Goal: Task Accomplishment & Management: Complete application form

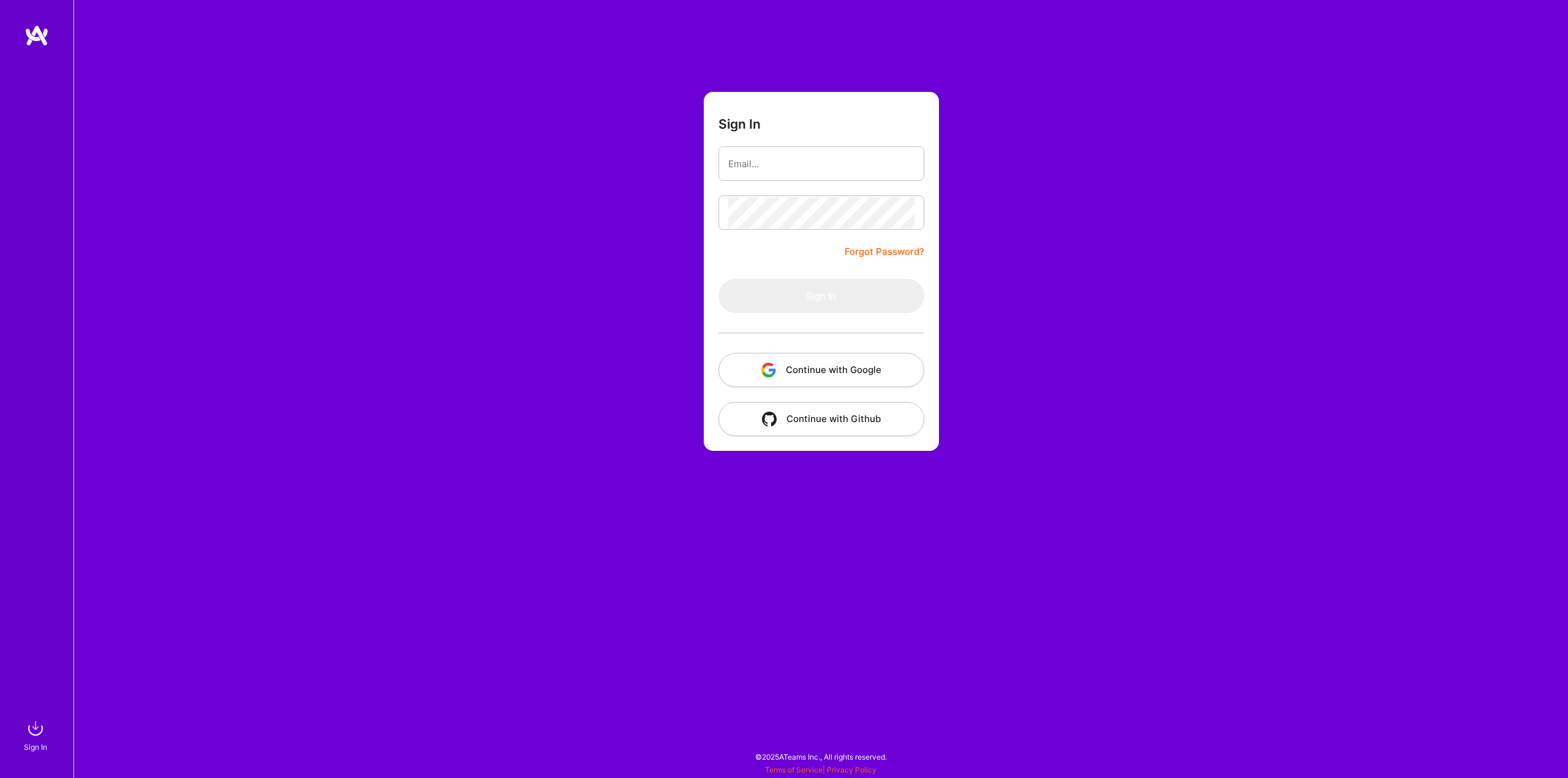
click at [580, 509] on div "Sign In Forgot Password? Sign In Continue with Google Continue with Github" at bounding box center [821, 389] width 1494 height 778
click at [755, 369] on button "Continue with Google" at bounding box center [821, 370] width 205 height 35
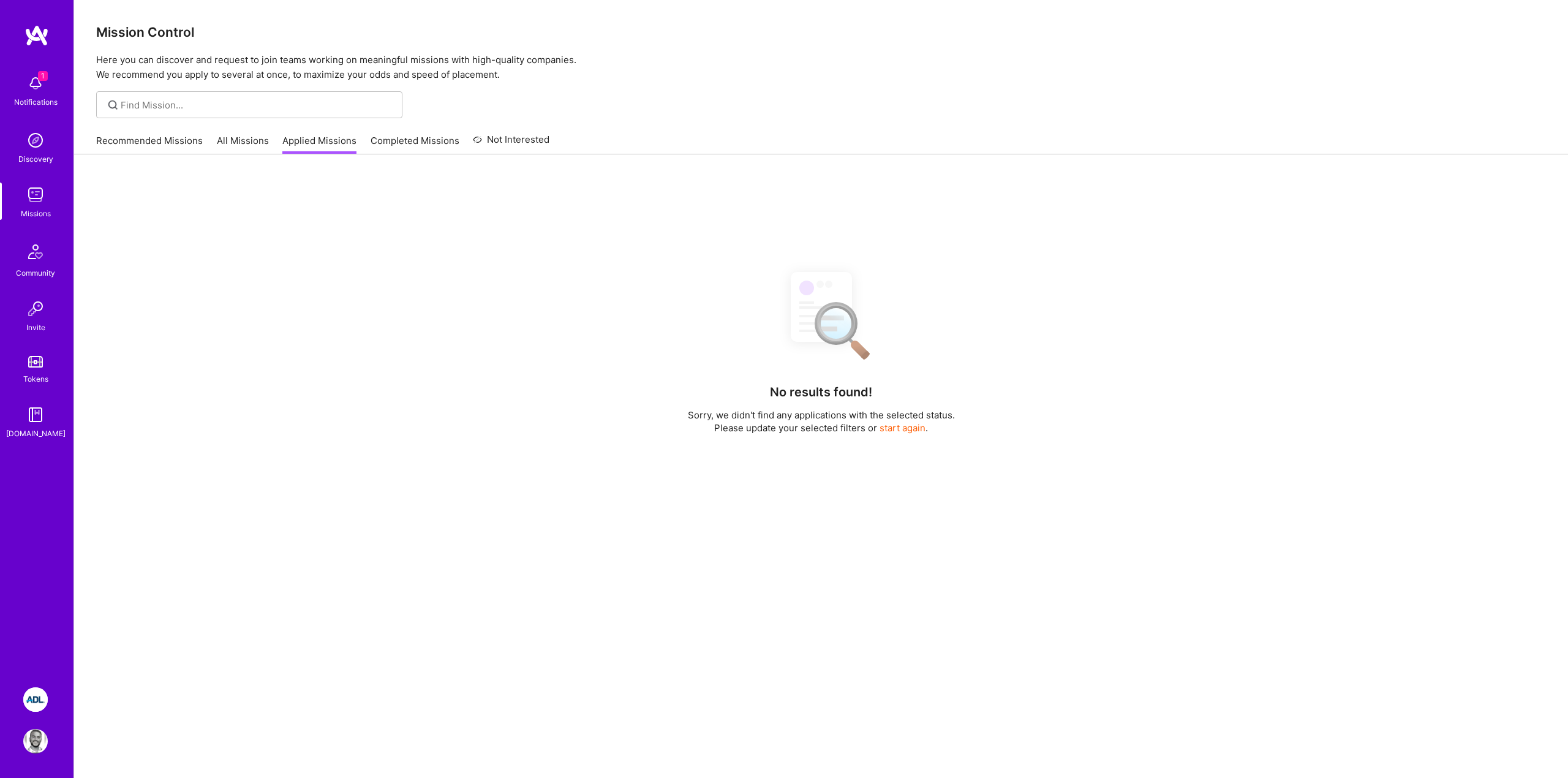
click at [45, 76] on span "1" at bounding box center [43, 75] width 10 height 10
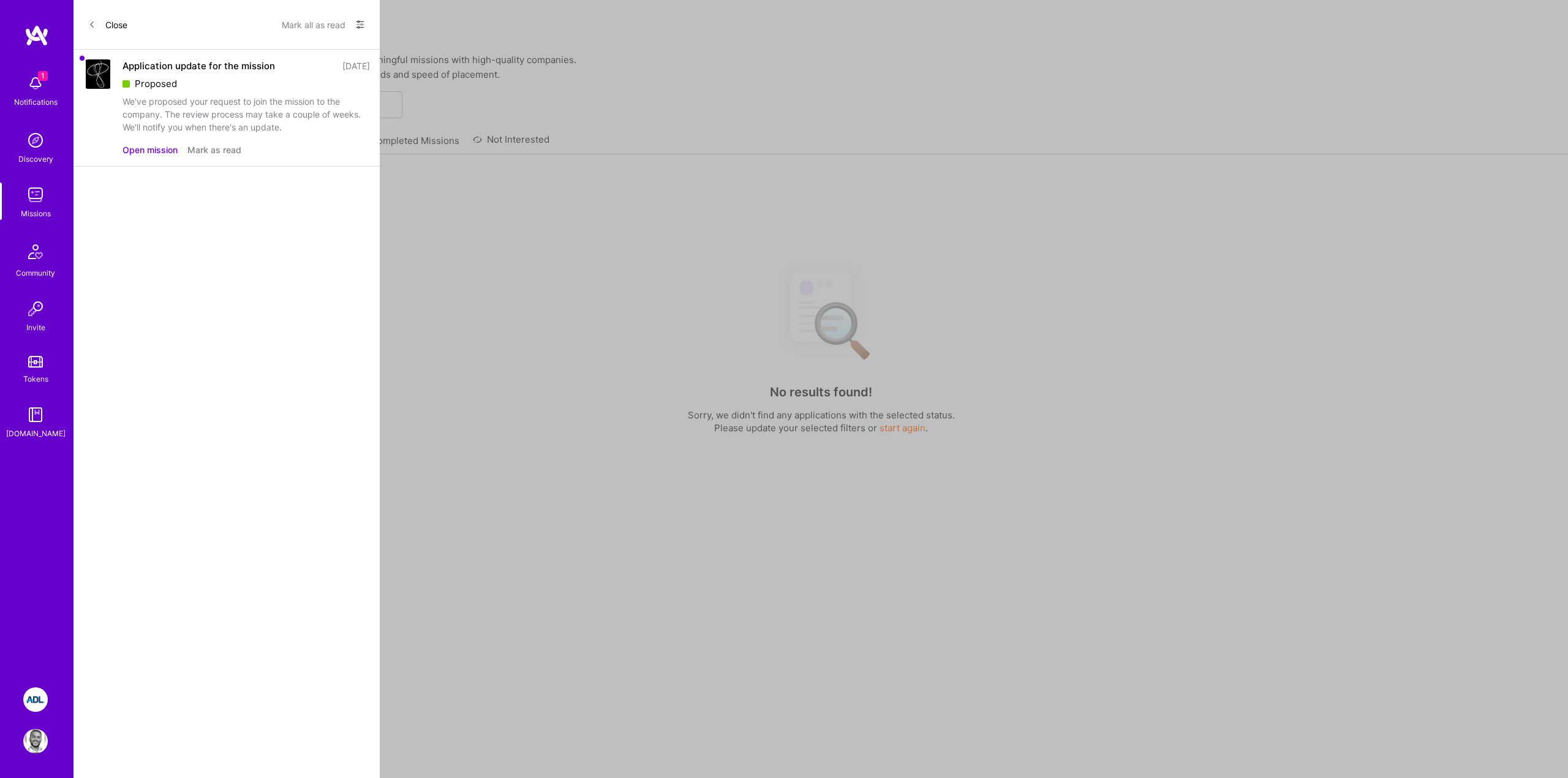
click at [518, 76] on div "1 1 Notifications Discovery Missions Community Invite Tokens A.Guide ADL: Techn…" at bounding box center [784, 445] width 1568 height 892
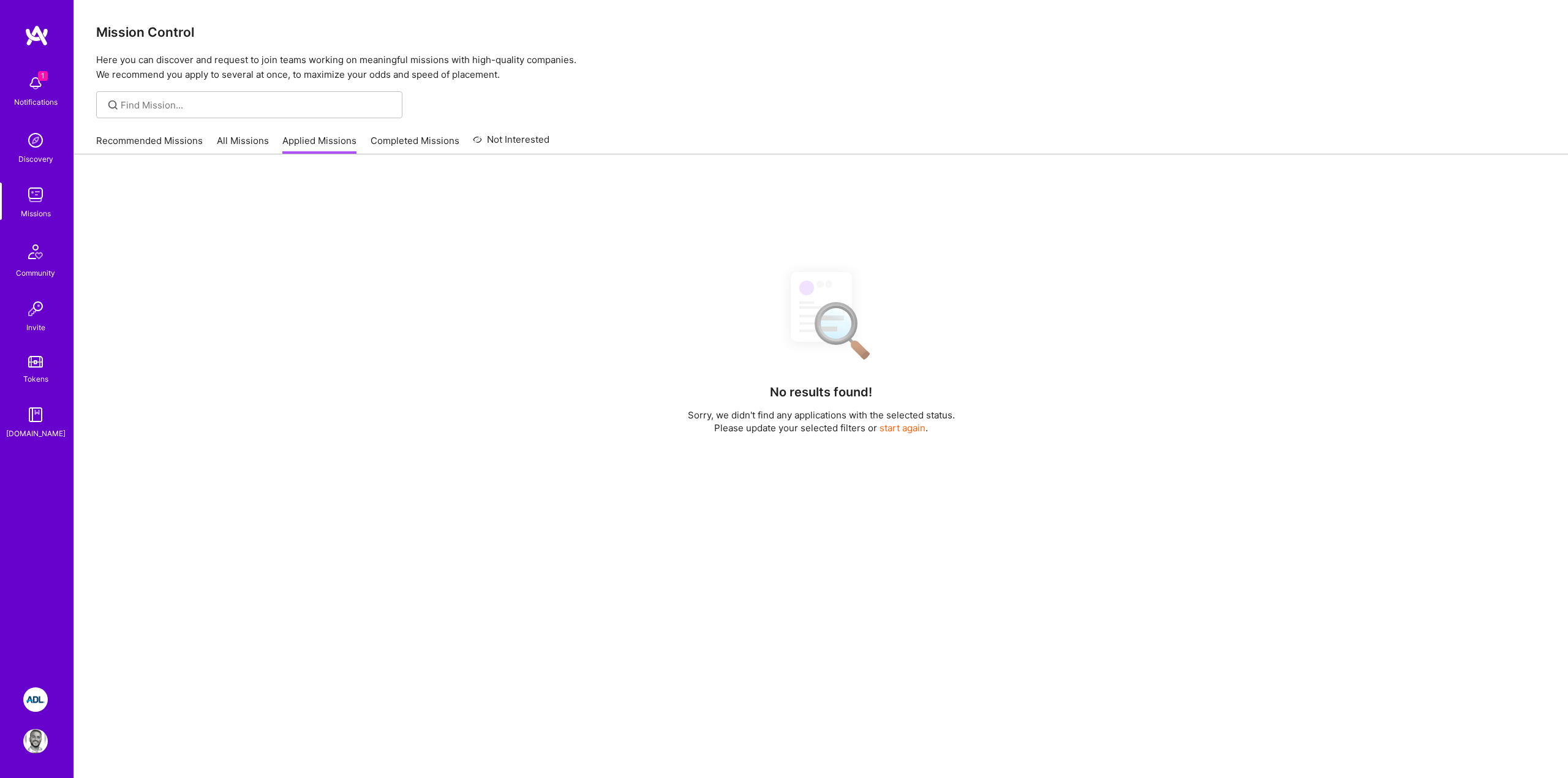
click at [239, 139] on link "All Missions" at bounding box center [242, 145] width 52 height 20
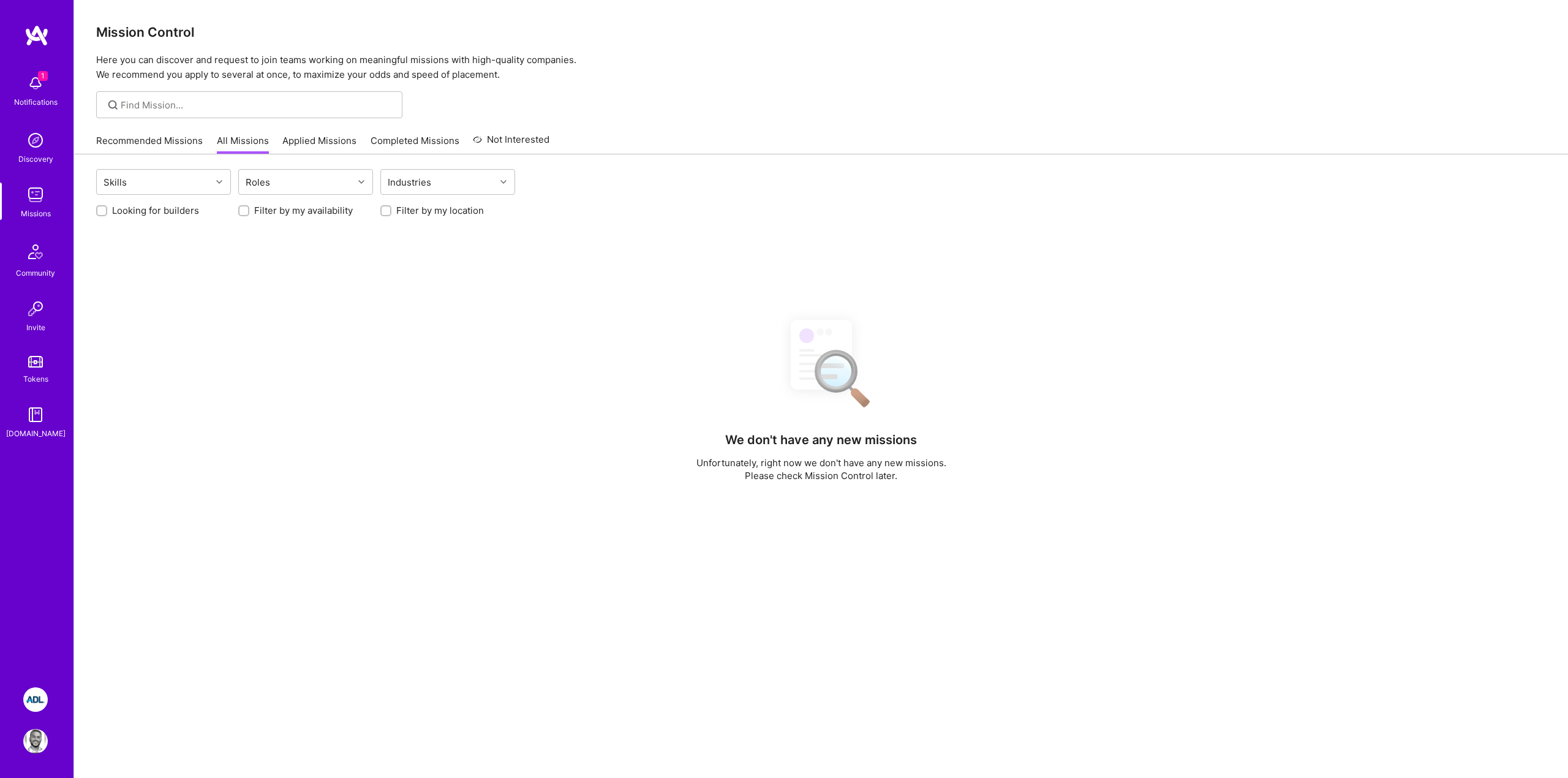
click at [163, 141] on link "Recommended Missions" at bounding box center [149, 145] width 106 height 20
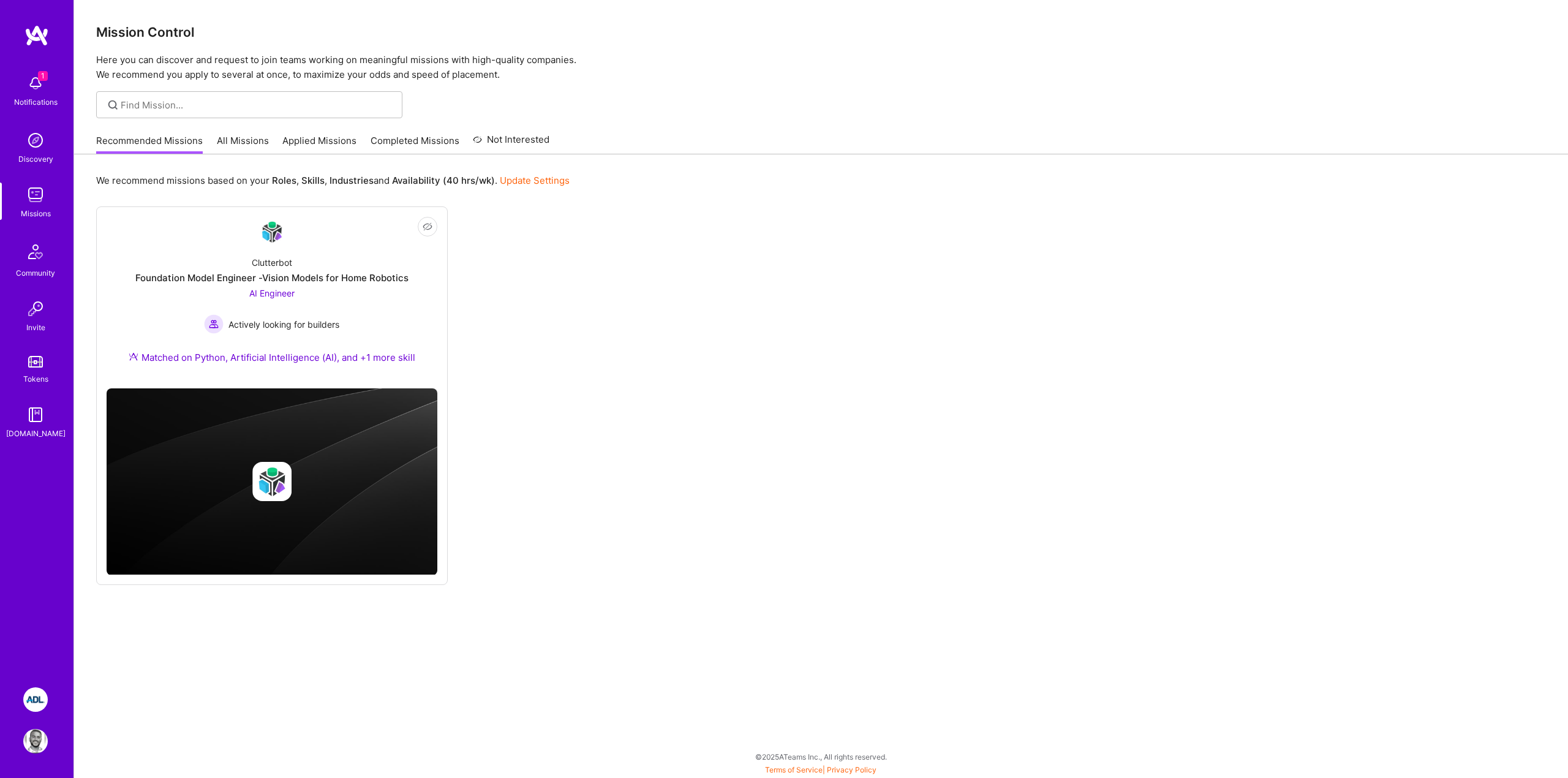
click at [237, 145] on link "All Missions" at bounding box center [242, 145] width 52 height 20
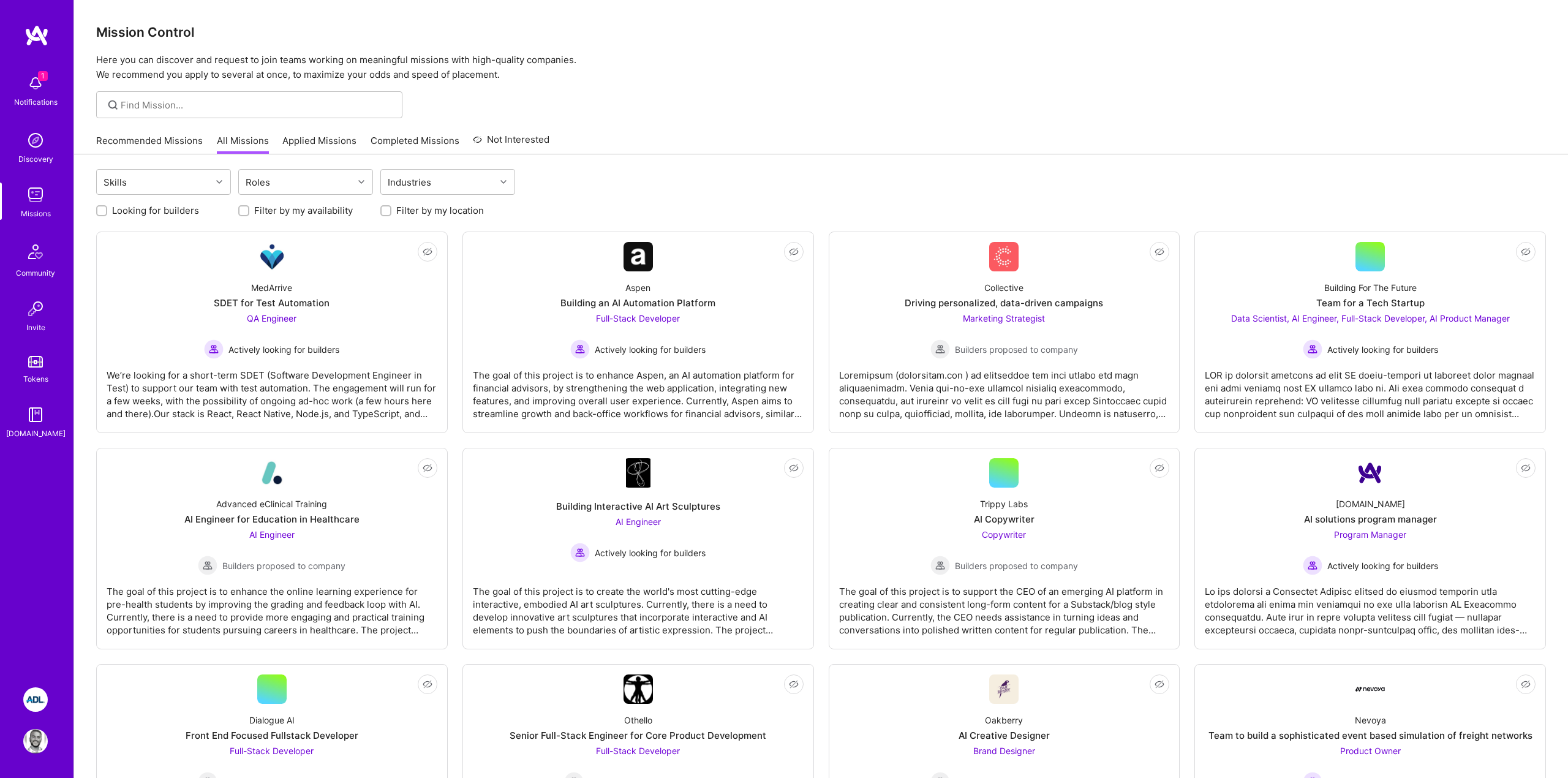
click at [30, 707] on img at bounding box center [35, 699] width 25 height 25
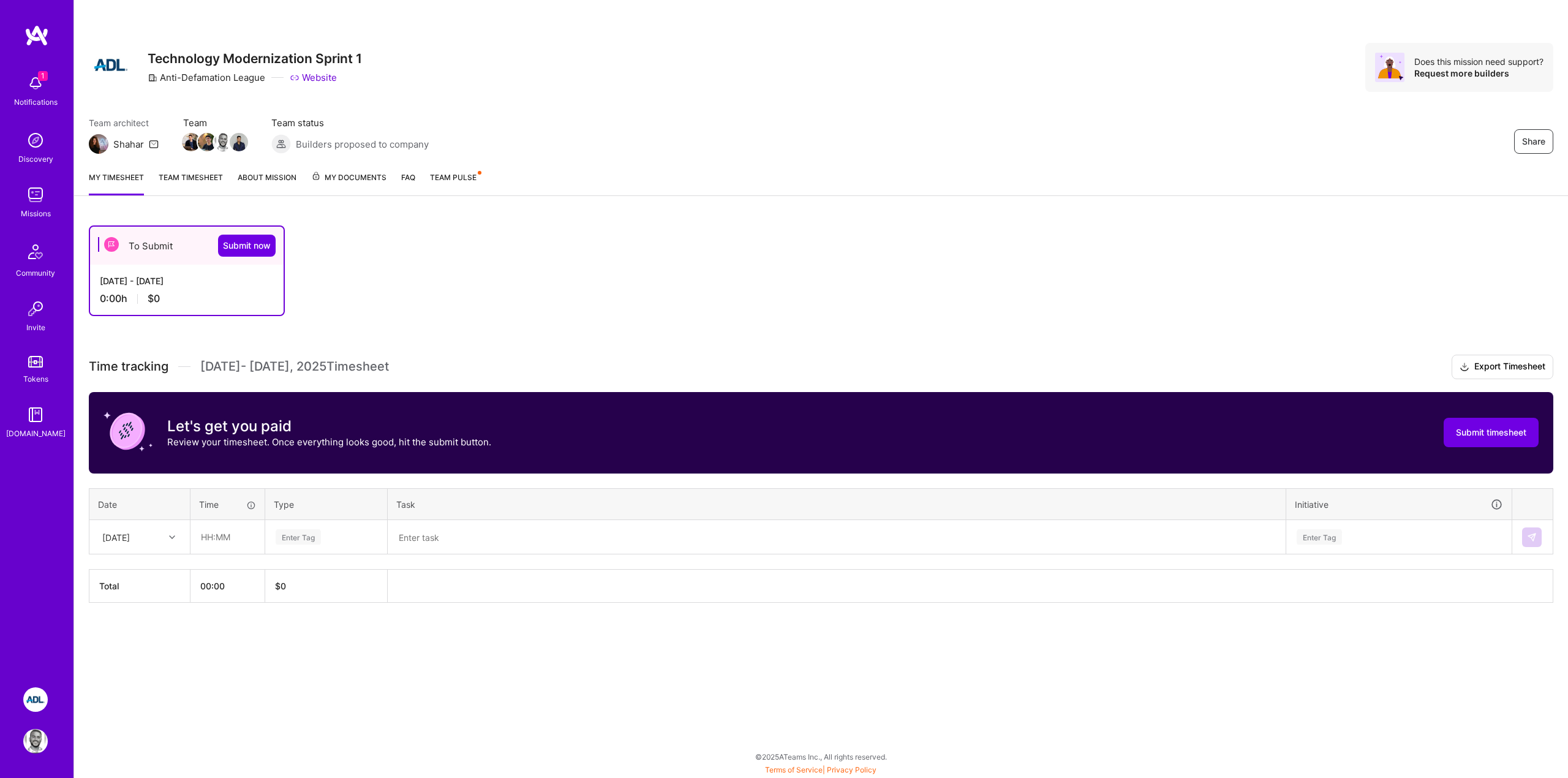
click at [163, 540] on div "Mon, Sep 15" at bounding box center [130, 536] width 68 height 20
click at [812, 628] on div "To Submit Submit now Sep 1 - Sep 15, 2025 0:00 h $0 Time tracking Sep 1 - Sep 1…" at bounding box center [821, 436] width 1493 height 452
click at [263, 177] on link "About Mission" at bounding box center [266, 183] width 59 height 25
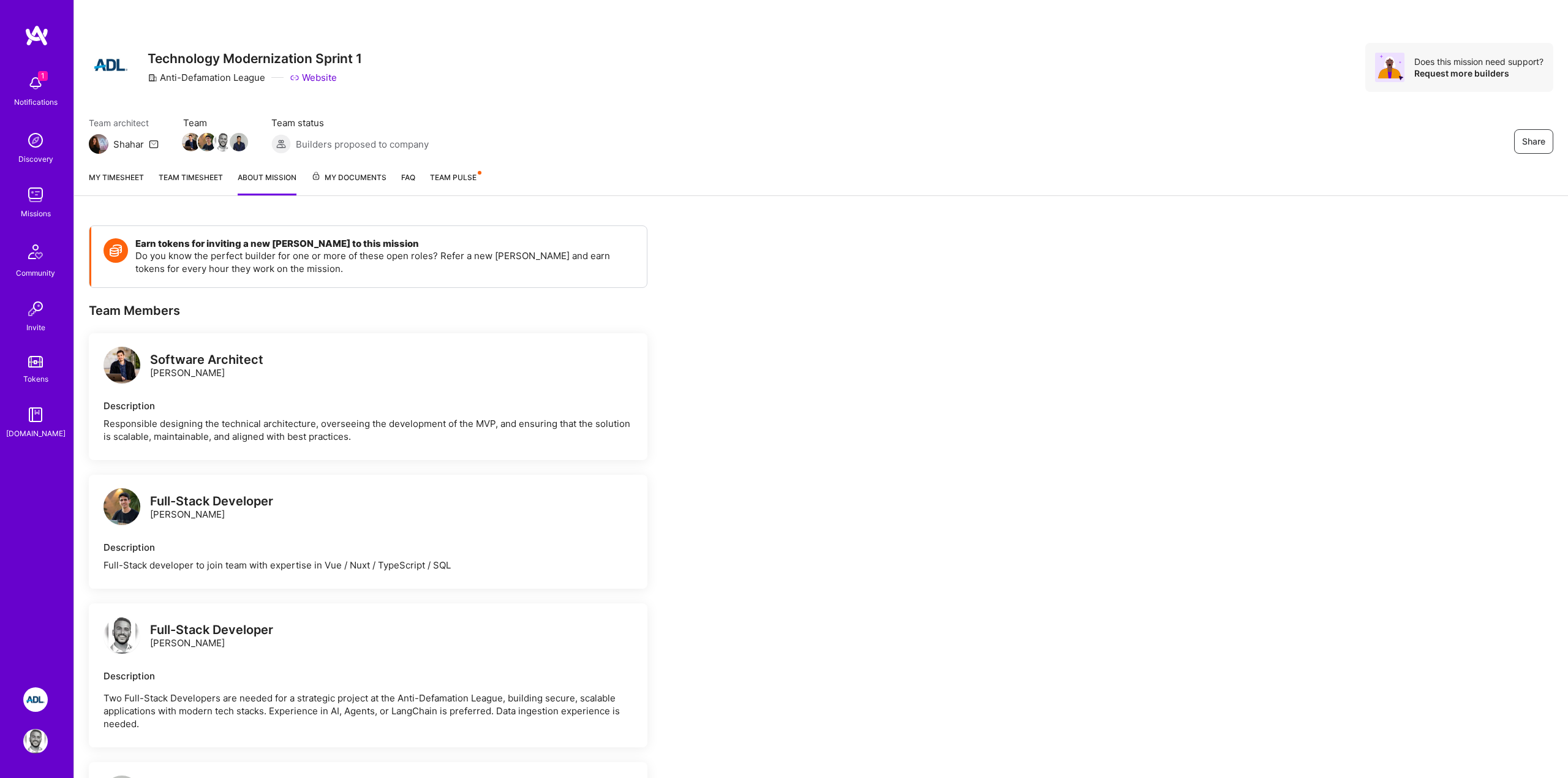
click at [363, 177] on span "My Documents" at bounding box center [348, 177] width 75 height 14
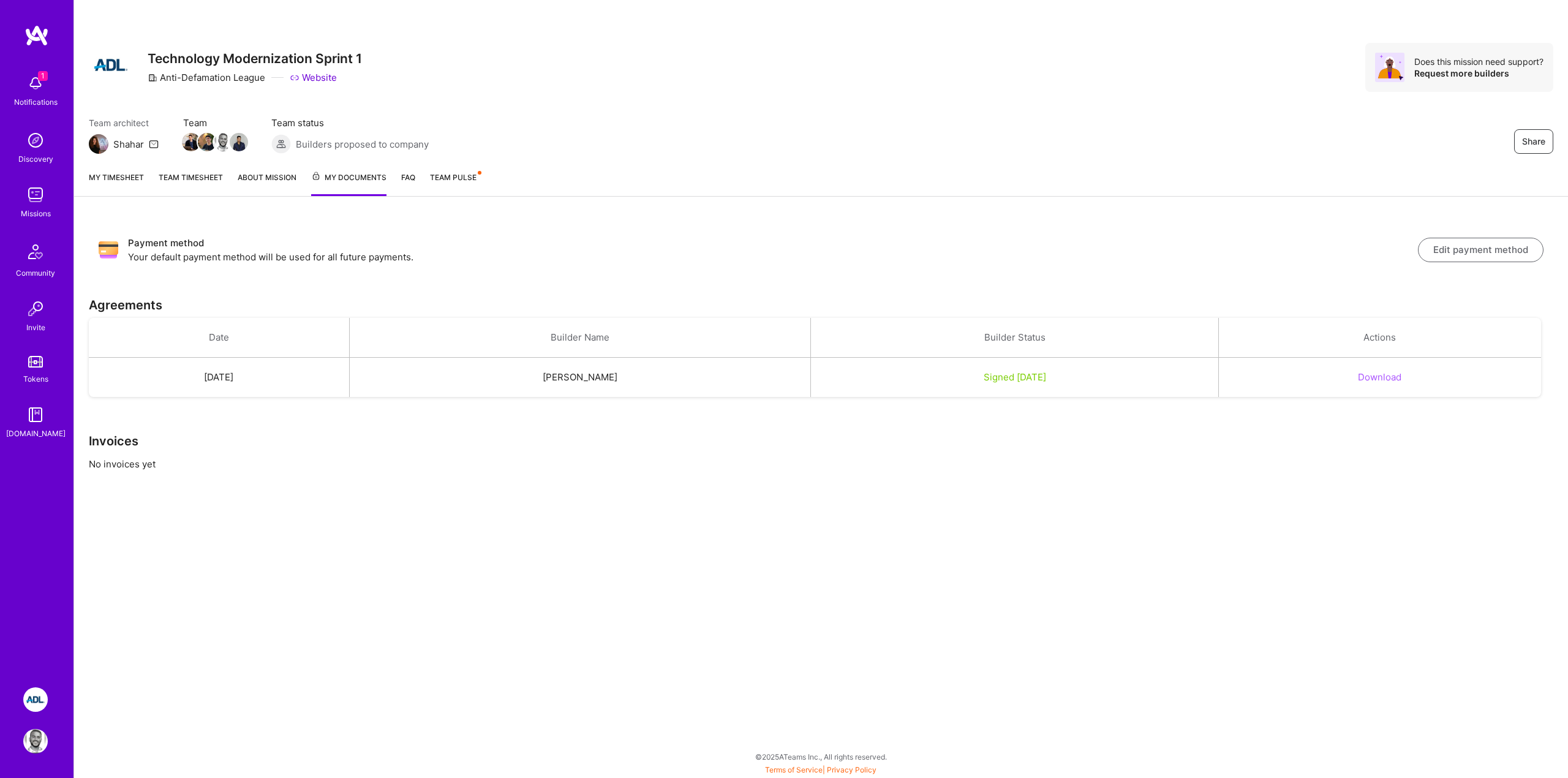
click at [461, 180] on span "Team Pulse" at bounding box center [453, 177] width 46 height 9
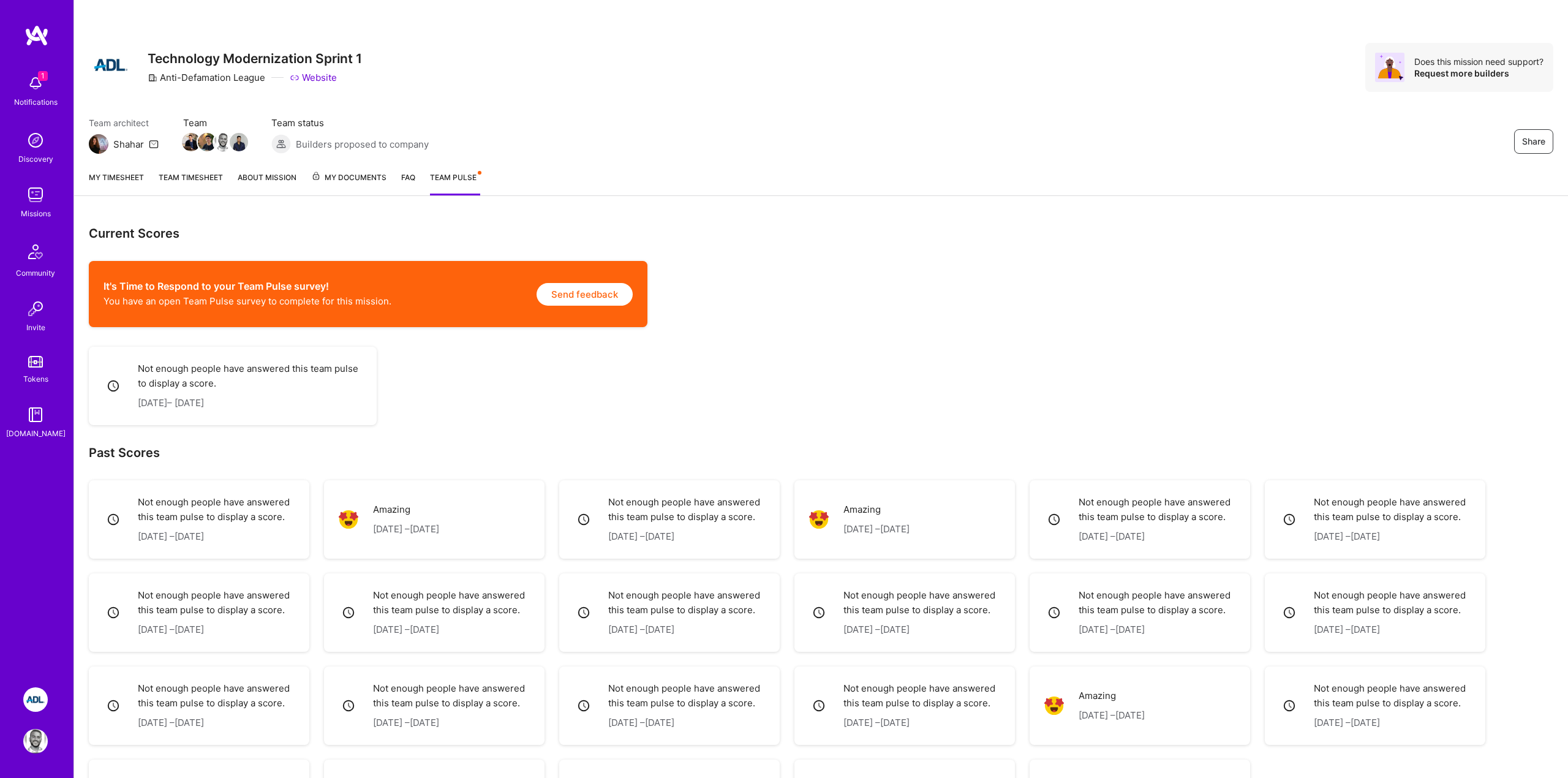
click at [256, 178] on link "About Mission" at bounding box center [266, 183] width 59 height 25
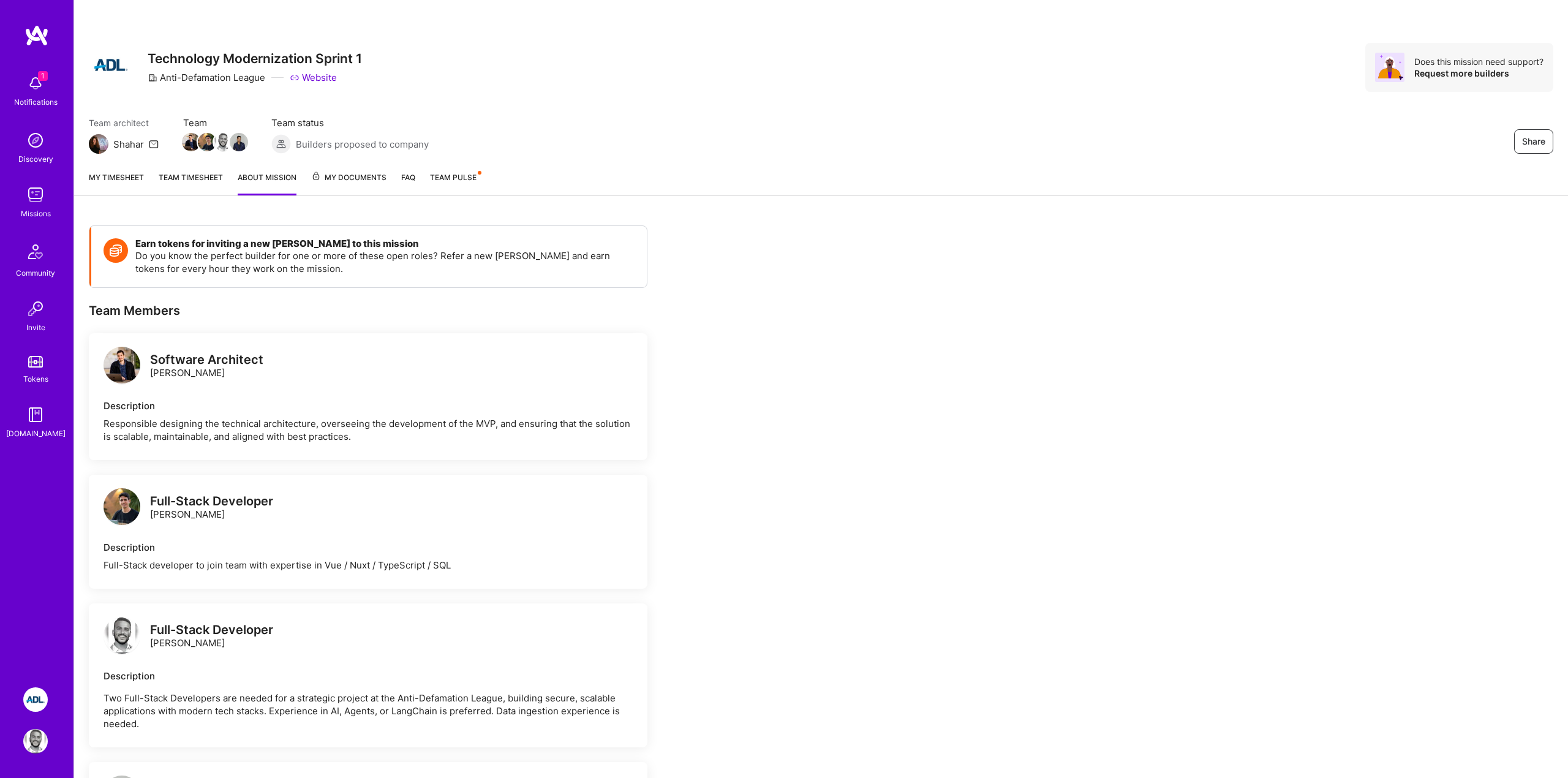
click at [193, 175] on link "Team timesheet" at bounding box center [190, 183] width 65 height 25
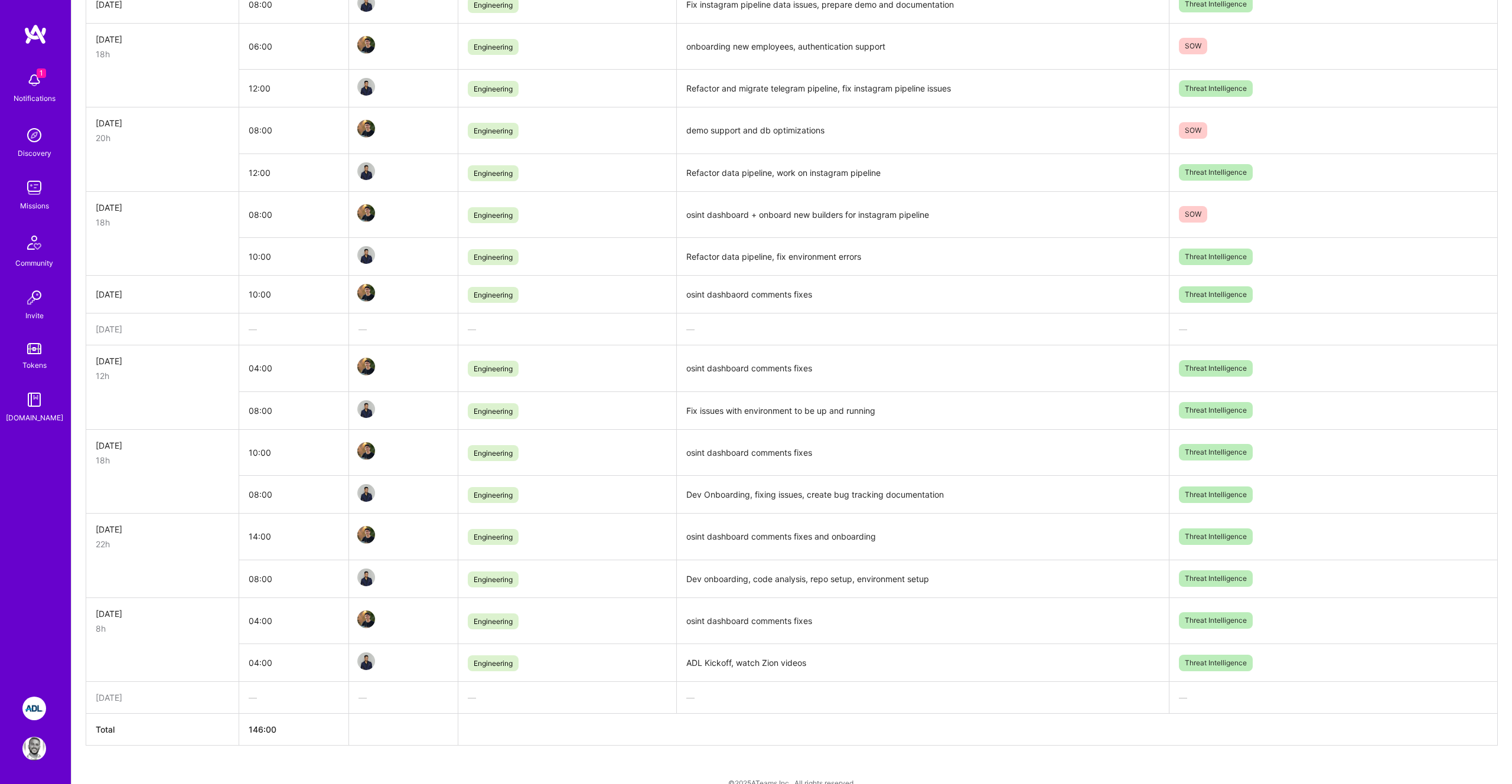
scroll to position [513, 0]
click at [169, 541] on div "22h" at bounding box center [162, 544] width 133 height 12
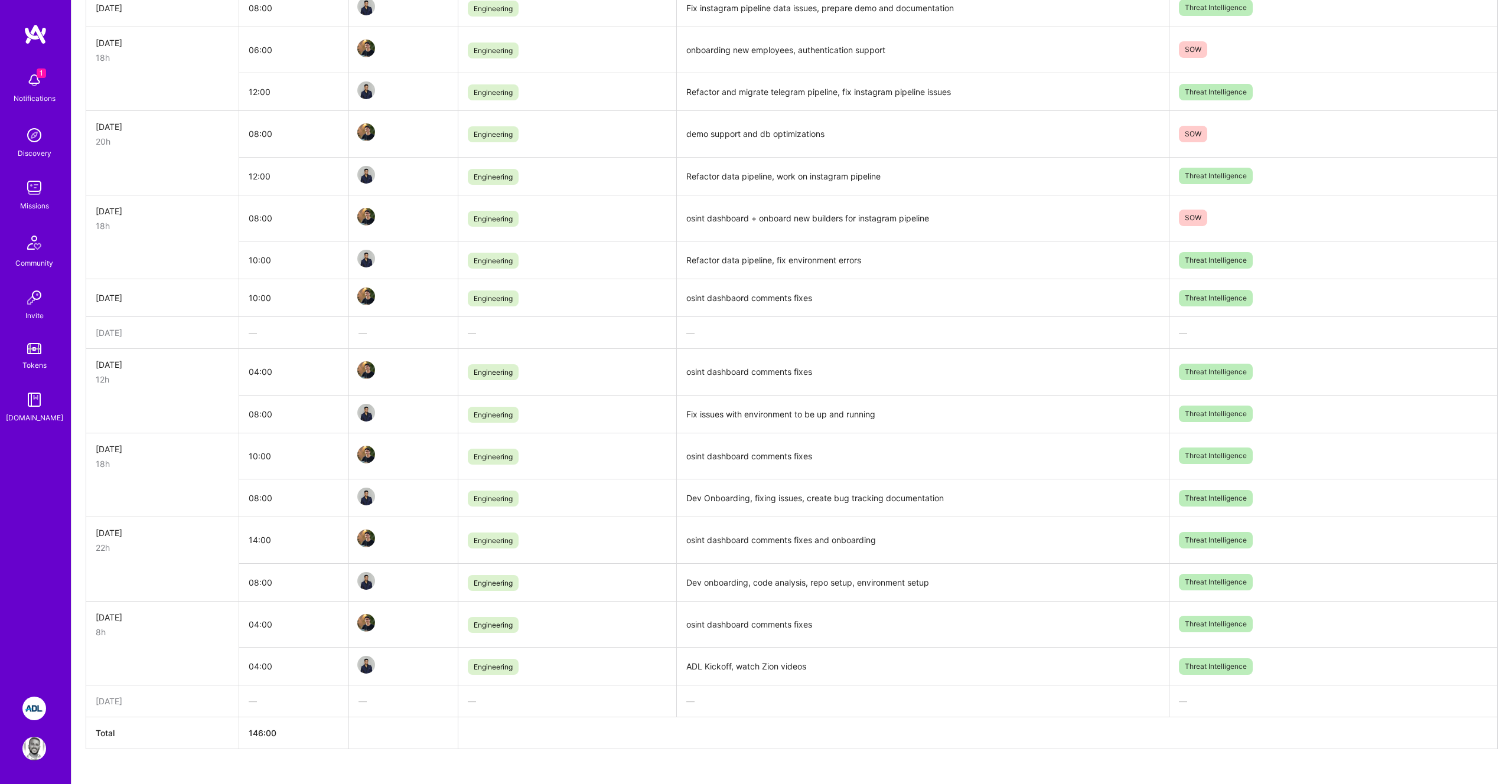
scroll to position [519, 0]
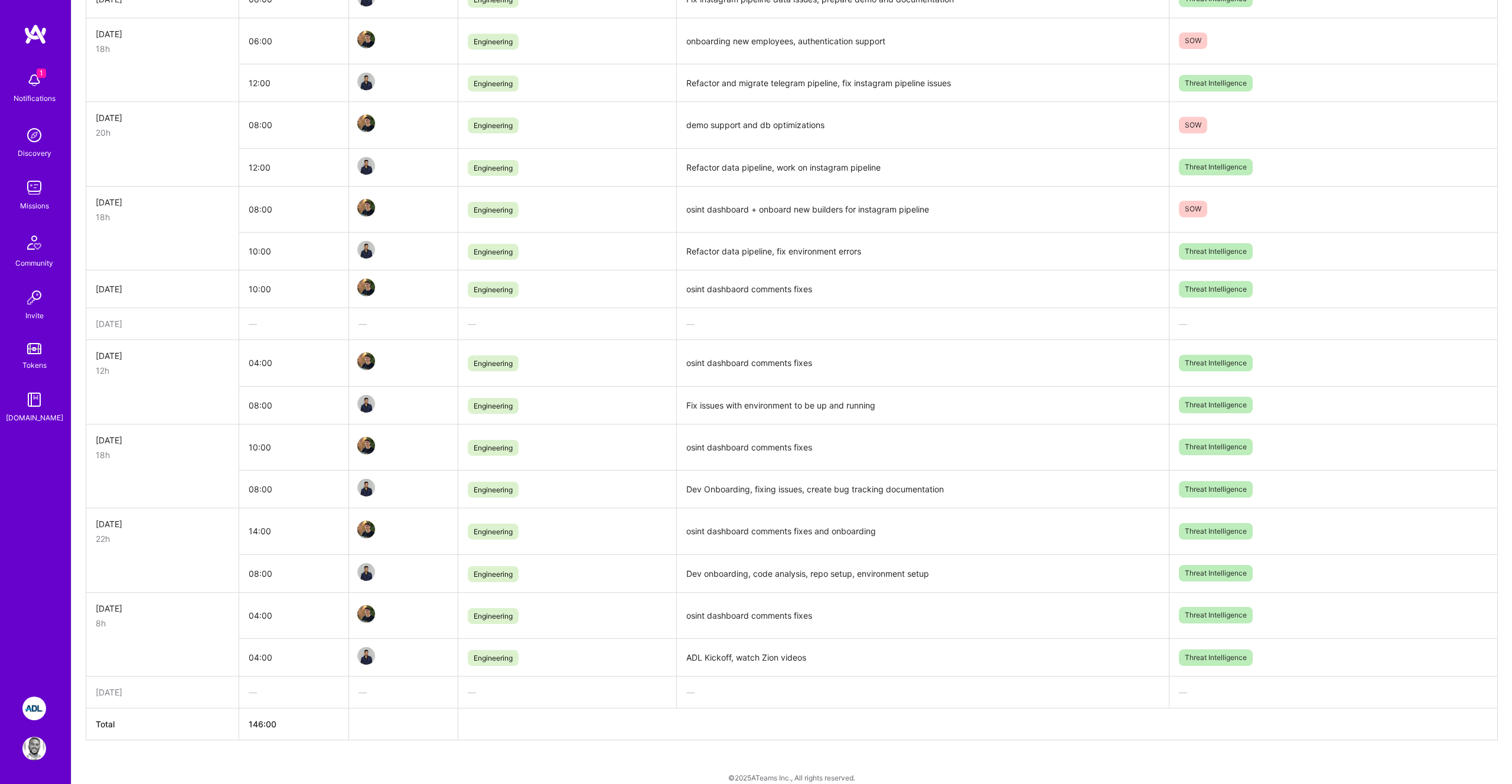
click at [746, 406] on td "Fix issues with environment to be up and running" at bounding box center [923, 405] width 493 height 38
copy td "Fix issues with environment to be up and running"
click at [745, 397] on td "Fix issues with environment to be up and running" at bounding box center [923, 405] width 493 height 38
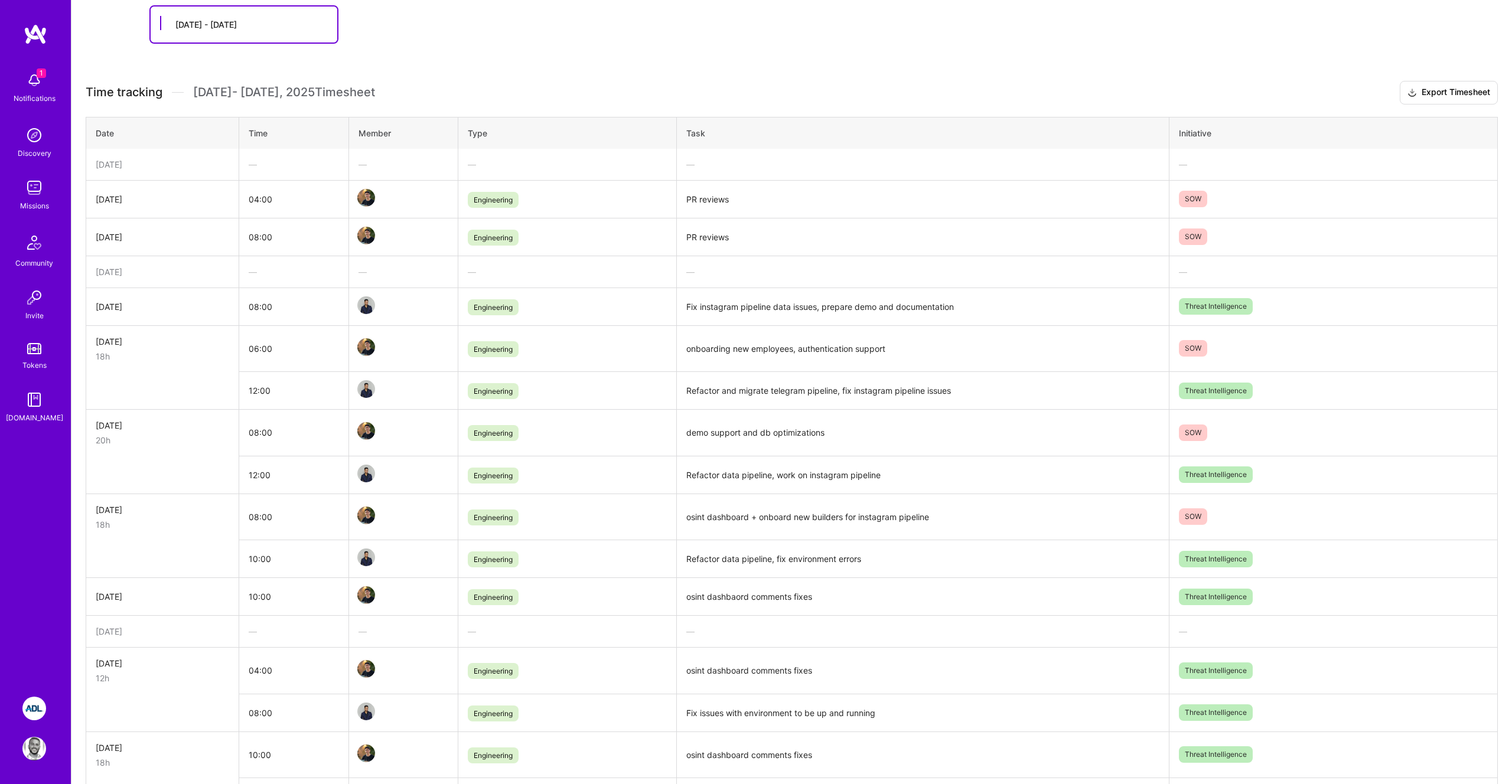
scroll to position [176, 0]
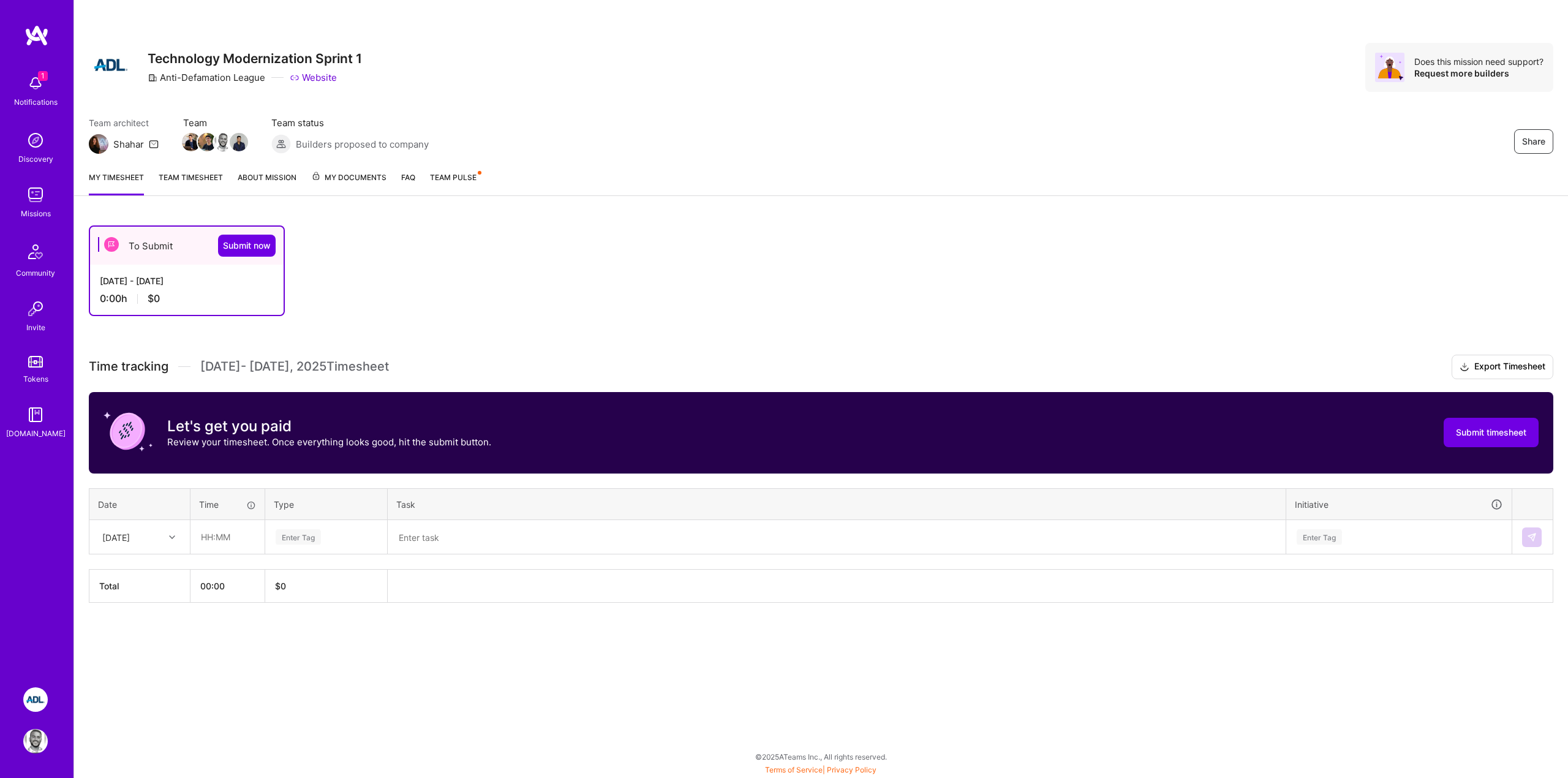
click at [498, 638] on div "To Submit Submit now [DATE] - [DATE] 0:00 h $0 Time tracking [DATE] - [DATE] Ti…" at bounding box center [821, 436] width 1493 height 452
click at [322, 540] on div "Enter Tag" at bounding box center [326, 536] width 104 height 15
click at [301, 669] on span "Engineering" at bounding box center [298, 663] width 53 height 16
click at [115, 534] on div "Mon, Sep 15" at bounding box center [116, 536] width 27 height 13
click at [125, 593] on div "Tue, Sep 2" at bounding box center [139, 593] width 99 height 23
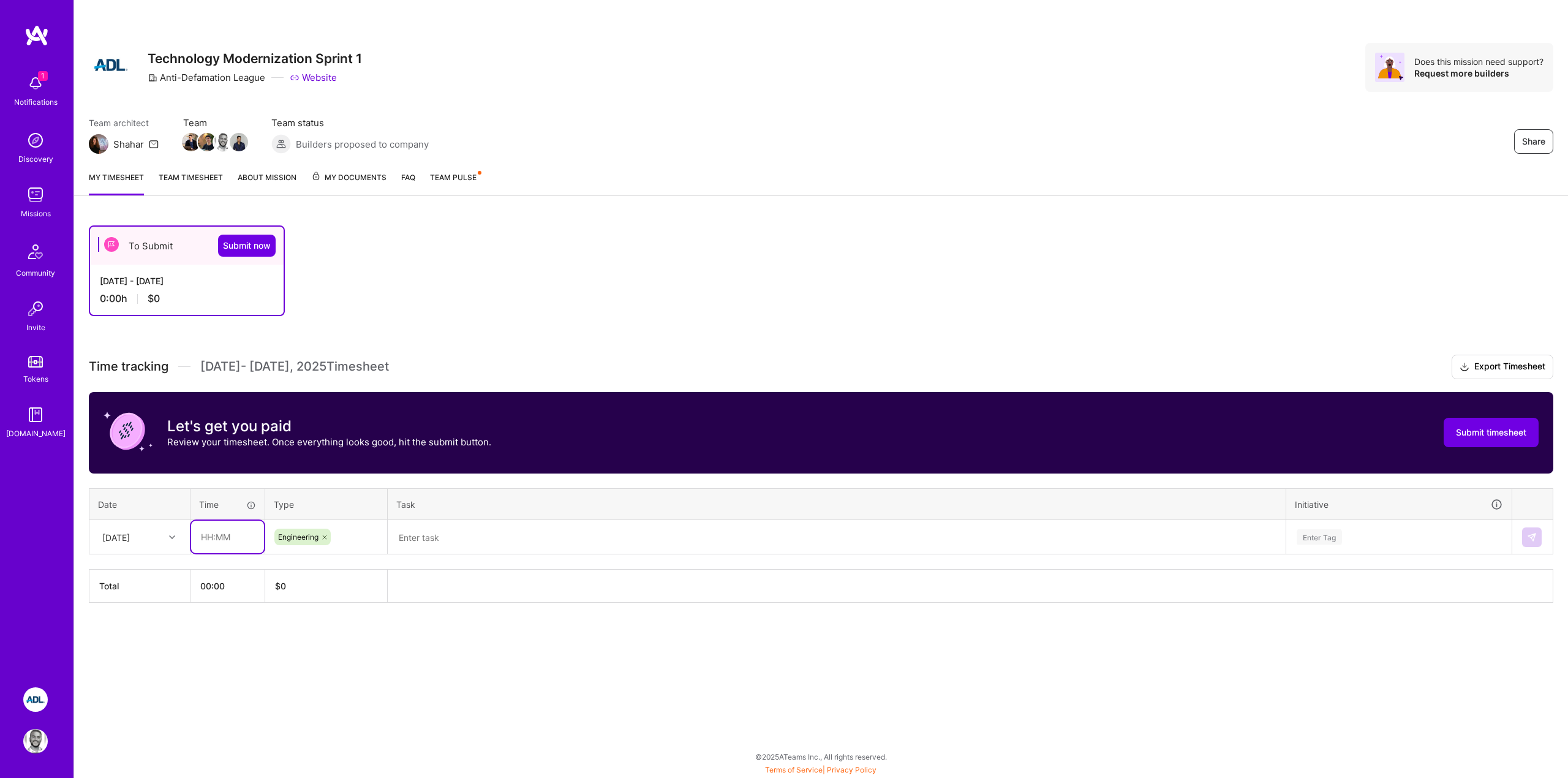
click at [220, 545] on input "text" at bounding box center [227, 537] width 73 height 33
type input "04:00"
click at [409, 544] on textarea at bounding box center [836, 536] width 895 height 32
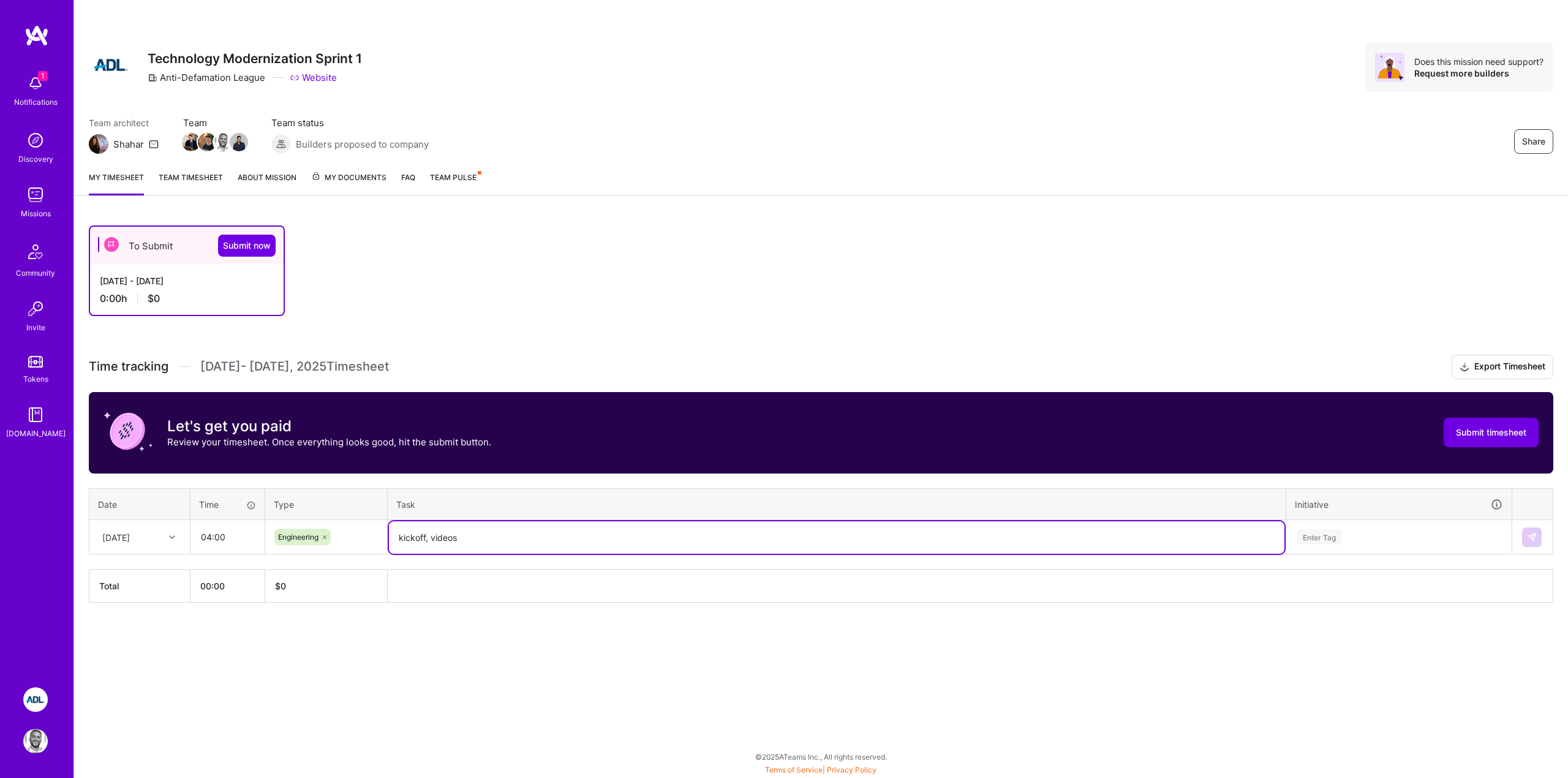
click at [440, 535] on textarea "kickoff, videos" at bounding box center [836, 537] width 895 height 33
type textarea "kickoff, watch videos"
click at [1348, 528] on div "Enter Tag" at bounding box center [1398, 536] width 225 height 32
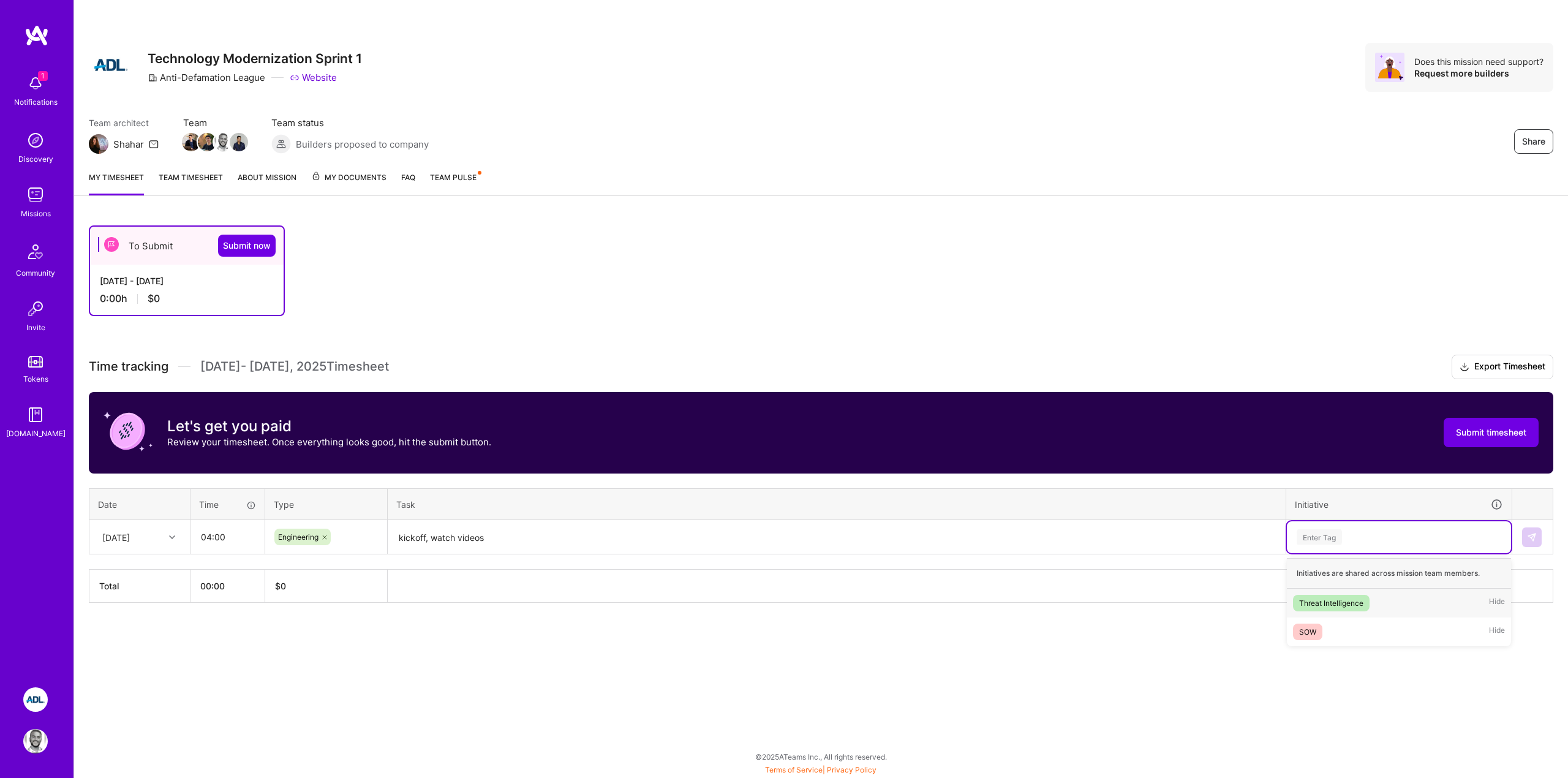
click at [1337, 593] on div "Threat Intelligence Hide" at bounding box center [1398, 603] width 225 height 29
click at [1397, 532] on div "Threat Intelligence" at bounding box center [1399, 536] width 207 height 19
click at [1153, 713] on div "Share Technology Modernization Sprint 1 Anti-Defamation League Website Does thi…" at bounding box center [821, 389] width 1494 height 778
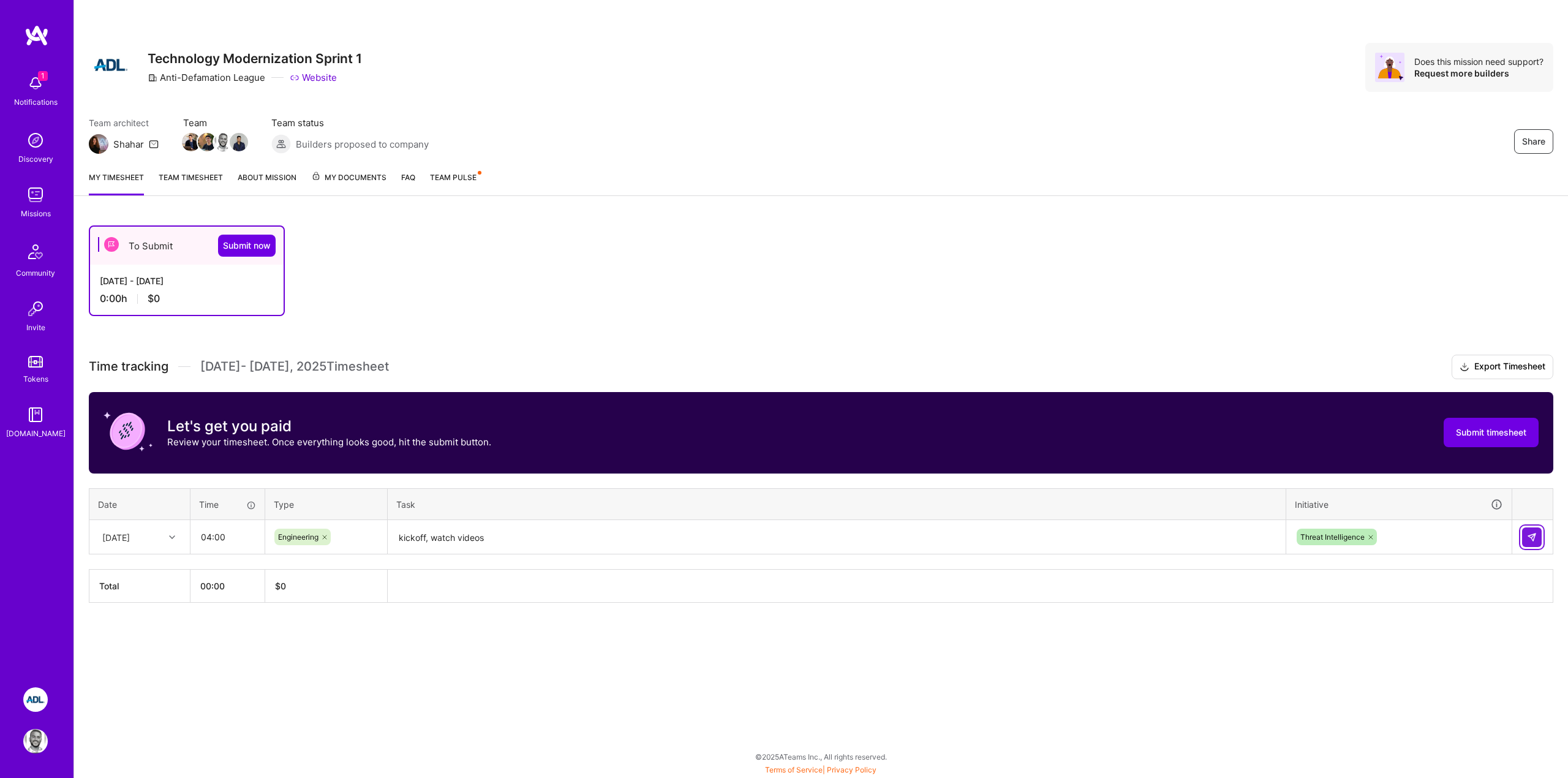
click at [1524, 534] on button at bounding box center [1532, 537] width 20 height 20
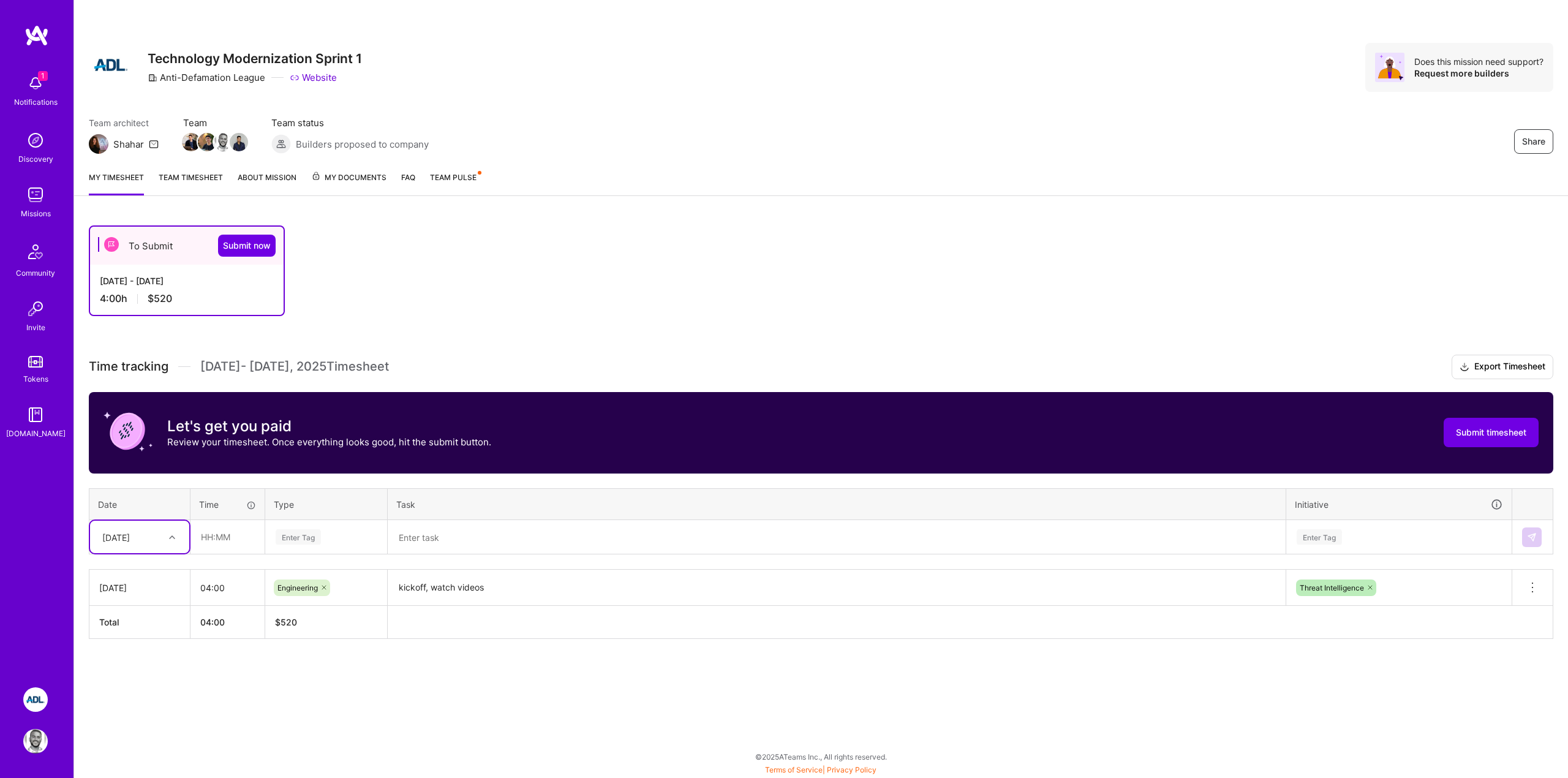
click at [153, 540] on div "Tue, Sep 2" at bounding box center [130, 536] width 68 height 20
click at [121, 616] on div "Thu, Sep 4" at bounding box center [139, 616] width 99 height 23
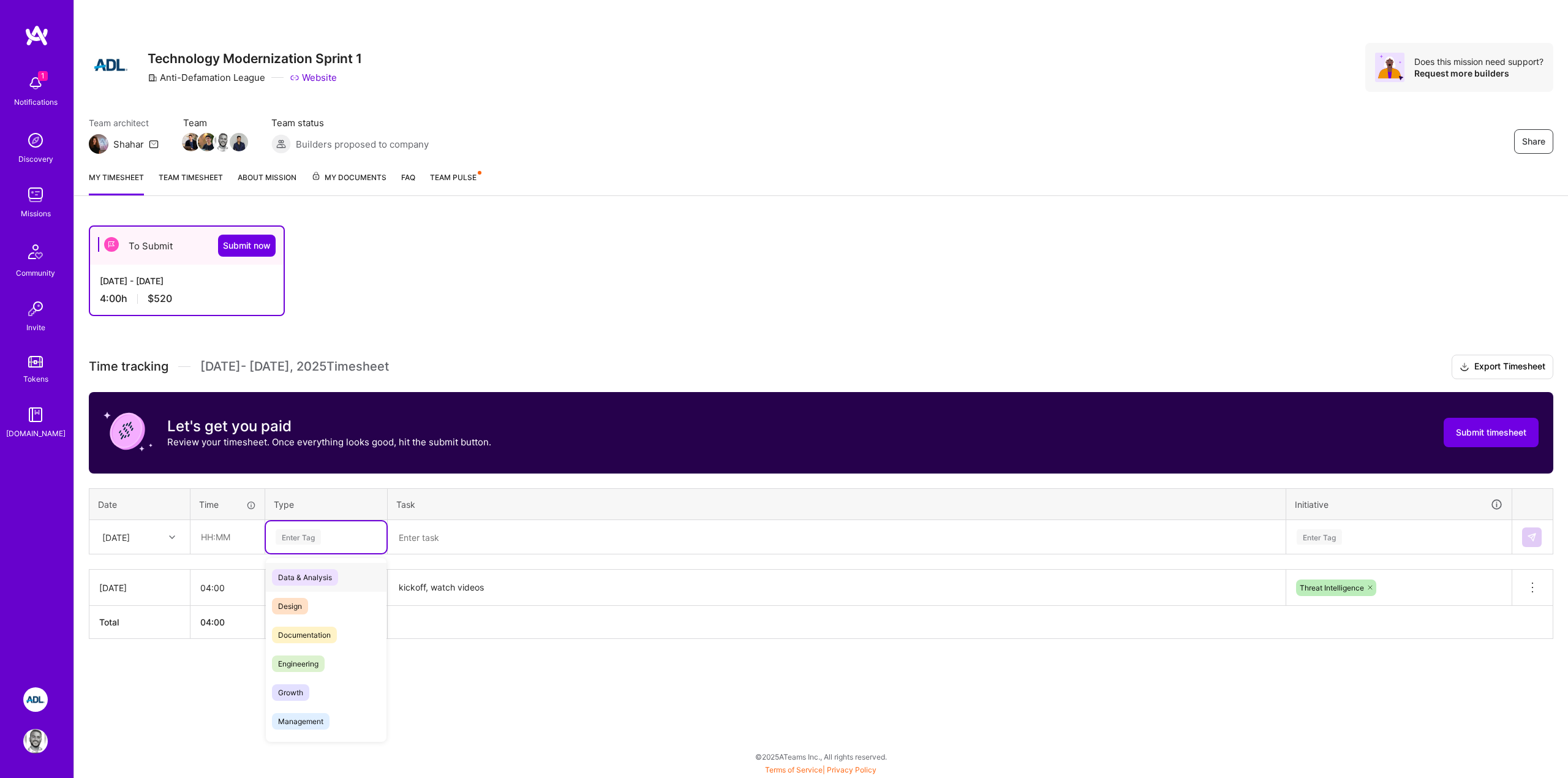
click at [299, 544] on div "Enter Tag" at bounding box center [298, 536] width 45 height 19
click at [299, 660] on span "Engineering" at bounding box center [298, 663] width 53 height 16
click at [451, 534] on textarea at bounding box center [836, 537] width 895 height 33
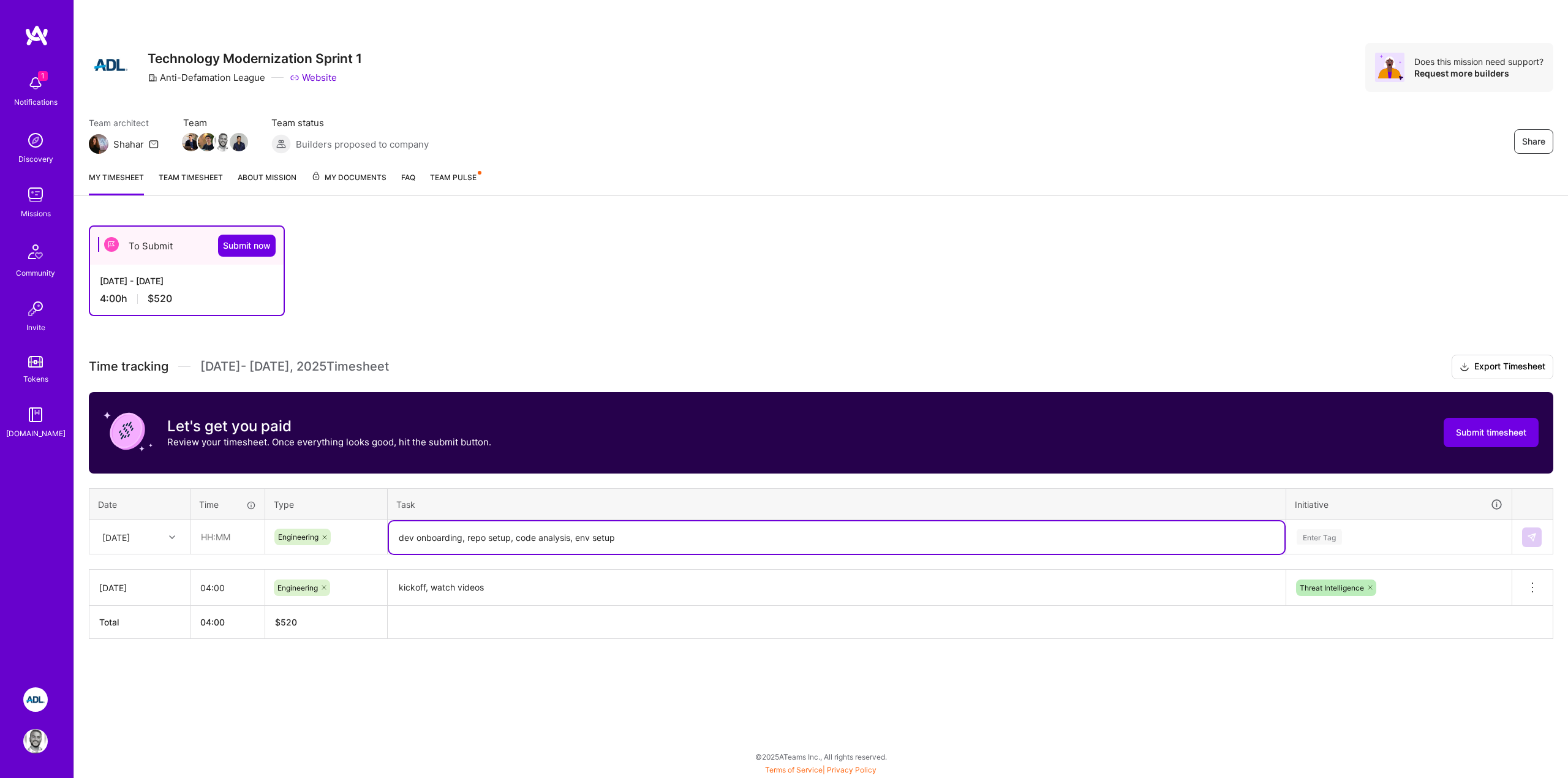
type textarea "dev onboarding, repo setup, code analysis, env setup"
click at [227, 532] on input "text" at bounding box center [227, 537] width 73 height 33
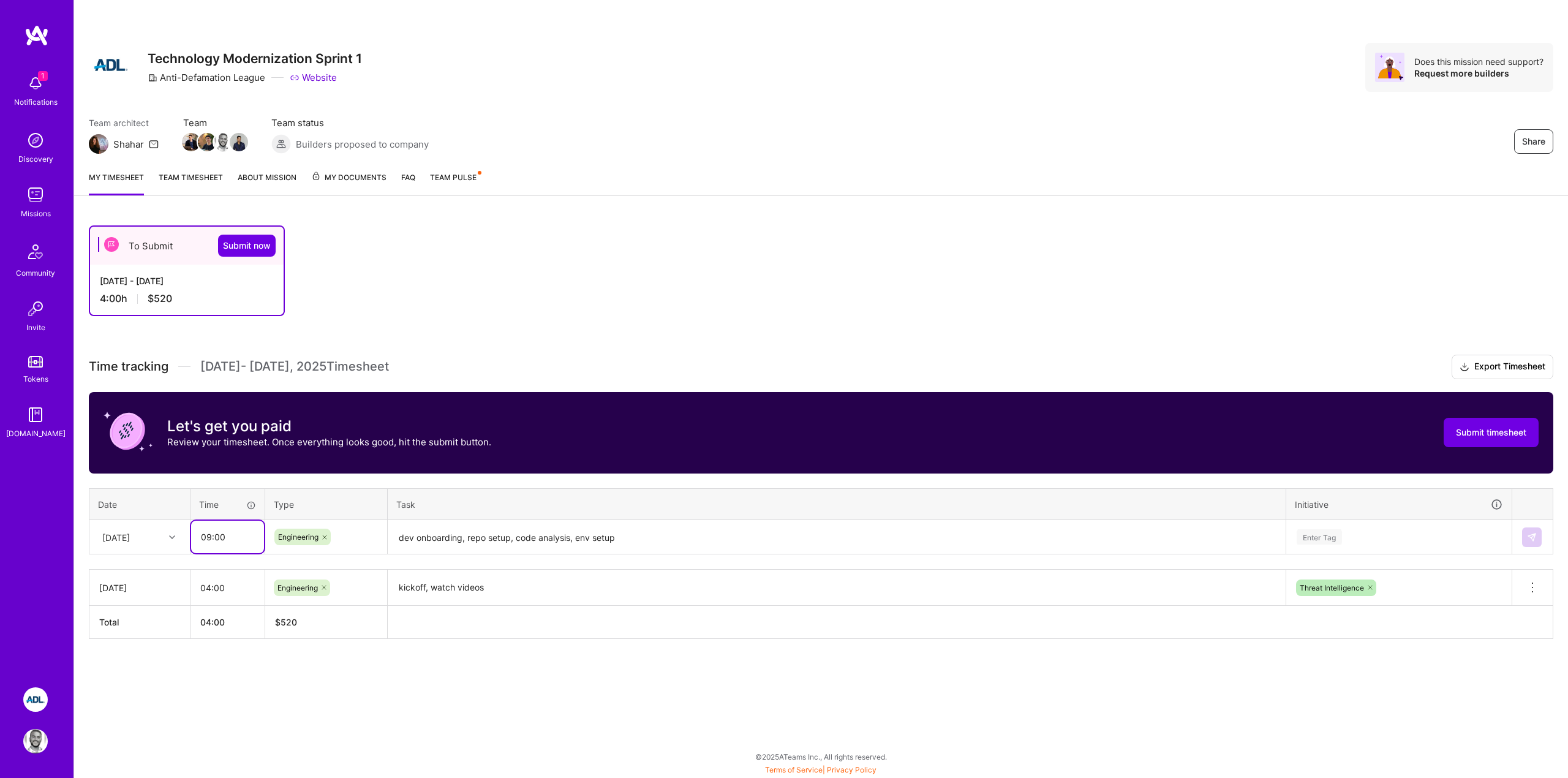
type input "09:00"
click at [1324, 535] on div "Enter Tag" at bounding box center [1319, 536] width 45 height 19
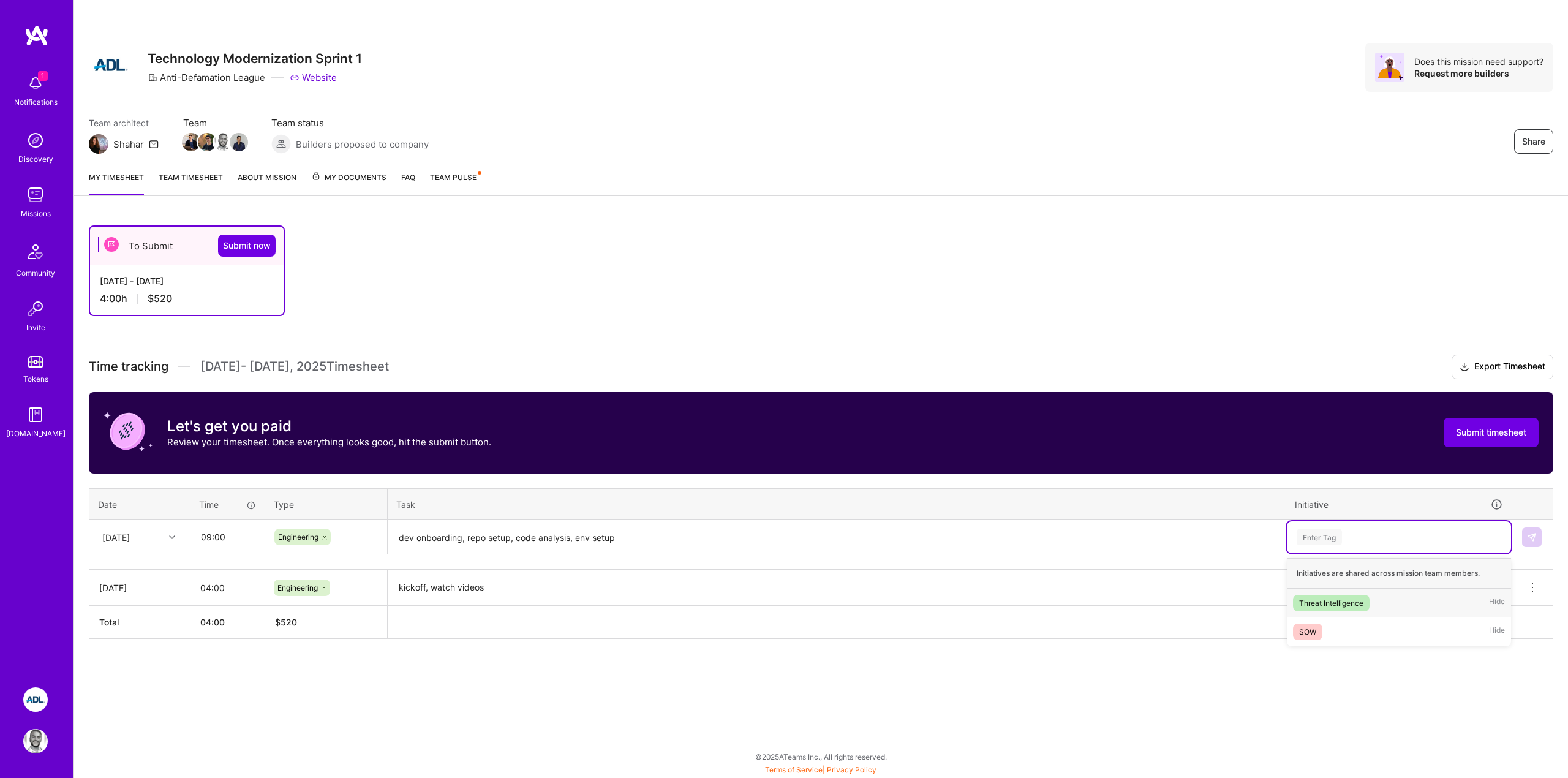
click at [1330, 599] on div "Threat Intelligence" at bounding box center [1331, 603] width 65 height 13
click at [1530, 535] on img at bounding box center [1531, 536] width 10 height 10
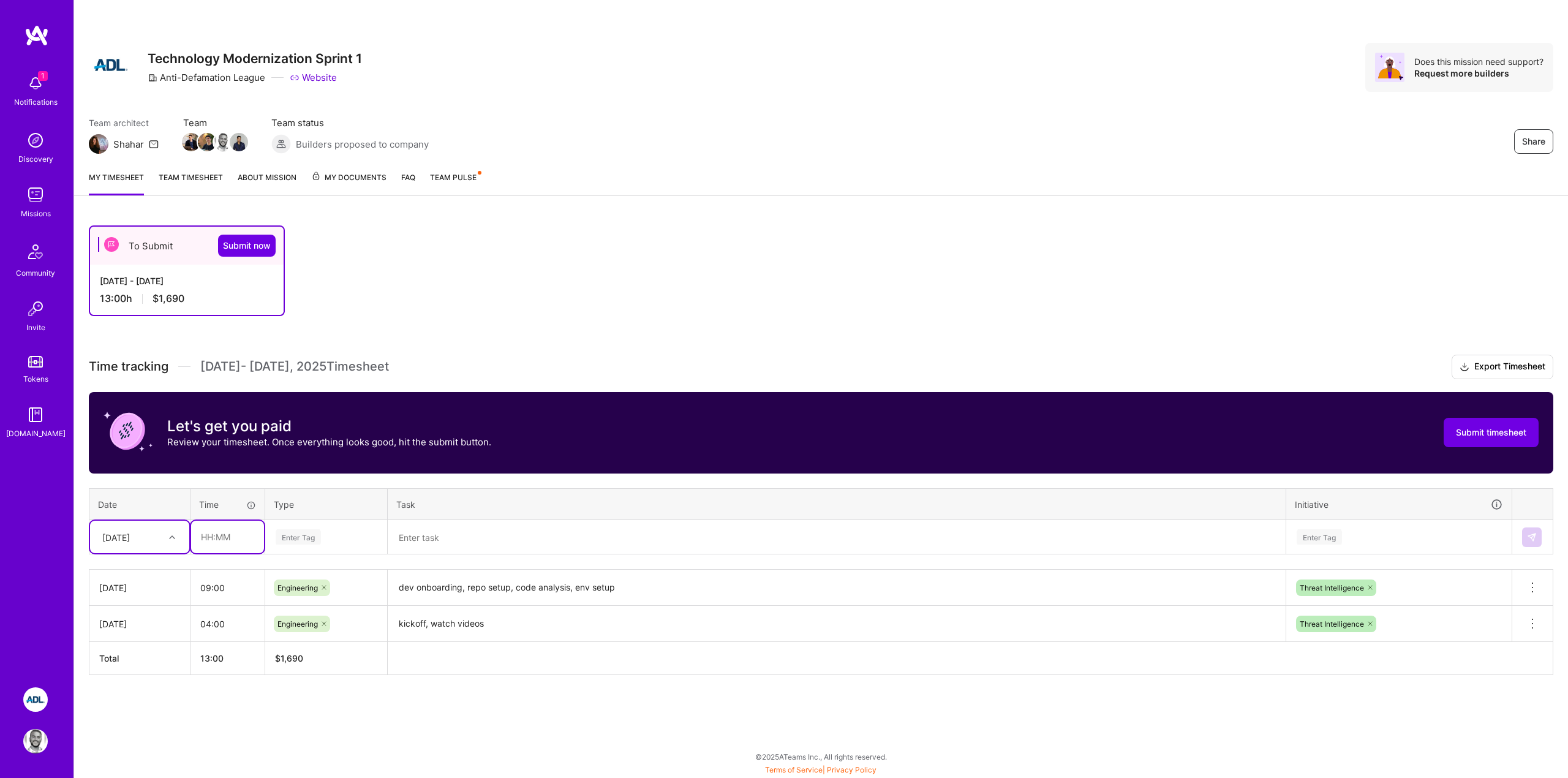
click at [209, 535] on input "text" at bounding box center [227, 537] width 73 height 33
click at [160, 537] on div "[DATE]" at bounding box center [130, 536] width 68 height 20
click at [128, 642] on div "[DATE]" at bounding box center [139, 639] width 99 height 23
click at [225, 533] on input "text" at bounding box center [227, 537] width 73 height 33
click at [356, 701] on div "To Submit Submit now Sep 1 - Sep 15, 2025 13:00 h $1,690 Time tracking Sep 1 - …" at bounding box center [821, 473] width 1493 height 524
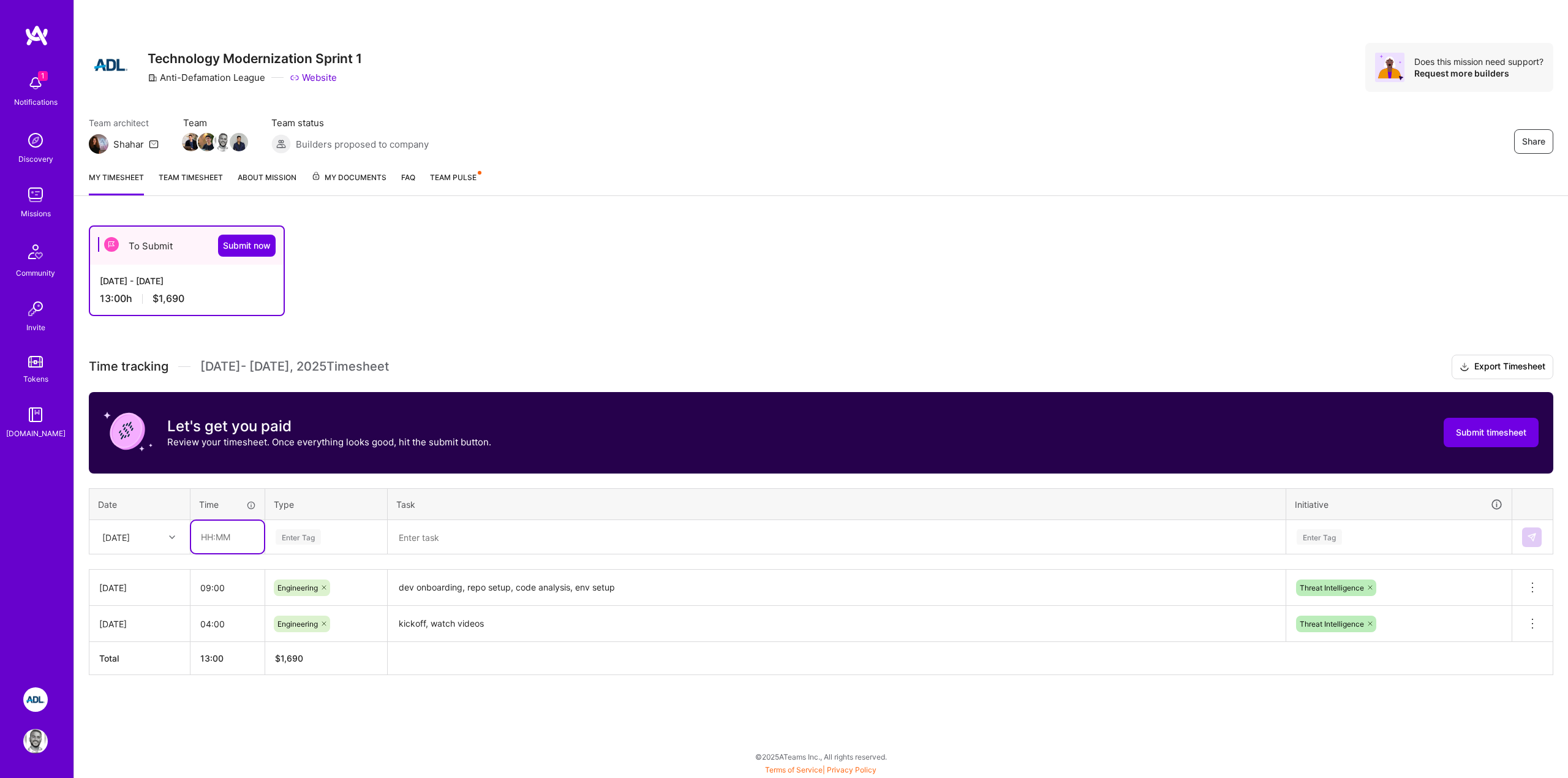
click at [214, 540] on input "text" at bounding box center [227, 537] width 73 height 33
click at [120, 583] on div "[DATE]" at bounding box center [139, 587] width 81 height 13
click at [157, 535] on div "[DATE]" at bounding box center [130, 536] width 68 height 20
click at [130, 618] on div "[DATE]" at bounding box center [139, 616] width 99 height 23
click at [226, 530] on input "text" at bounding box center [227, 537] width 73 height 33
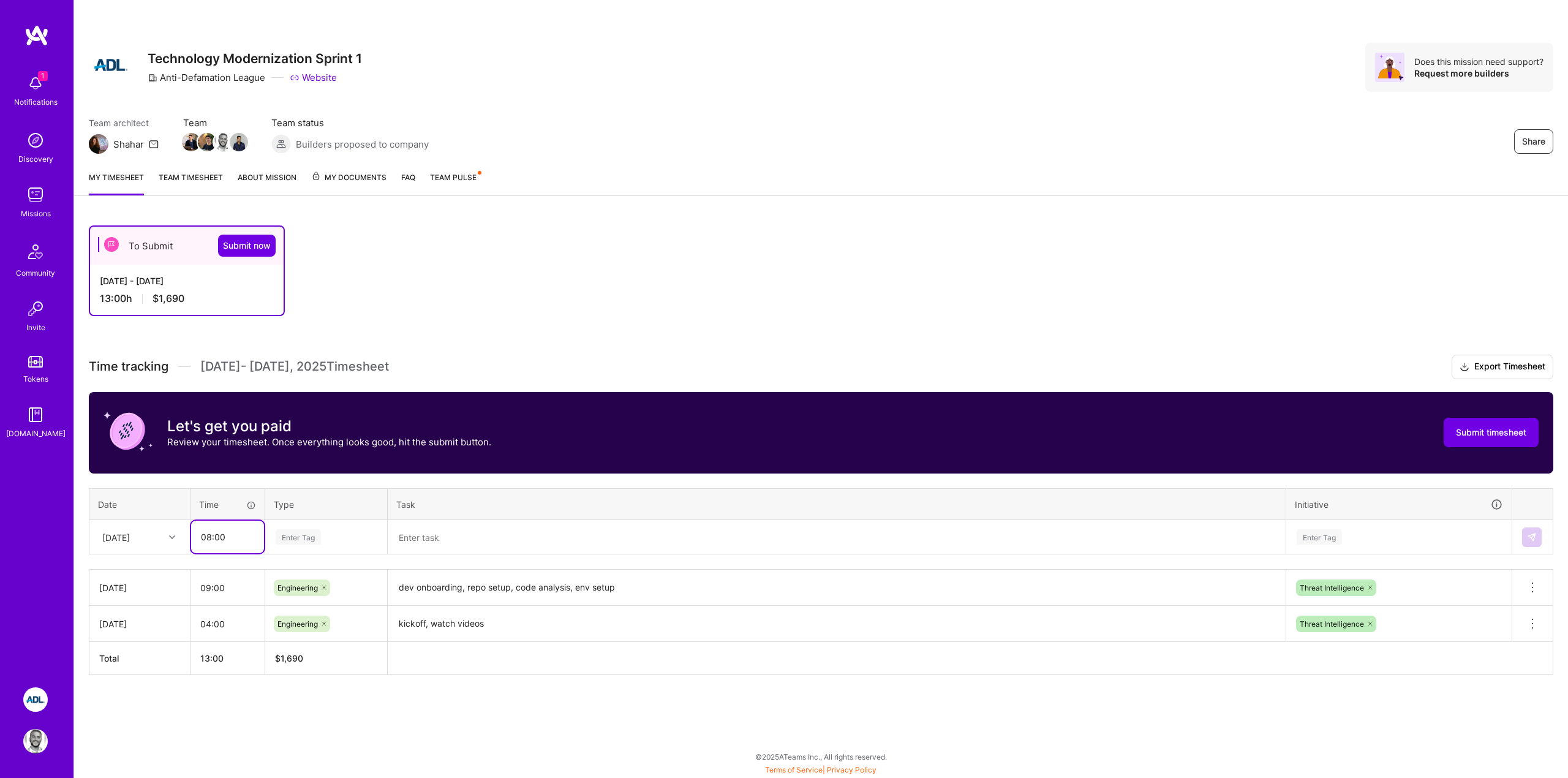
type input "08:00"
click at [308, 663] on span "Engineering" at bounding box center [298, 663] width 53 height 16
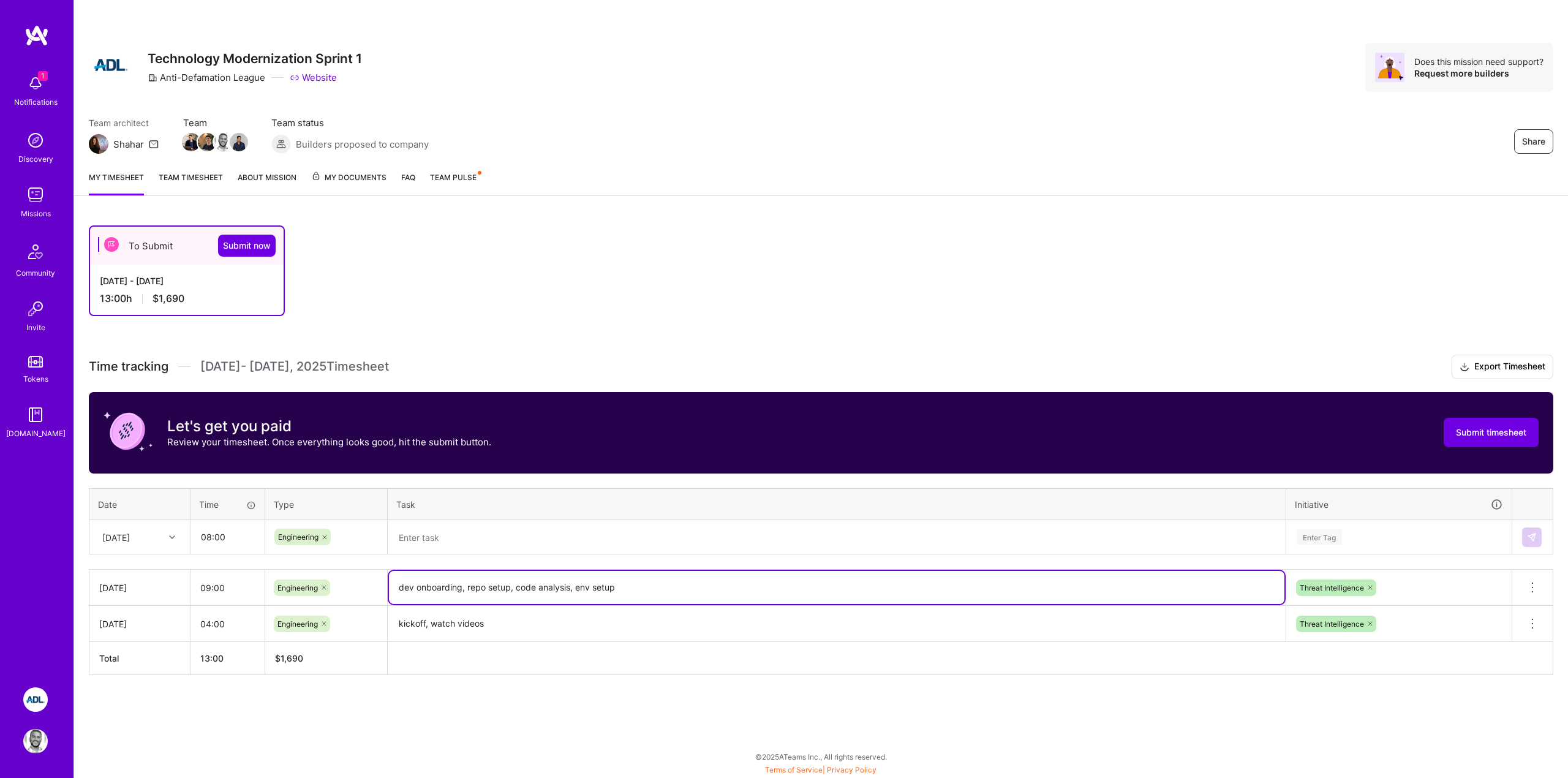
click at [444, 587] on textarea "dev onboarding, repo setup, code analysis, env setup" at bounding box center [836, 587] width 895 height 33
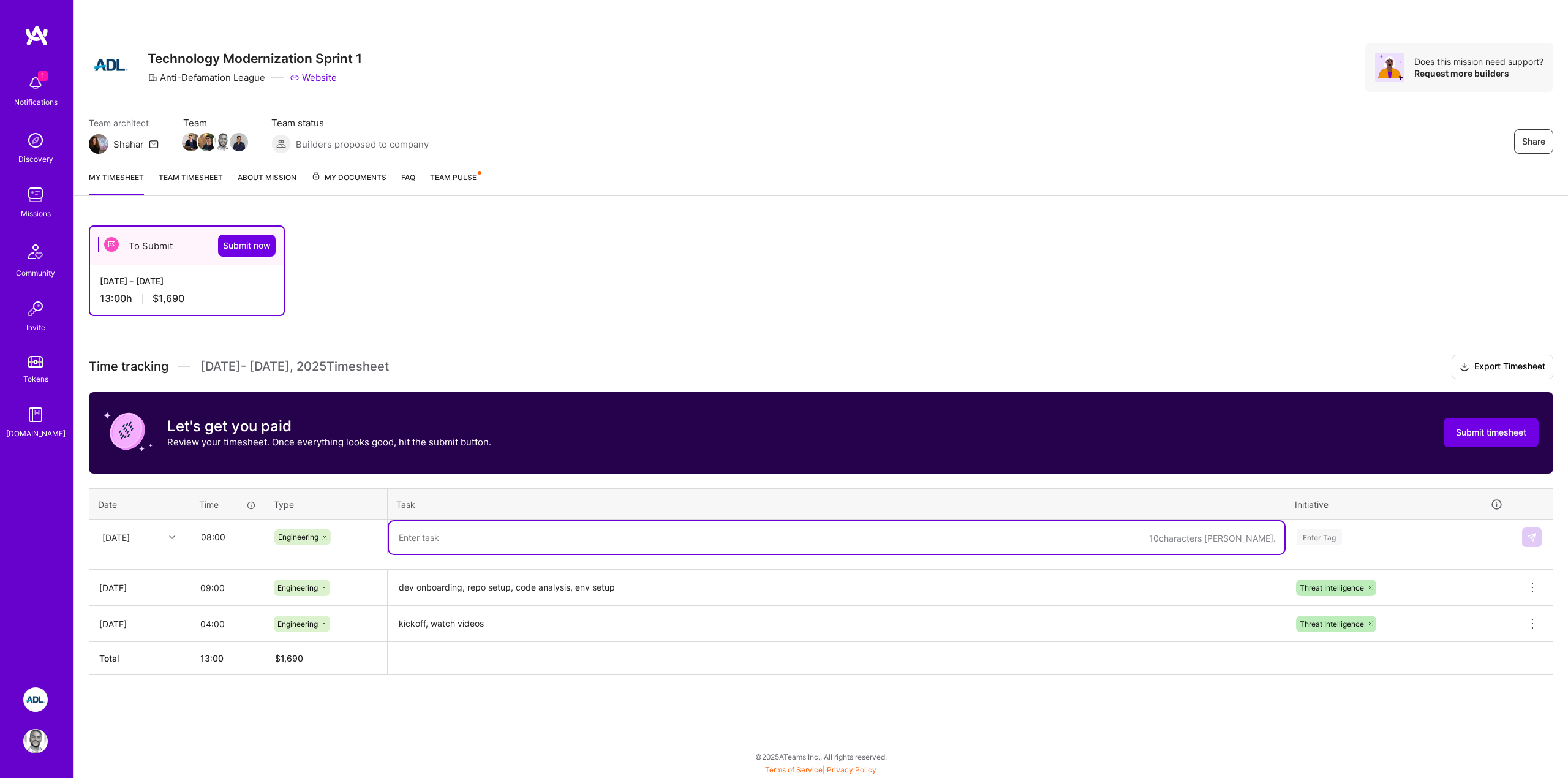
click at [445, 526] on textarea at bounding box center [836, 537] width 895 height 33
paste textarea "dev onboarding, repo setup, code analysis, env setup"
type textarea "dev onboarding, repo setup, code analysis, env setup"
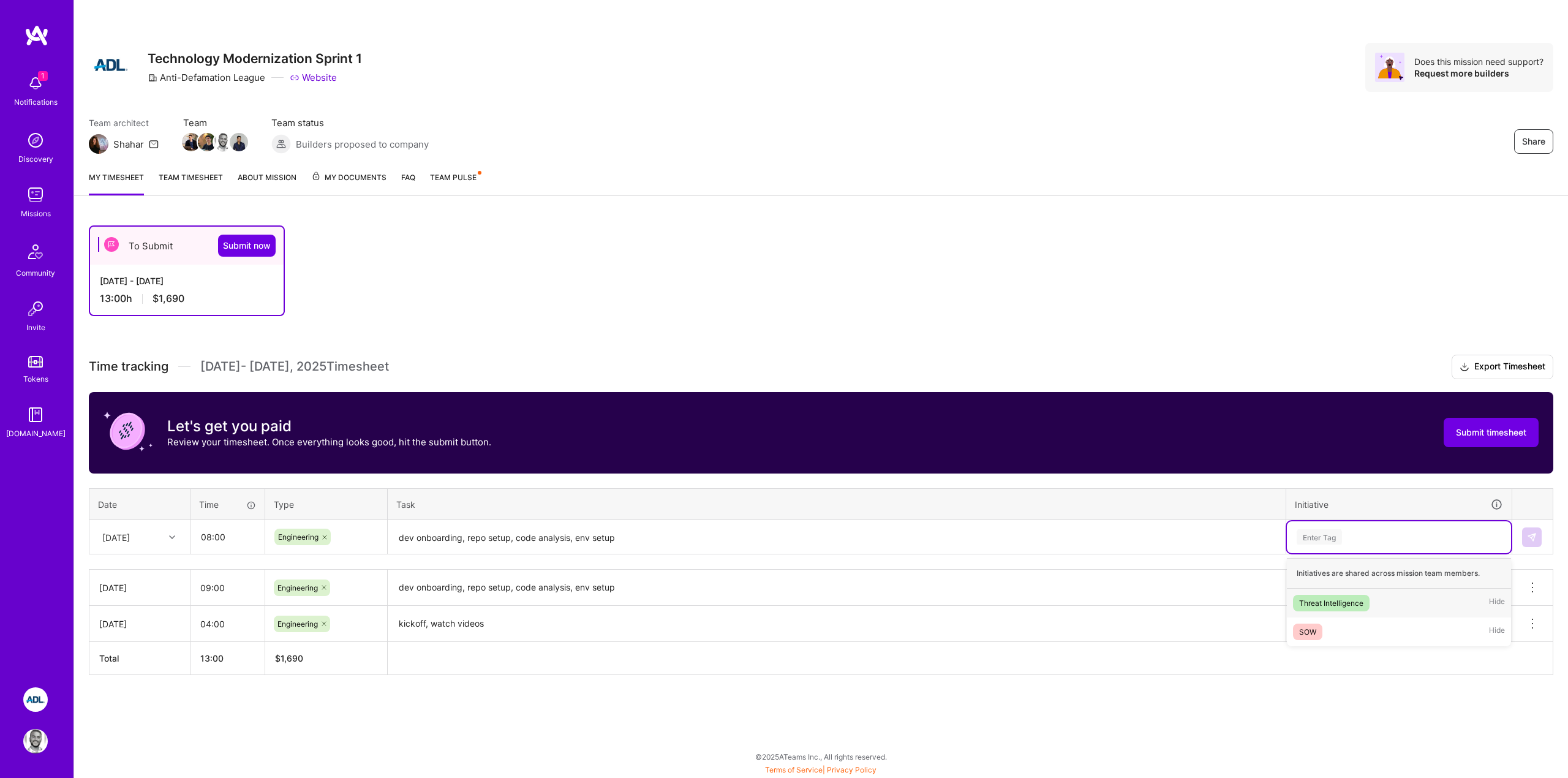
click at [1335, 542] on div "Enter Tag" at bounding box center [1319, 536] width 45 height 19
click at [1329, 609] on div "Threat Intelligence" at bounding box center [1331, 603] width 65 height 13
click at [1064, 710] on div "To Submit Submit now Sep 1 - Sep 15, 2025 13:00 h $1,690 Time tracking Sep 1 - …" at bounding box center [821, 473] width 1493 height 524
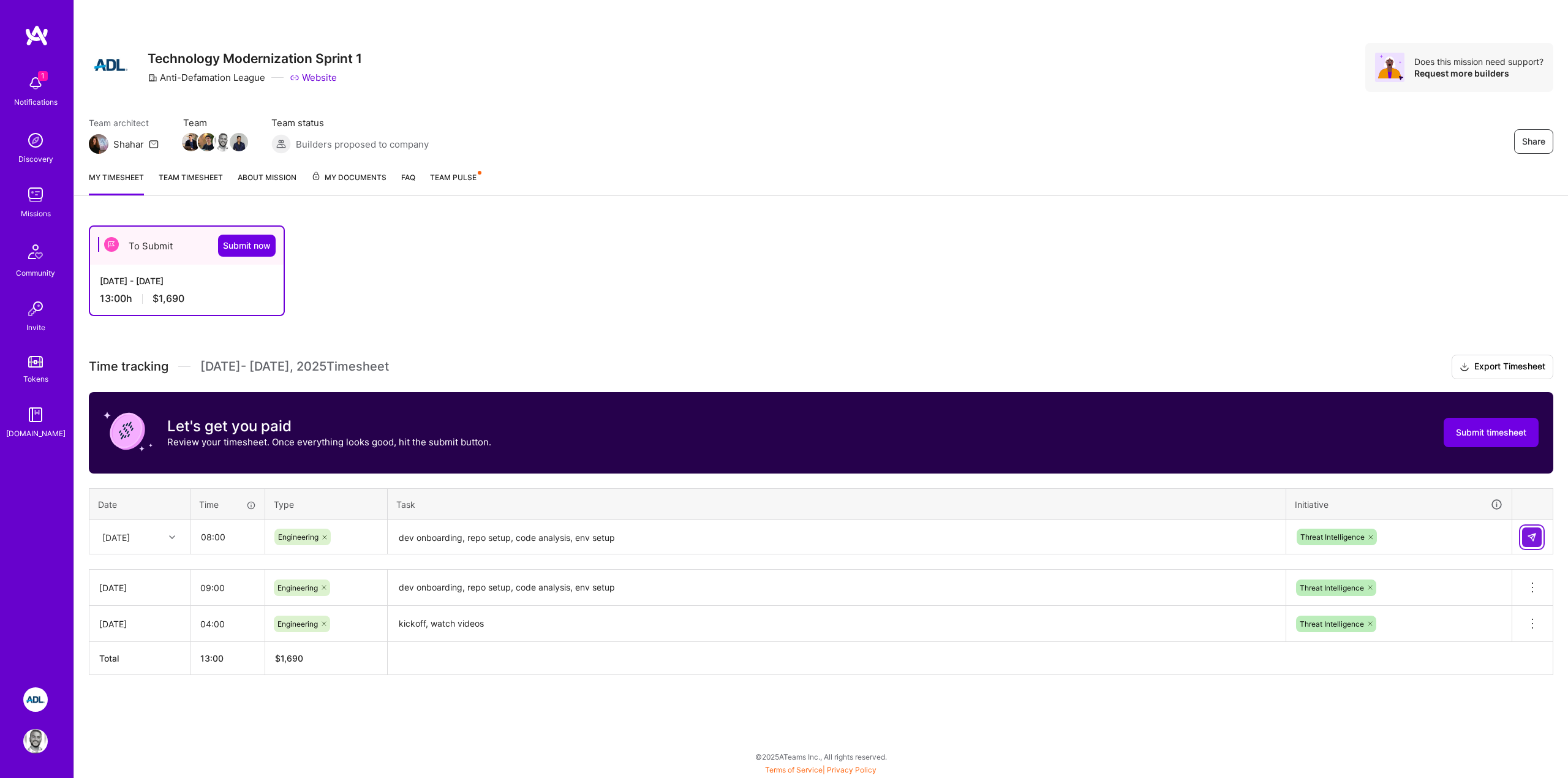
click at [1530, 541] on img at bounding box center [1531, 536] width 10 height 10
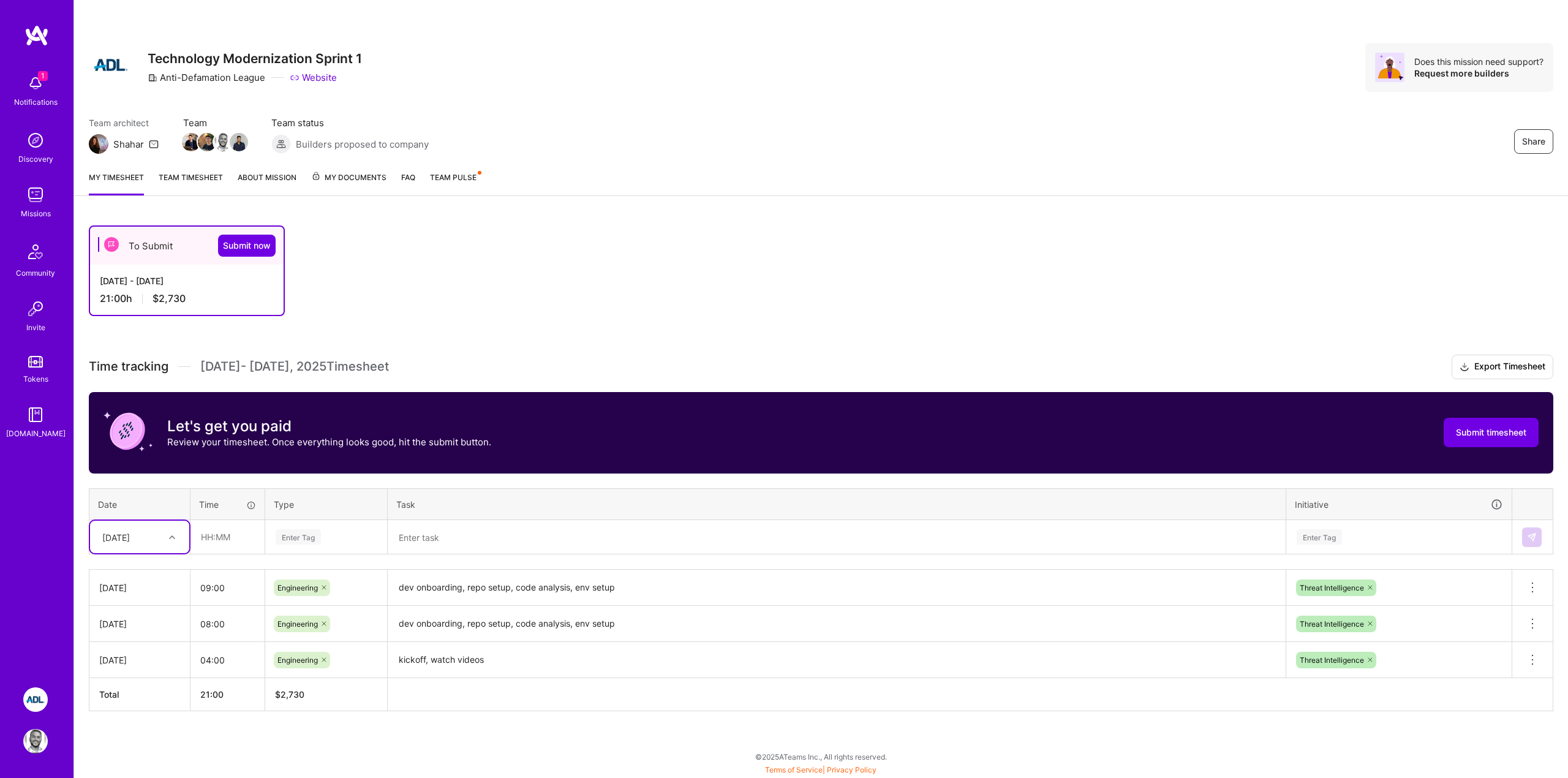
click at [157, 544] on div "[DATE]" at bounding box center [130, 536] width 68 height 20
click at [120, 641] on div "[DATE]" at bounding box center [139, 639] width 99 height 23
click at [220, 537] on input "text" at bounding box center [227, 537] width 73 height 33
type input "02:00"
click at [290, 665] on span "Engineering" at bounding box center [298, 663] width 53 height 16
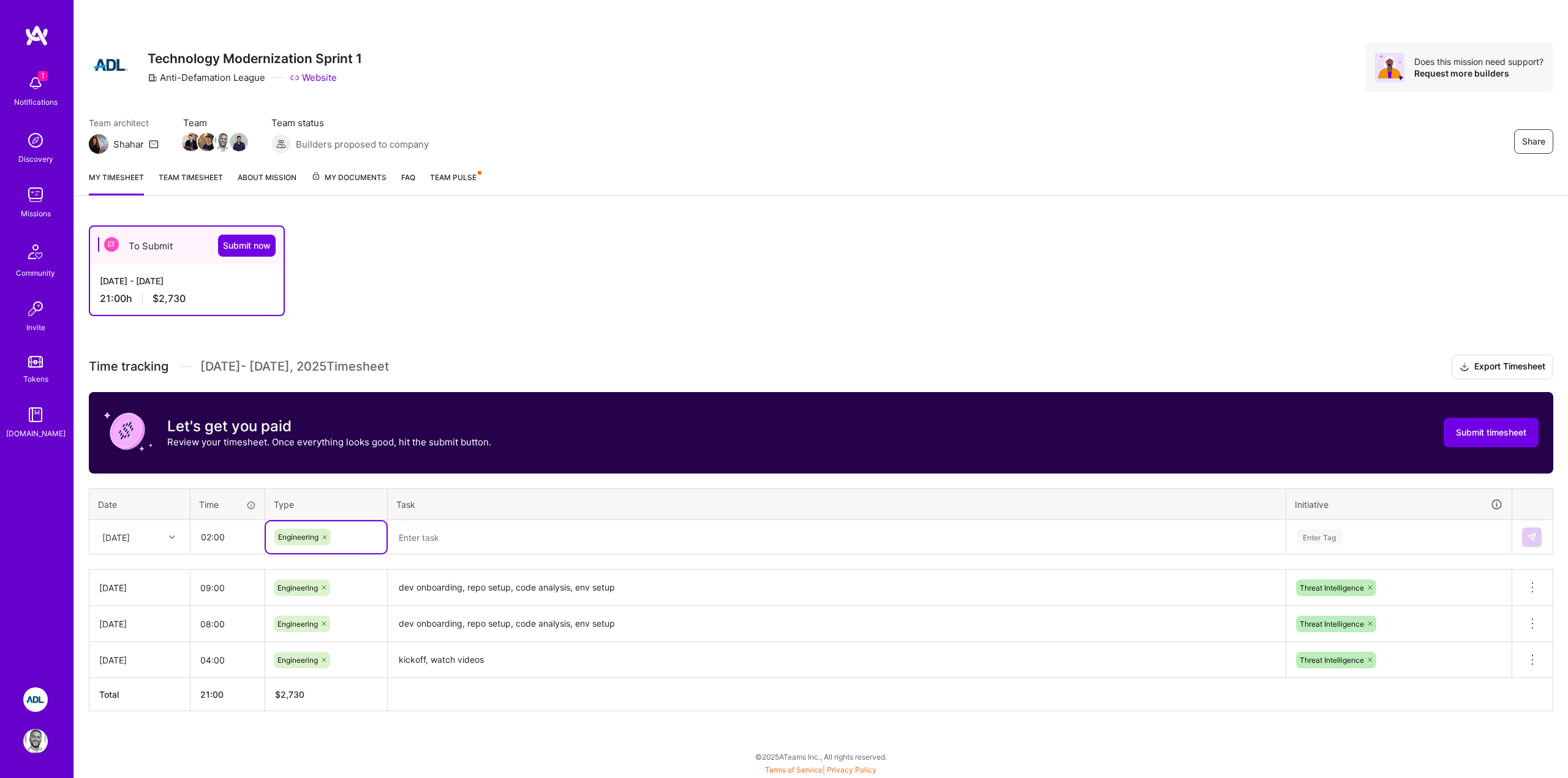
click at [444, 731] on div "To Submit Submit now Sep 1 - Sep 15, 2025 21:00 h $2,730 Time tracking Sep 1 - …" at bounding box center [821, 491] width 1493 height 560
click at [435, 542] on textarea at bounding box center [836, 537] width 895 height 33
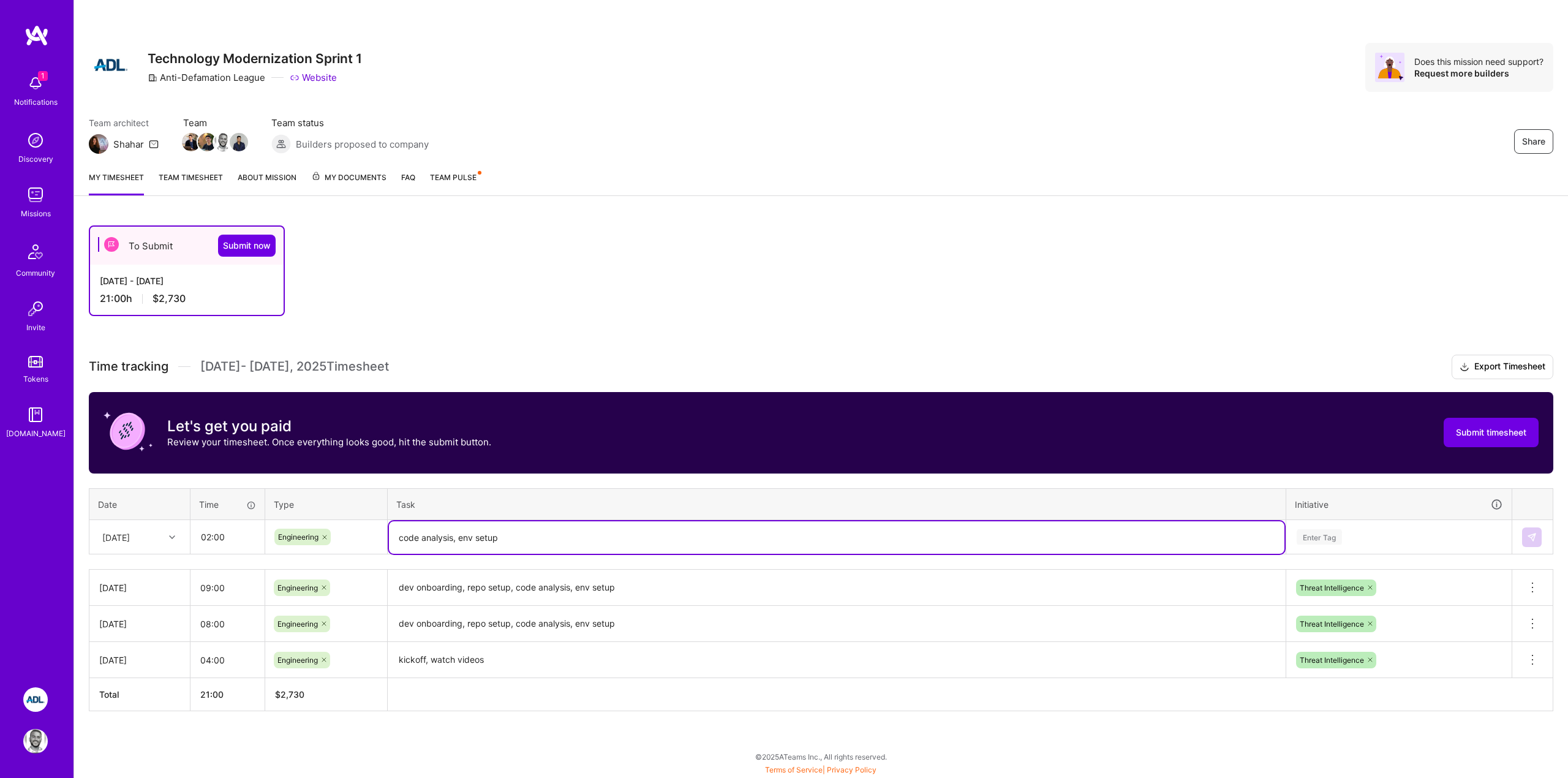
type textarea "code analysis, env setup"
click at [1341, 533] on div "Enter Tag" at bounding box center [1319, 536] width 45 height 19
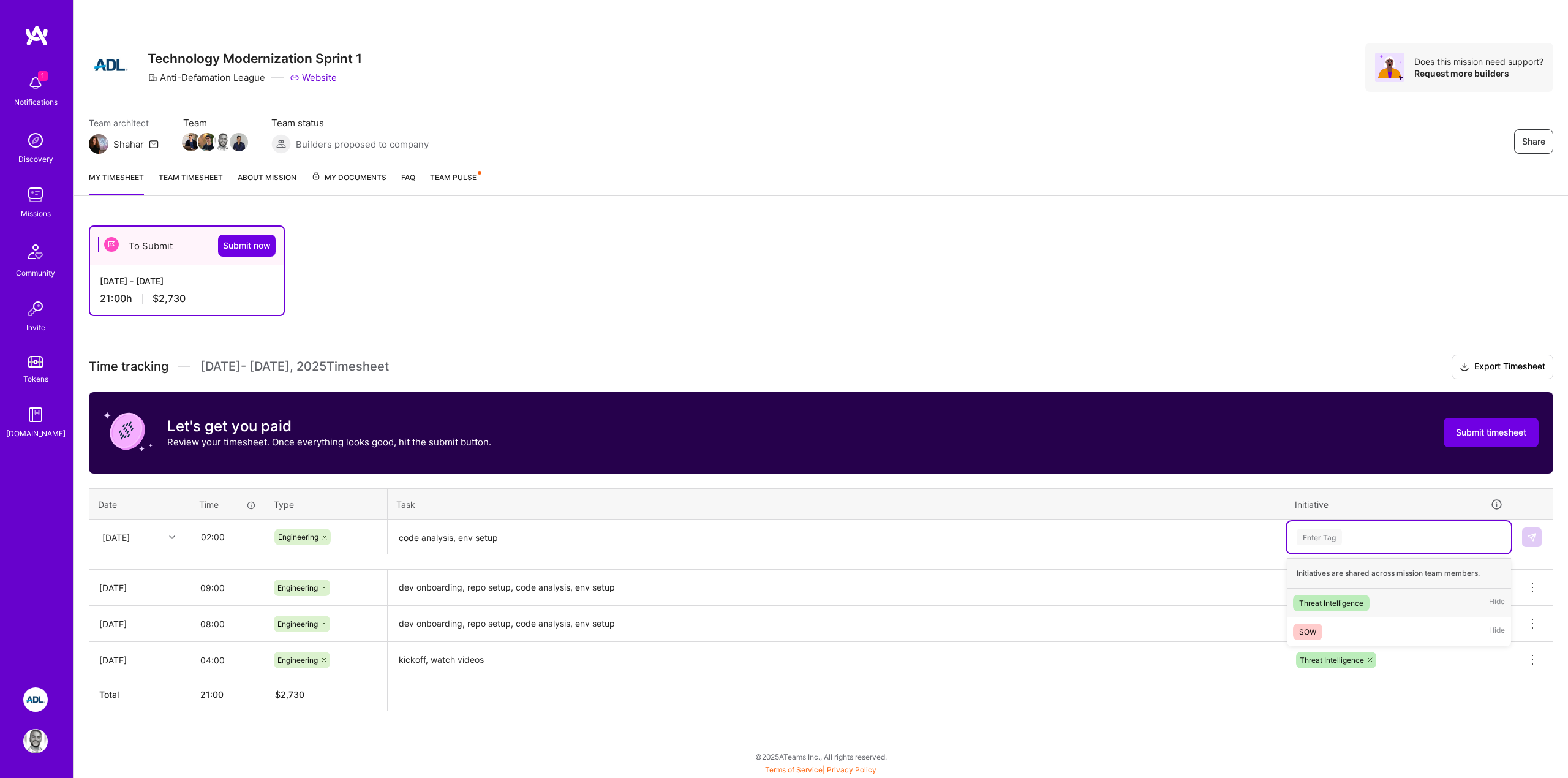
click at [1339, 601] on div "Threat Intelligence" at bounding box center [1331, 603] width 65 height 13
click at [1527, 537] on img at bounding box center [1531, 536] width 10 height 10
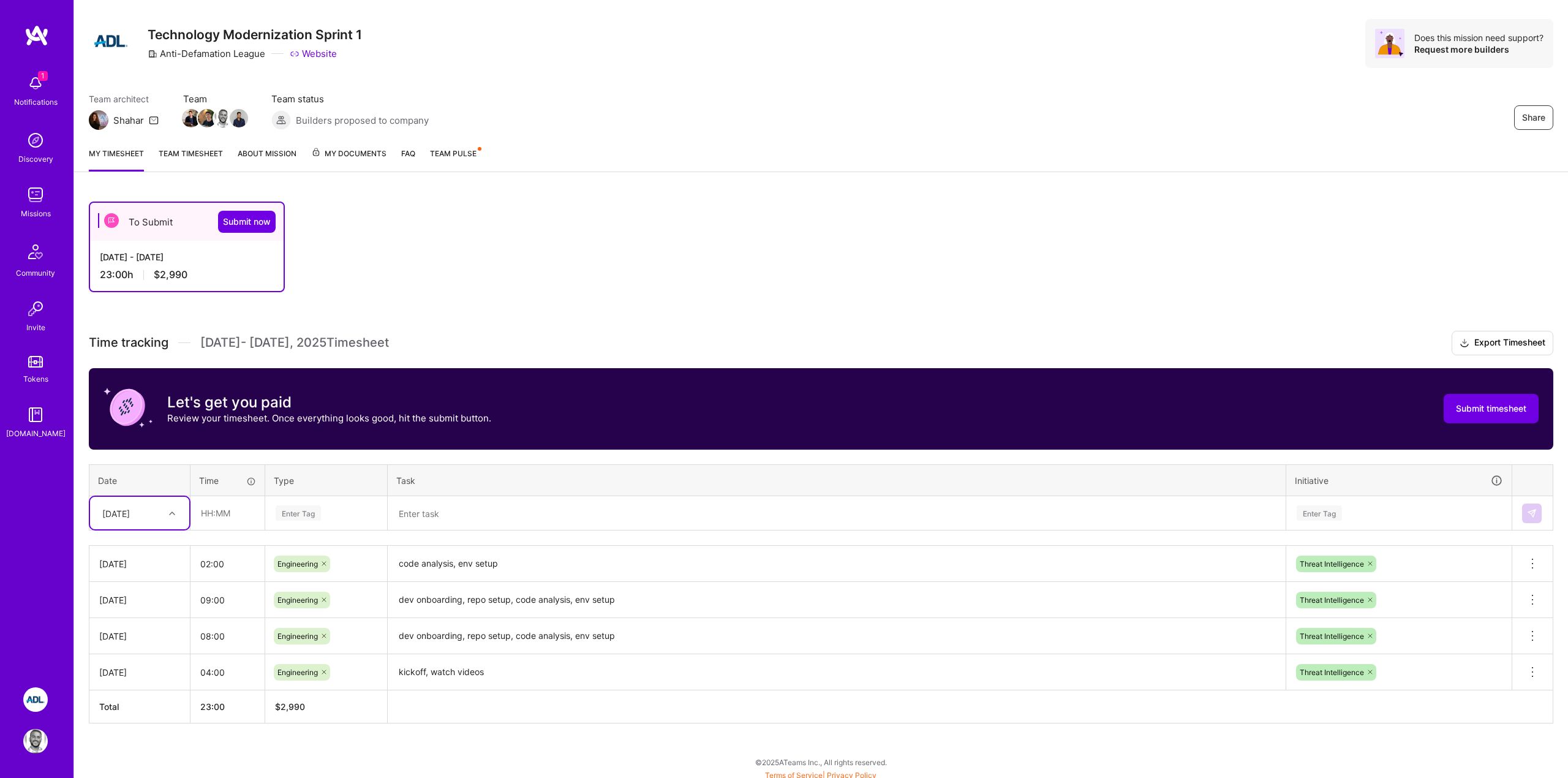
scroll to position [29, 0]
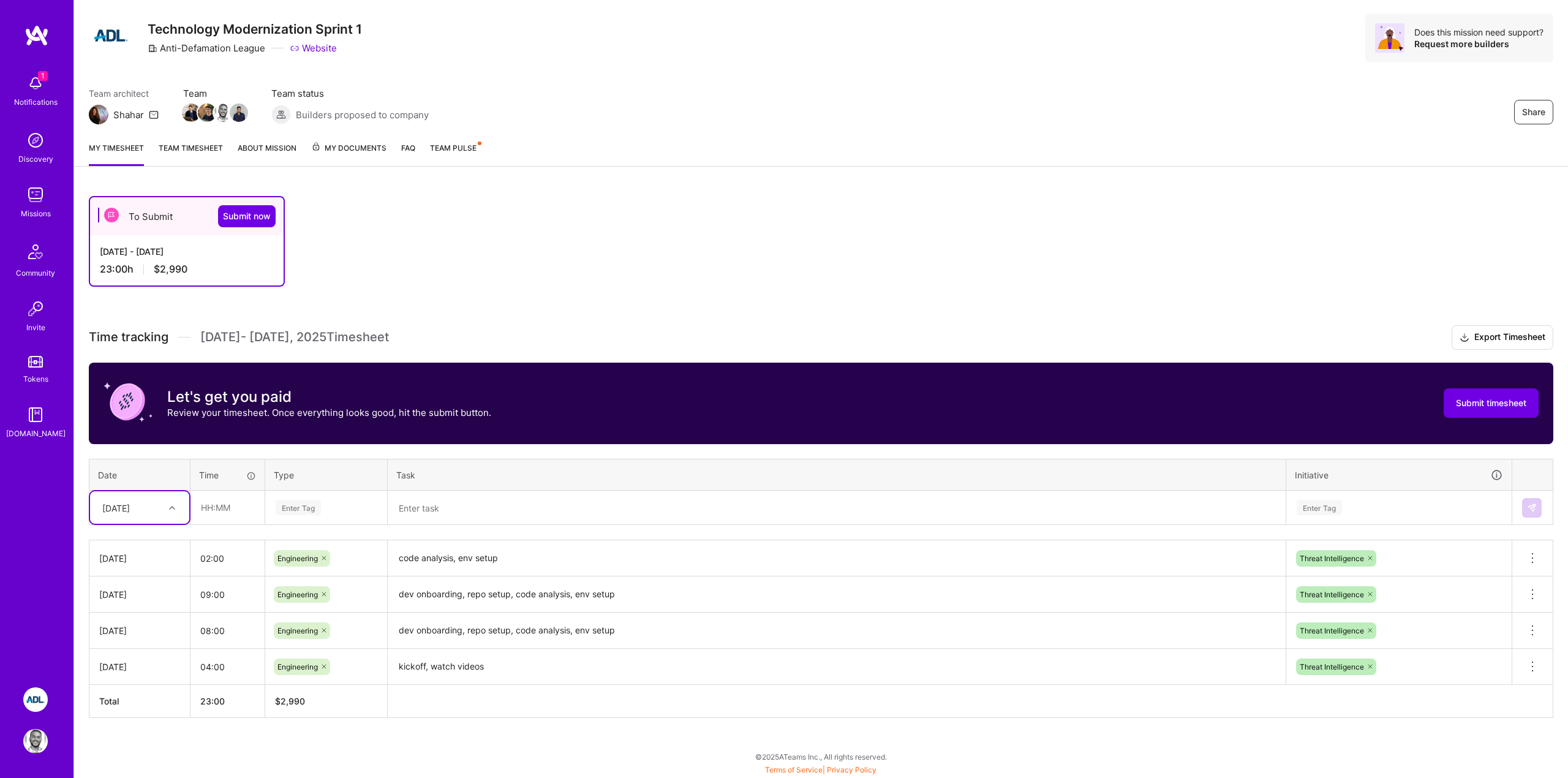
click at [172, 507] on icon at bounding box center [172, 507] width 6 height 6
click at [122, 639] on div "[DATE]" at bounding box center [139, 637] width 99 height 23
click at [217, 514] on input "text" at bounding box center [227, 507] width 73 height 33
type input "09:00"
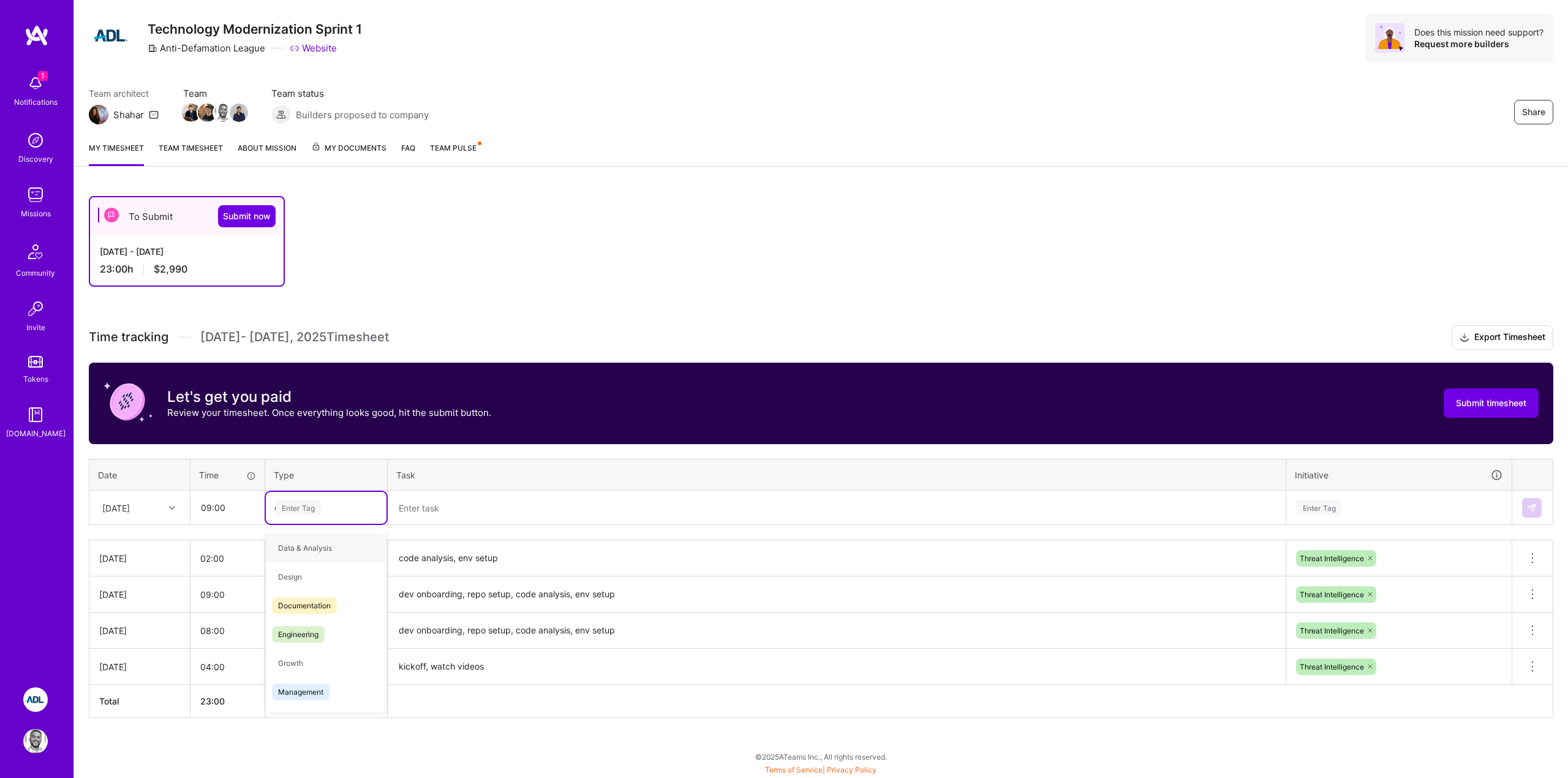
type input "en"
click at [296, 574] on span "Engineering" at bounding box center [298, 576] width 53 height 16
click at [432, 505] on textarea at bounding box center [836, 508] width 895 height 33
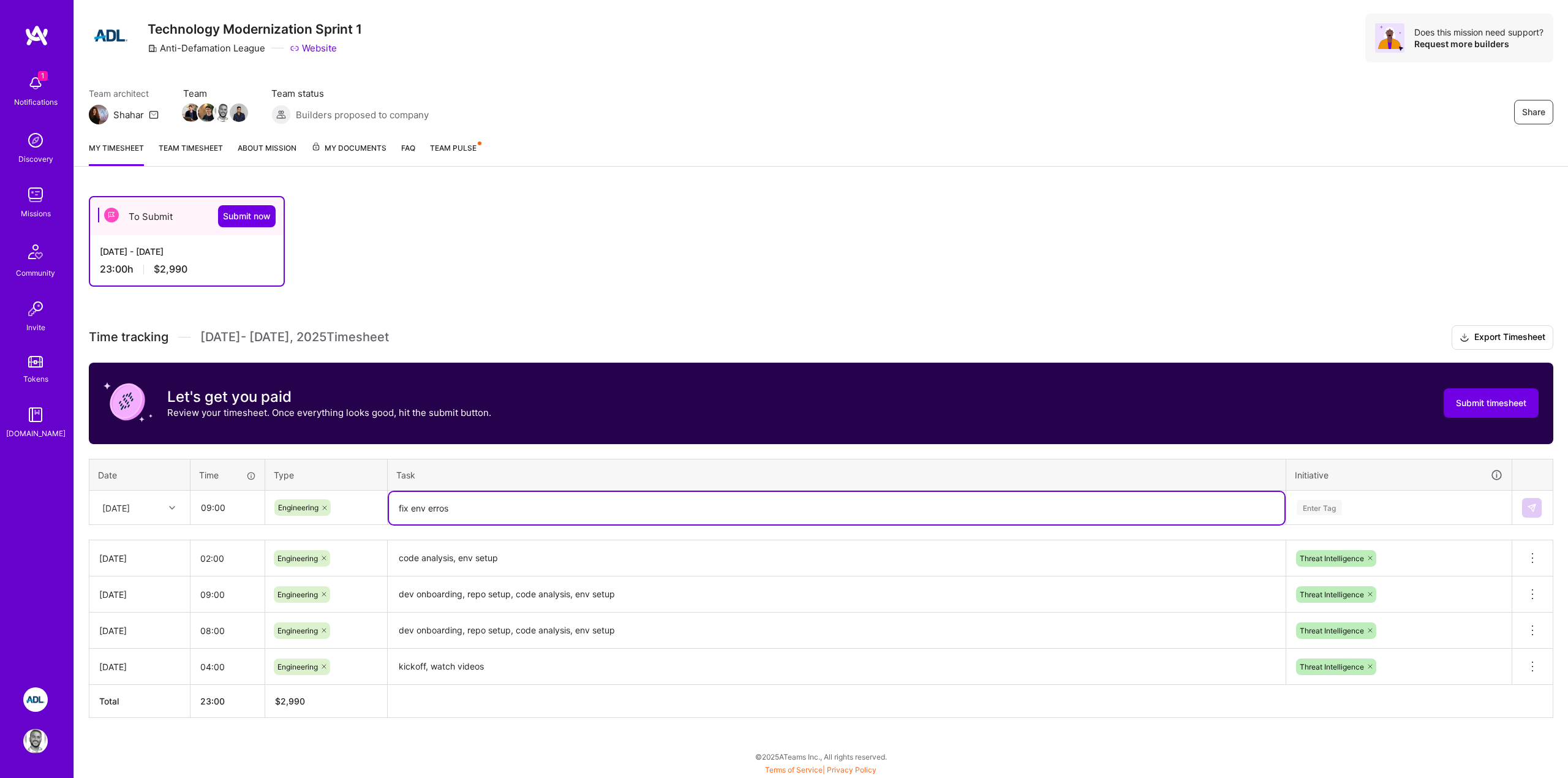
type textarea "fix env erros"
click at [1376, 521] on div "Enter Tag" at bounding box center [1398, 507] width 225 height 32
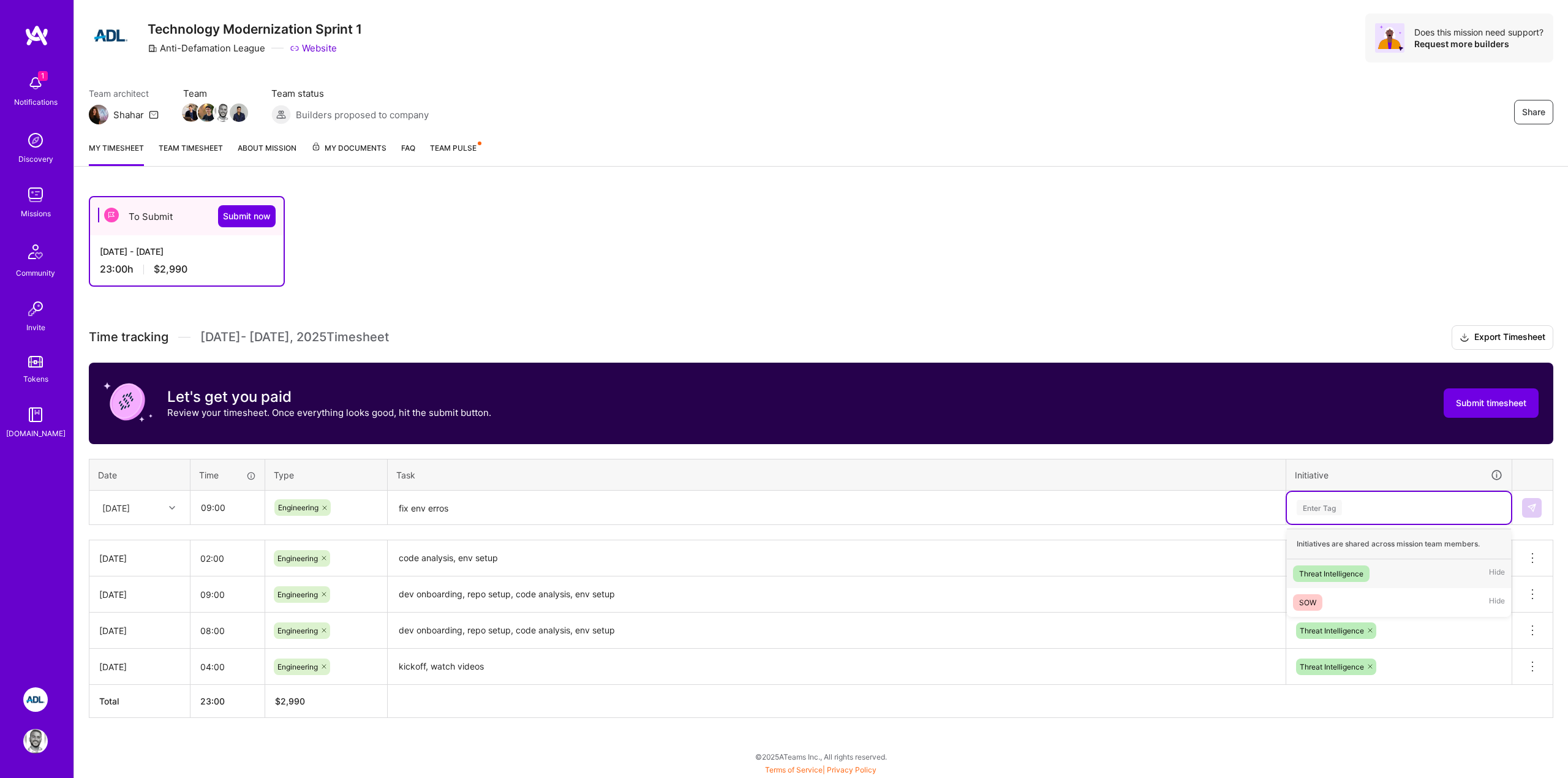
click at [1346, 575] on div "Threat Intelligence" at bounding box center [1331, 574] width 65 height 13
click at [1531, 507] on img at bounding box center [1531, 507] width 10 height 10
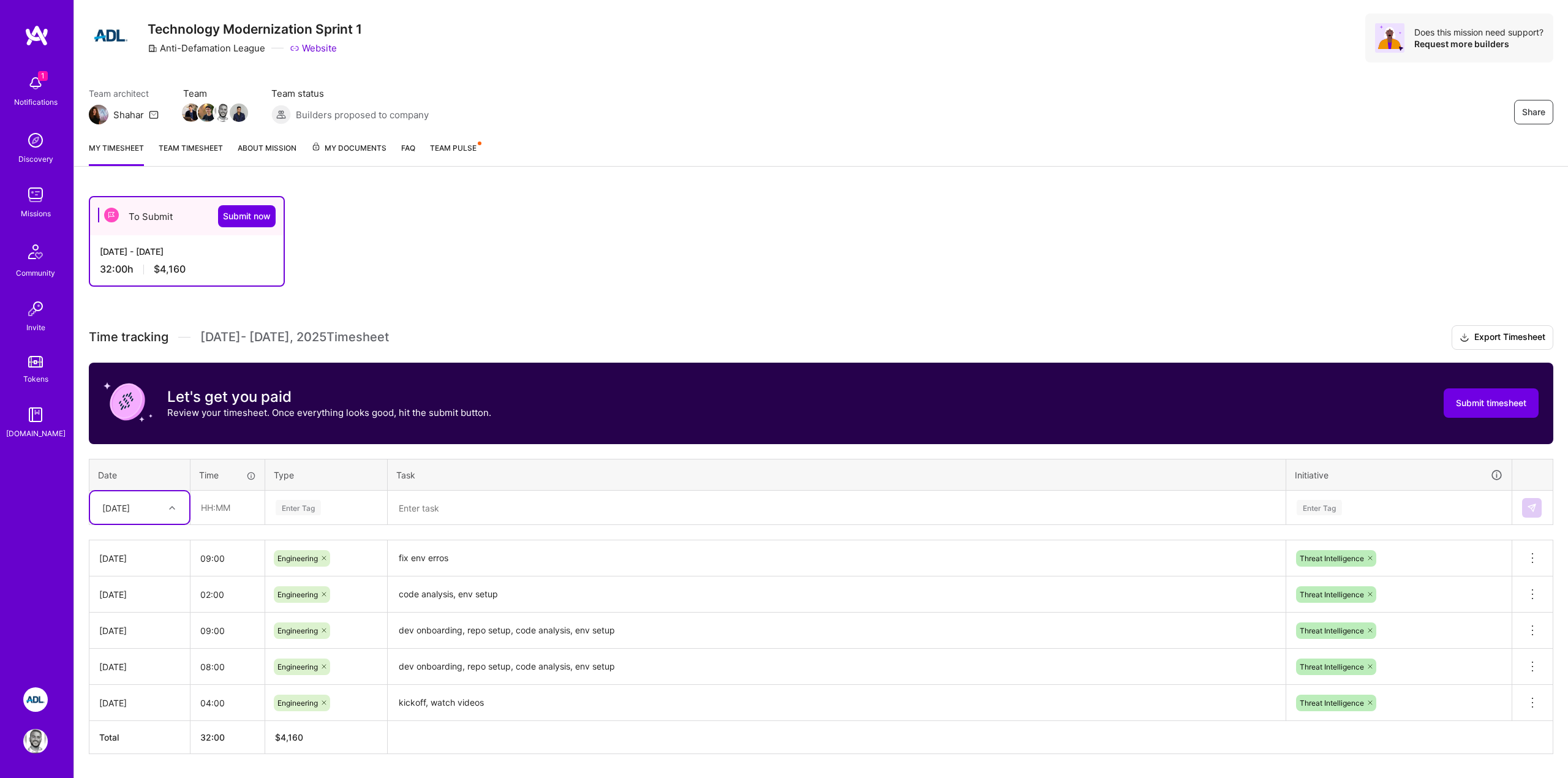
scroll to position [65, 0]
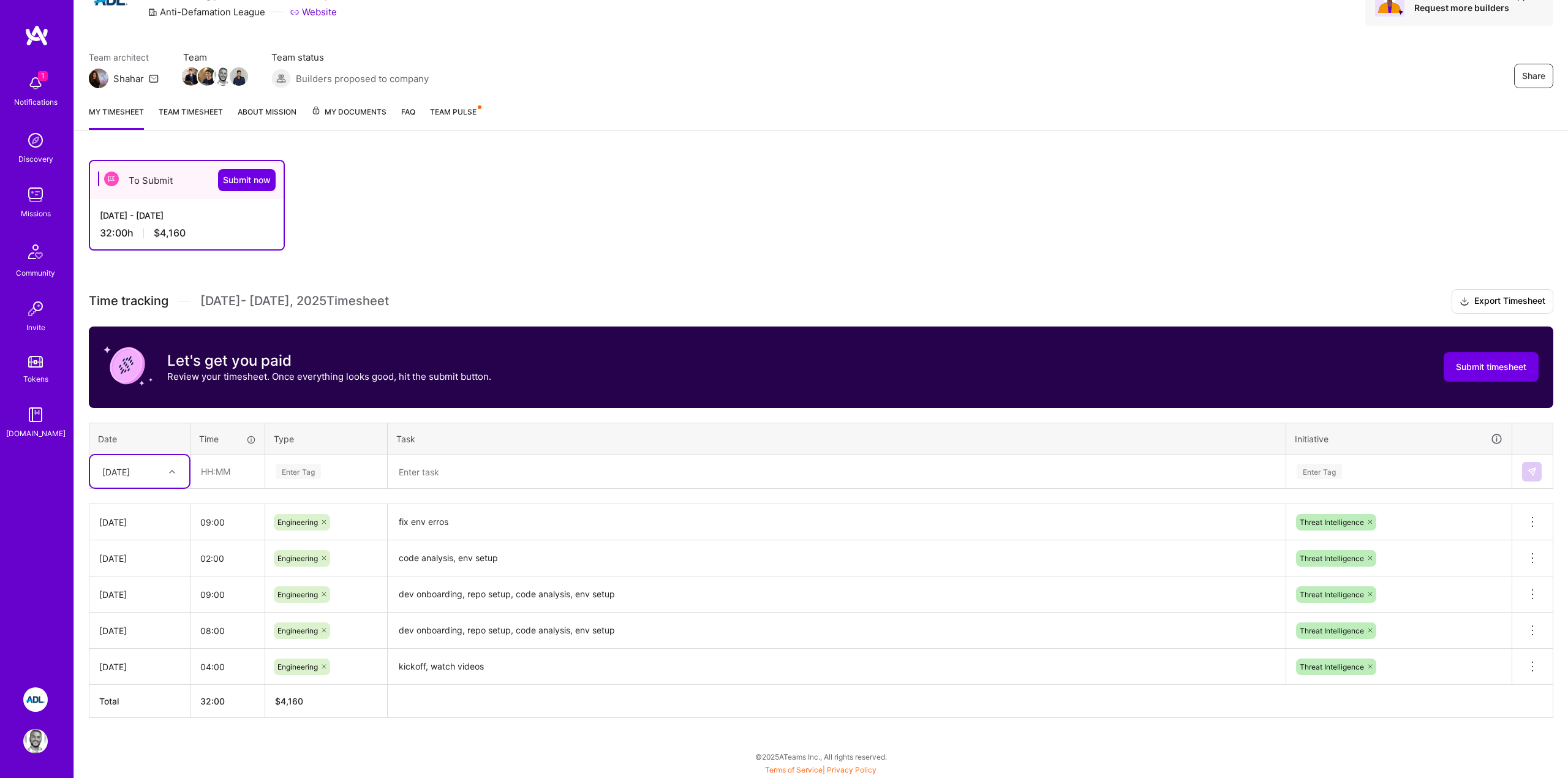
click at [156, 463] on div "[DATE]" at bounding box center [130, 471] width 68 height 20
drag, startPoint x: 124, startPoint y: 509, endPoint x: 121, endPoint y: 635, distance: 126.0
click at [121, 635] on div "Mon, Sep 1 Tue, Sep 2 Wed, Sep 3 Thu, Sep 4 Fri, Sep 5 Sat, Sep 6 Mon, Sep 8 Tu…" at bounding box center [139, 584] width 99 height 184
click at [121, 635] on div "[DATE]" at bounding box center [139, 642] width 99 height 23
click at [221, 471] on input "text" at bounding box center [227, 472] width 73 height 33
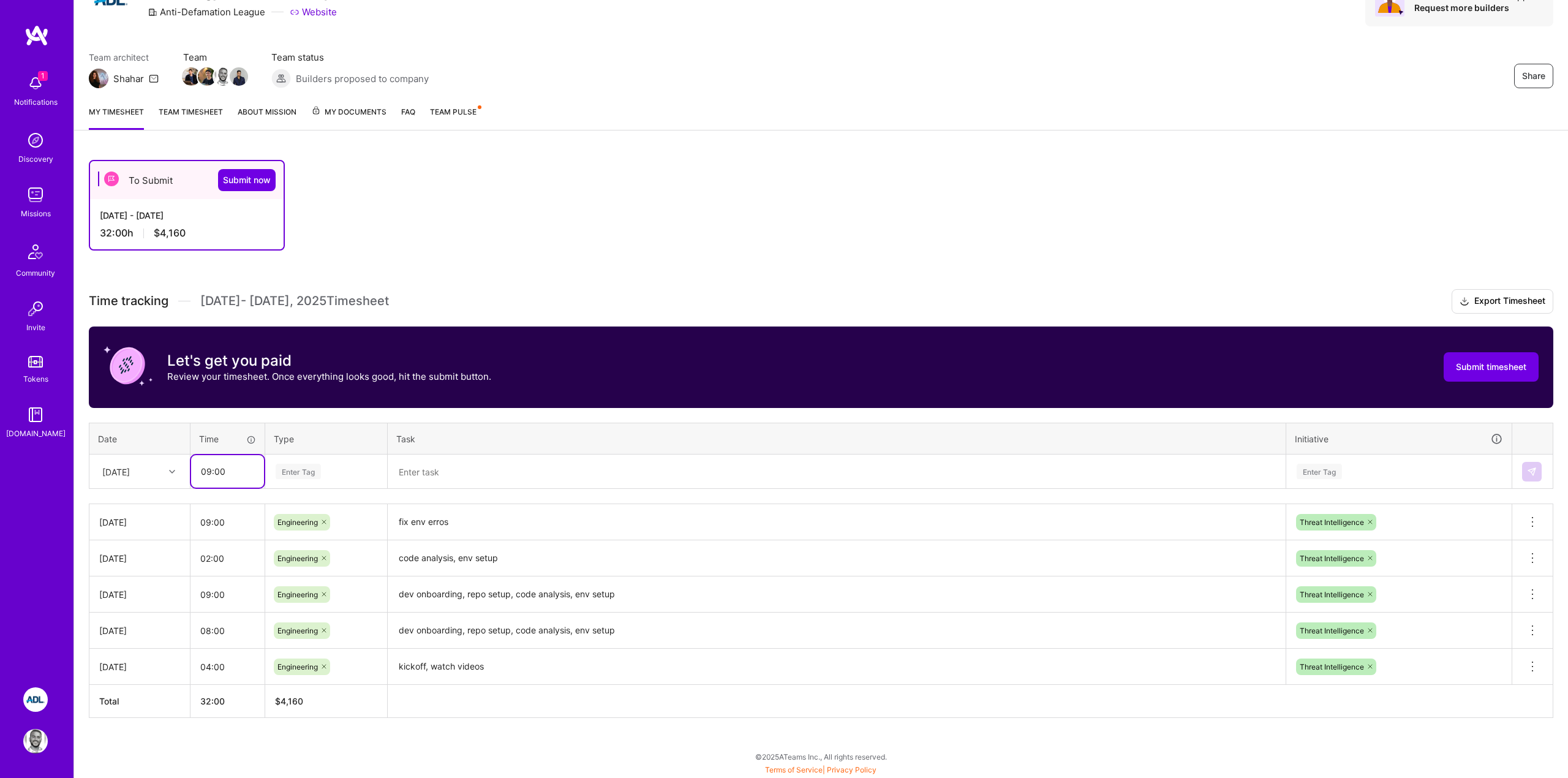
type input "09:00"
click at [305, 599] on span "Engineering" at bounding box center [298, 598] width 53 height 16
click at [429, 517] on textarea "fix env erros" at bounding box center [836, 522] width 895 height 34
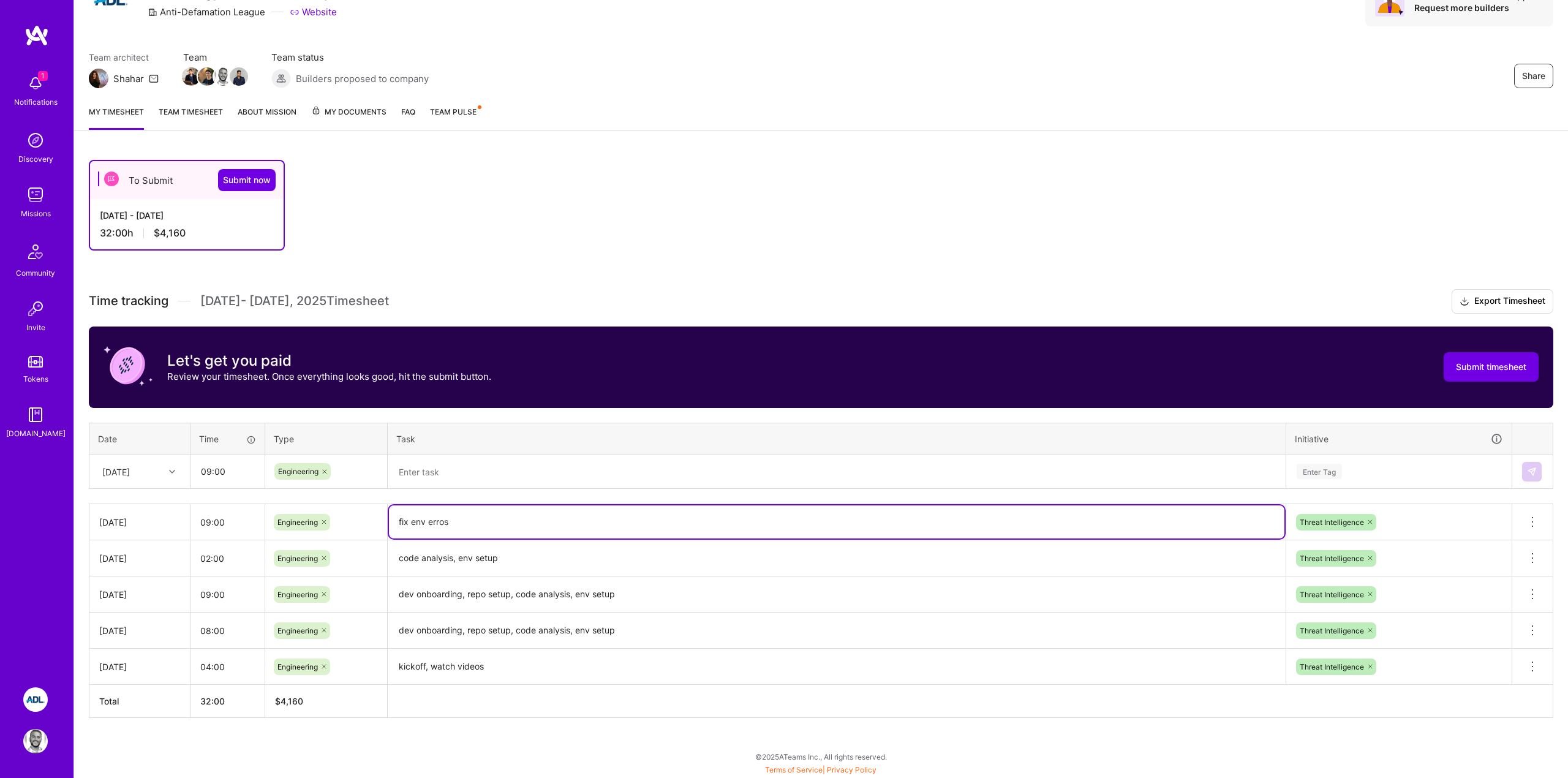
click at [429, 517] on textarea "fix env erros" at bounding box center [836, 522] width 895 height 33
click at [429, 479] on textarea at bounding box center [836, 472] width 895 height 33
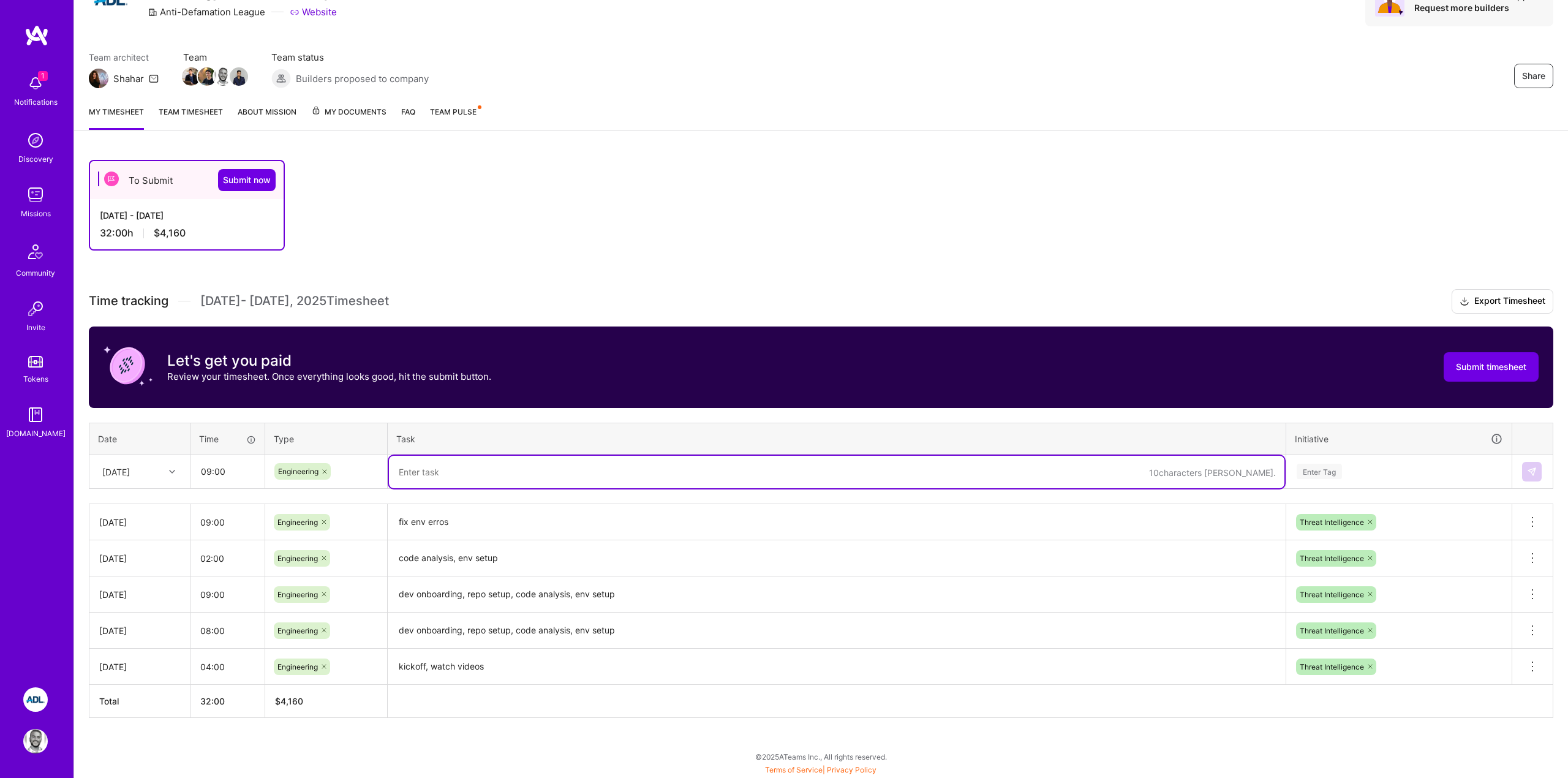
paste textarea "fix env erros"
type textarea "fix env erros"
click at [973, 410] on div "Time tracking Sep 1 - Sep 15 , 2025 Timesheet Export Timesheet Let's get you pa…" at bounding box center [821, 504] width 1464 height 429
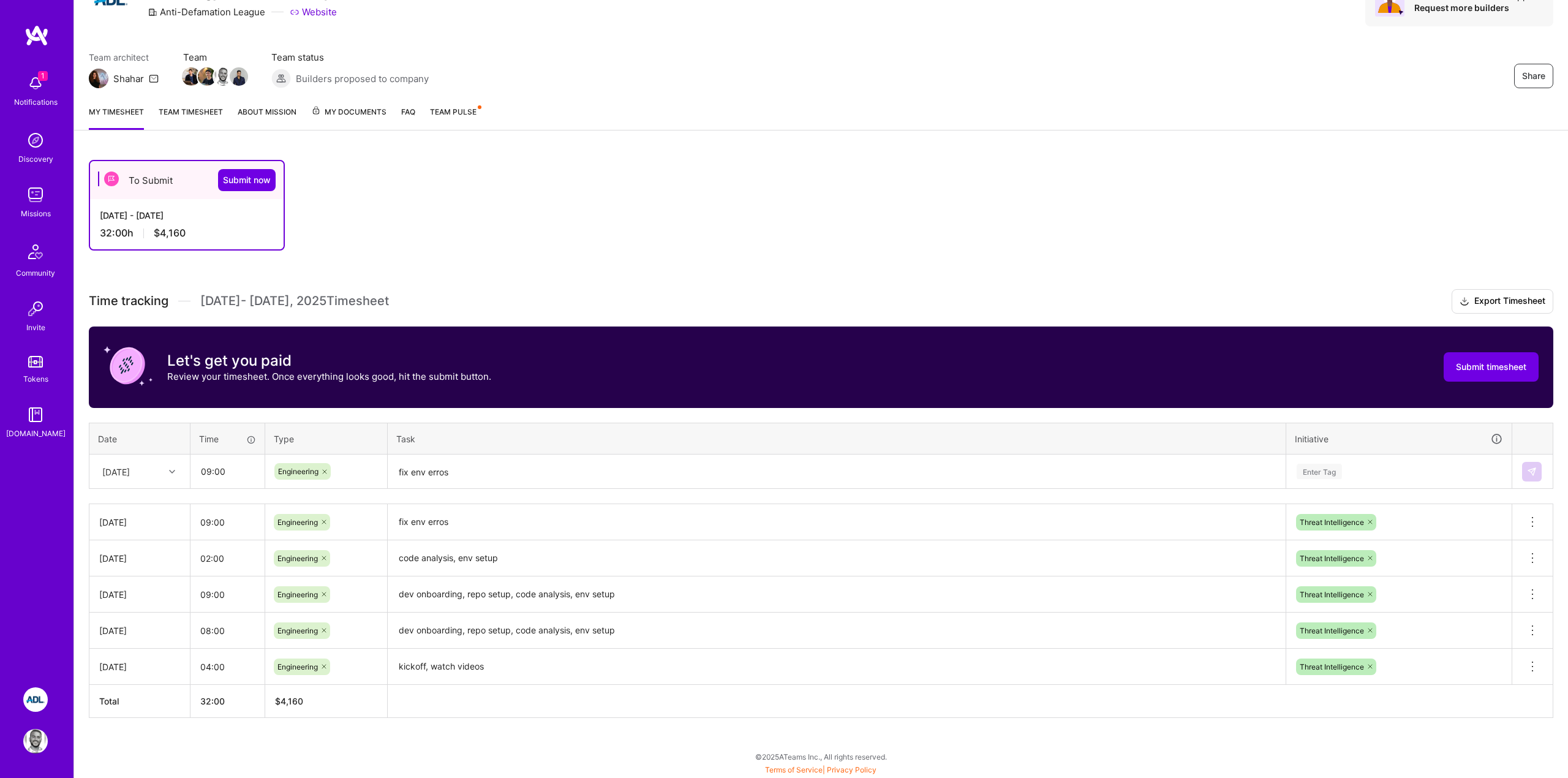
click at [1188, 472] on textarea "fix env erros" at bounding box center [836, 472] width 895 height 33
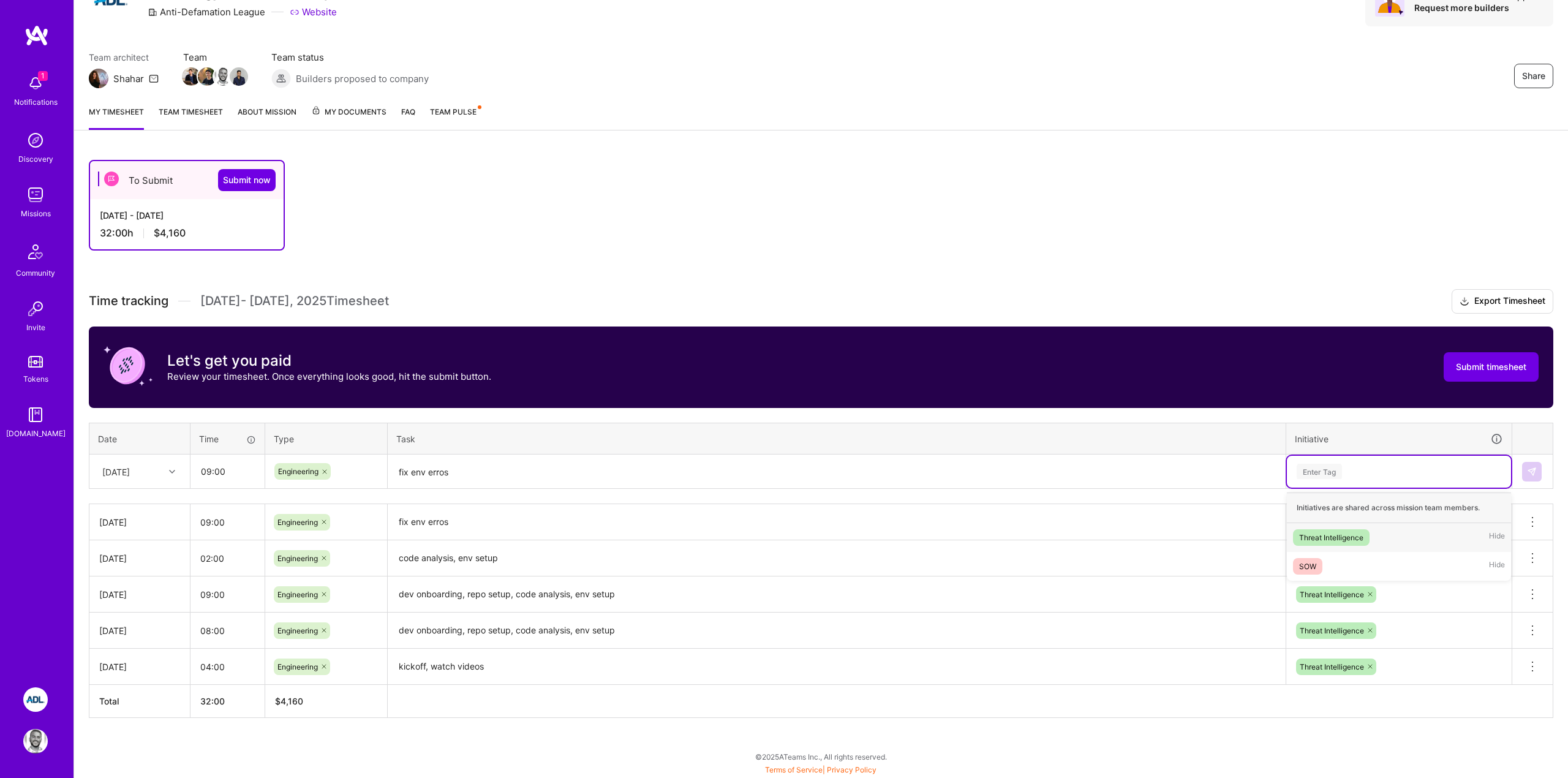
click at [1324, 473] on div "Enter Tag" at bounding box center [1319, 471] width 45 height 19
click at [1334, 534] on div "Threat Intelligence" at bounding box center [1331, 537] width 65 height 13
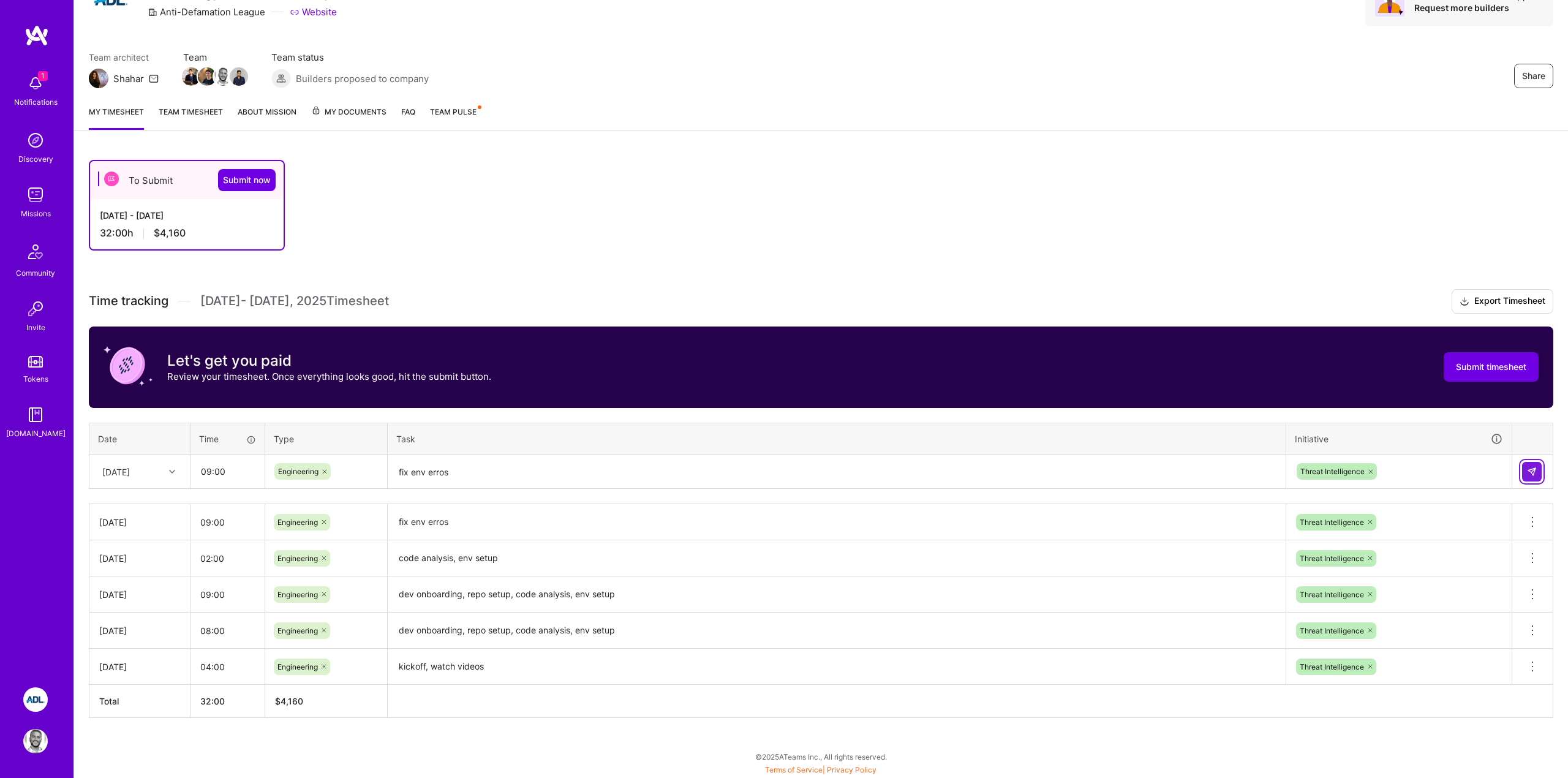
click at [1523, 475] on button at bounding box center [1532, 472] width 20 height 20
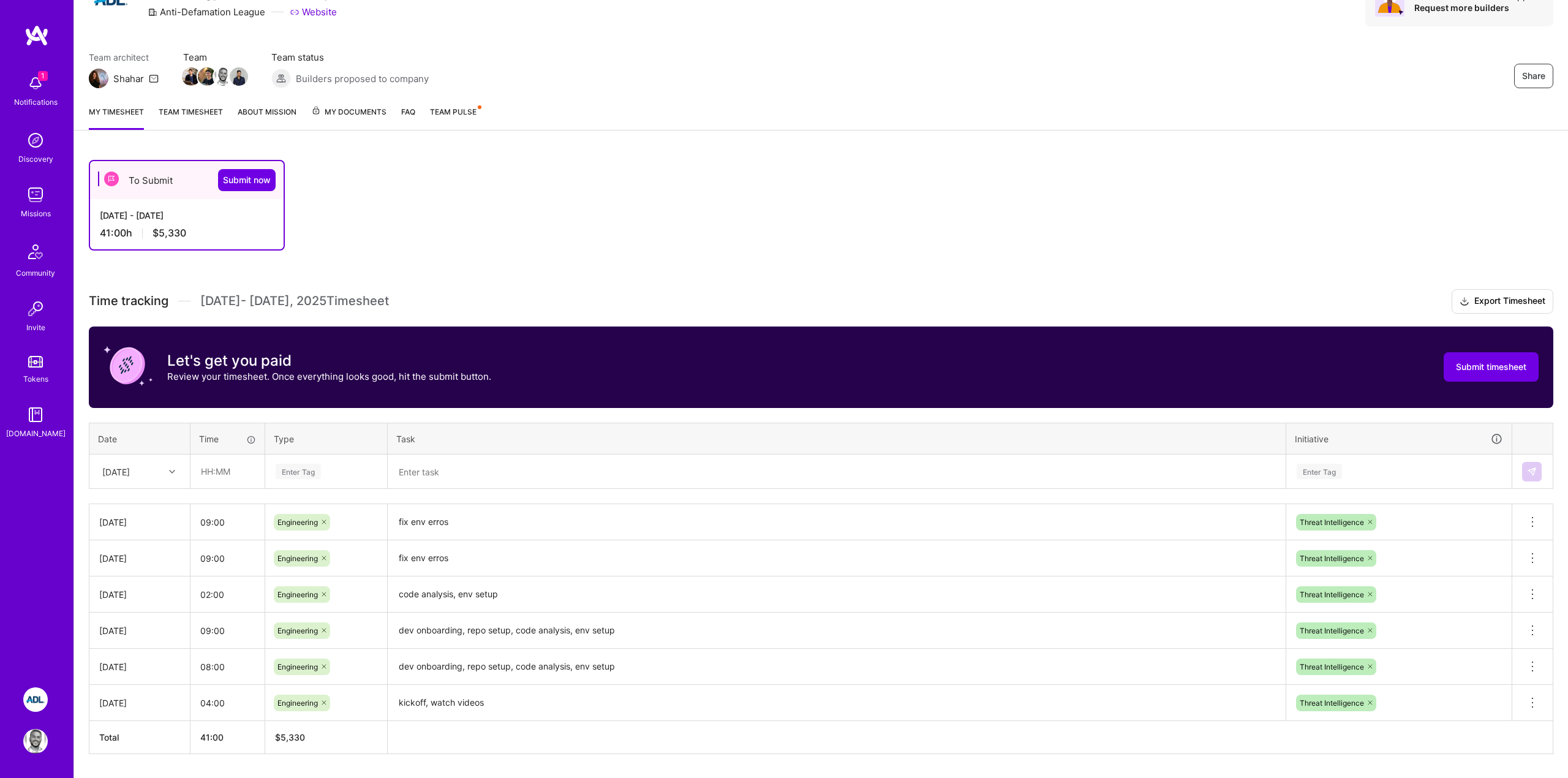
scroll to position [102, 0]
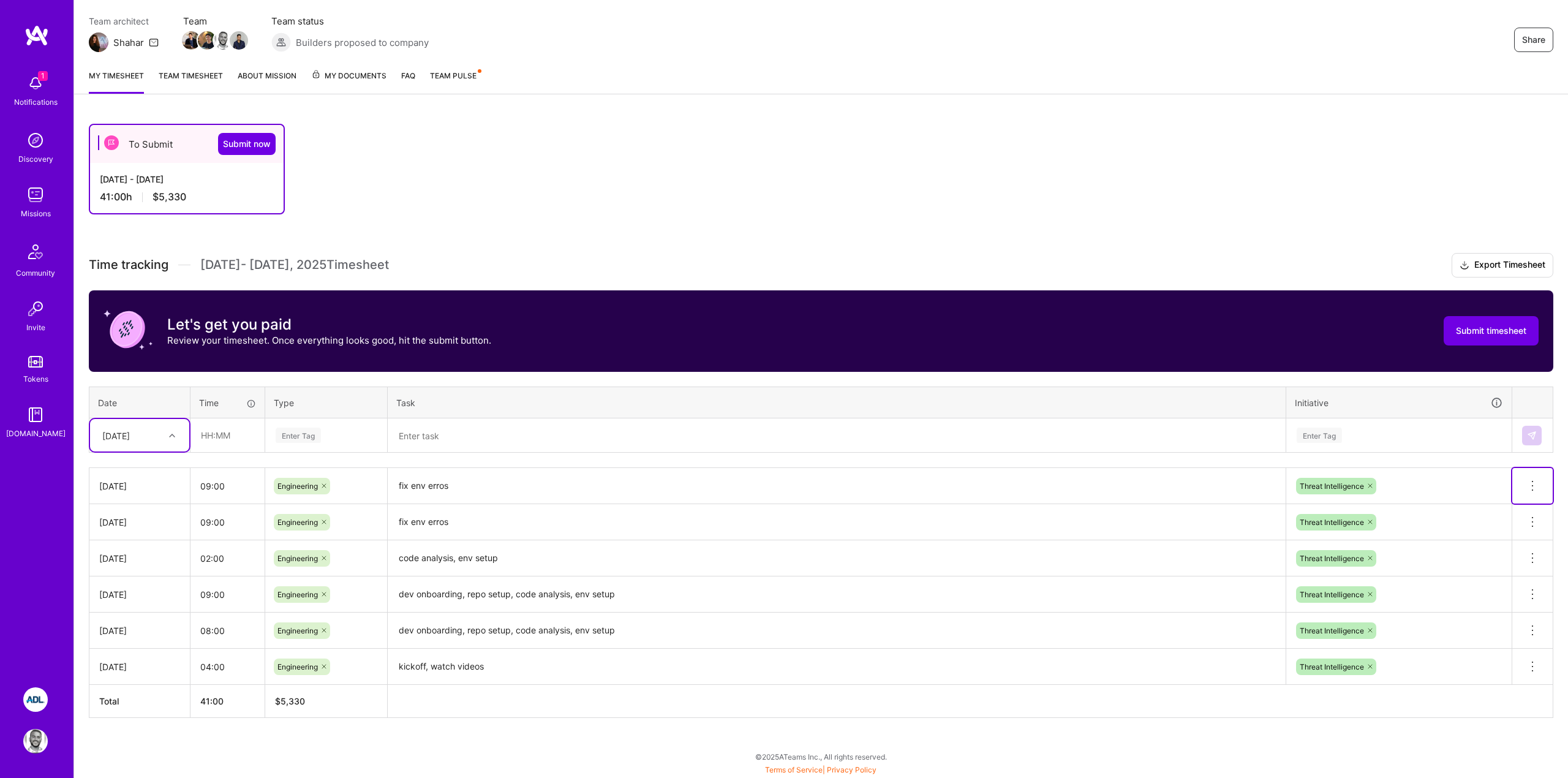
click at [1531, 487] on icon at bounding box center [1532, 485] width 15 height 15
click at [1494, 508] on button "Delete row" at bounding box center [1502, 506] width 64 height 30
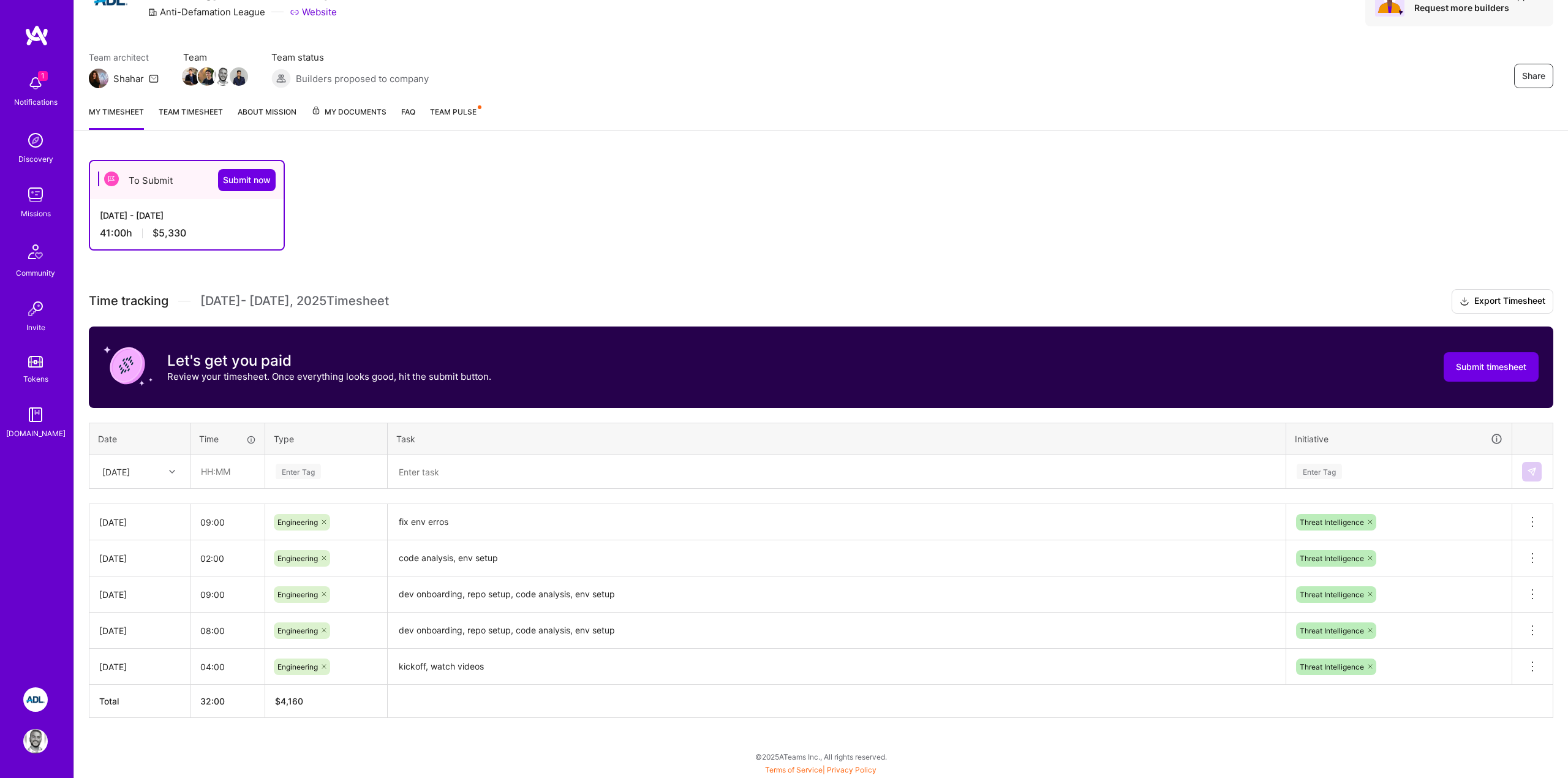
scroll to position [65, 0]
click at [166, 465] on div at bounding box center [174, 472] width 19 height 16
click at [235, 464] on input "text" at bounding box center [227, 472] width 73 height 33
type input "09:00"
click at [309, 605] on span "Engineering" at bounding box center [298, 598] width 53 height 16
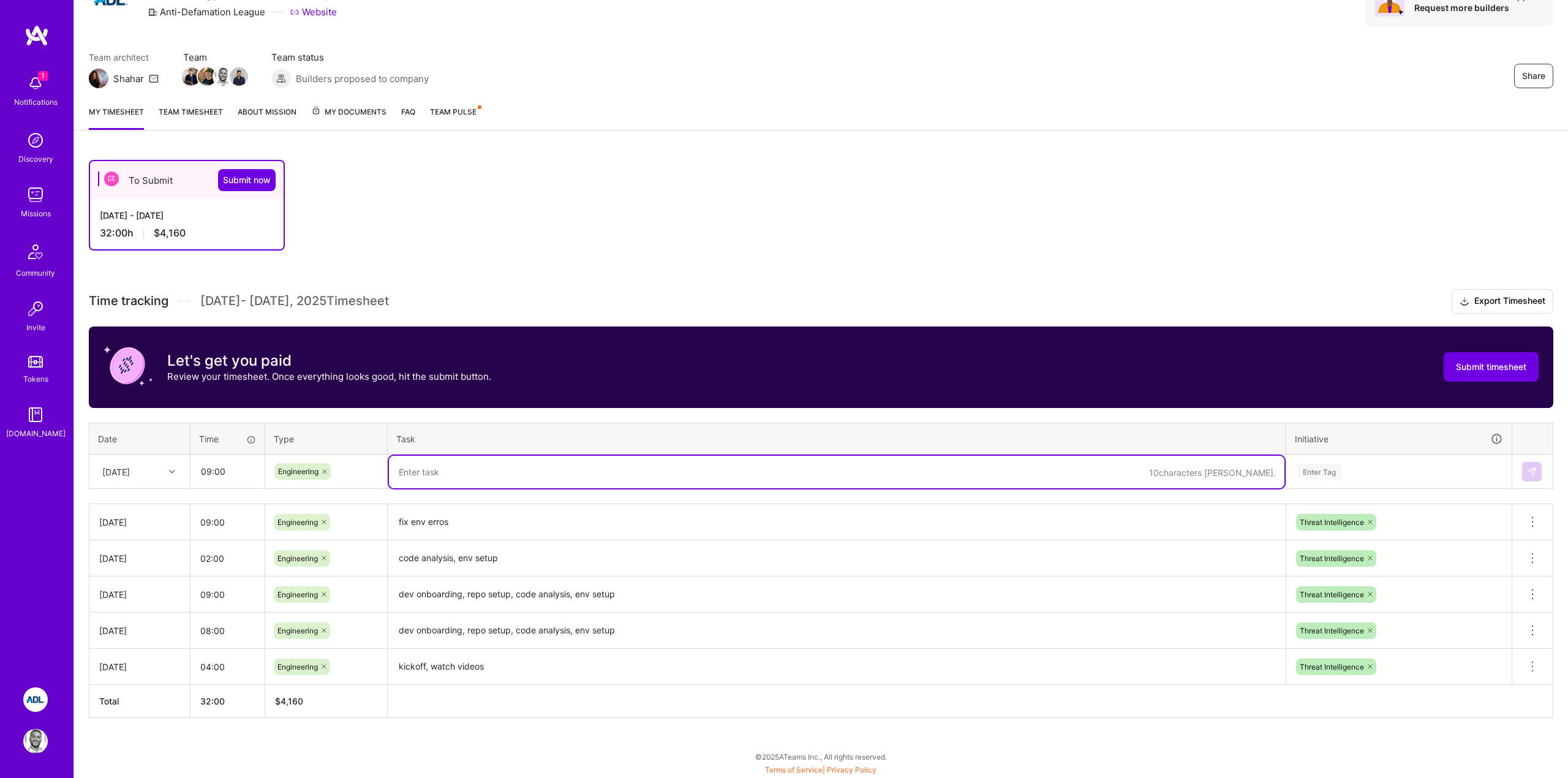
click at [451, 470] on textarea at bounding box center [836, 472] width 895 height 33
type textarea "fix issues with env"
click at [1323, 476] on div "Enter Tag" at bounding box center [1319, 471] width 45 height 19
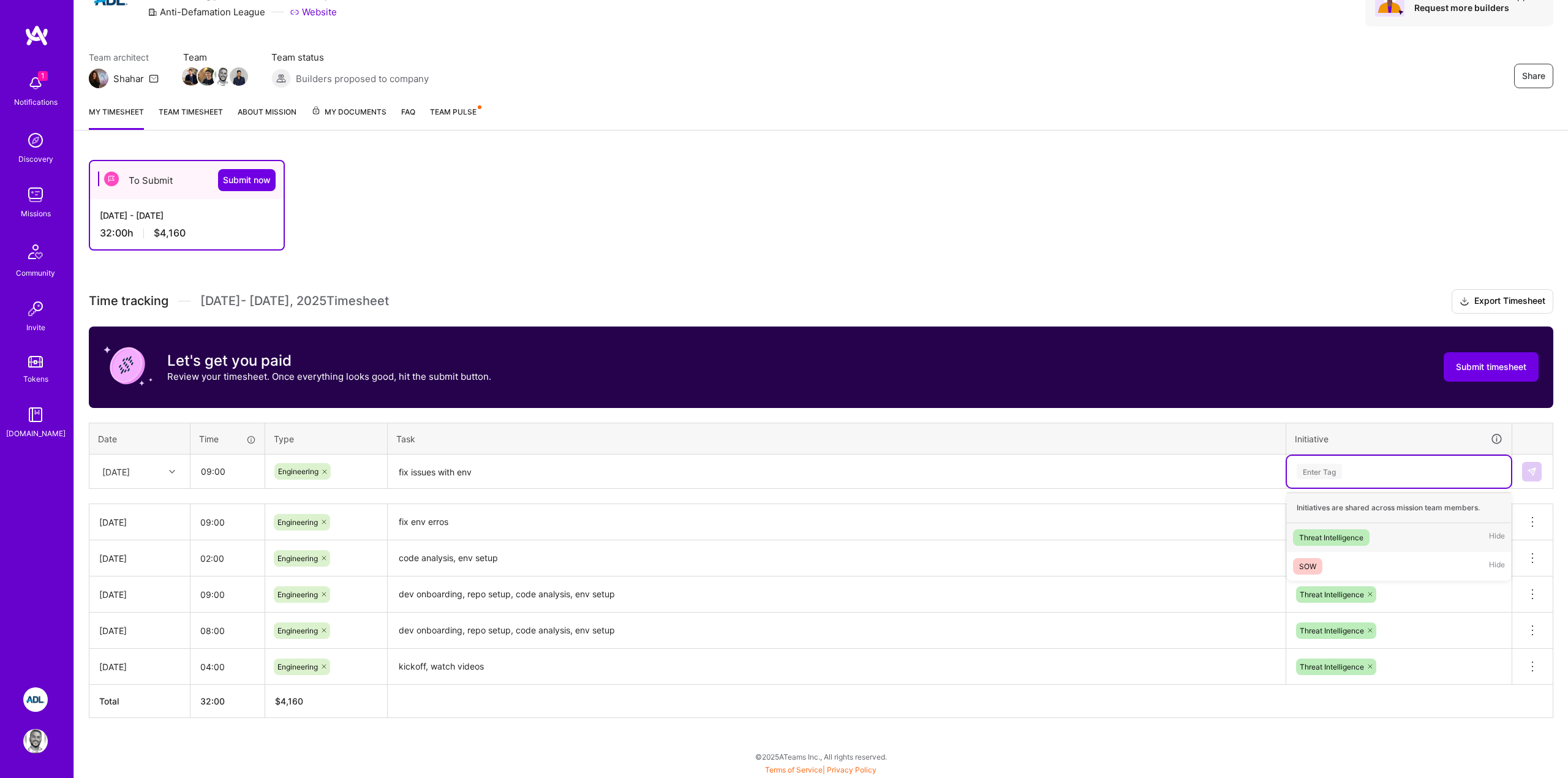
click at [1323, 531] on div "Threat Intelligence" at bounding box center [1331, 537] width 65 height 13
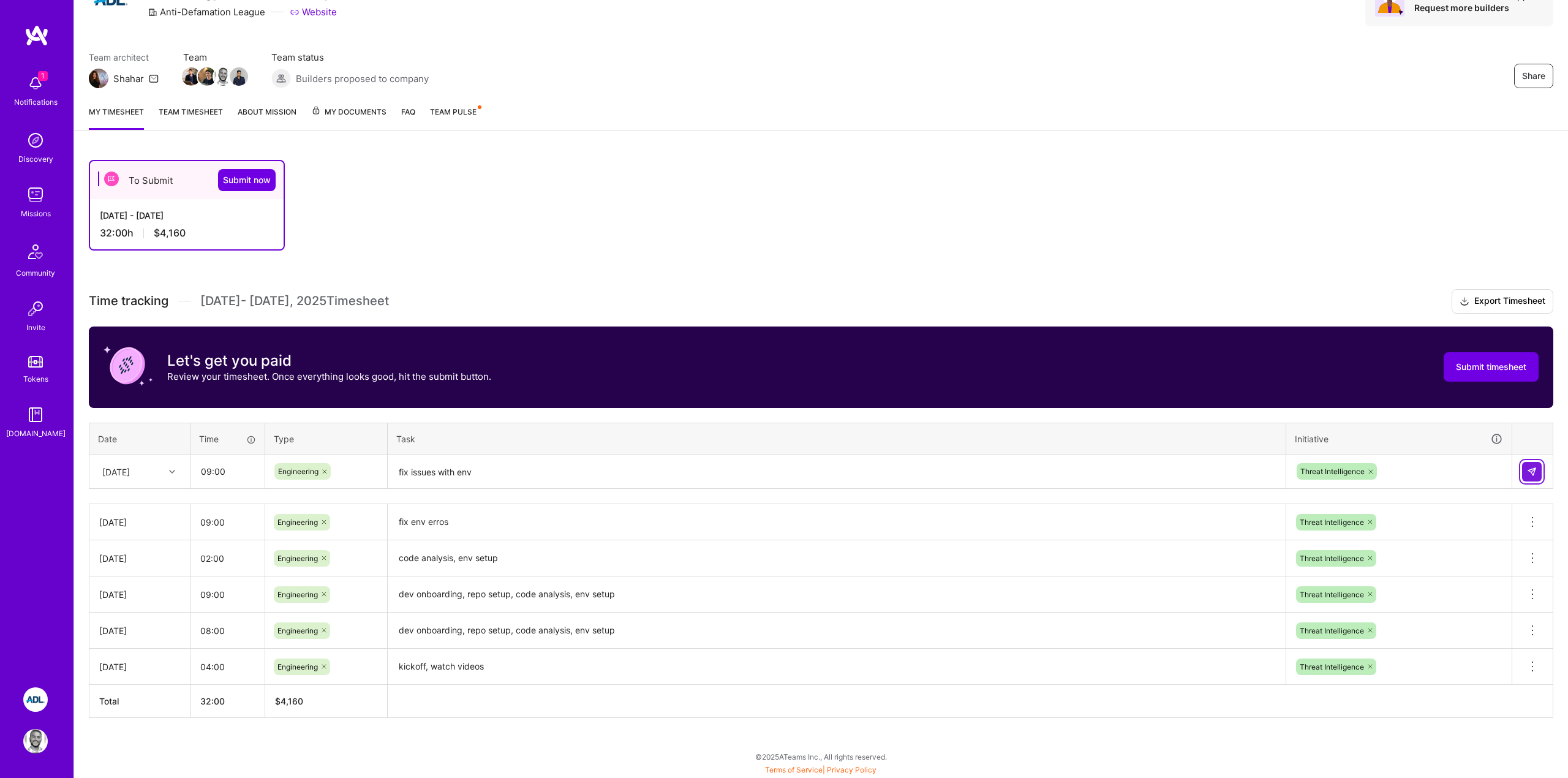
click at [1534, 468] on img at bounding box center [1531, 471] width 10 height 10
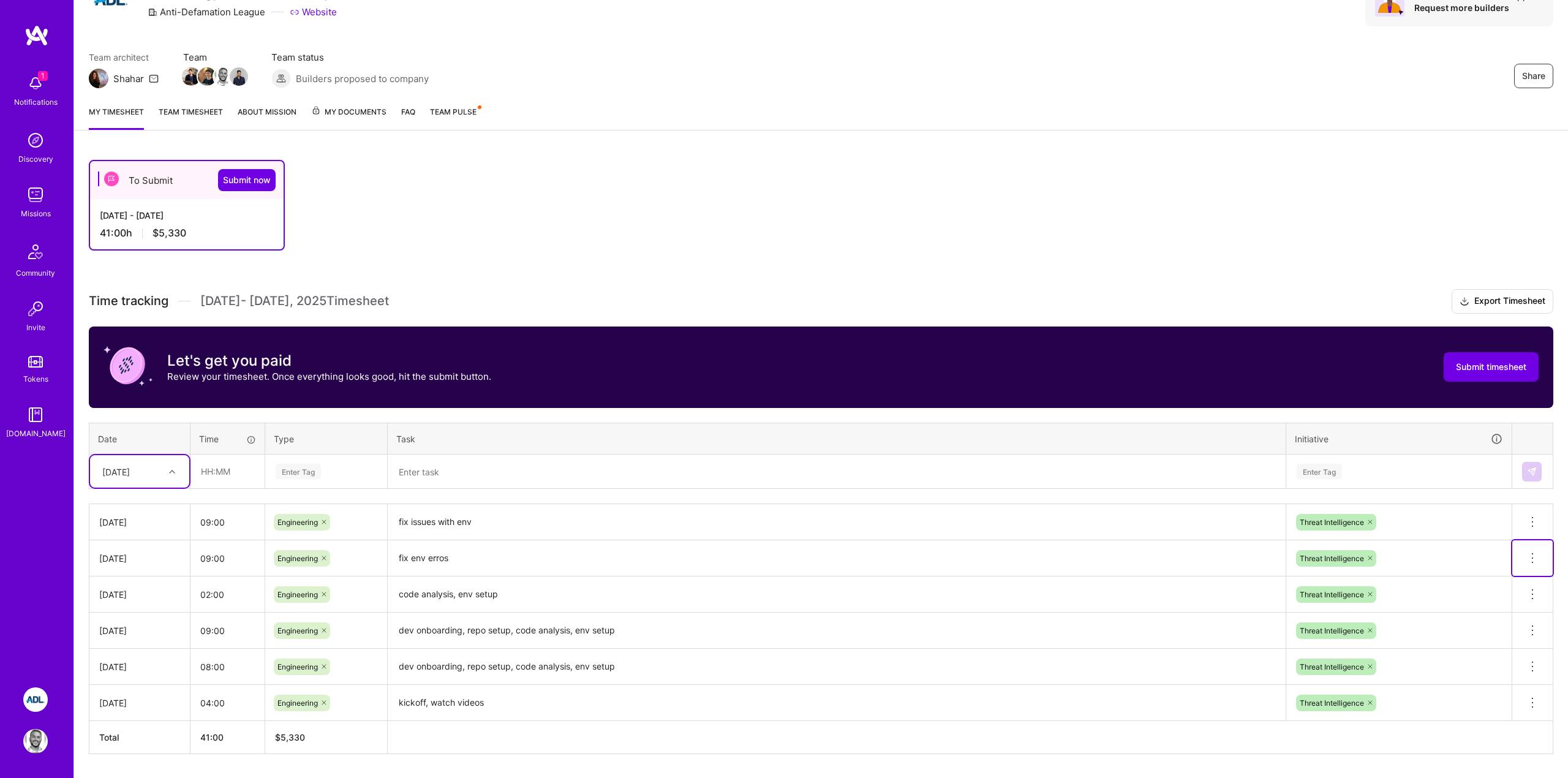
click at [1530, 554] on icon at bounding box center [1532, 558] width 15 height 15
click at [1515, 578] on button "Delete row" at bounding box center [1502, 578] width 64 height 30
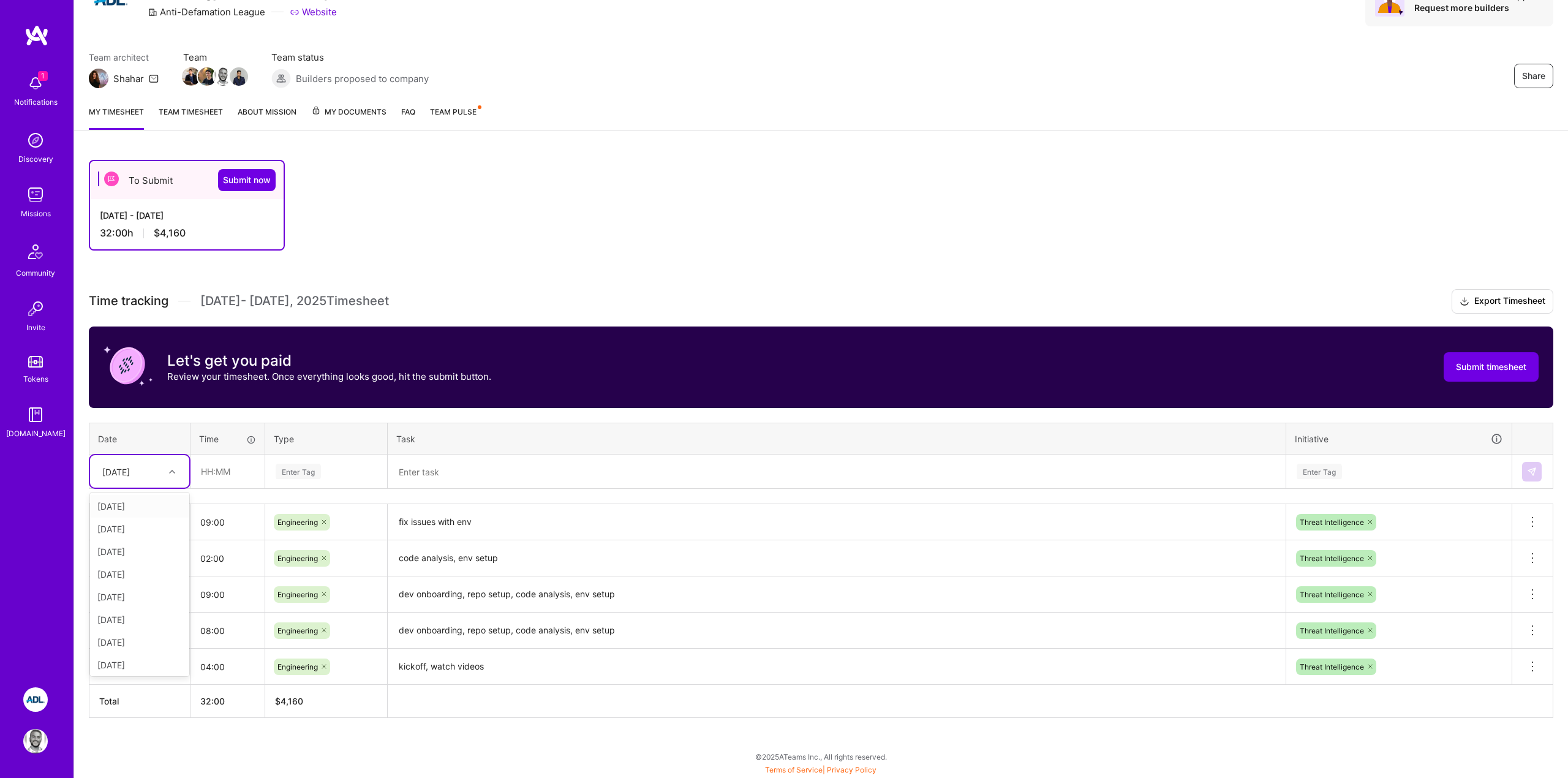
click at [166, 474] on div at bounding box center [174, 472] width 19 height 16
click at [243, 497] on div "Time tracking Sep 1 - Sep 15 , 2025 Timesheet Export Timesheet Let's get you pa…" at bounding box center [821, 504] width 1464 height 429
click at [182, 479] on div at bounding box center [174, 472] width 19 height 16
click at [115, 640] on div "[DATE]" at bounding box center [139, 642] width 99 height 23
click at [221, 470] on input "text" at bounding box center [227, 472] width 73 height 33
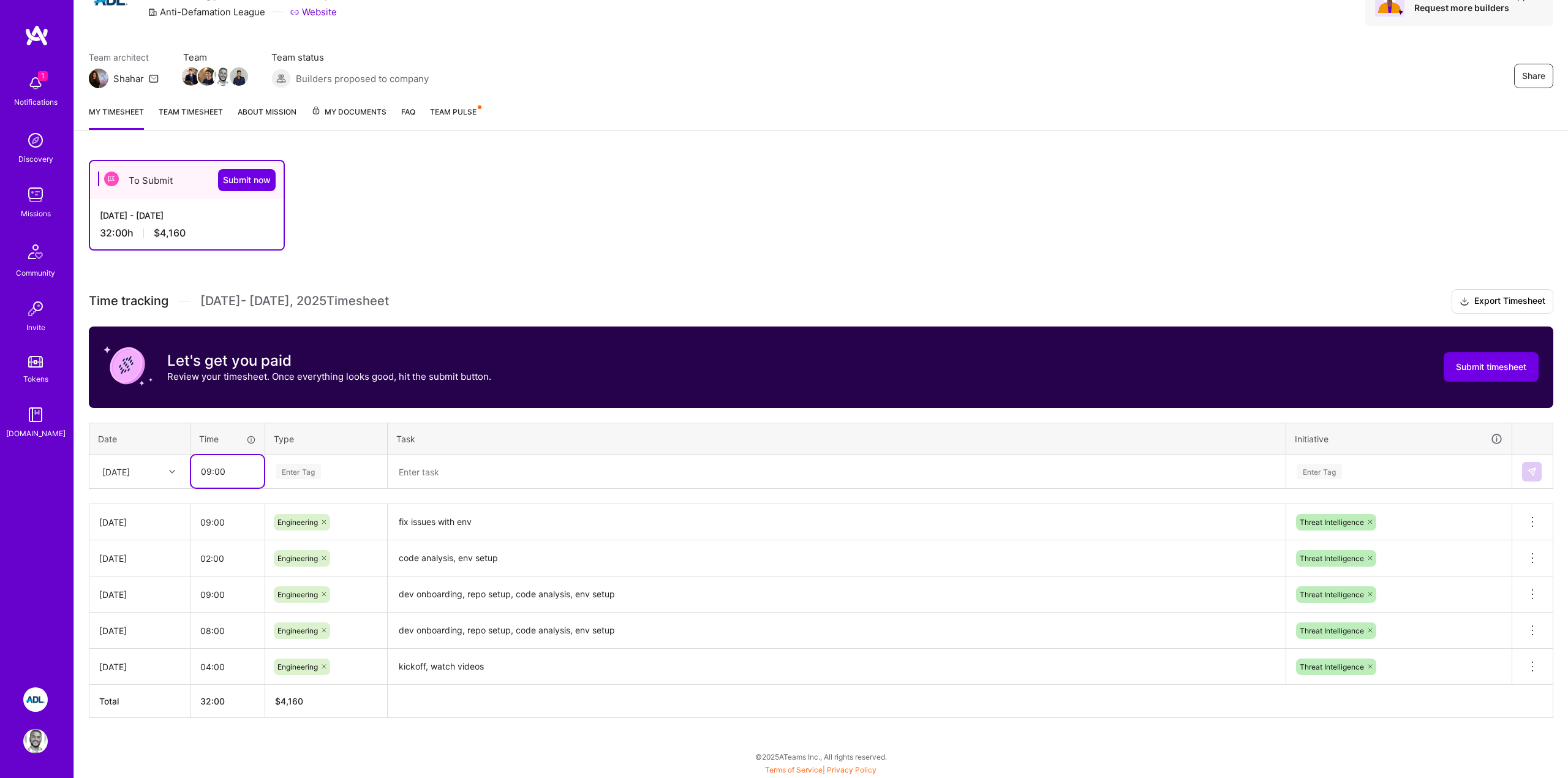
type input "09:00"
click at [221, 470] on input "09:00" at bounding box center [227, 472] width 73 height 33
click at [292, 472] on div "Enter Tag" at bounding box center [298, 471] width 45 height 19
click at [300, 602] on span "Engineering" at bounding box center [298, 598] width 53 height 16
click at [451, 476] on textarea at bounding box center [836, 472] width 895 height 33
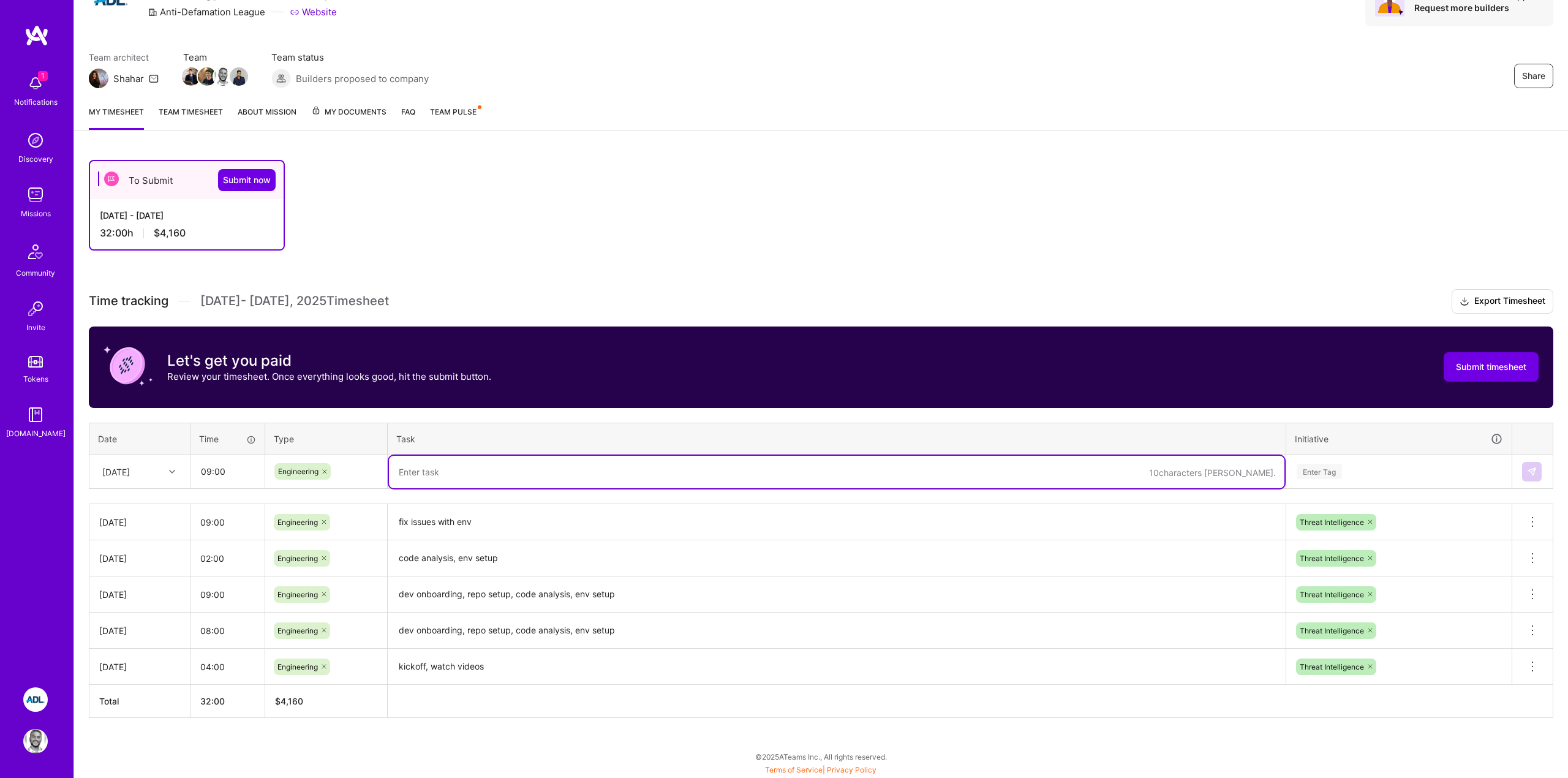
paste textarea "Fix issues with environment to be up and running"
drag, startPoint x: 608, startPoint y: 471, endPoint x: 514, endPoint y: 474, distance: 94.0
click at [514, 474] on textarea "Fix issues with environment to be up and running" at bounding box center [836, 478] width 895 height 45
type textarea "fix issues with env"
click at [1412, 480] on div "Enter Tag" at bounding box center [1398, 471] width 225 height 32
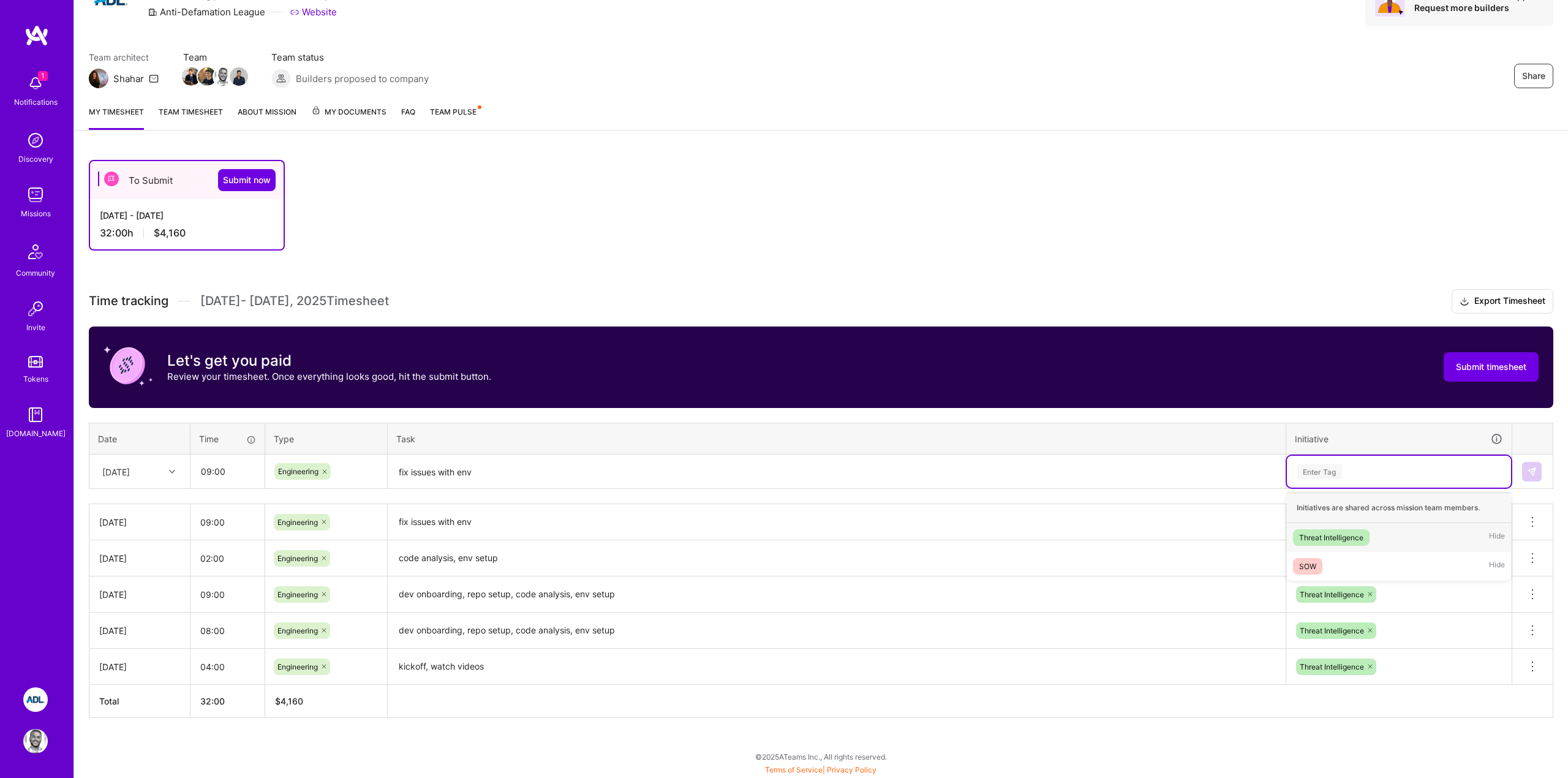
click at [1362, 534] on div "Threat Intelligence" at bounding box center [1331, 537] width 65 height 13
click at [1532, 472] on img at bounding box center [1531, 471] width 10 height 10
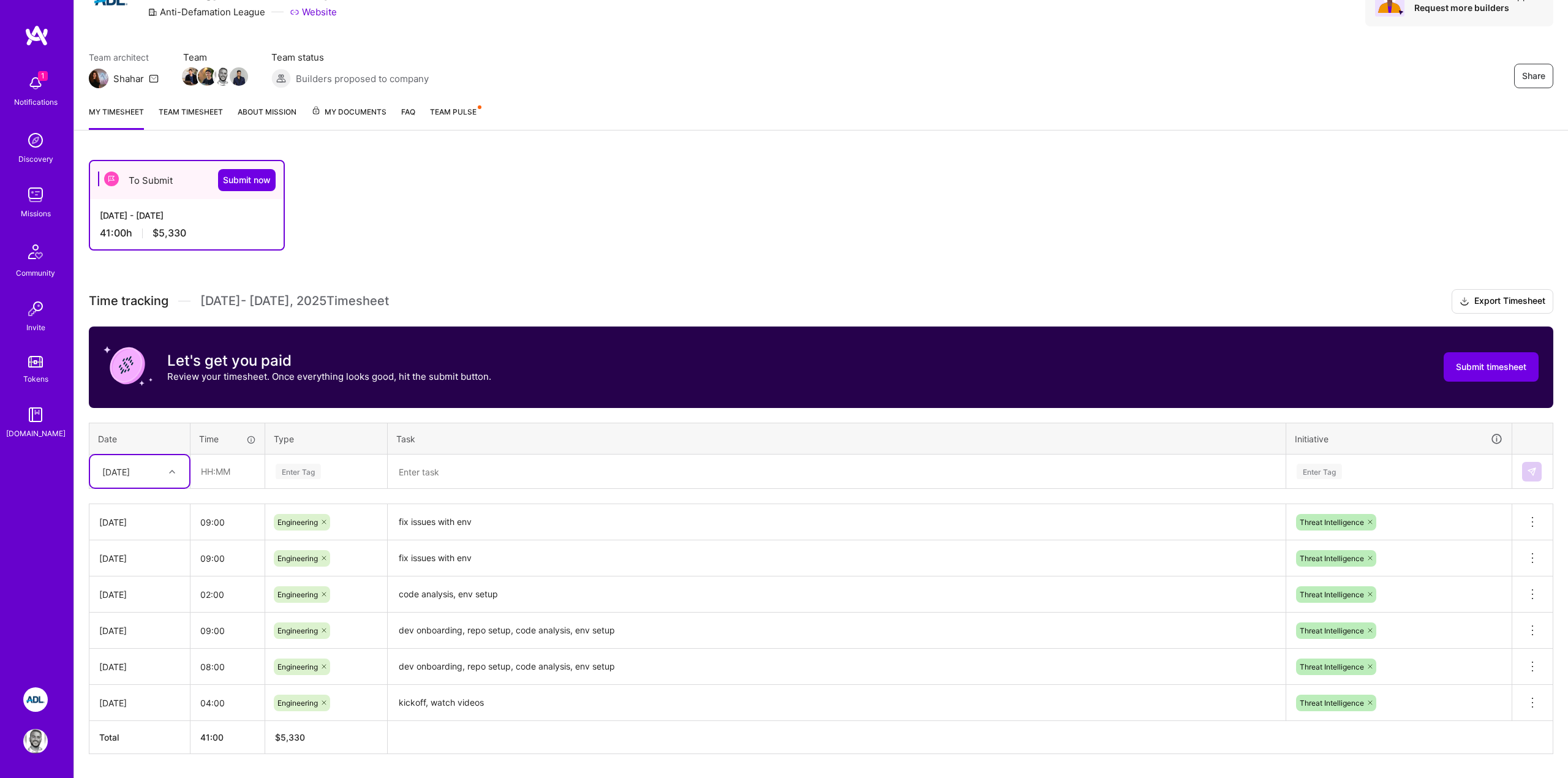
click at [166, 470] on div at bounding box center [174, 472] width 19 height 16
click at [115, 665] on div "[DATE]" at bounding box center [139, 664] width 99 height 23
click at [221, 465] on input "text" at bounding box center [227, 472] width 73 height 33
type input "09:00"
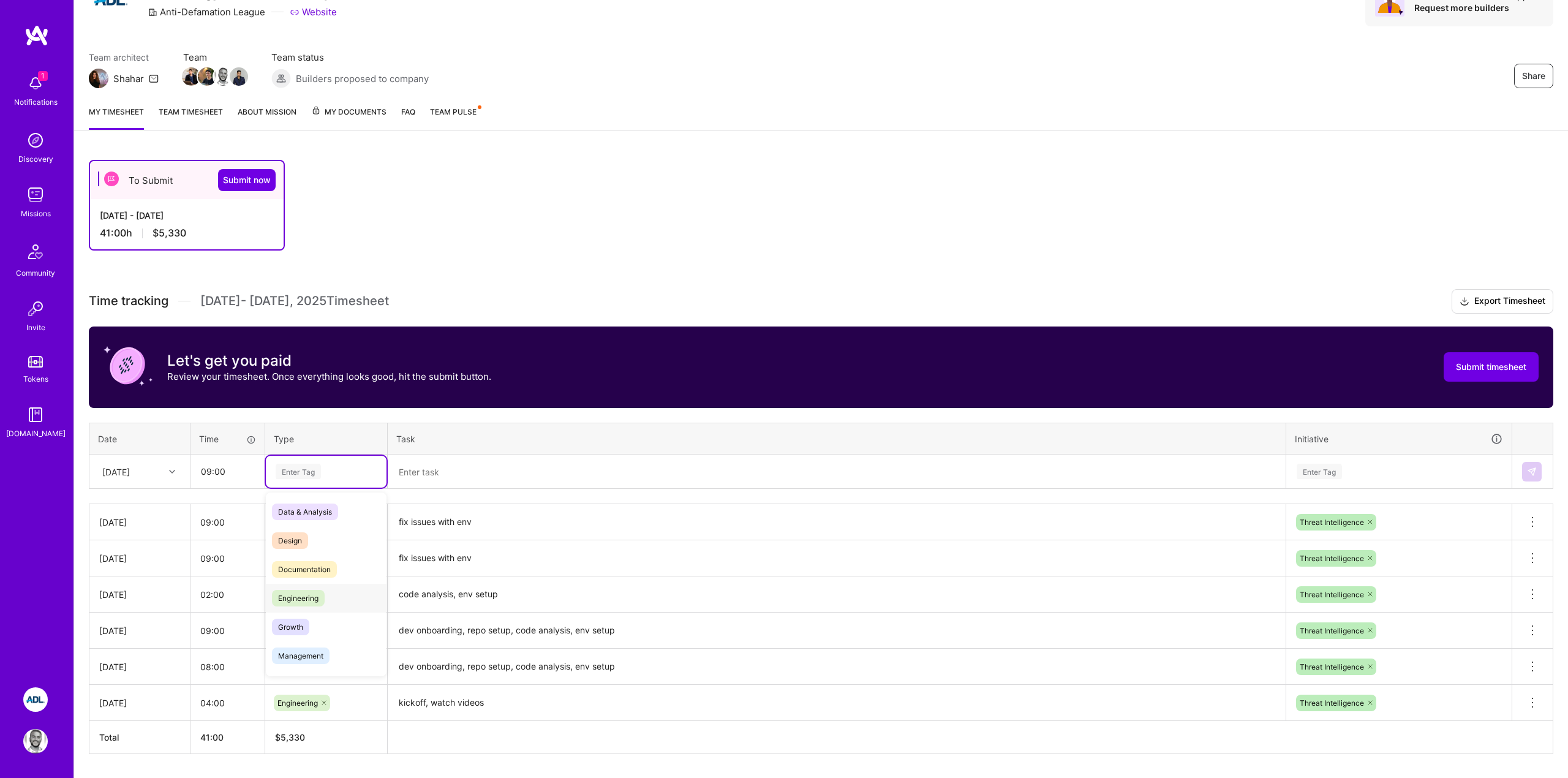
click at [292, 594] on span "Engineering" at bounding box center [298, 598] width 53 height 16
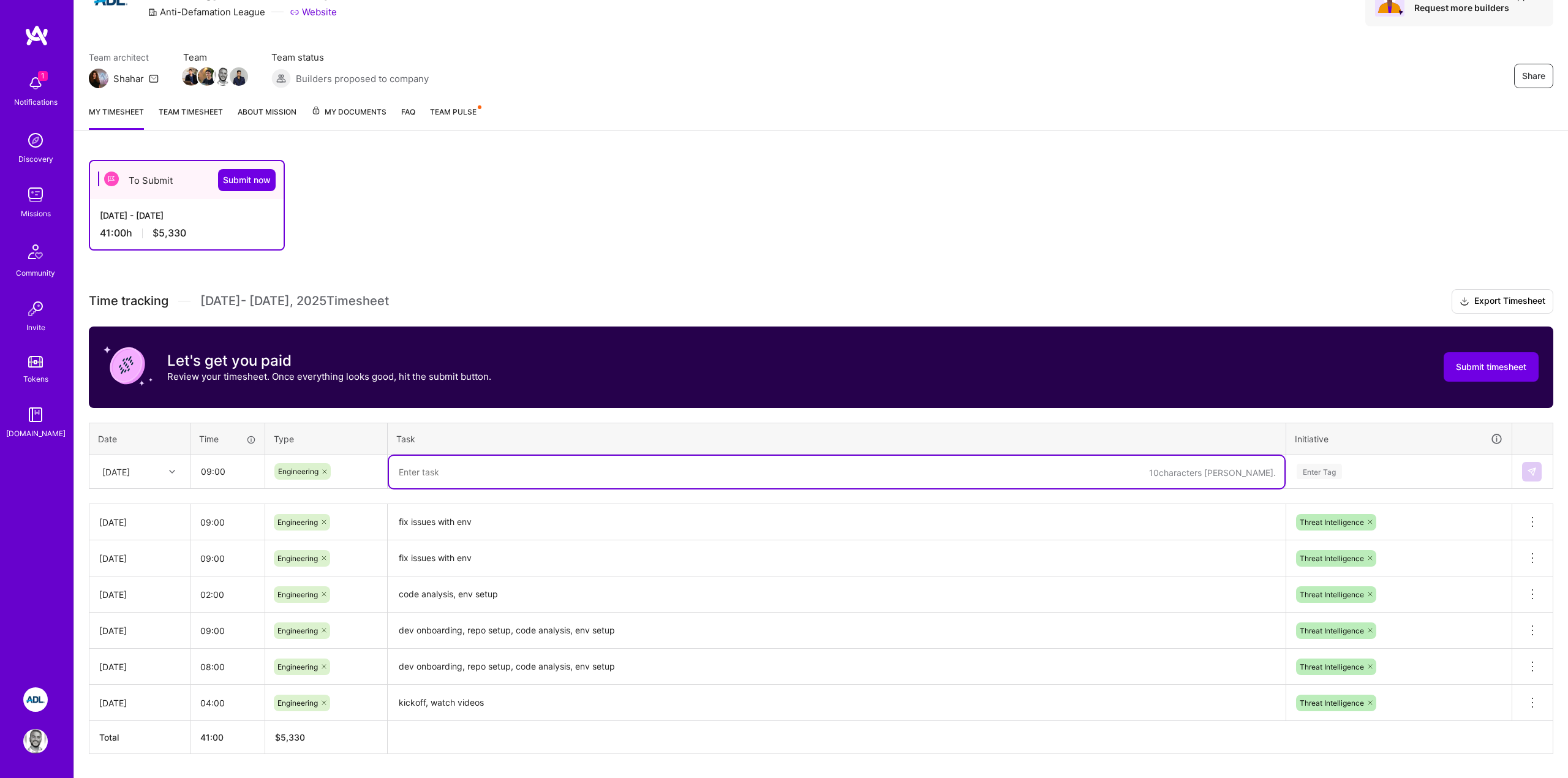
click at [421, 482] on textarea at bounding box center [836, 472] width 895 height 33
type textarea "w"
type textarea "work on backend to support data pipeline refactor"
click at [1329, 459] on div "Enter Tag" at bounding box center [1398, 471] width 225 height 32
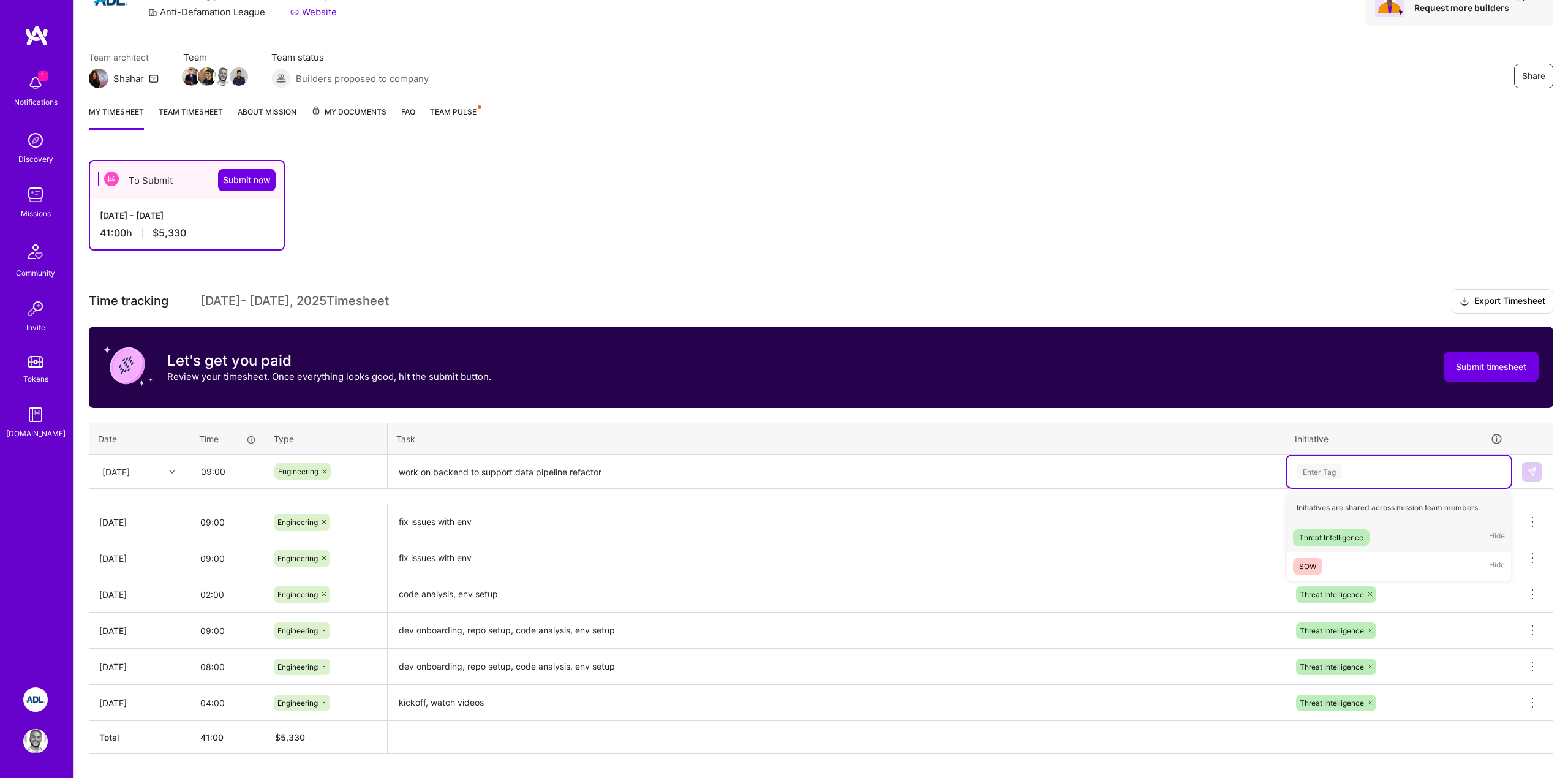
click at [1323, 540] on div "Threat Intelligence" at bounding box center [1331, 537] width 65 height 13
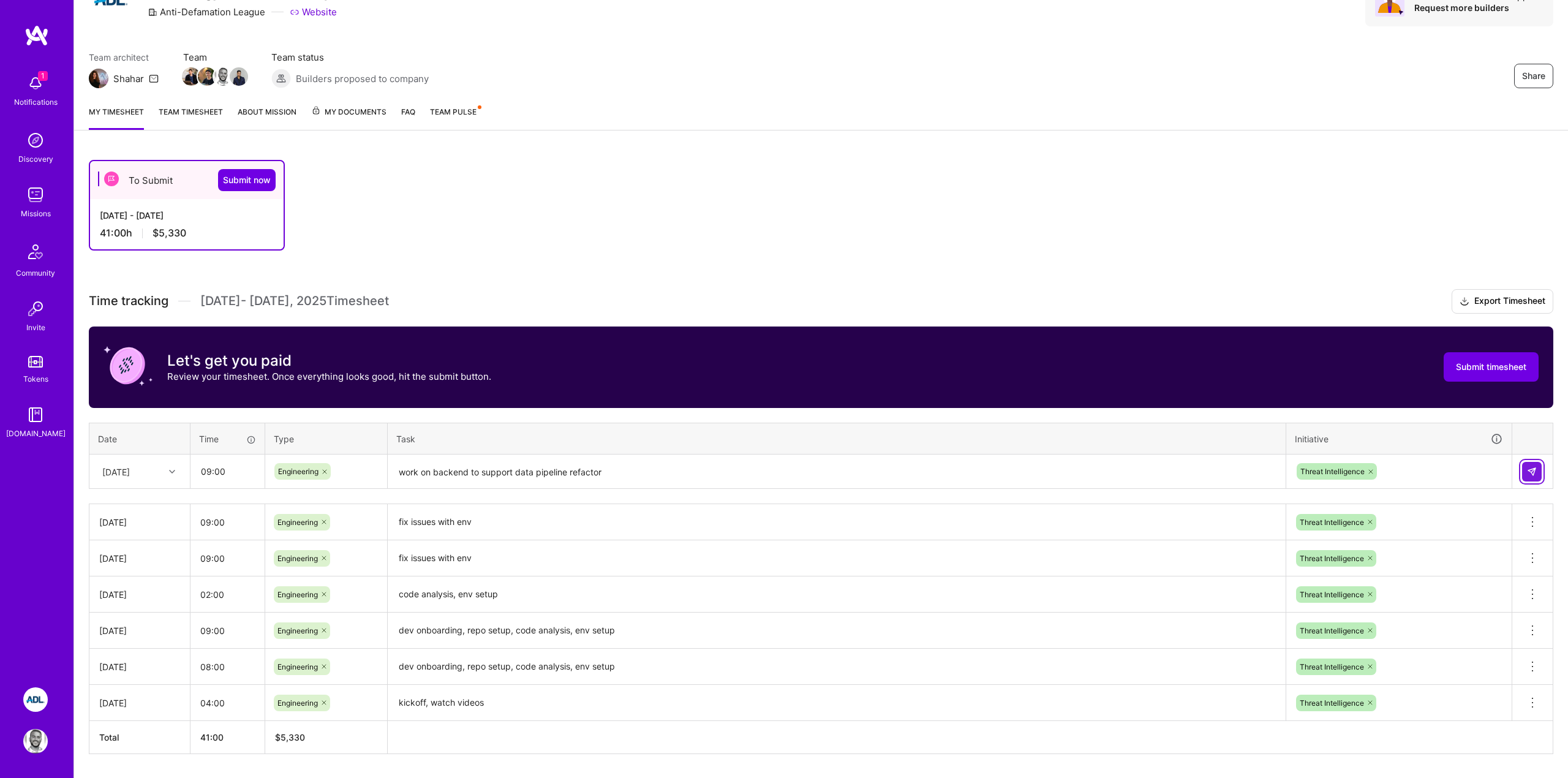
click at [1529, 470] on img at bounding box center [1531, 471] width 10 height 10
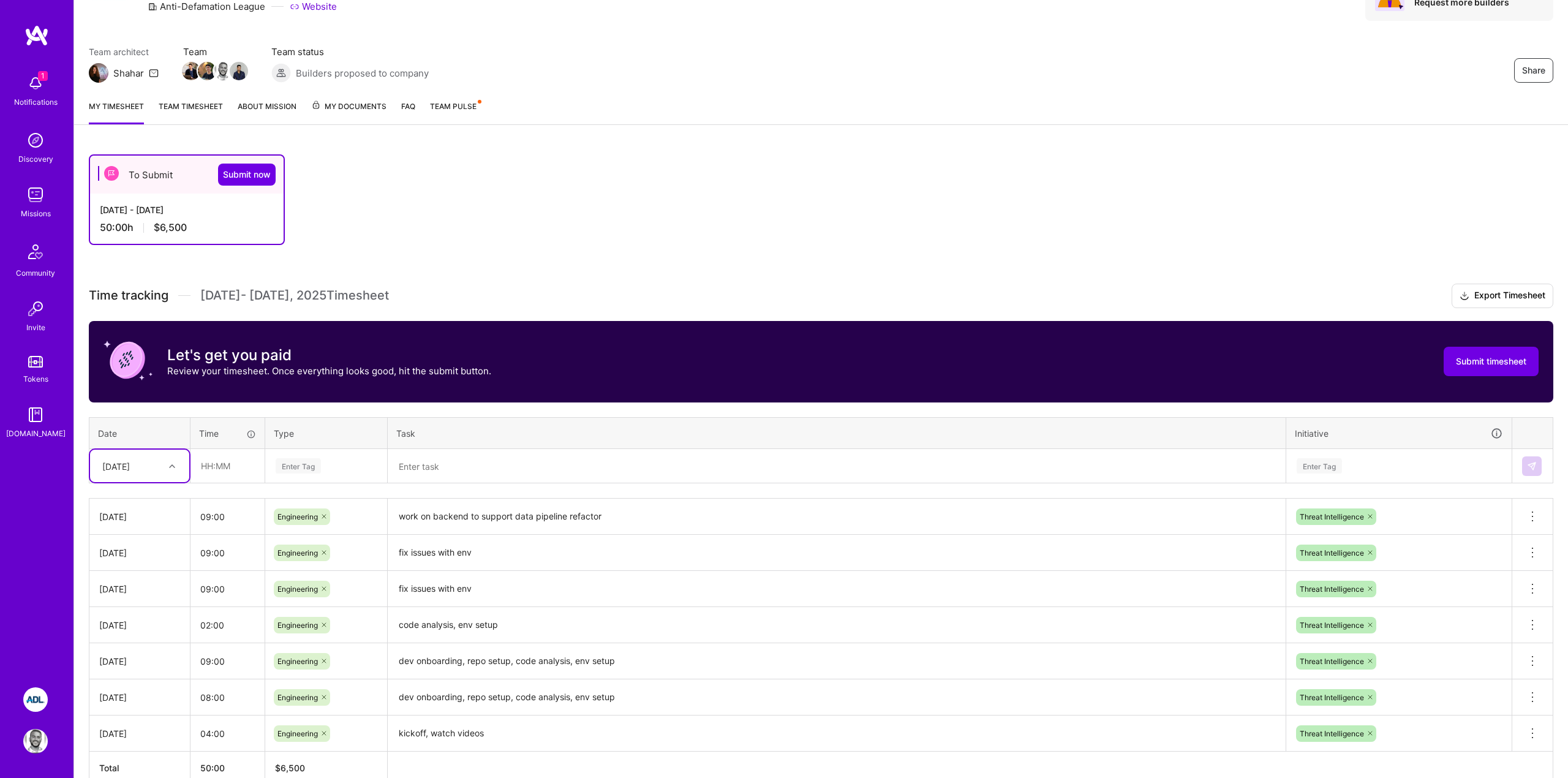
scroll to position [138, 0]
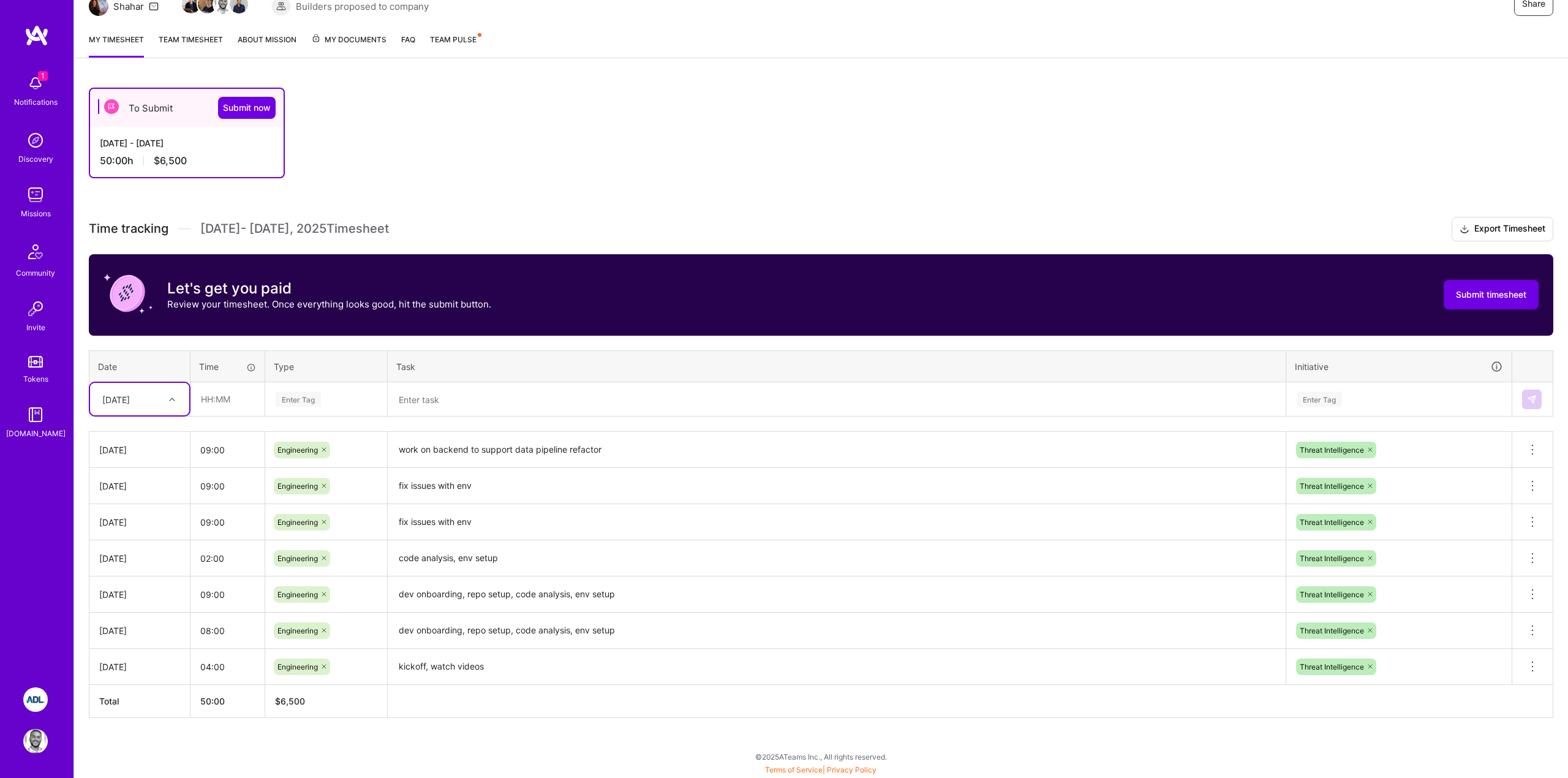
click at [130, 401] on div "[DATE]" at bounding box center [116, 399] width 27 height 13
click at [162, 404] on div "[DATE]" at bounding box center [130, 399] width 68 height 20
click at [128, 482] on div "[DATE]" at bounding box center [139, 479] width 99 height 23
click at [194, 397] on input "text" at bounding box center [227, 399] width 73 height 33
click at [130, 401] on div "[DATE]" at bounding box center [116, 399] width 27 height 13
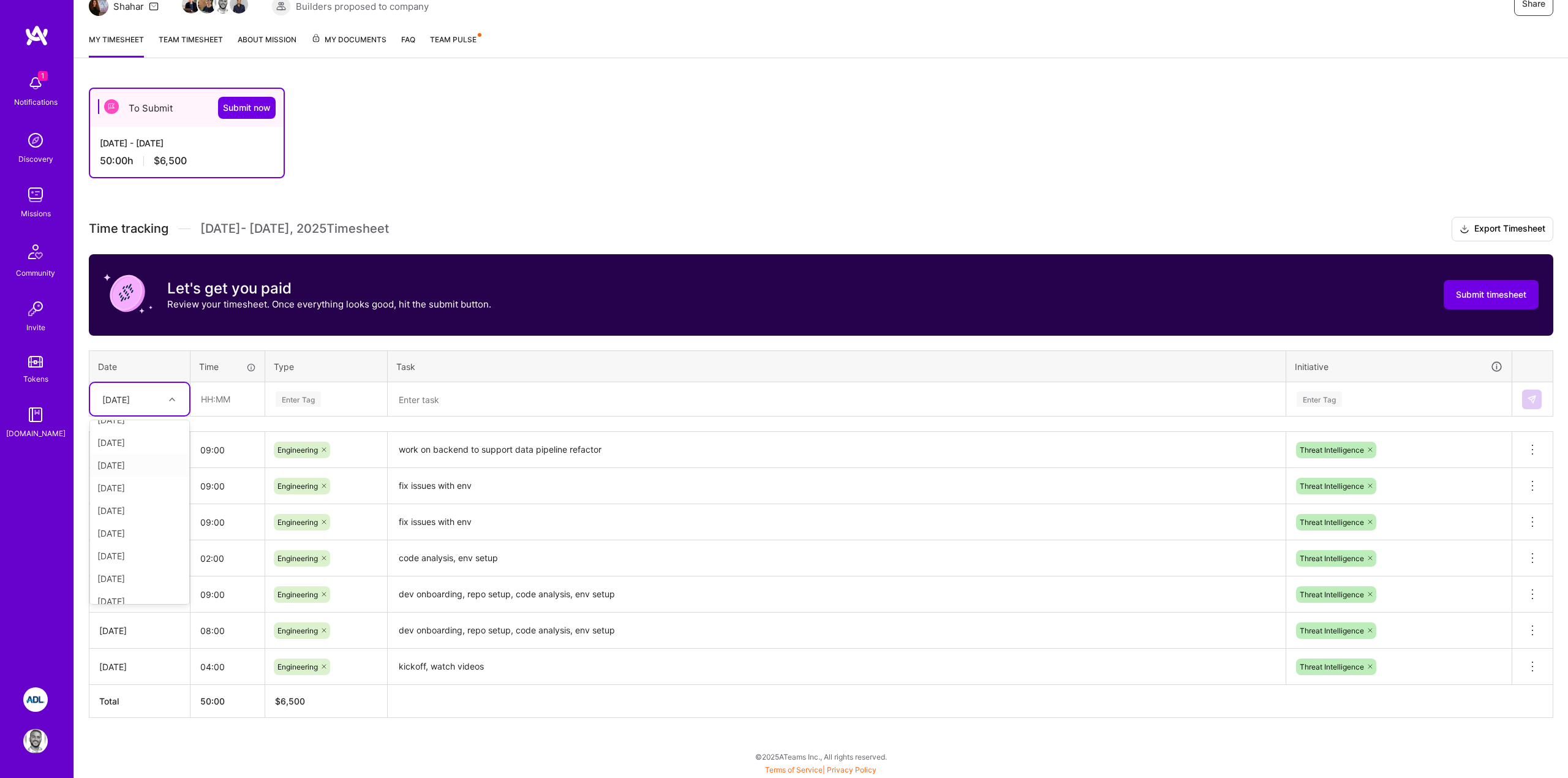
scroll to position [136, 0]
click at [125, 475] on div "[DATE]" at bounding box center [139, 479] width 99 height 23
click at [215, 399] on input "text" at bounding box center [227, 399] width 73 height 33
type input "09:00"
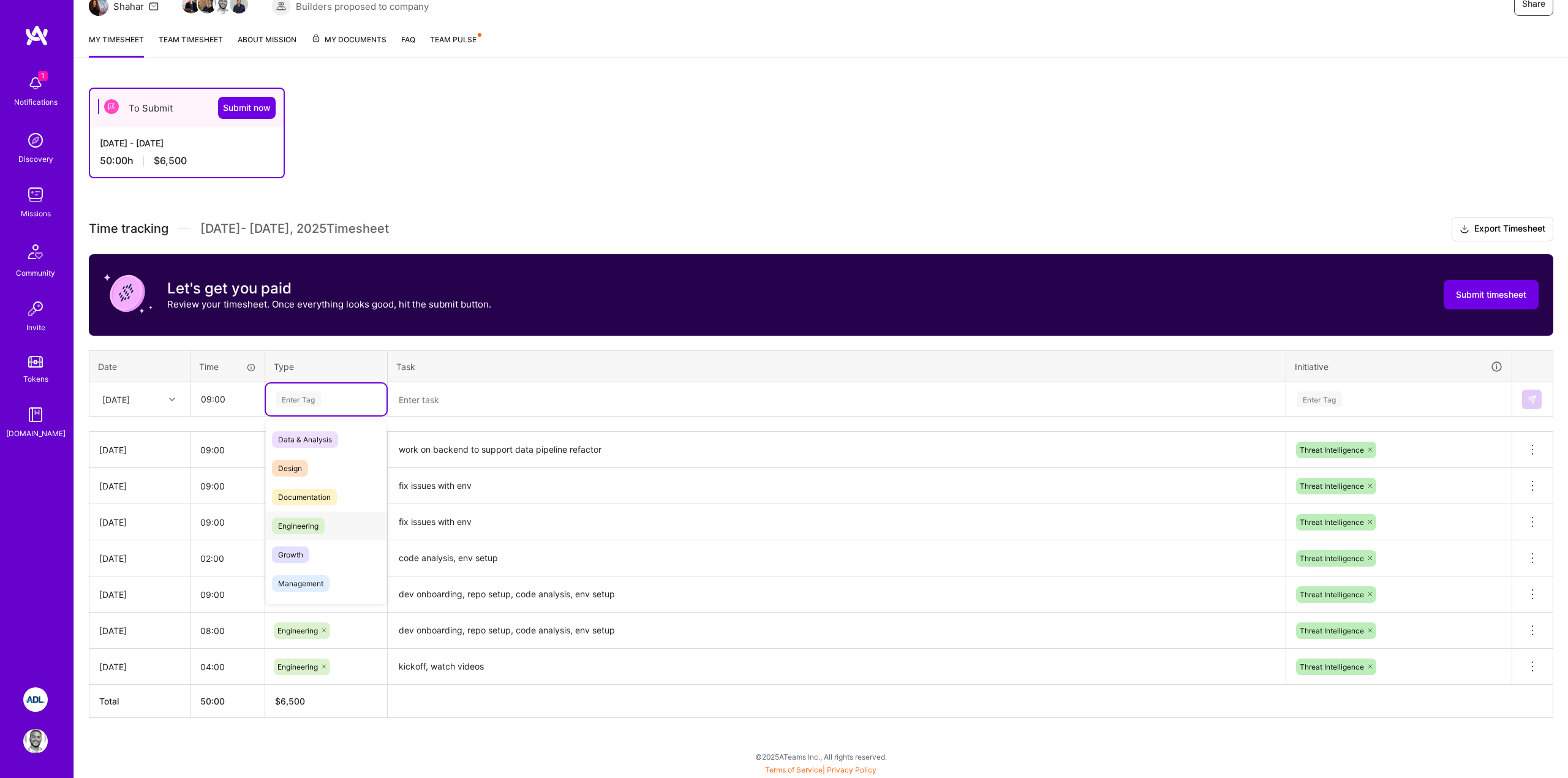
click at [293, 518] on span "Engineering" at bounding box center [298, 525] width 53 height 16
click at [453, 397] on textarea at bounding box center [836, 400] width 895 height 33
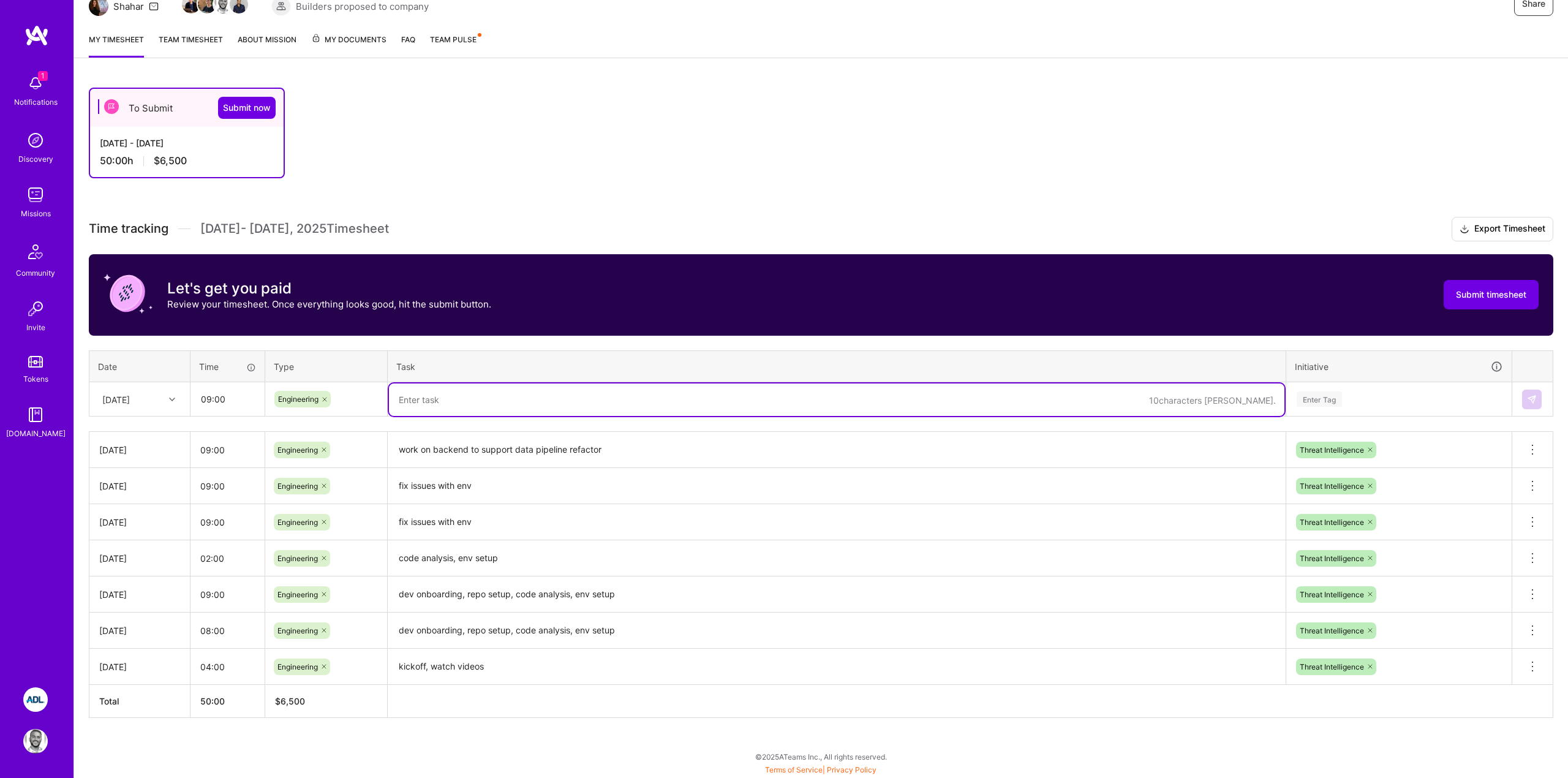
click at [625, 196] on div "To Submit Submit now Sep 1 - Sep 15, 2025 50:00 h $6,500 Time tracking Sep 1 - …" at bounding box center [821, 424] width 1493 height 704
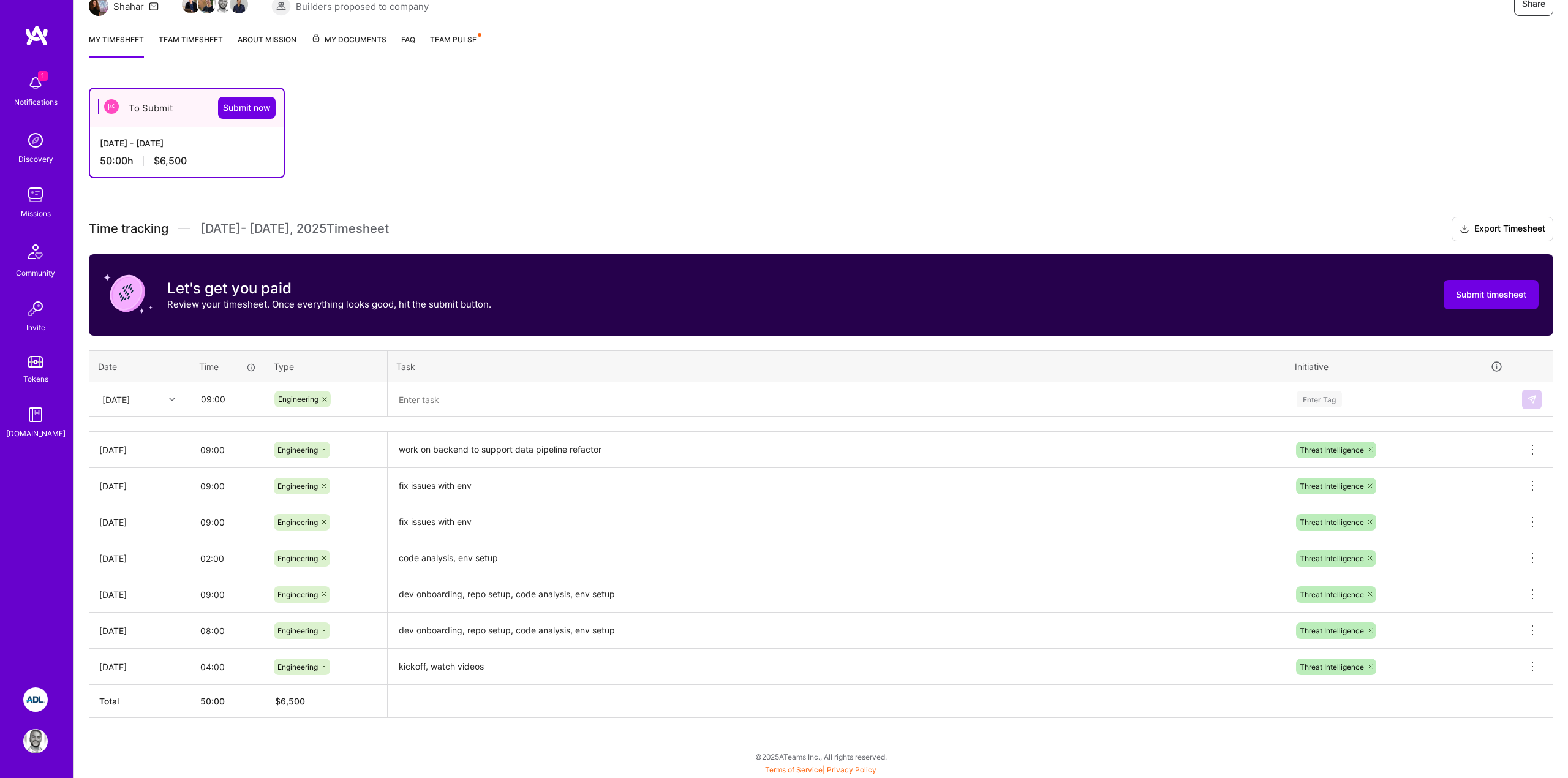
click at [440, 412] on textarea at bounding box center [836, 400] width 895 height 33
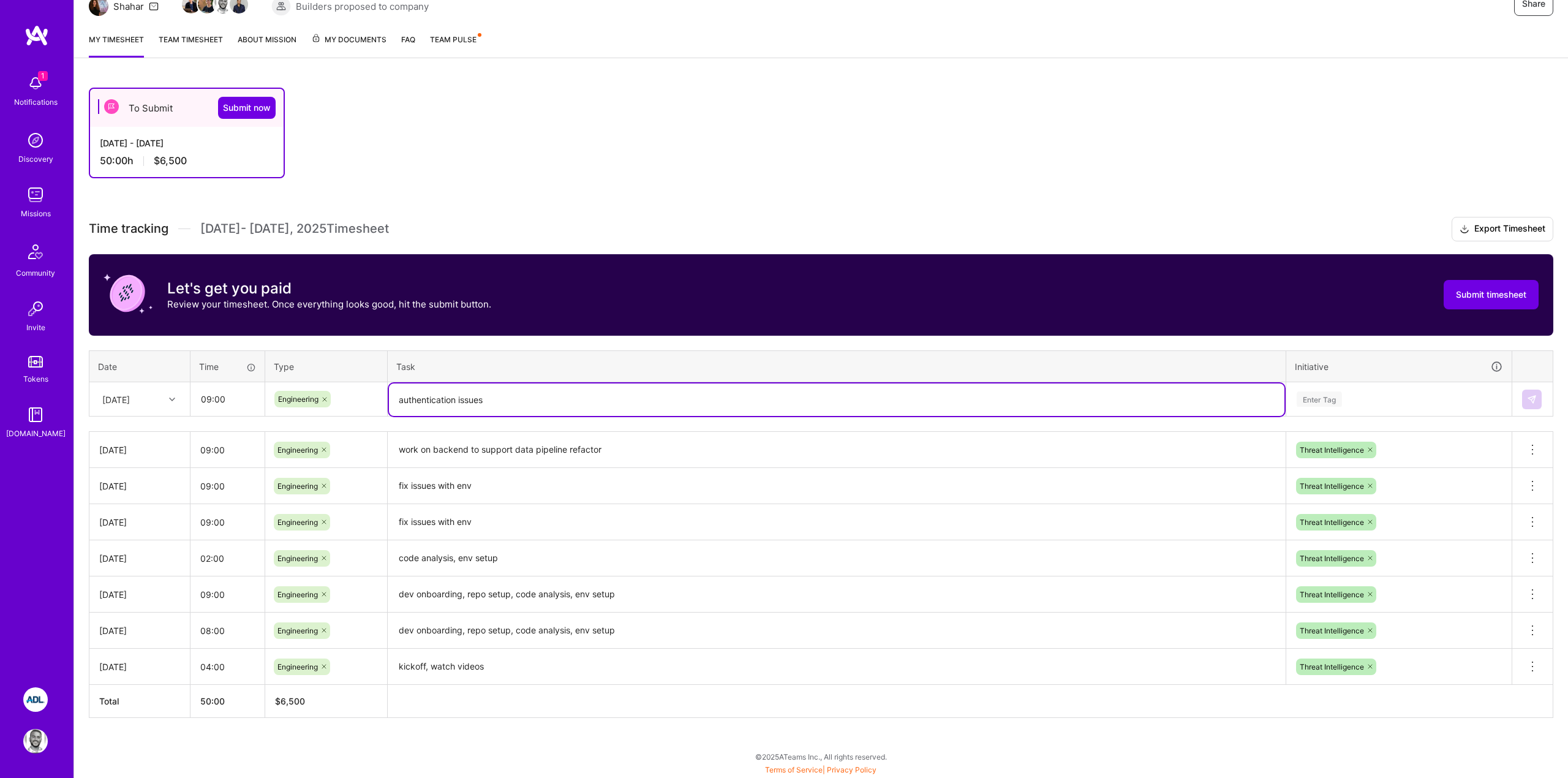
click at [397, 401] on textarea "authentication issues" at bounding box center [836, 400] width 895 height 33
type textarea "fix authentication issues"
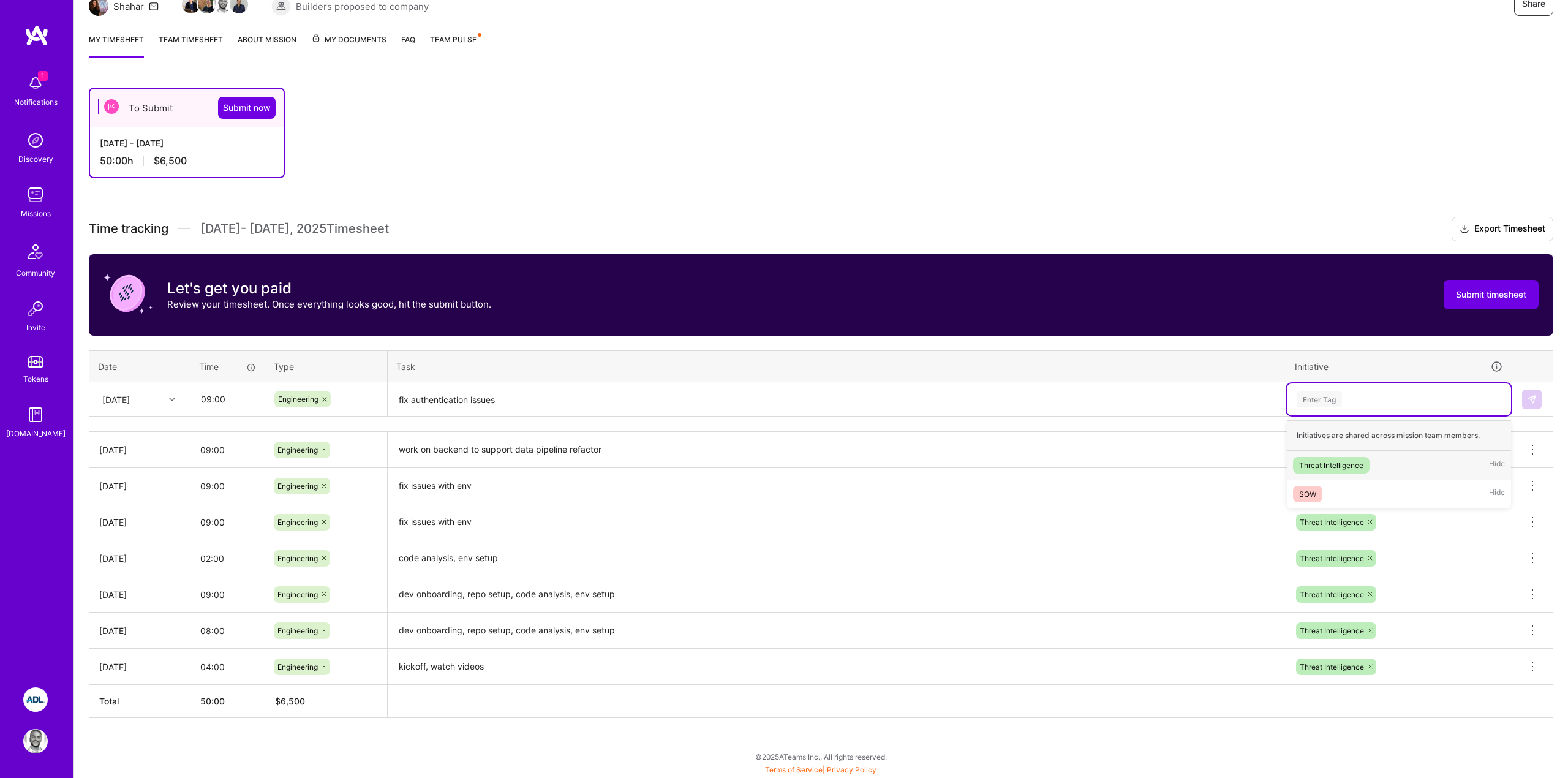
click at [1338, 395] on div "Enter Tag" at bounding box center [1319, 398] width 45 height 19
click at [1335, 459] on div "Threat Intelligence" at bounding box center [1331, 465] width 65 height 13
click at [1526, 403] on img at bounding box center [1531, 399] width 10 height 10
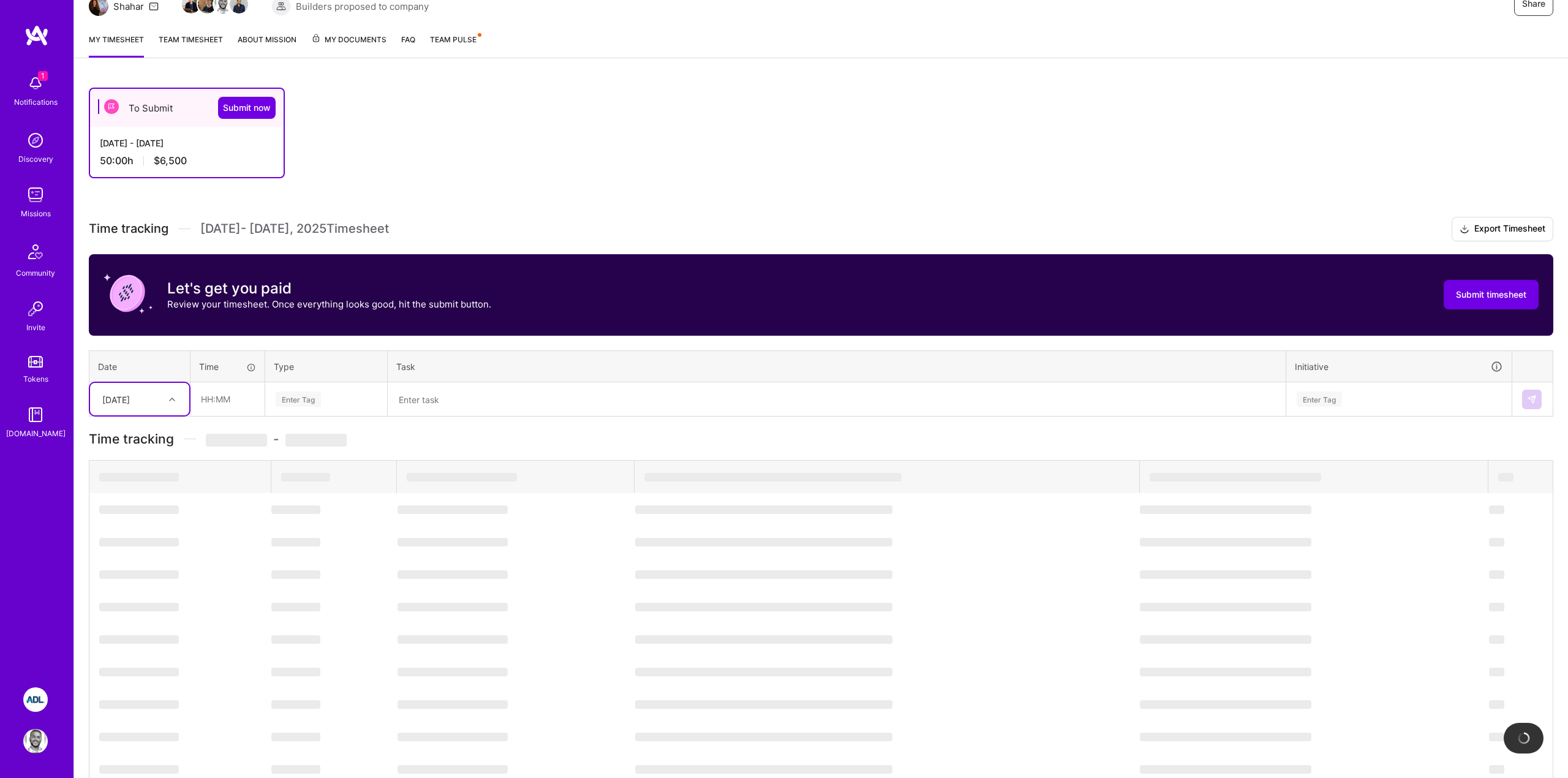
click at [130, 404] on div "[DATE]" at bounding box center [116, 399] width 27 height 13
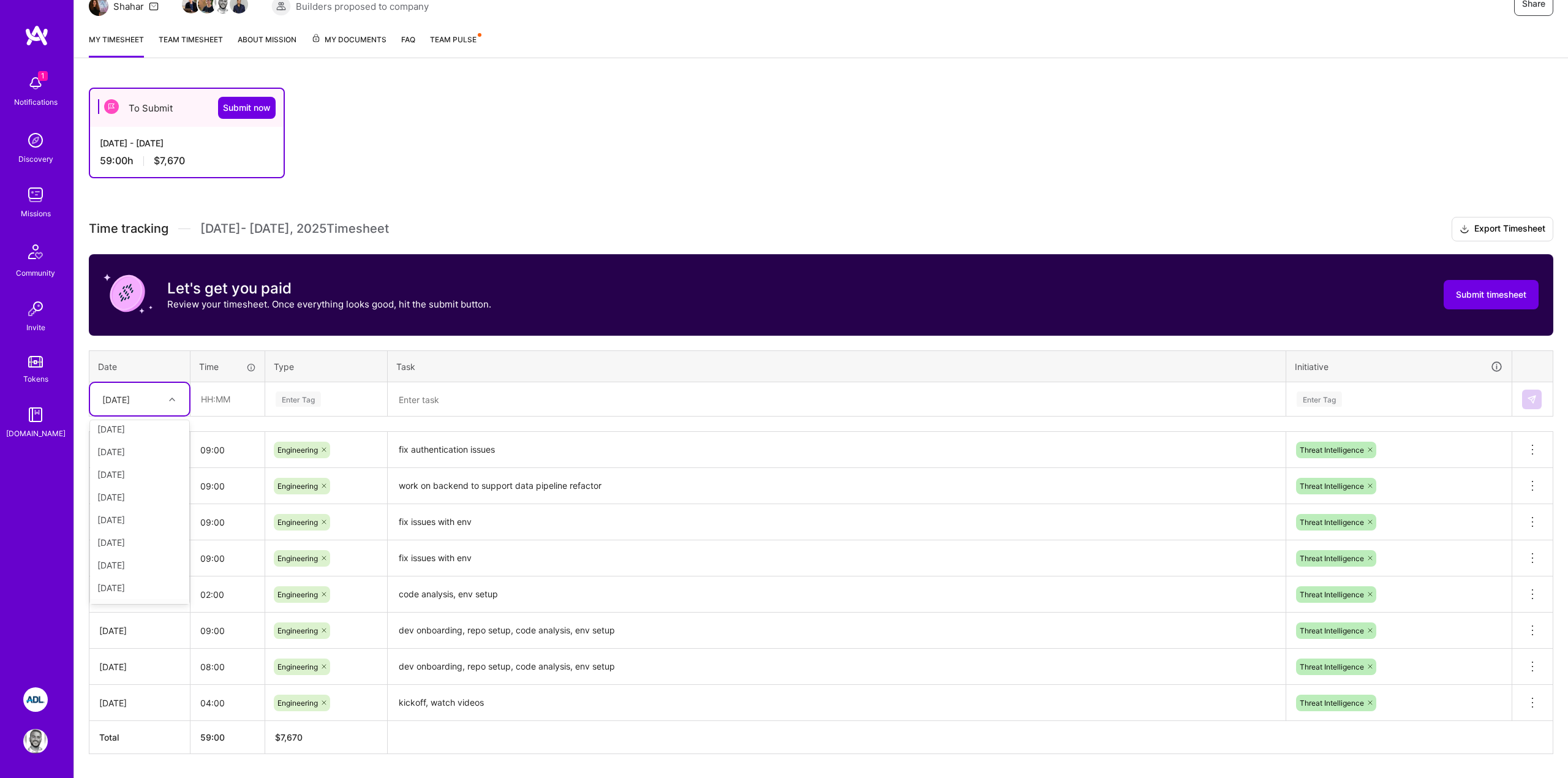
scroll to position [138, 0]
click at [115, 498] on div "[DATE]" at bounding box center [139, 499] width 99 height 23
click at [208, 404] on input "text" at bounding box center [227, 399] width 73 height 33
type input "09:00"
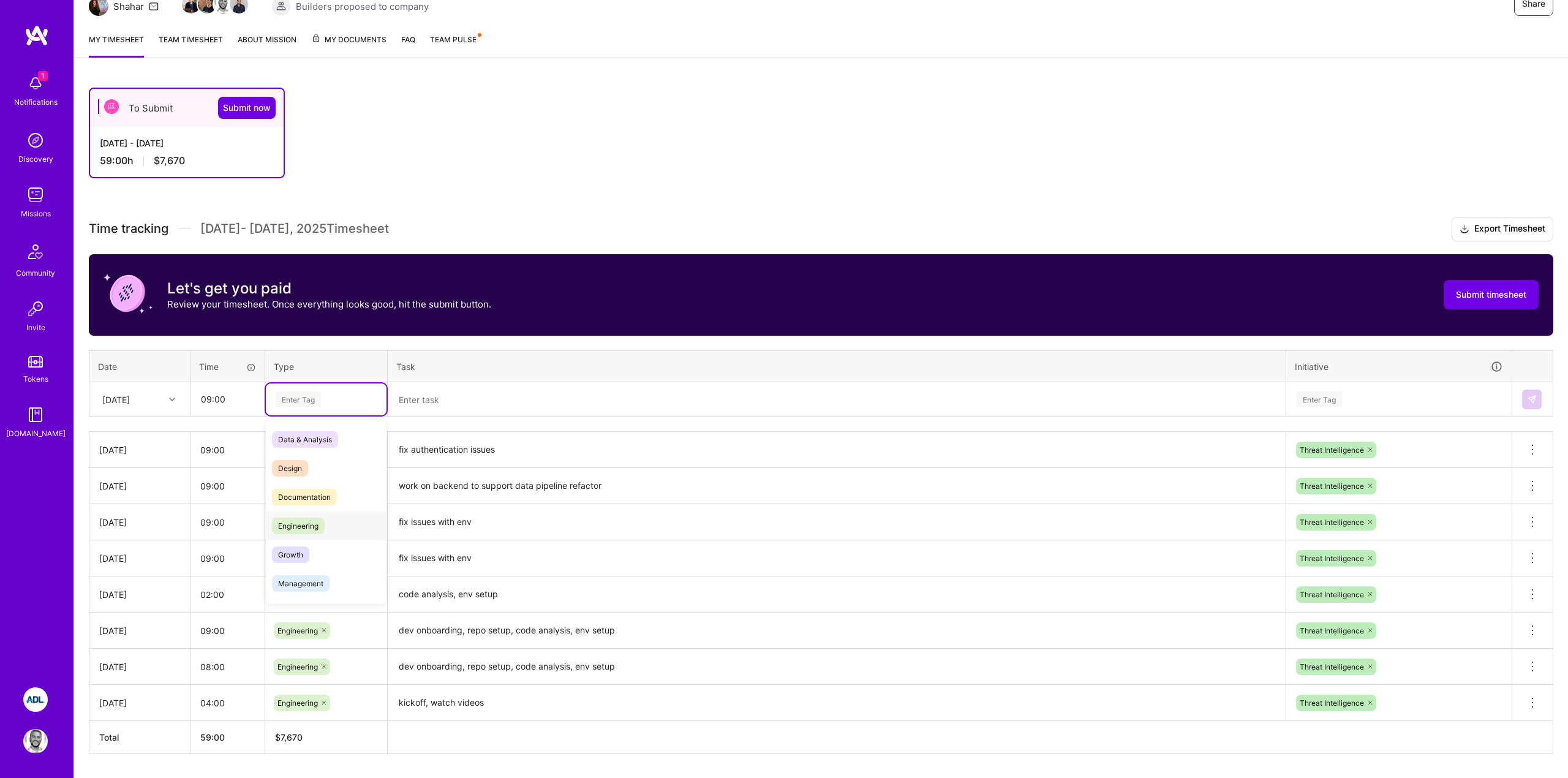
click at [301, 526] on span "Engineering" at bounding box center [298, 525] width 53 height 16
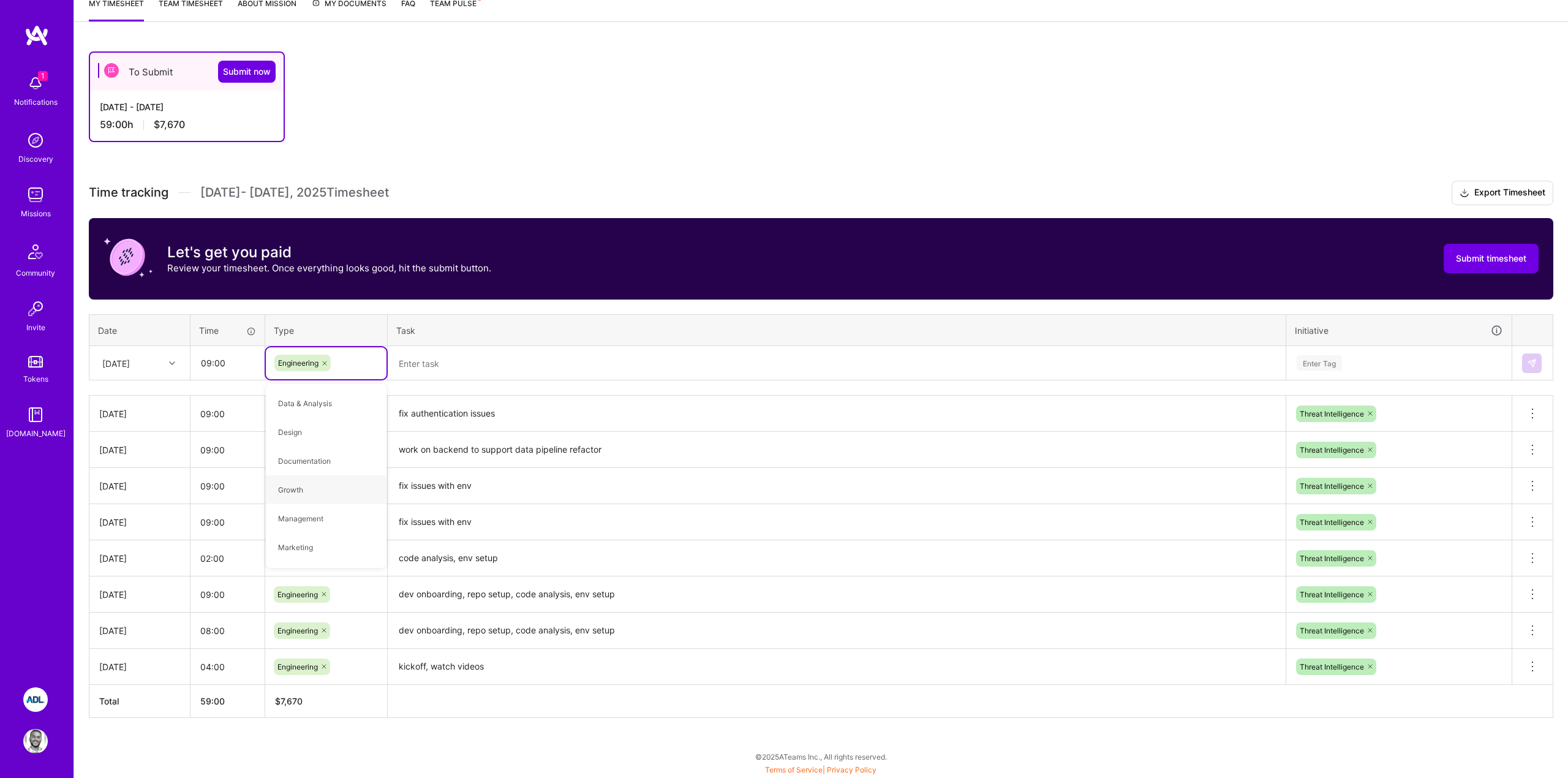
click at [613, 156] on div "To Submit Submit now Sep 1 - Sep 15, 2025 59:00 h $7,670 Time tracking Sep 1 - …" at bounding box center [821, 406] width 1493 height 741
click at [436, 361] on textarea at bounding box center [836, 364] width 895 height 33
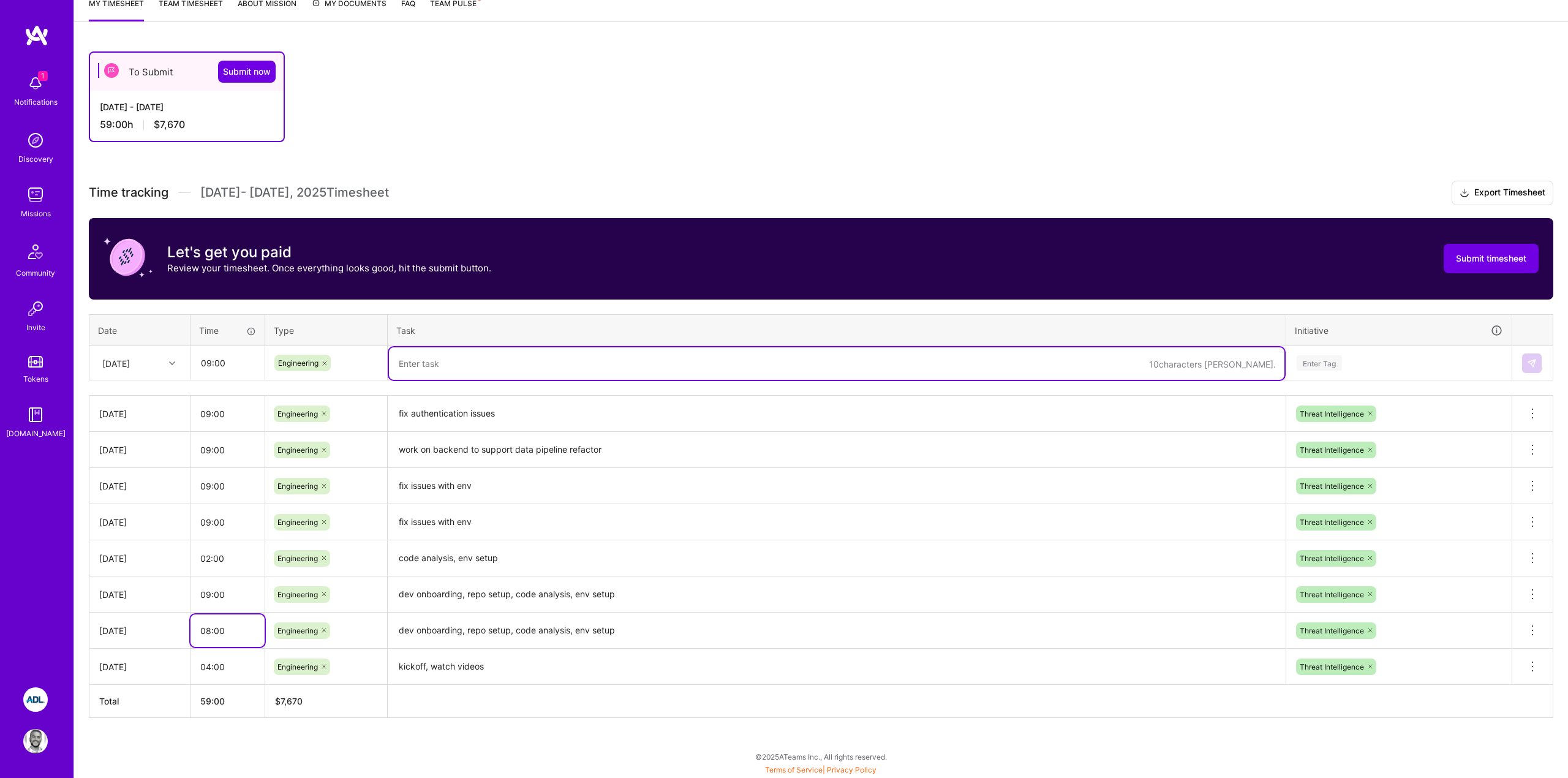
click at [223, 642] on input "08:00" at bounding box center [228, 631] width 75 height 33
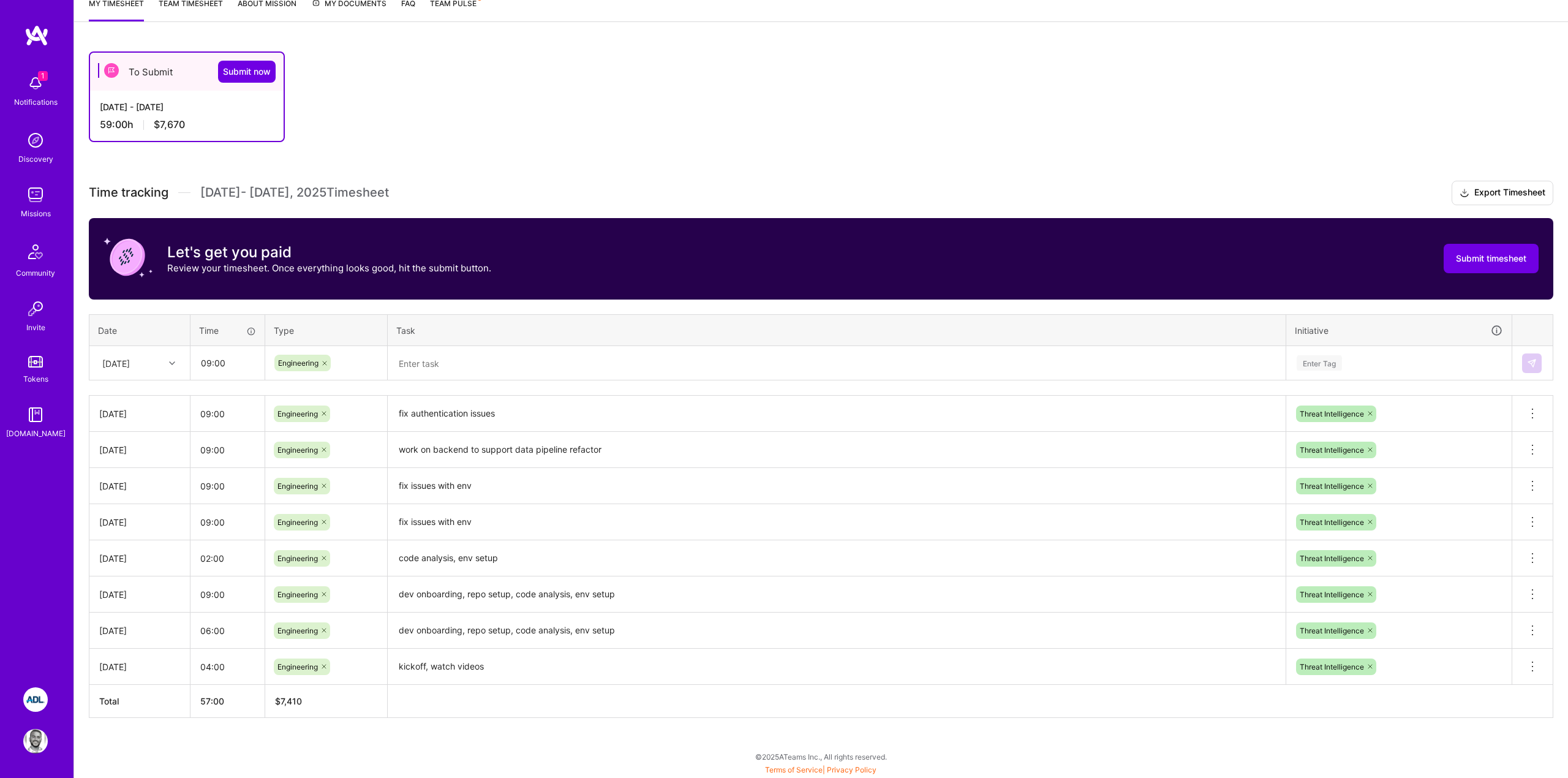
click at [30, 587] on div "1 Notifications Discovery Missions Community Invite Tokens A.Guide" at bounding box center [36, 347] width 74 height 645
click at [37, 540] on div "1 Notifications Discovery Missions Community Invite Tokens A.Guide" at bounding box center [36, 347] width 74 height 645
click at [207, 629] on input "06:00" at bounding box center [228, 631] width 75 height 33
type input "08:00"
click at [8, 581] on div "1 Notifications Discovery Missions Community Invite Tokens A.Guide" at bounding box center [36, 347] width 74 height 645
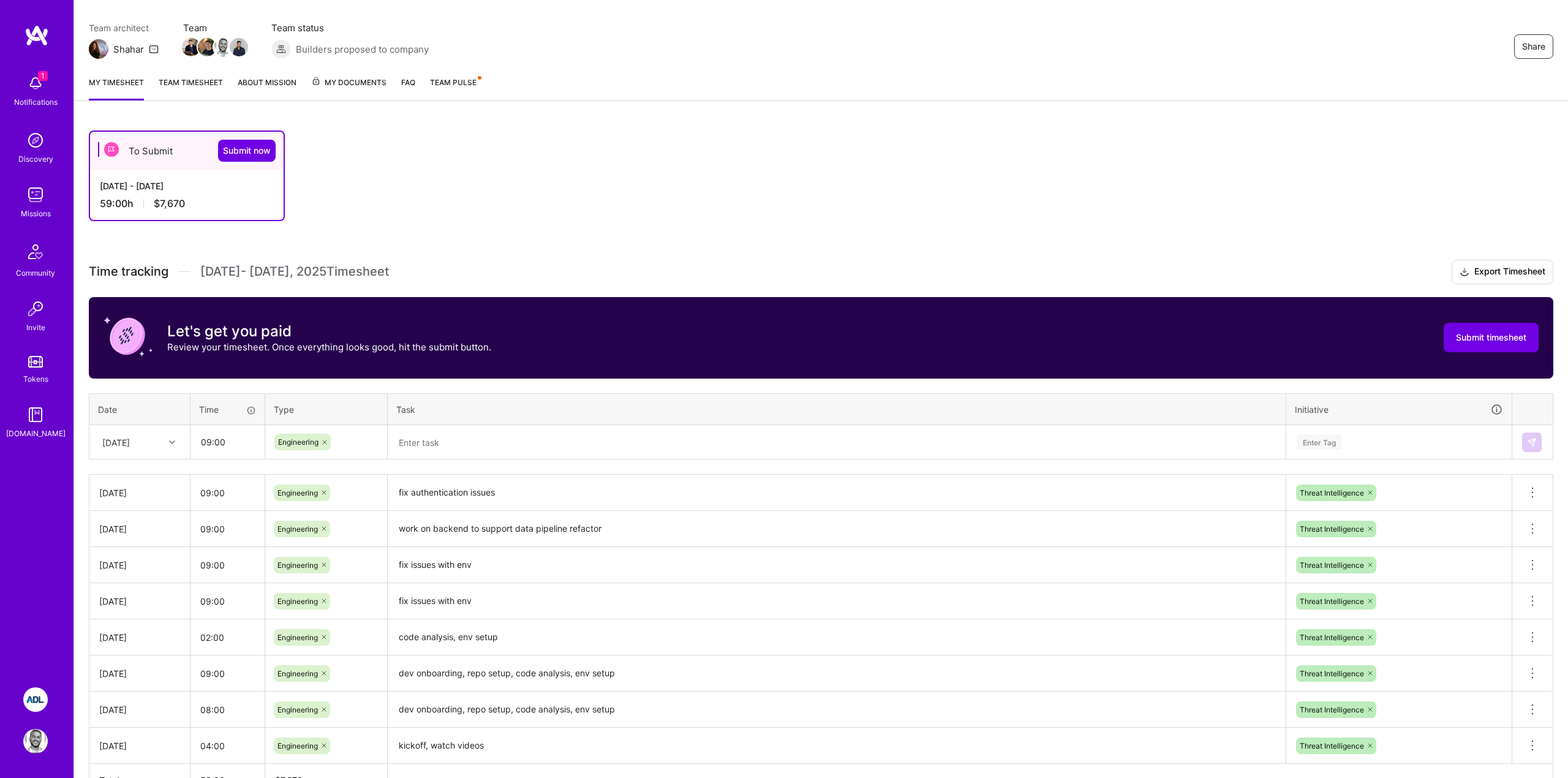
scroll to position [78, 0]
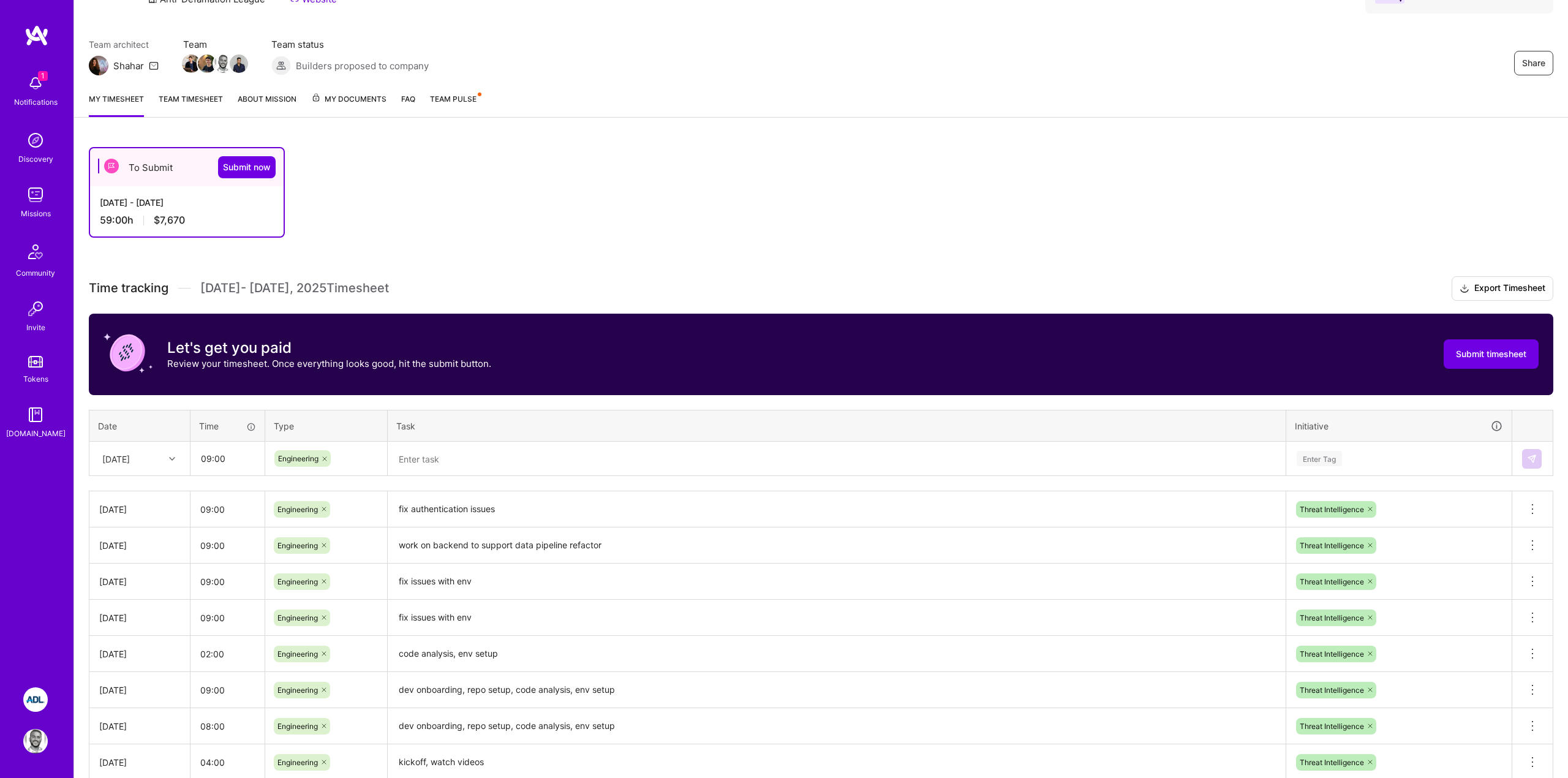
click at [442, 449] on textarea at bounding box center [836, 459] width 895 height 33
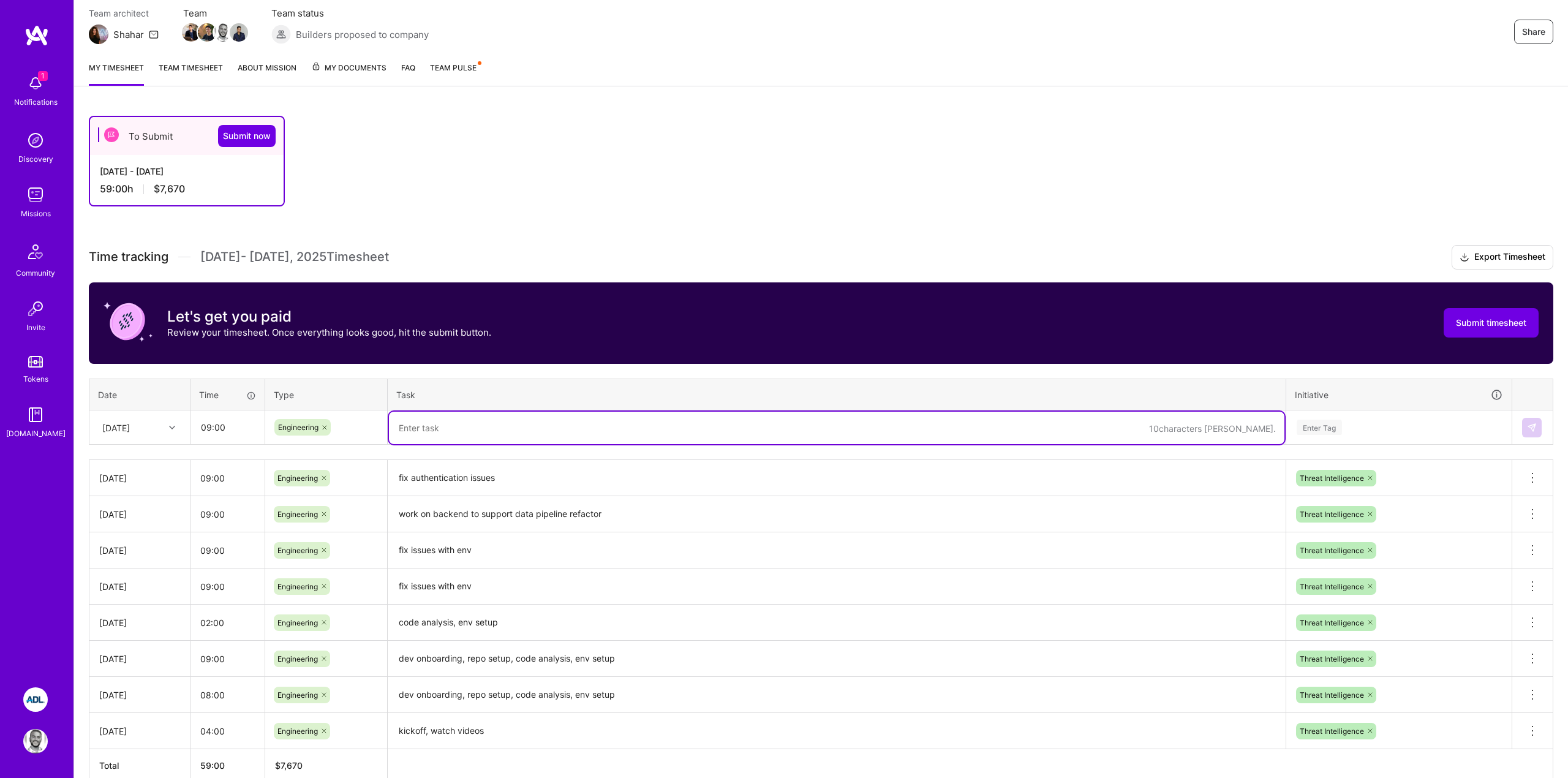
scroll to position [112, 0]
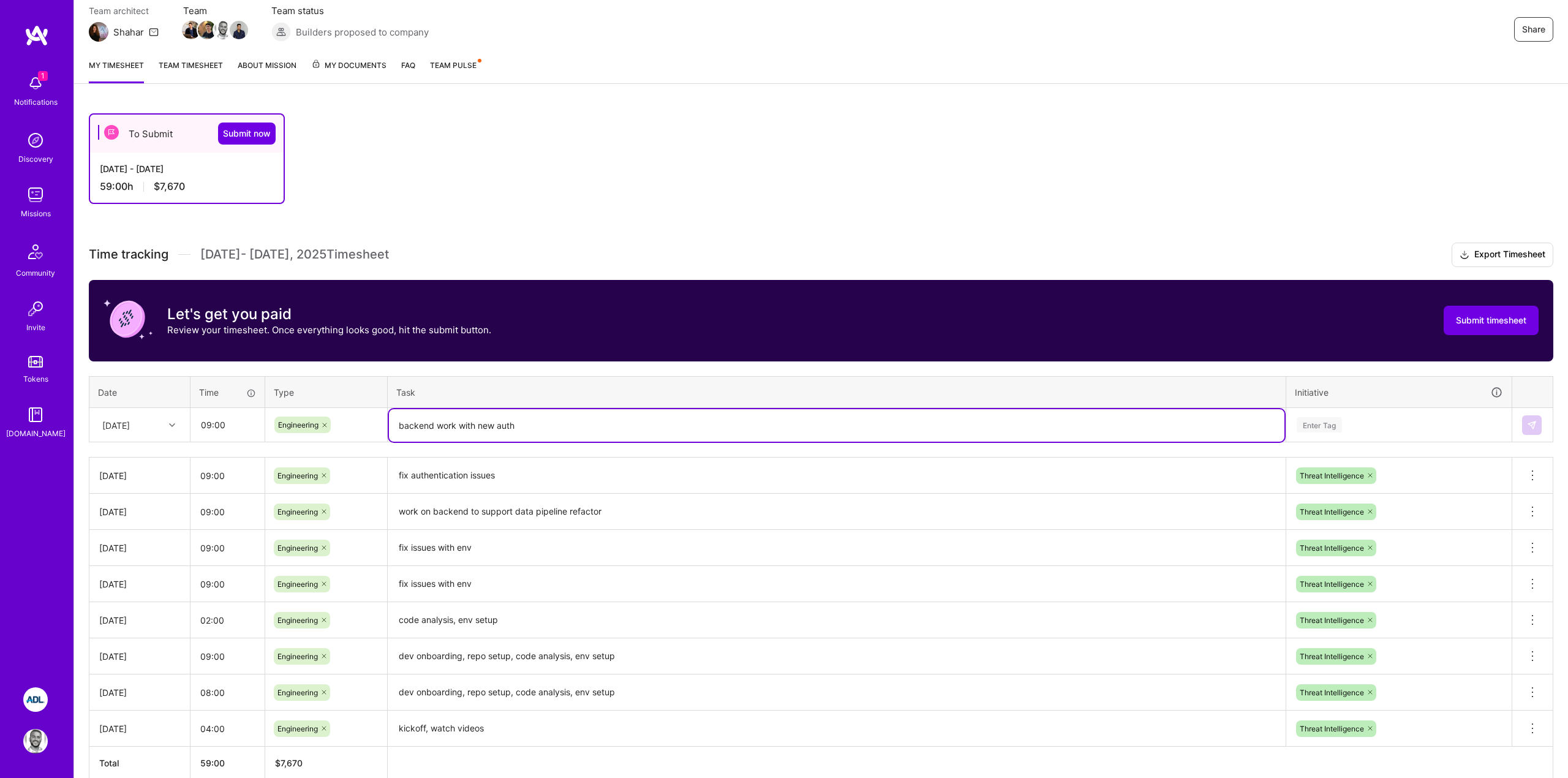
drag, startPoint x: 529, startPoint y: 427, endPoint x: 377, endPoint y: 429, distance: 152.0
click at [377, 429] on tr "Thu, Sep 11 09:00 Engineering backend work with new auth Enter Tag" at bounding box center [821, 425] width 1463 height 35
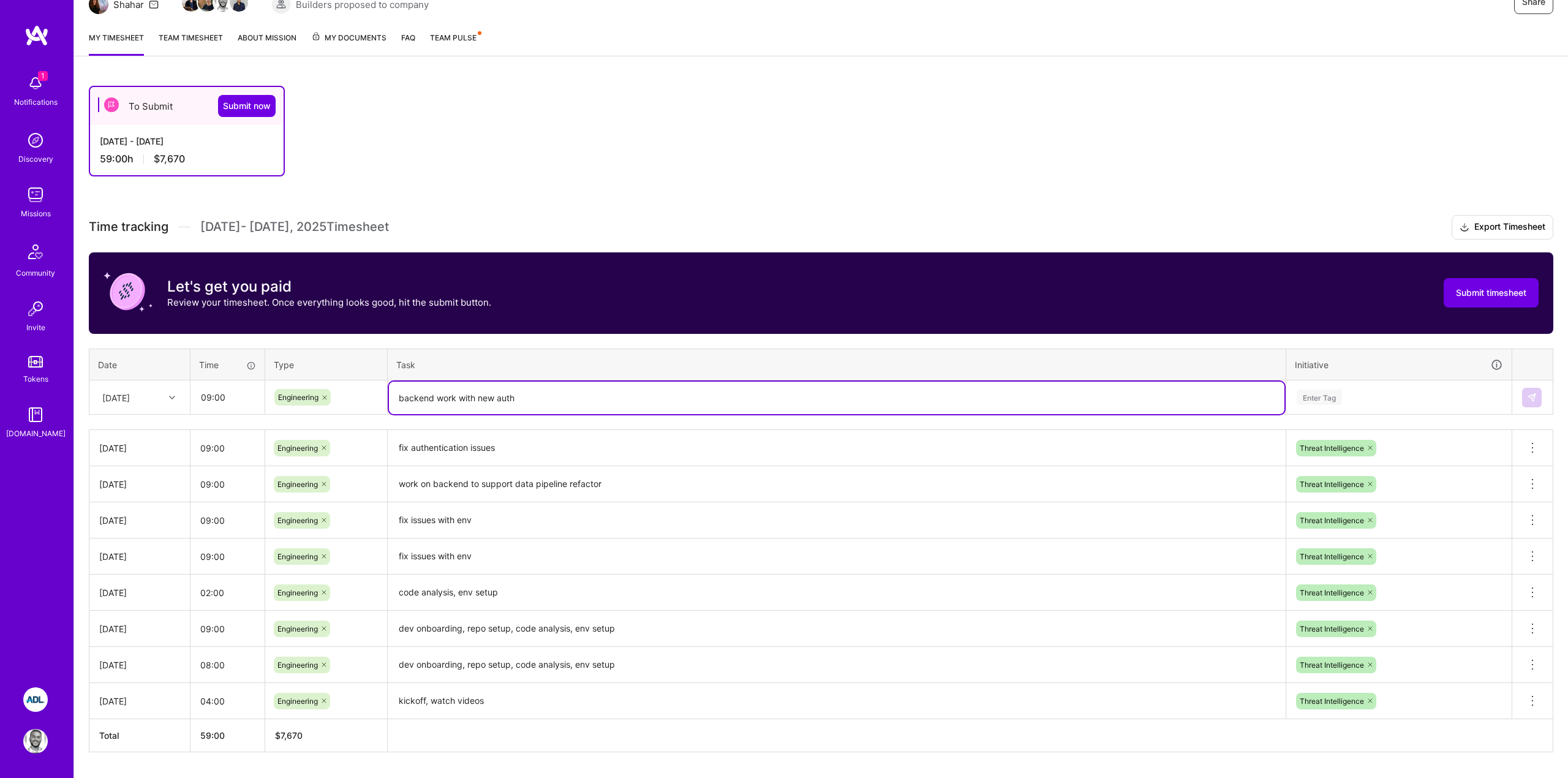
scroll to position [137, 0]
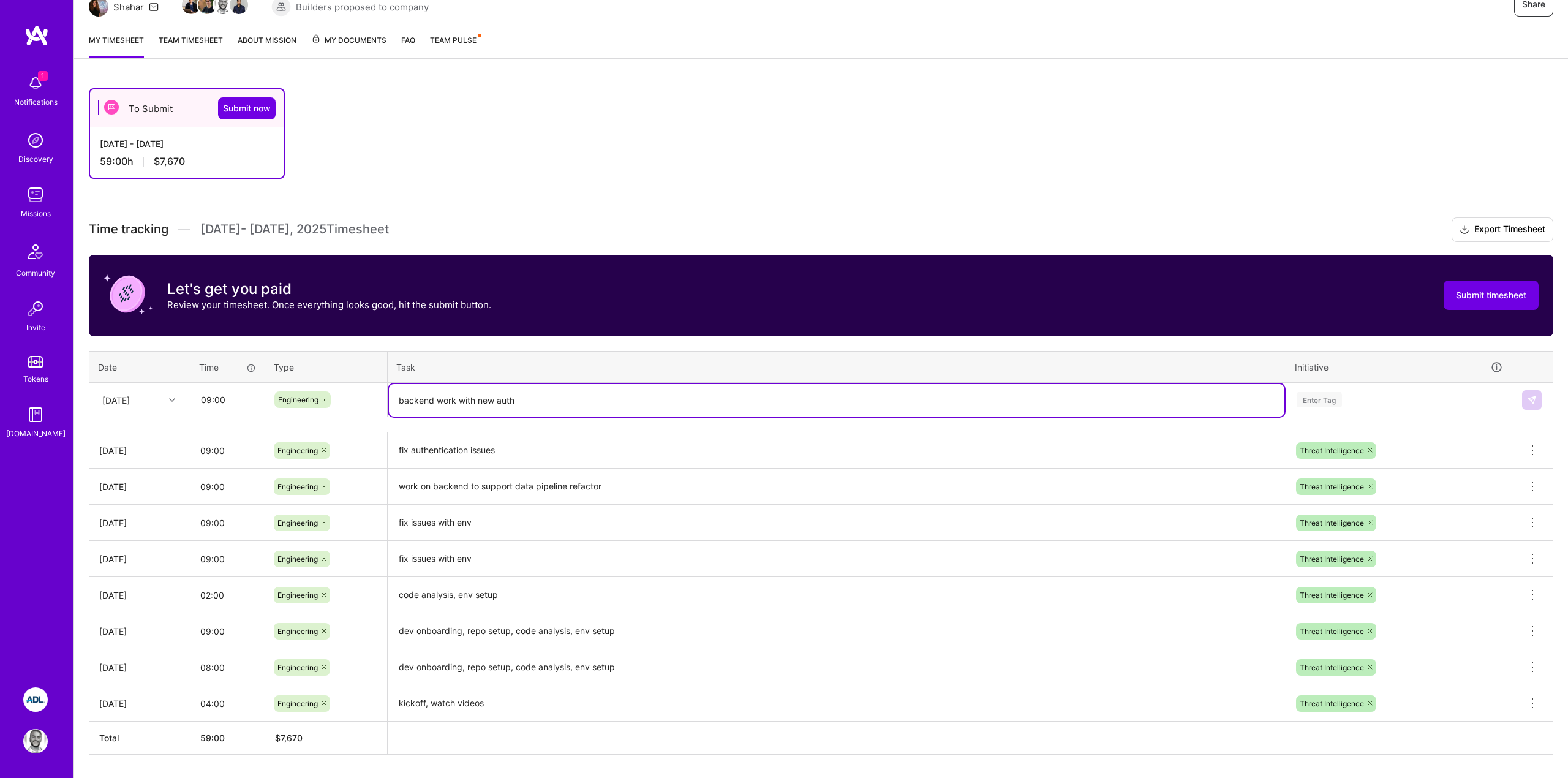
click at [534, 402] on textarea "backend work with new auth" at bounding box center [836, 400] width 895 height 33
type textarea "backend work to support recent fixes"
click at [1374, 401] on div "Enter Tag" at bounding box center [1399, 399] width 207 height 15
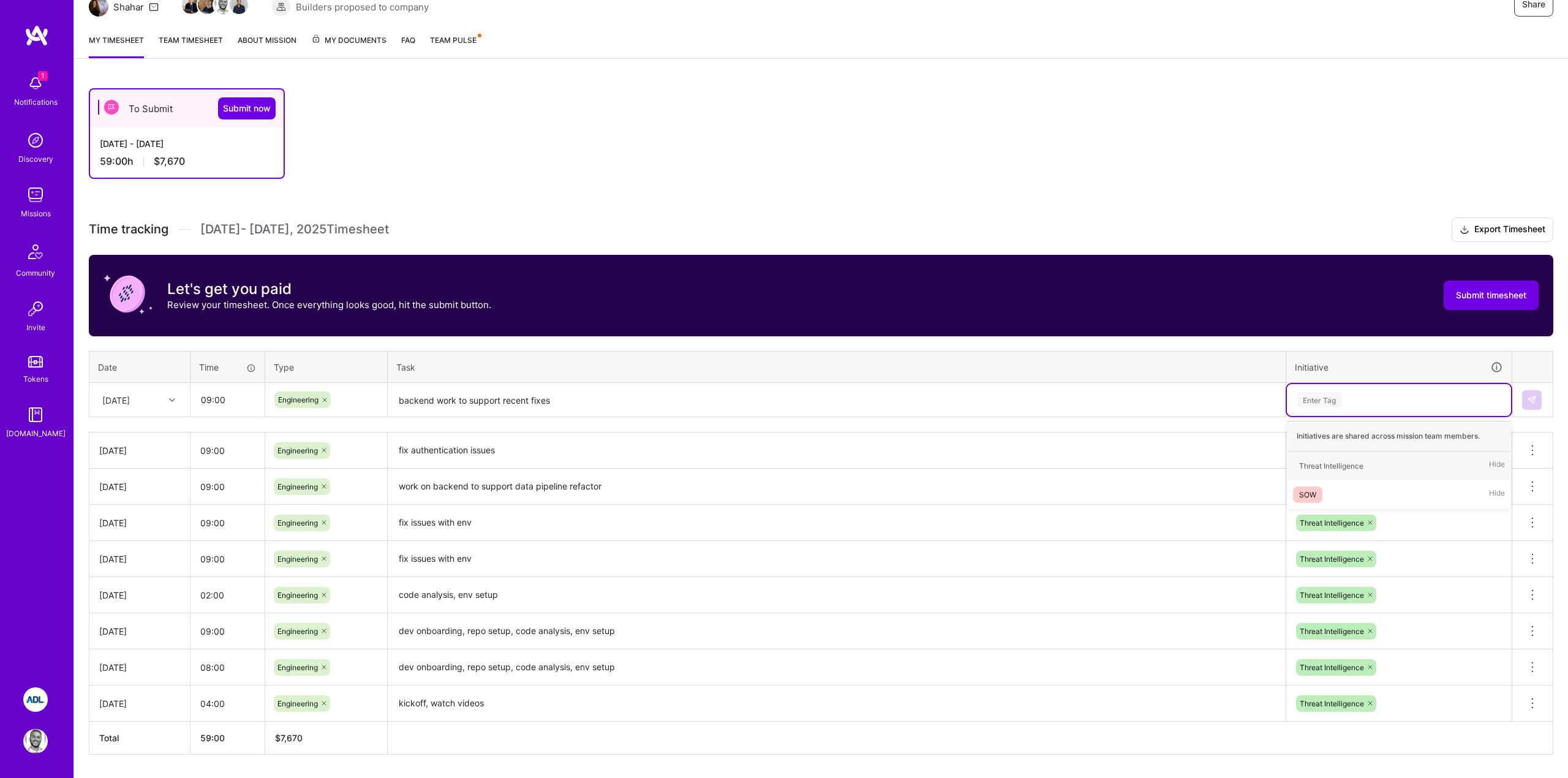
click at [829, 394] on textarea "backend work to support recent fixes" at bounding box center [836, 400] width 895 height 33
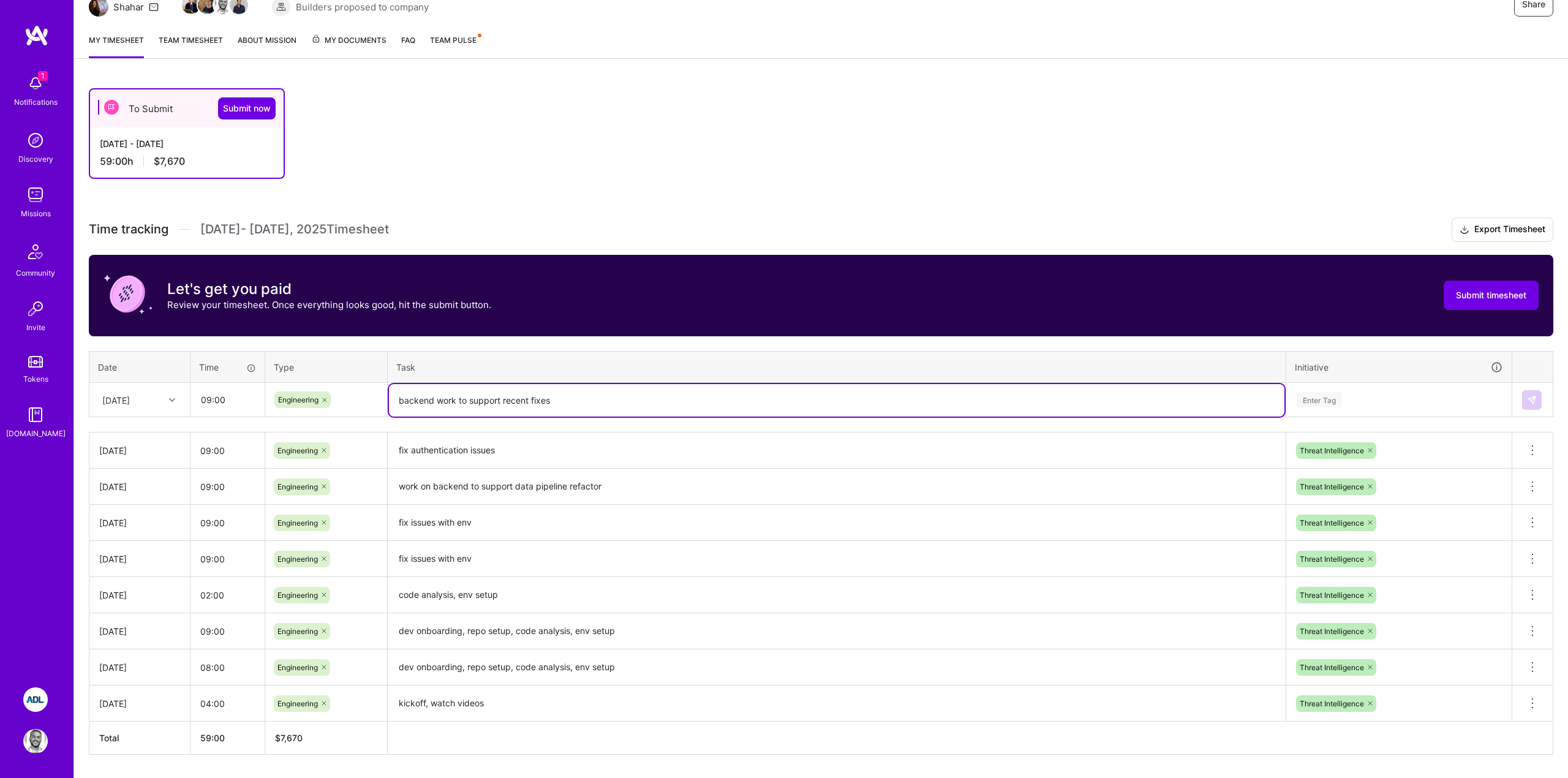
click at [1378, 402] on div "Enter Tag" at bounding box center [1399, 399] width 207 height 15
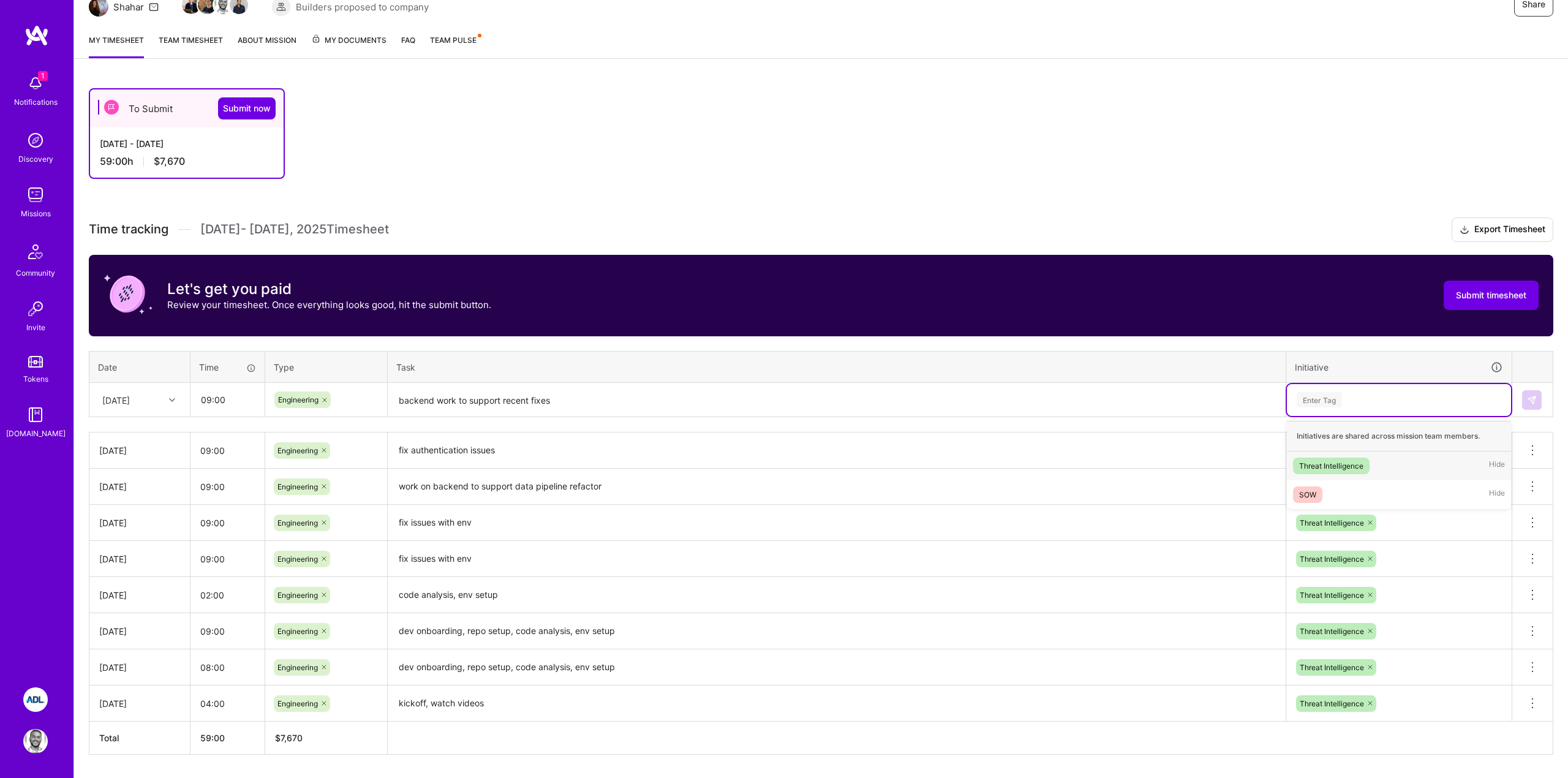
click at [1341, 474] on span "Threat Intelligence" at bounding box center [1331, 465] width 76 height 16
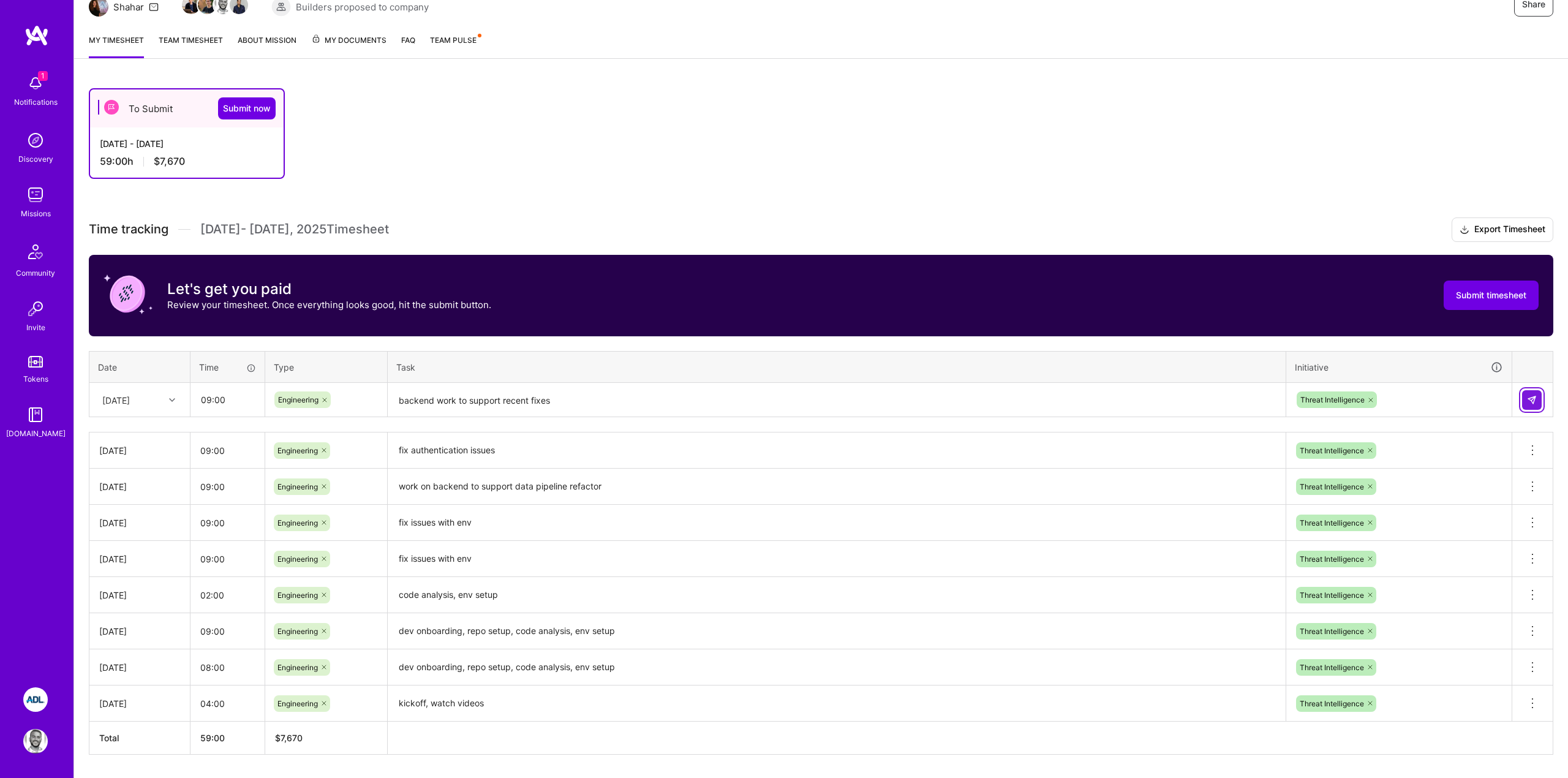
click at [1527, 402] on img at bounding box center [1531, 400] width 10 height 10
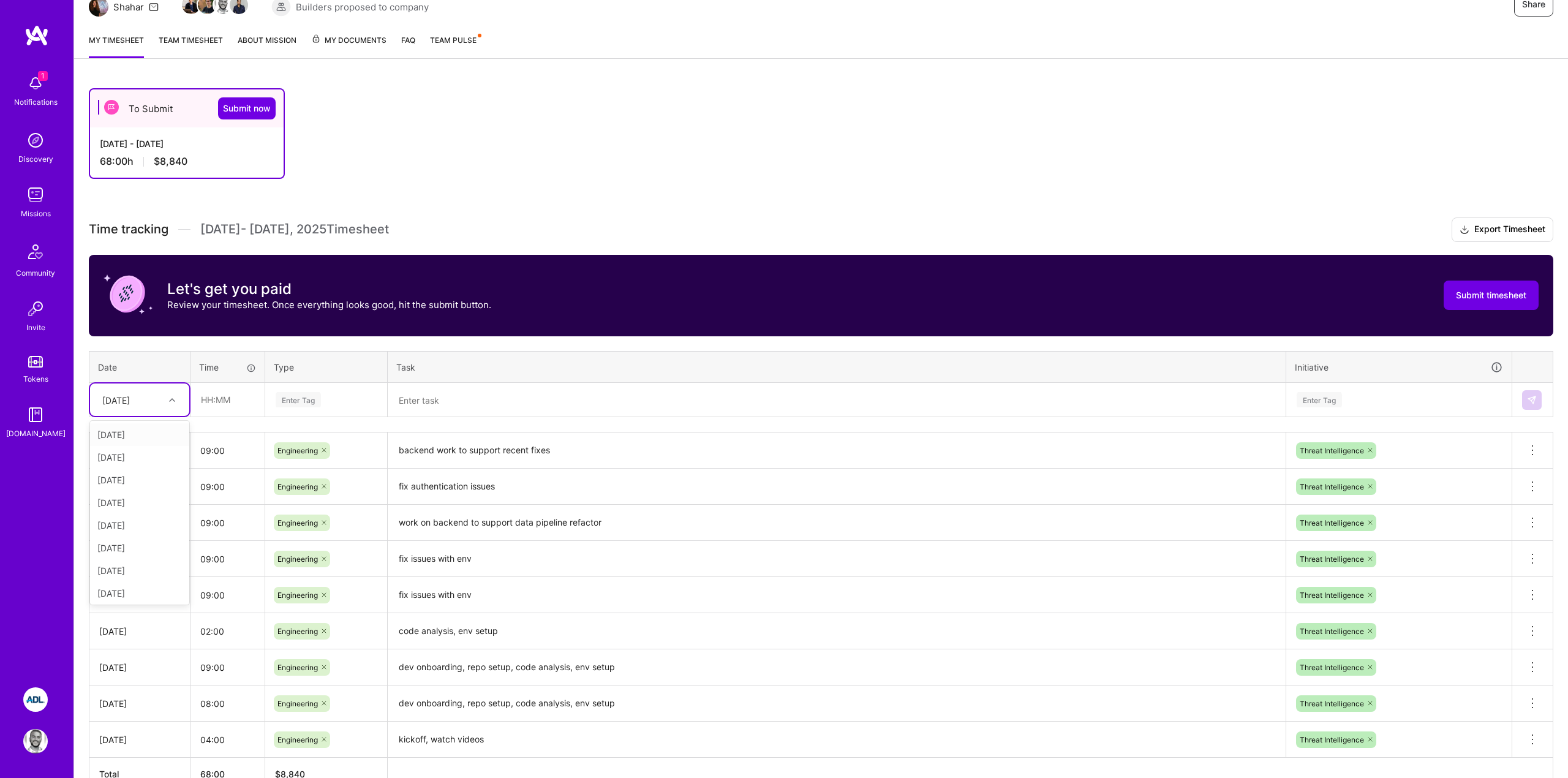
click at [158, 404] on div "[DATE]" at bounding box center [130, 399] width 68 height 20
click at [121, 521] on div "[DATE]" at bounding box center [139, 524] width 99 height 23
click at [119, 398] on div "[DATE]" at bounding box center [116, 399] width 27 height 13
click at [124, 558] on div "[DATE]" at bounding box center [139, 559] width 99 height 23
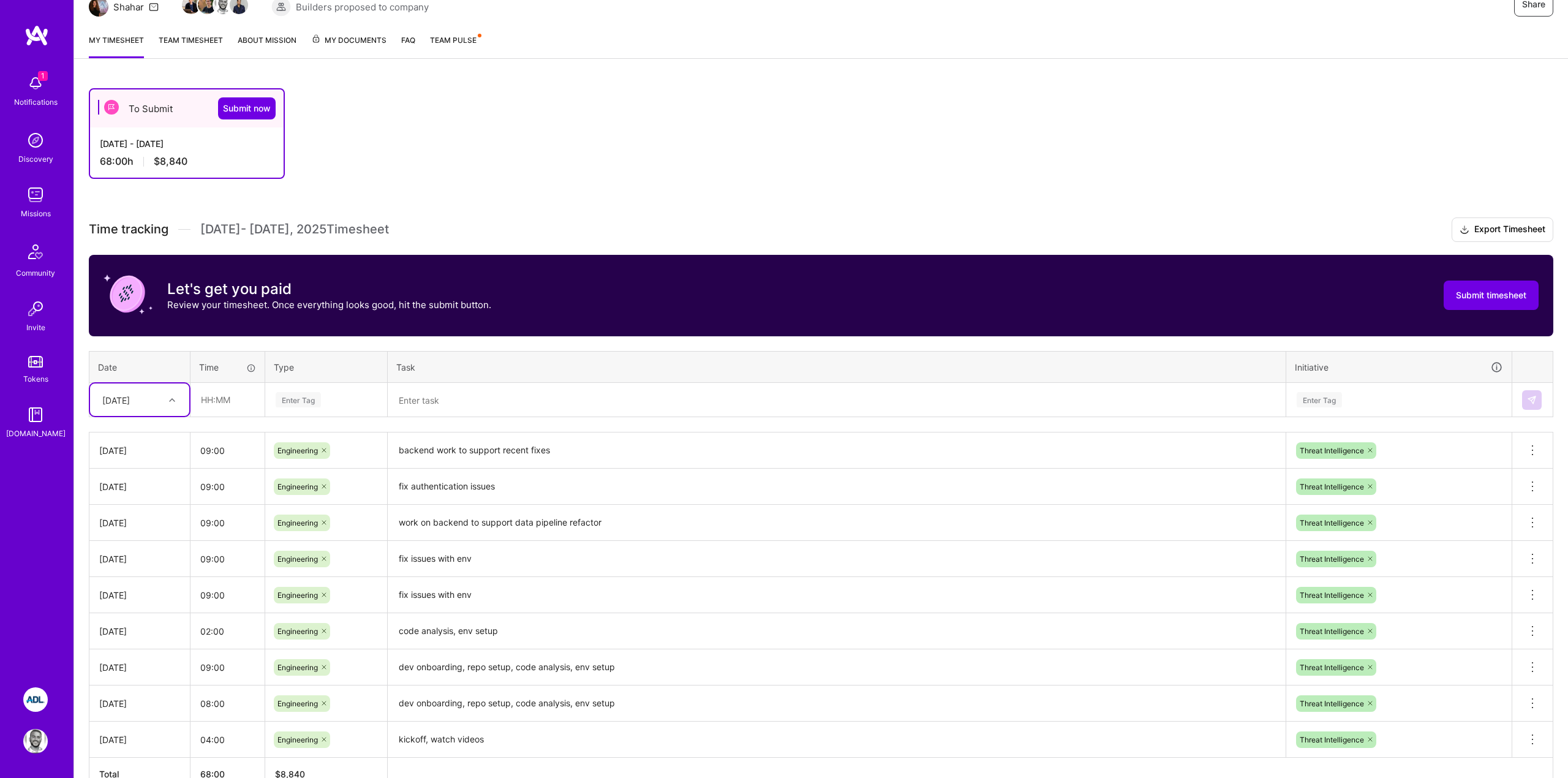
click at [420, 401] on textarea at bounding box center [836, 400] width 895 height 33
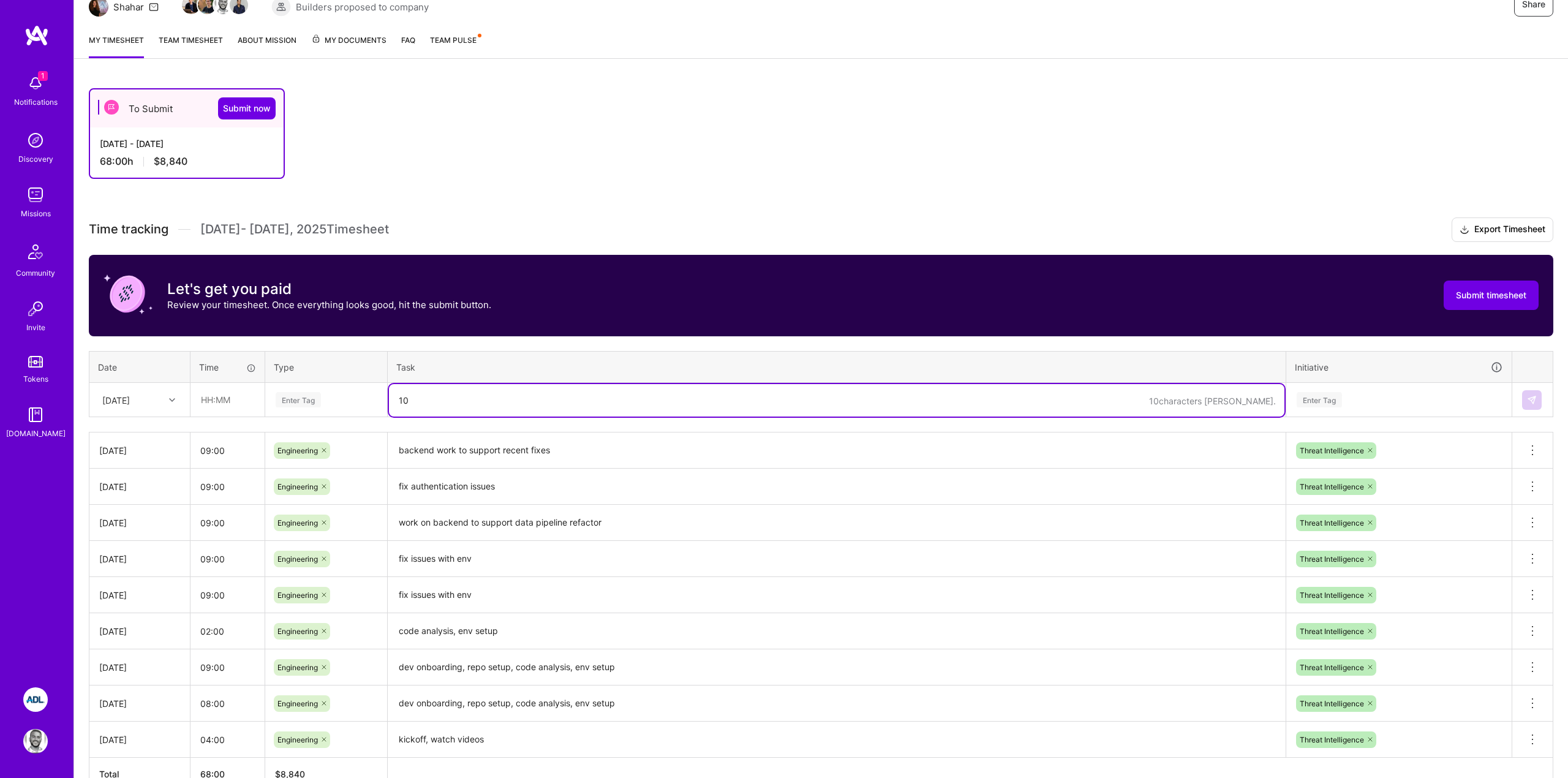
type textarea "1"
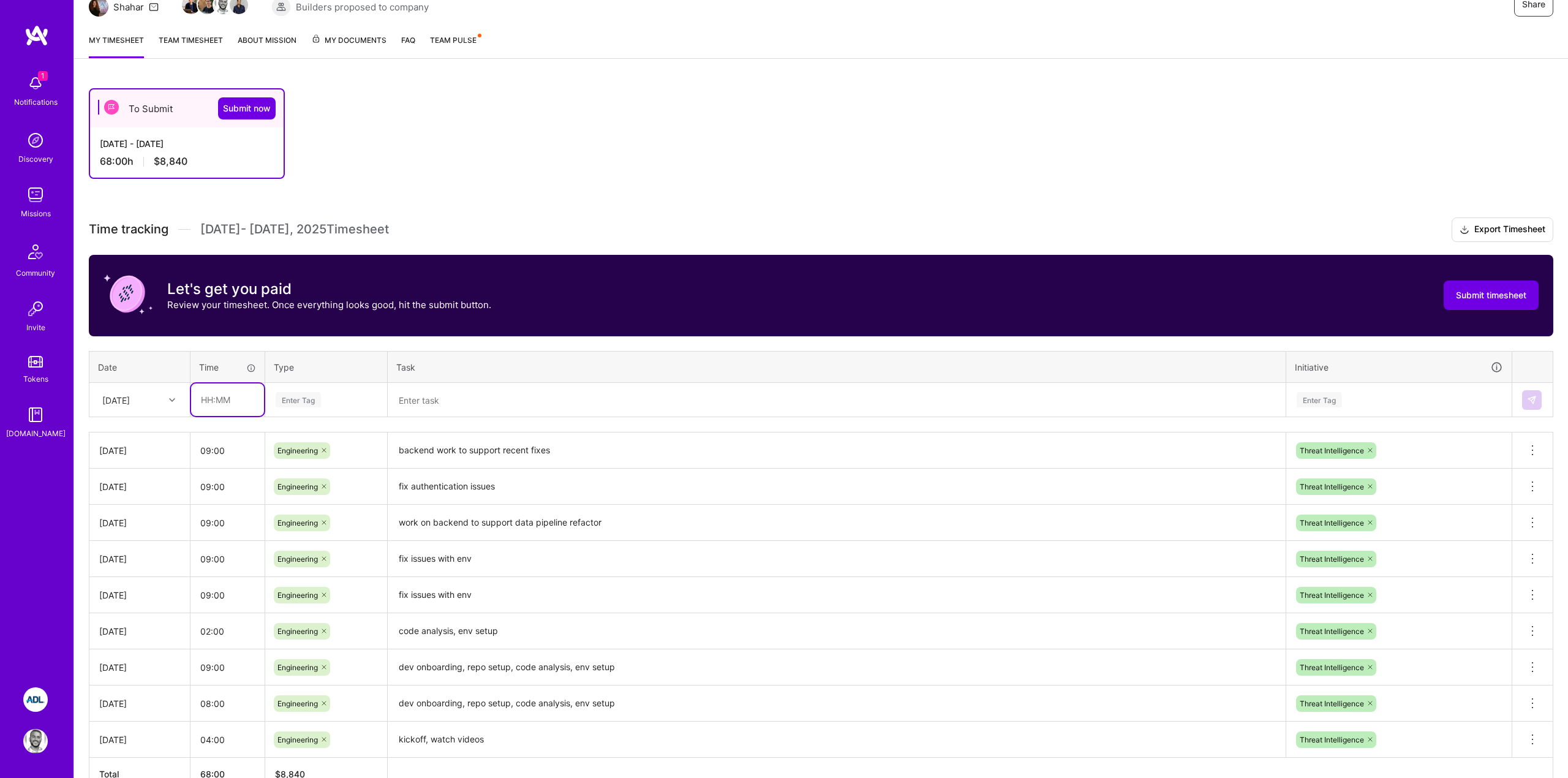
click at [229, 397] on input "text" at bounding box center [227, 400] width 73 height 33
type input "10:00"
click at [291, 523] on span "Engineering" at bounding box center [298, 526] width 53 height 16
click at [425, 395] on textarea at bounding box center [836, 400] width 895 height 33
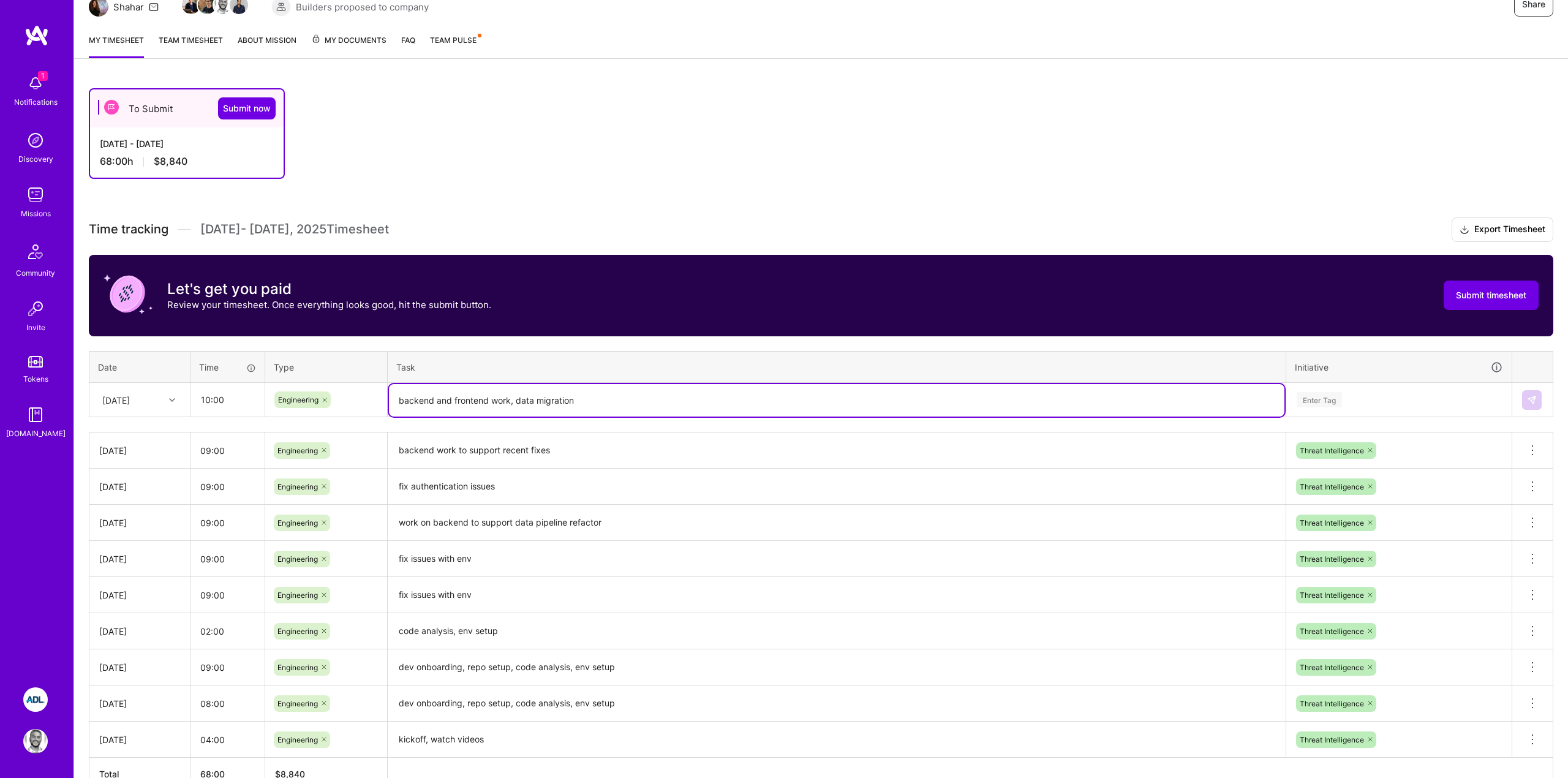
click at [509, 403] on textarea "backend and frontend work, data migration" at bounding box center [836, 400] width 895 height 33
type textarea "backend and frontend work, data migration"
click at [1358, 394] on div "Enter Tag" at bounding box center [1399, 399] width 207 height 15
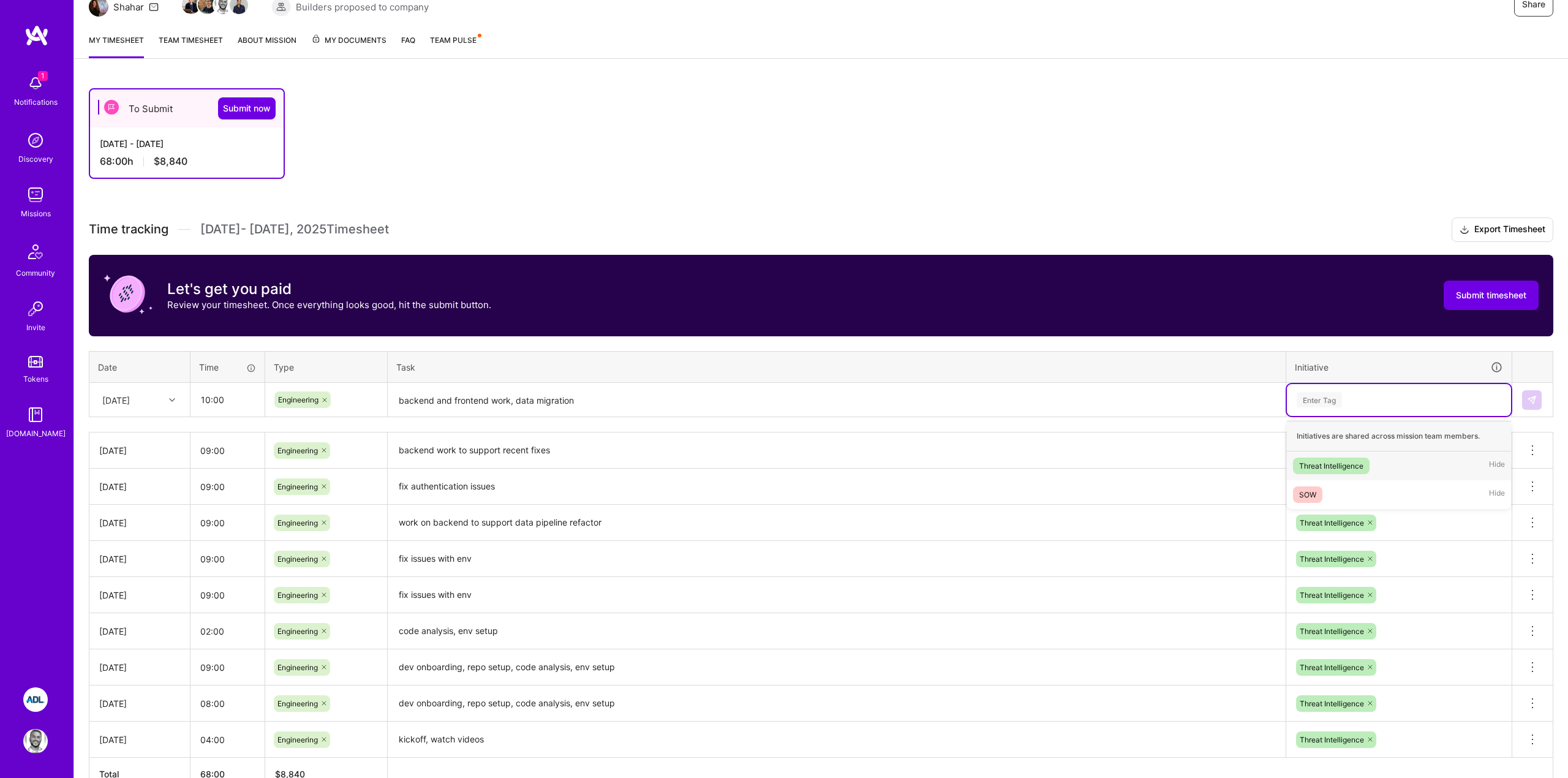
click at [1336, 464] on div "Threat Intelligence" at bounding box center [1331, 465] width 65 height 13
click at [1531, 399] on img at bounding box center [1531, 400] width 10 height 10
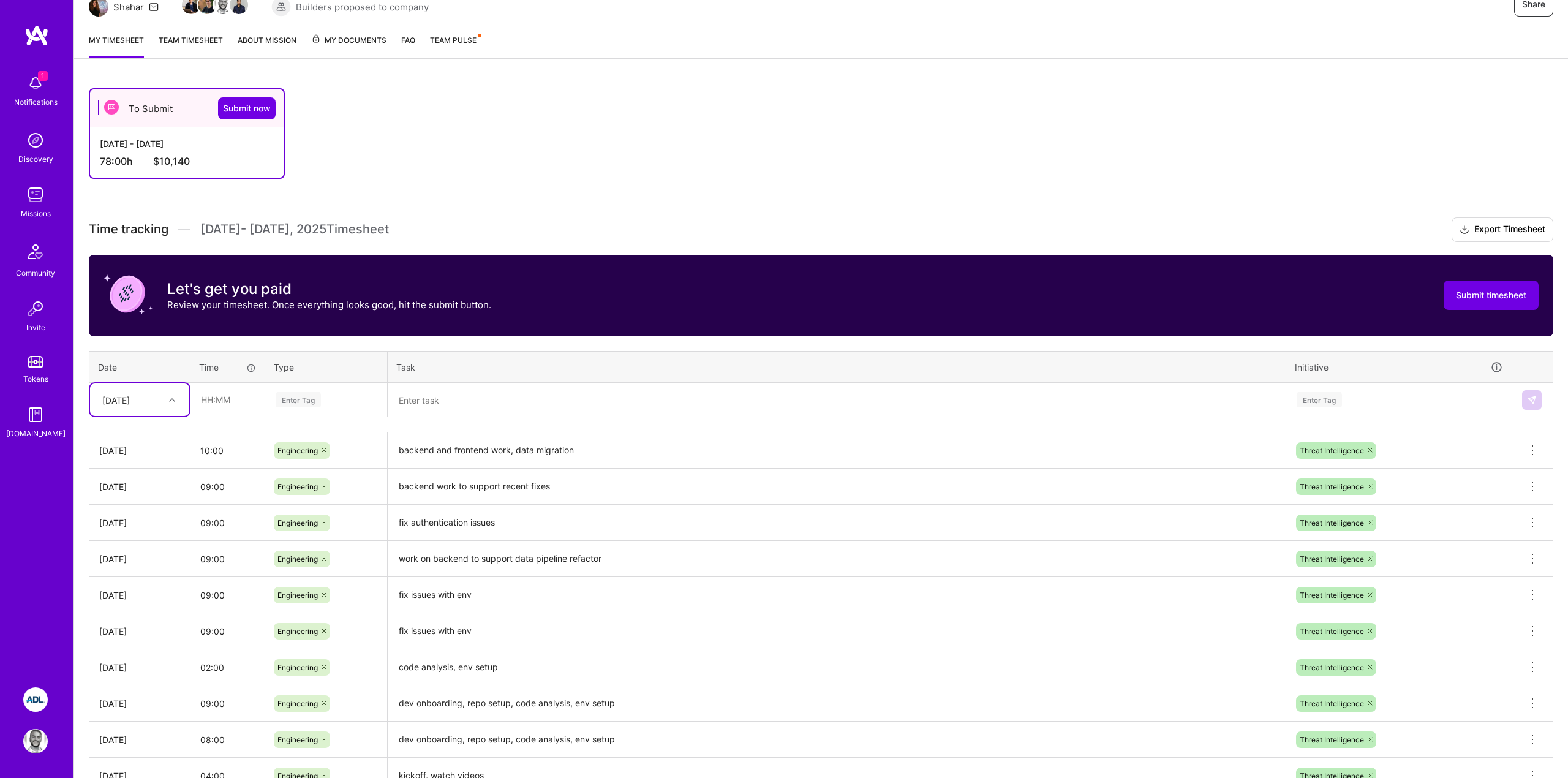
click at [130, 400] on div "[DATE]" at bounding box center [116, 399] width 27 height 13
click at [123, 567] on div "[DATE]" at bounding box center [139, 567] width 99 height 23
click at [229, 397] on input "text" at bounding box center [227, 400] width 73 height 33
type input "09:00"
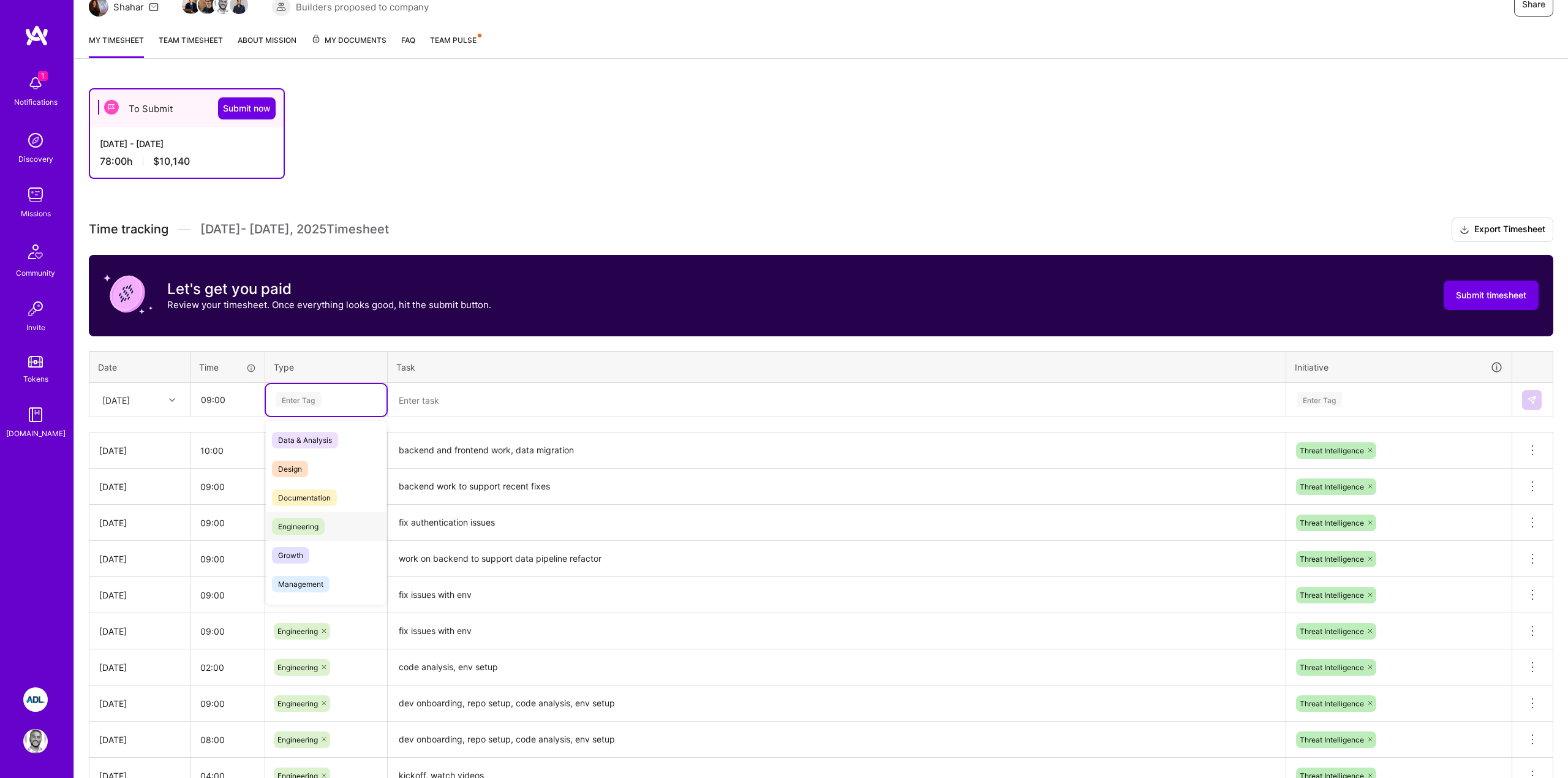
click at [300, 521] on span "Engineering" at bounding box center [298, 526] width 53 height 16
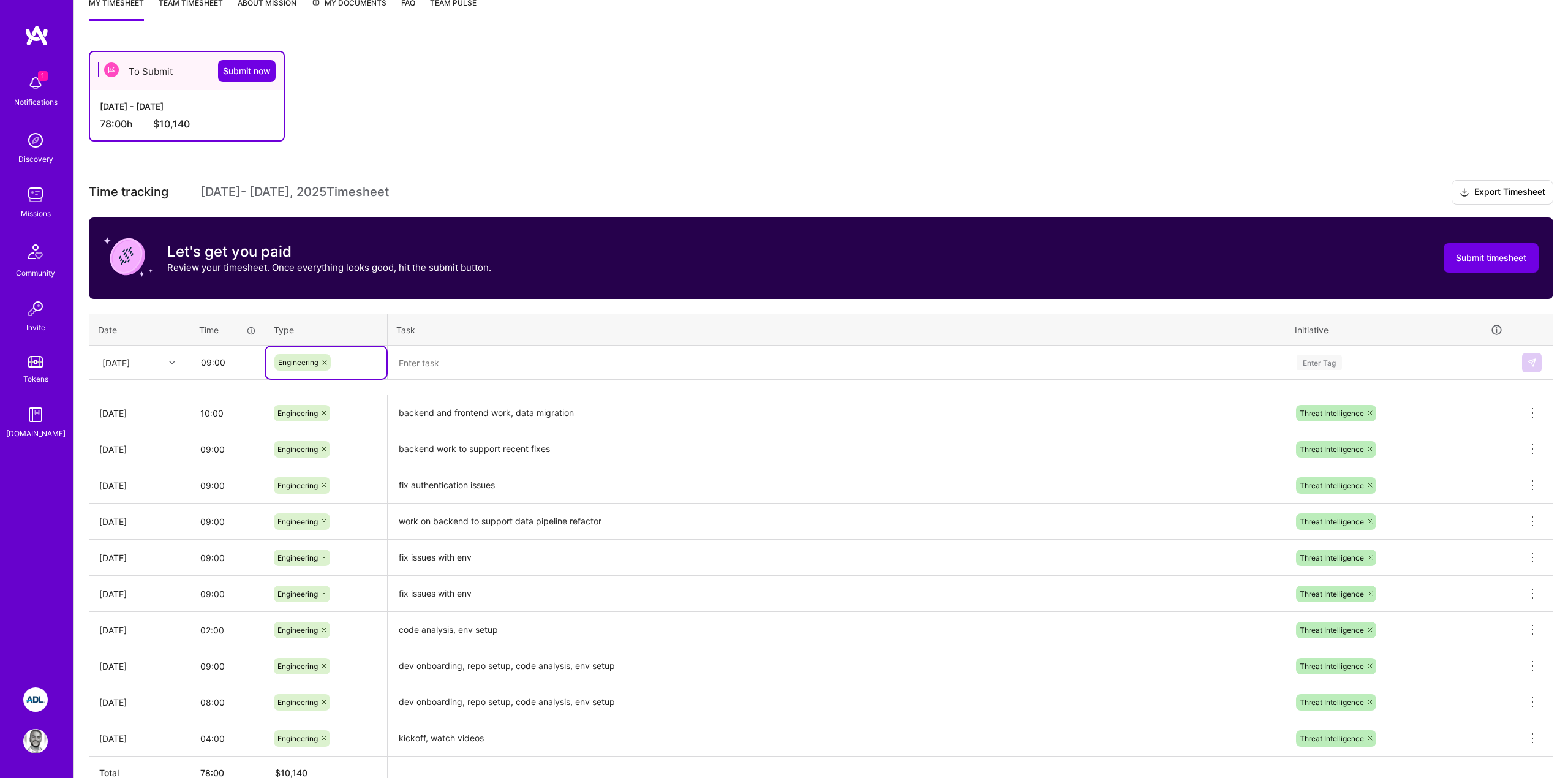
scroll to position [175, 0]
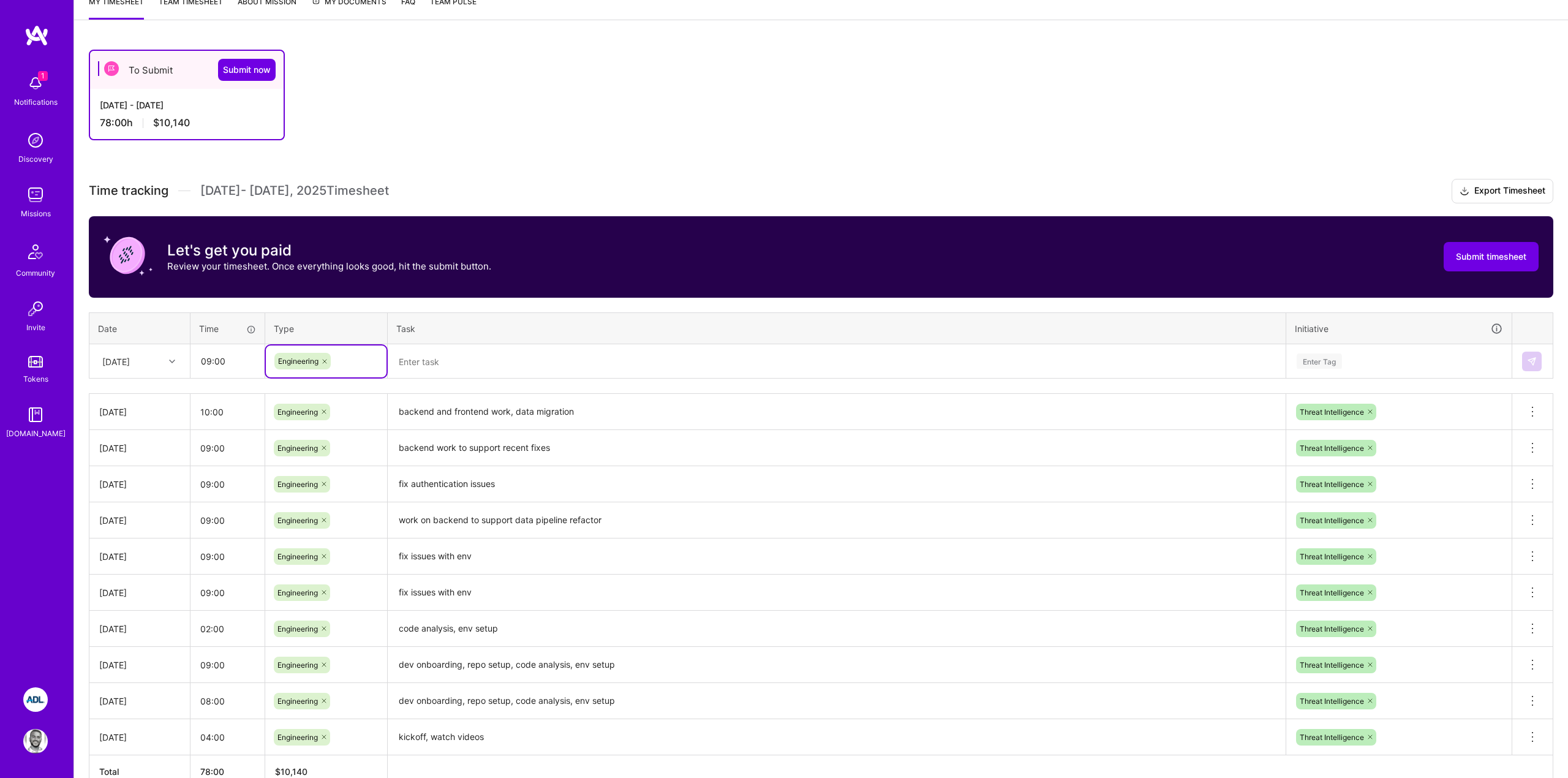
click at [448, 359] on textarea at bounding box center [836, 362] width 895 height 33
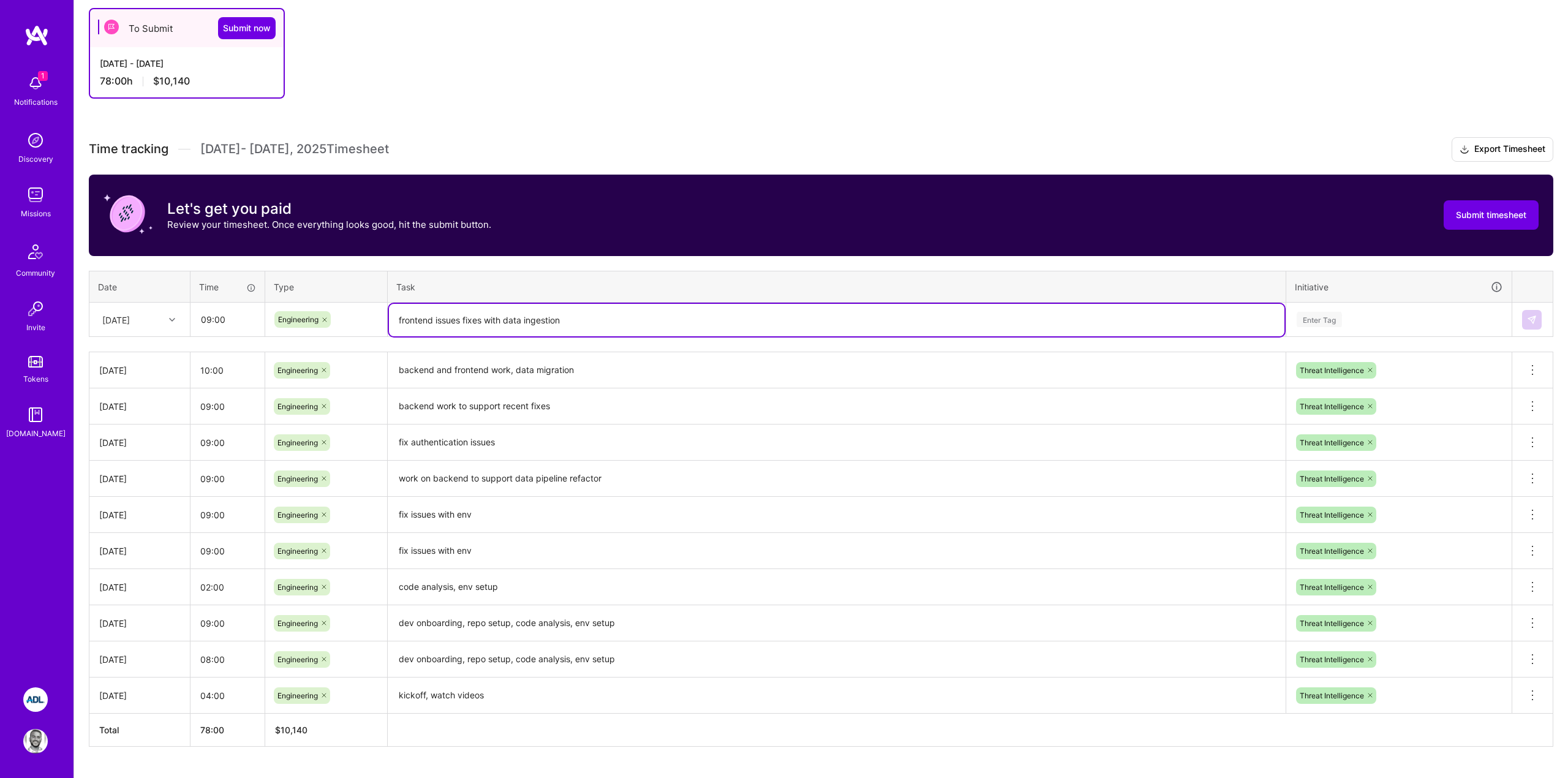
scroll to position [221, 0]
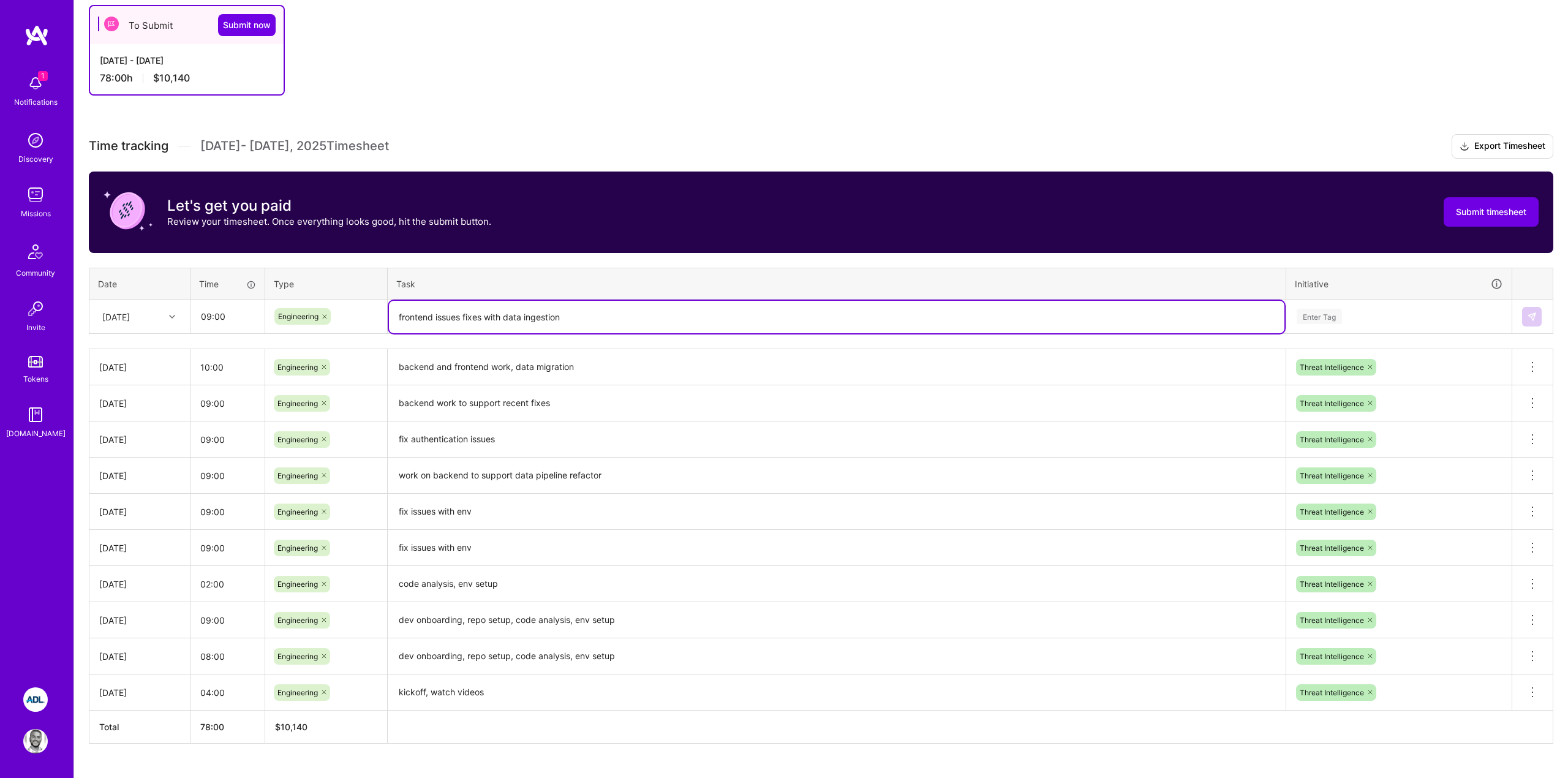
type textarea "frontend issues fixes with data ingestion"
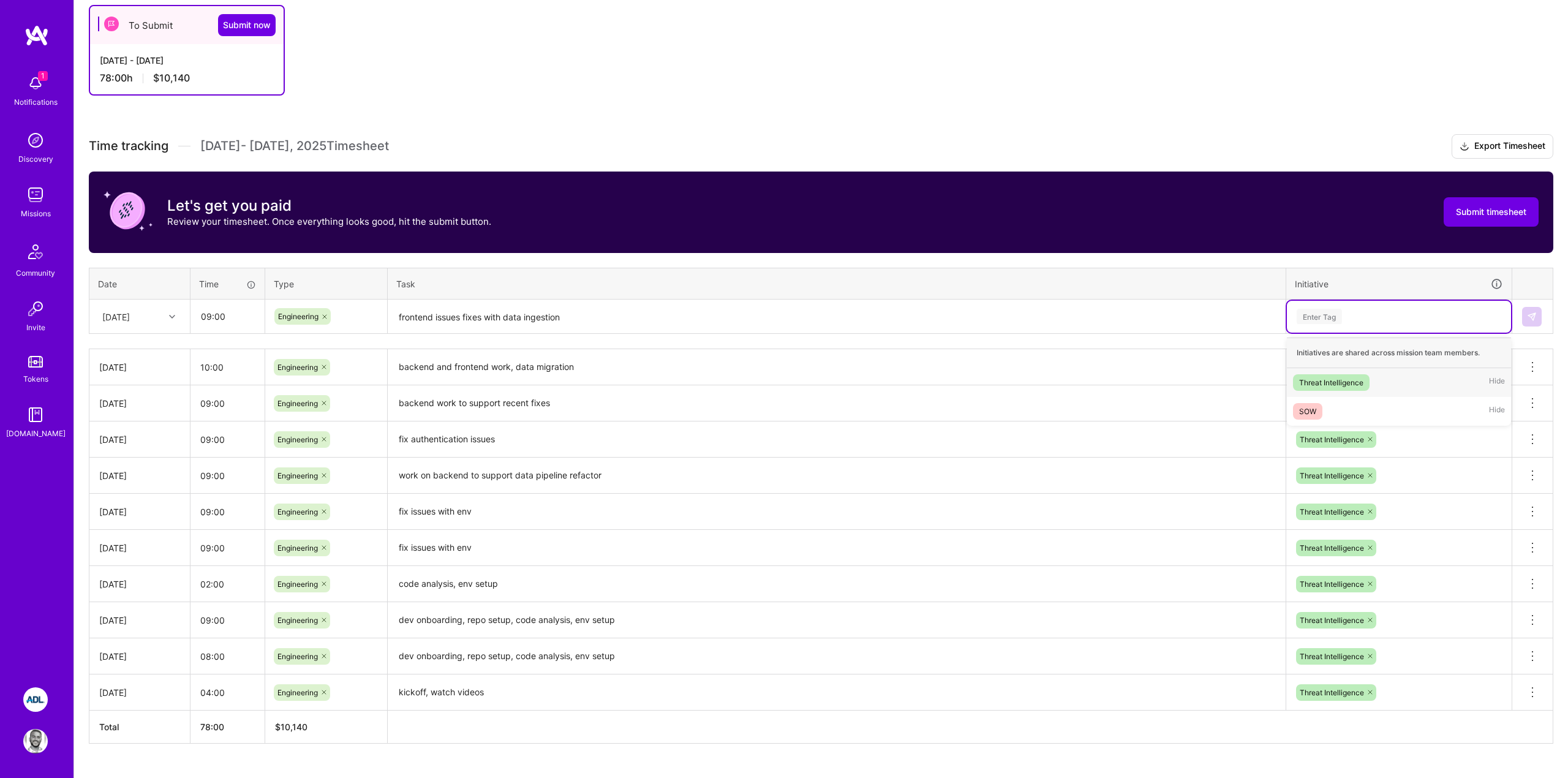
click at [1365, 327] on div "Enter Tag" at bounding box center [1398, 316] width 225 height 32
click at [1344, 372] on div "Threat Intelligence Hide" at bounding box center [1398, 383] width 225 height 29
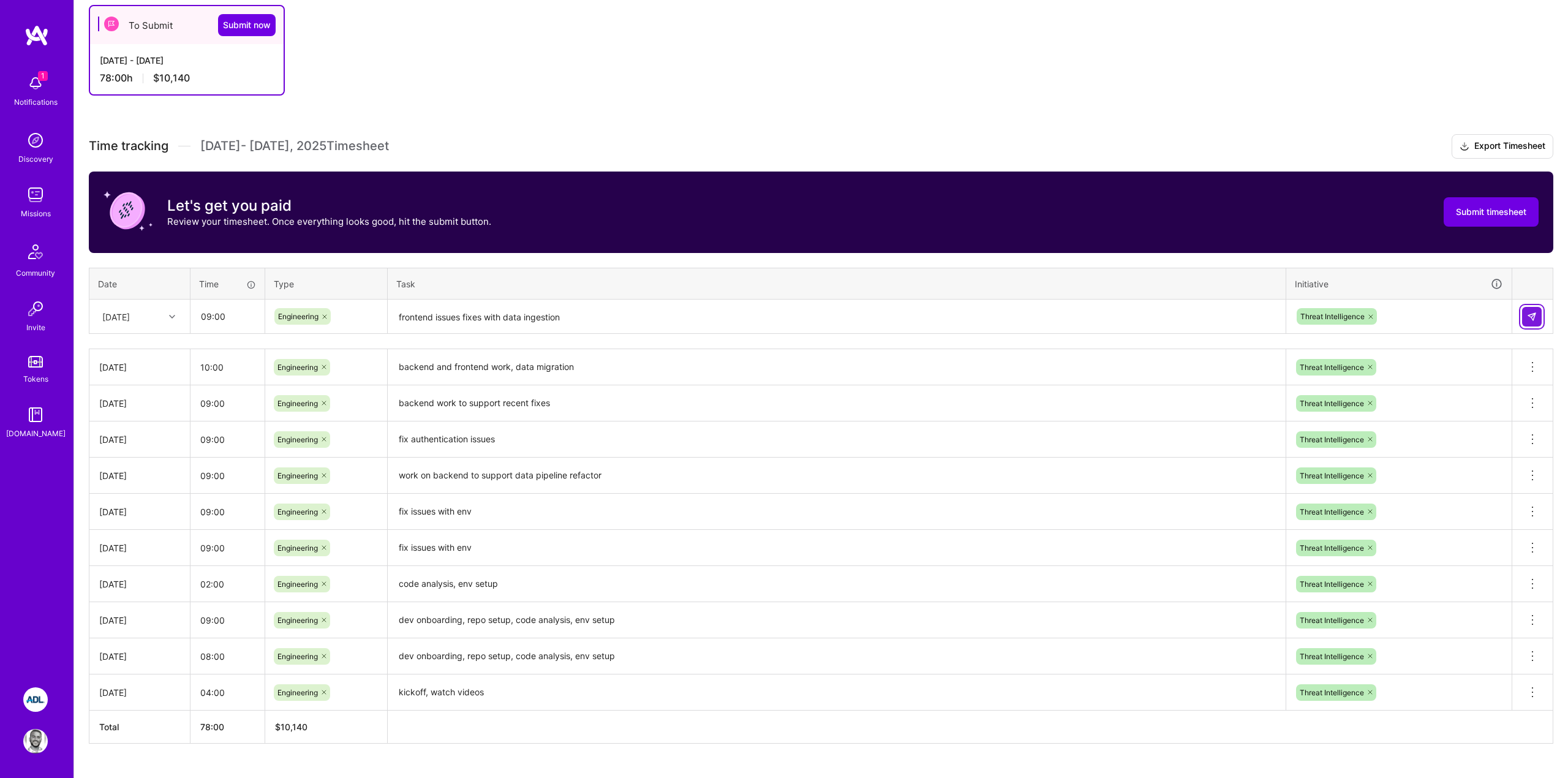
click at [1538, 322] on button at bounding box center [1532, 317] width 20 height 20
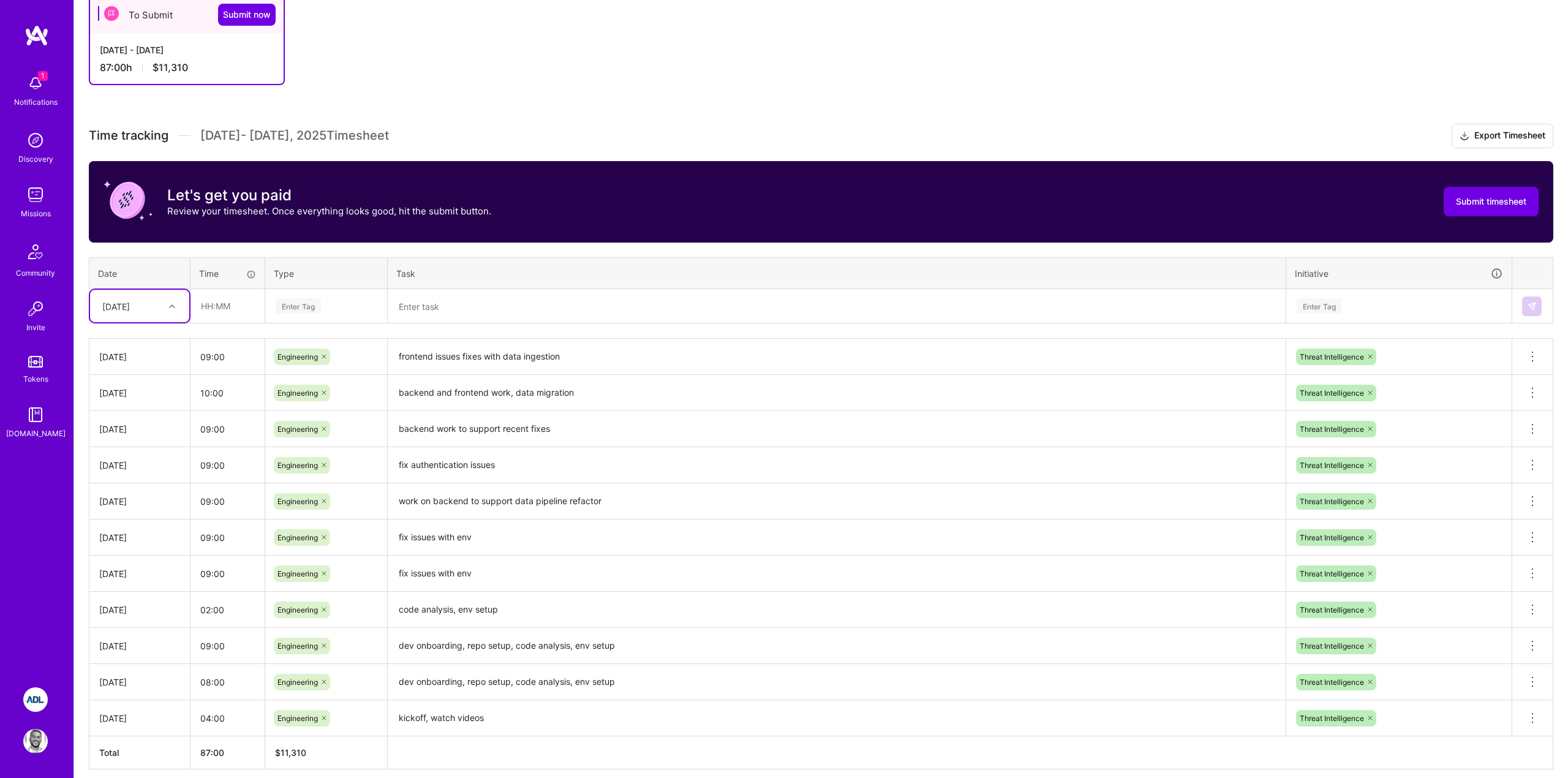
scroll to position [283, 0]
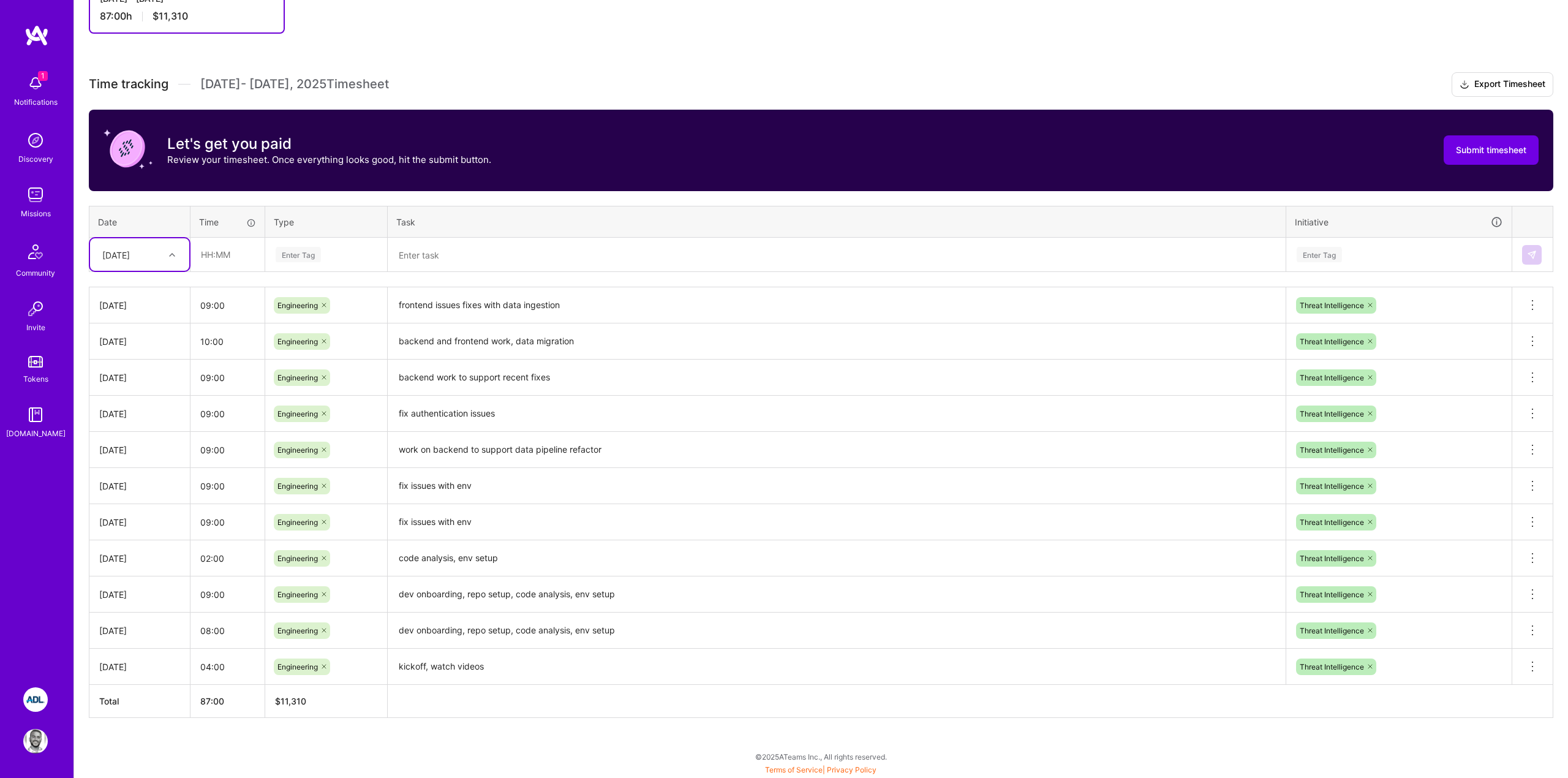
click at [740, 61] on div "To Submit Submit now Sep 1 - Sep 15, 2025 87:00 h $11,310 Time tracking Sep 1 -…" at bounding box center [821, 353] width 1493 height 849
click at [1533, 485] on icon at bounding box center [1532, 485] width 15 height 15
drag, startPoint x: 1498, startPoint y: 512, endPoint x: 1212, endPoint y: 400, distance: 307.1
click at [1212, 400] on tbody "Sun, Sep 14 09:00 Engineering frontend issues fixes with data ingestion Threat …" at bounding box center [821, 485] width 1463 height 397
click at [1212, 400] on textarea "fix authentication issues" at bounding box center [836, 414] width 895 height 34
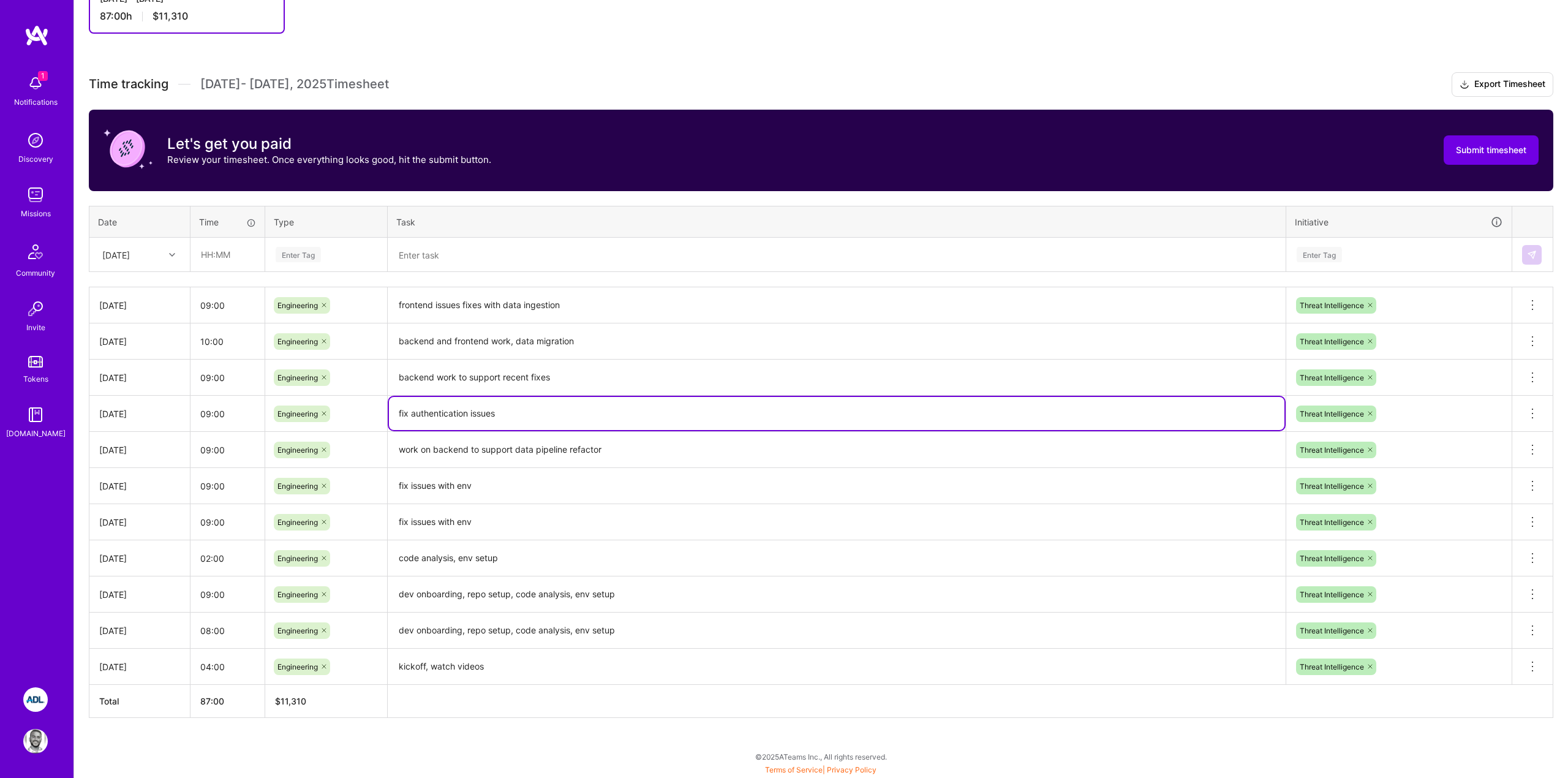
click at [1037, 116] on div "Let's get you paid Review your timesheet. Once everything looks good, hit the s…" at bounding box center [821, 151] width 1464 height 82
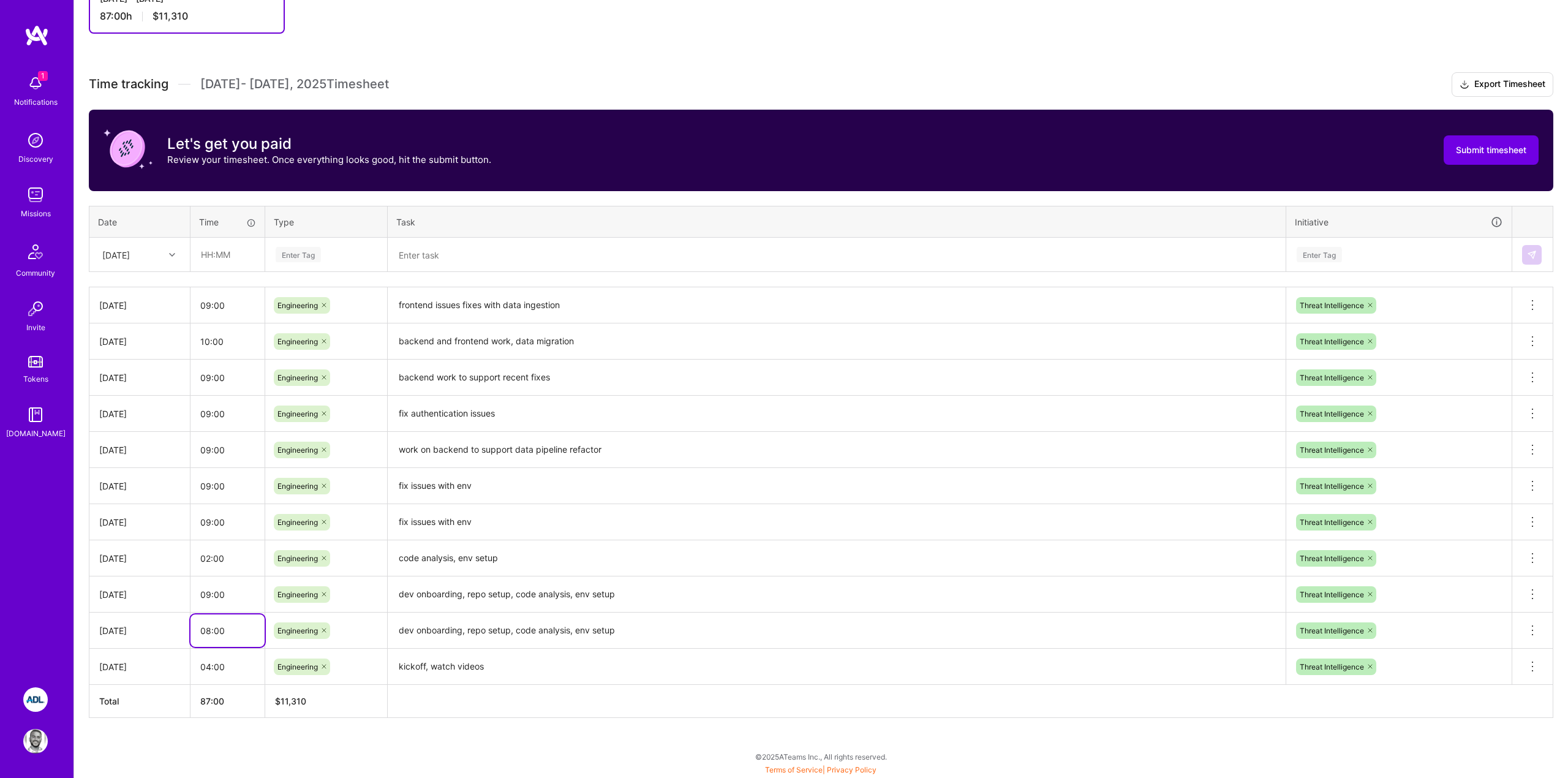
click at [212, 628] on input "08:00" at bounding box center [228, 631] width 75 height 33
click at [207, 629] on input "08:00" at bounding box center [228, 631] width 75 height 33
type input "06:00"
click at [54, 641] on div "1 Notifications Discovery Missions Community Invite Tokens A.Guide" at bounding box center [36, 347] width 74 height 645
click at [237, 730] on div "To Submit Submit now Sep 1 - Sep 15, 2025 87:00 h $11,310 Time tracking Sep 1 -…" at bounding box center [821, 353] width 1493 height 849
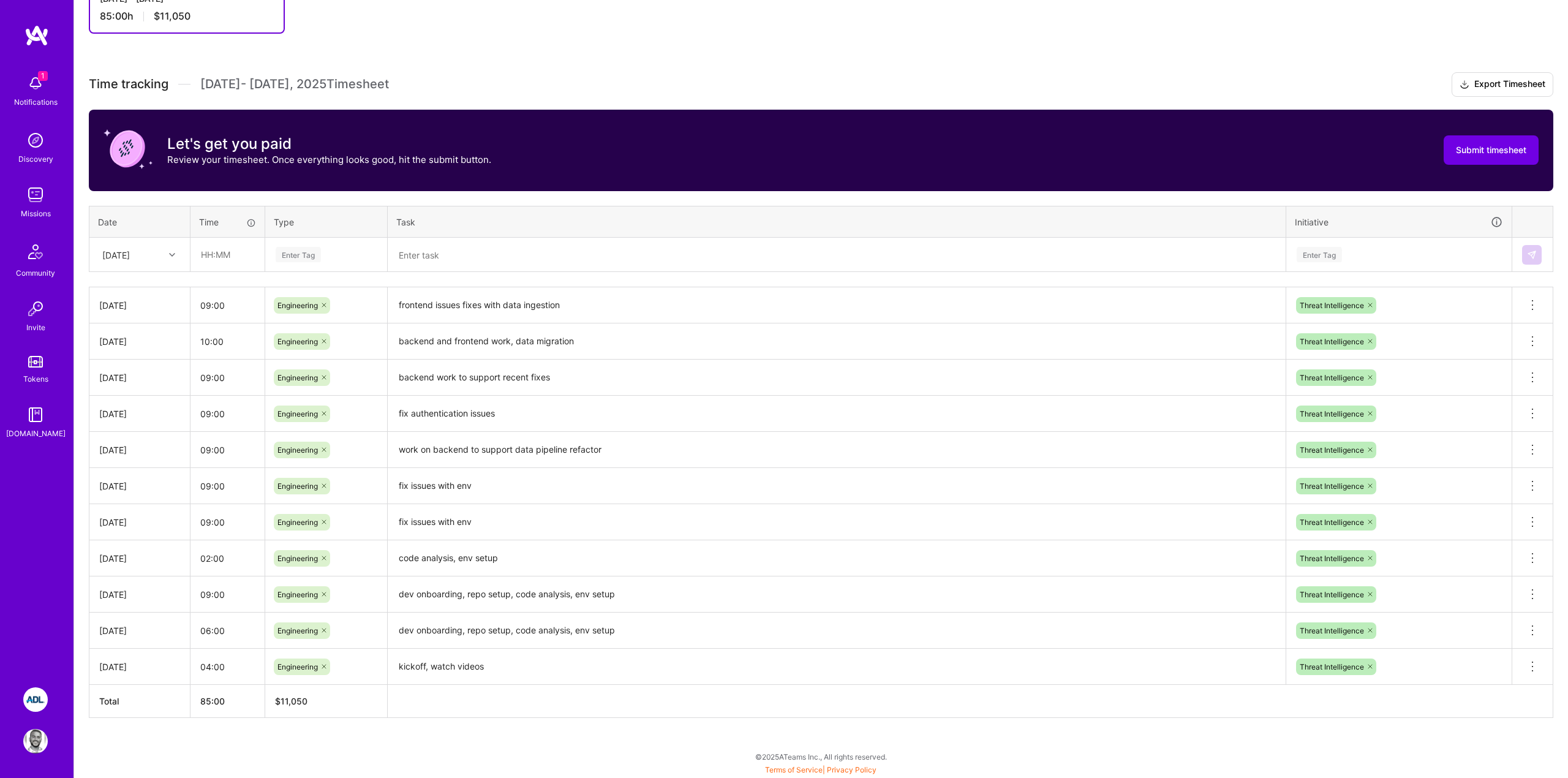
click at [29, 585] on div "1 Notifications Discovery Missions Community Invite Tokens A.Guide" at bounding box center [36, 347] width 74 height 645
click at [205, 631] on input "06:00" at bounding box center [228, 631] width 75 height 33
click at [225, 725] on div "To Submit Submit now Sep 1 - Sep 15, 2025 85:00 h $11,050 Time tracking Sep 1 -…" at bounding box center [821, 353] width 1493 height 849
click at [229, 339] on input "10:00" at bounding box center [228, 342] width 75 height 33
click at [209, 342] on input "10:00" at bounding box center [228, 342] width 75 height 33
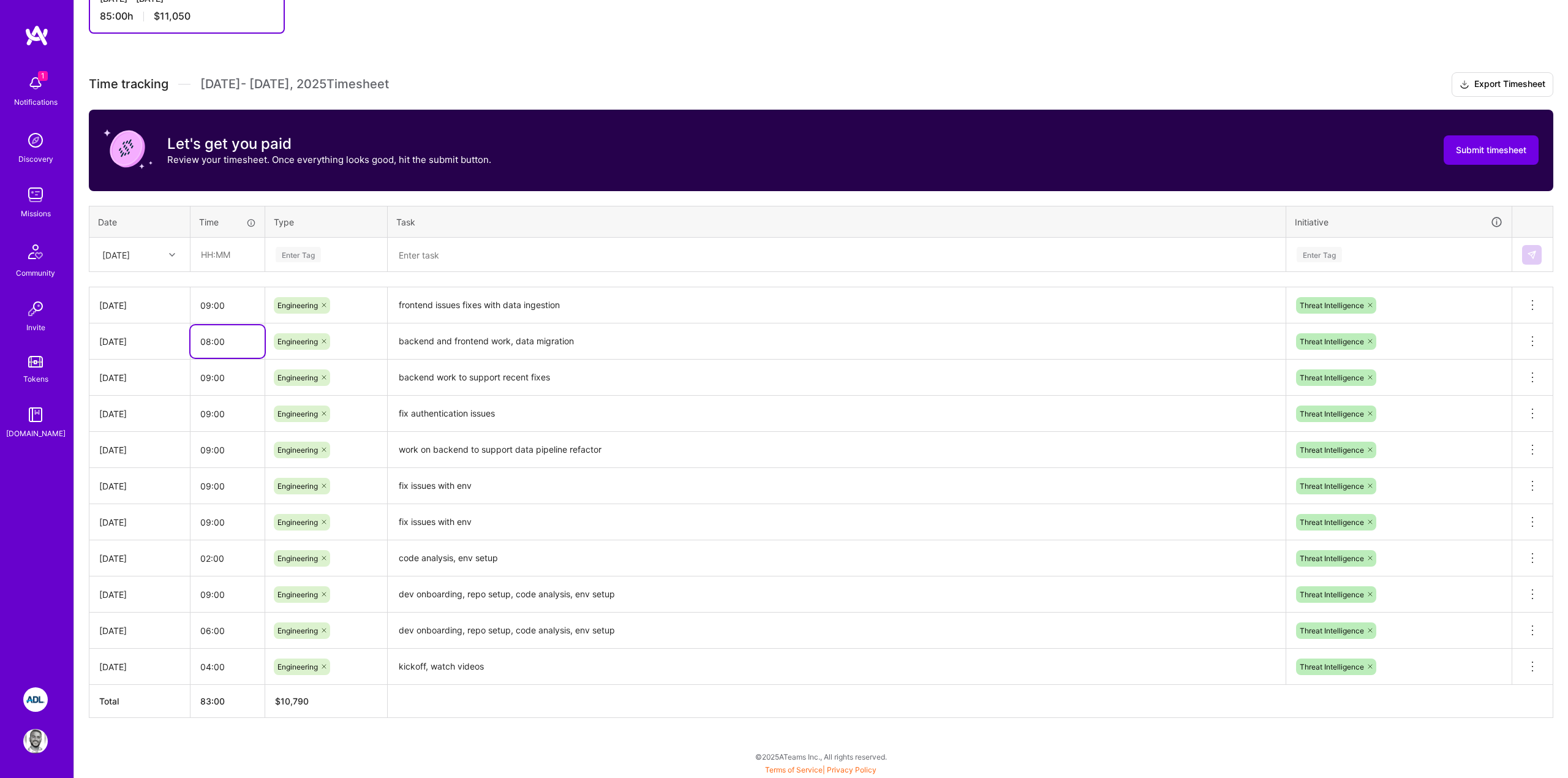
type input "08:00"
click at [269, 729] on div "To Submit Submit now Sep 1 - Sep 15, 2025 85:00 h $11,050 Time tracking Sep 1 -…" at bounding box center [821, 353] width 1493 height 849
click at [52, 512] on div "1 Notifications Discovery Missions Community Invite Tokens A.Guide" at bounding box center [36, 347] width 74 height 645
click at [1260, 54] on div "To Submit Submit now Sep 1 - Sep 15, 2025 83:00 h $10,790 Time tracking Sep 1 -…" at bounding box center [821, 353] width 1493 height 849
click at [209, 632] on input "06:00" at bounding box center [228, 631] width 75 height 33
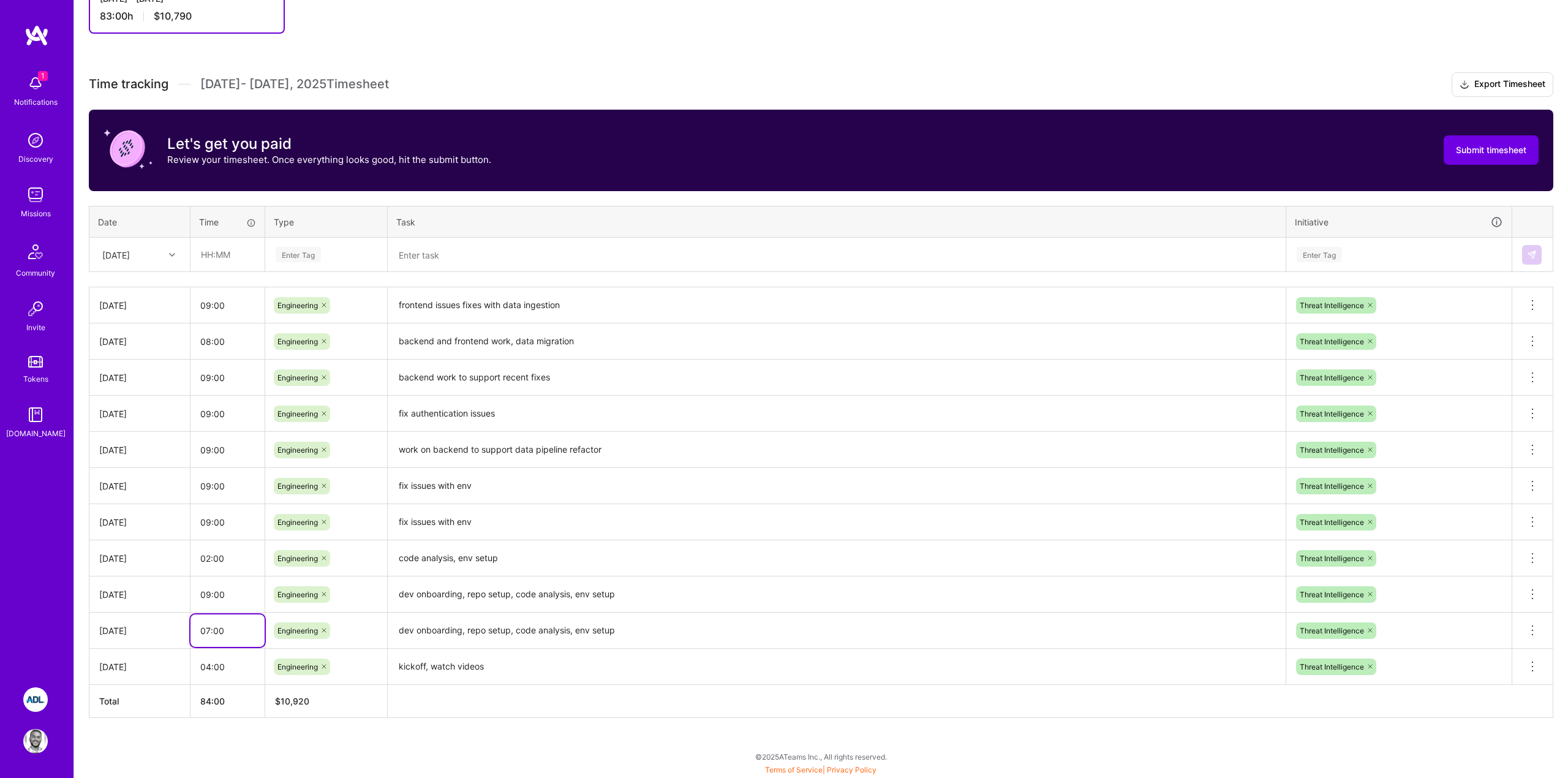
type input "07:00"
click at [309, 736] on div "To Submit Submit now Sep 1 - Sep 15, 2025 83:00 h $10,790 Time tracking Sep 1 -…" at bounding box center [821, 353] width 1493 height 849
click at [211, 631] on input "07:00" at bounding box center [228, 631] width 75 height 33
click at [281, 729] on div "To Submit Submit now Sep 1 - Sep 15, 2025 84:00 h $10,920 Time tracking Sep 1 -…" at bounding box center [821, 353] width 1493 height 849
click at [1474, 146] on span "Submit timesheet" at bounding box center [1490, 149] width 70 height 12
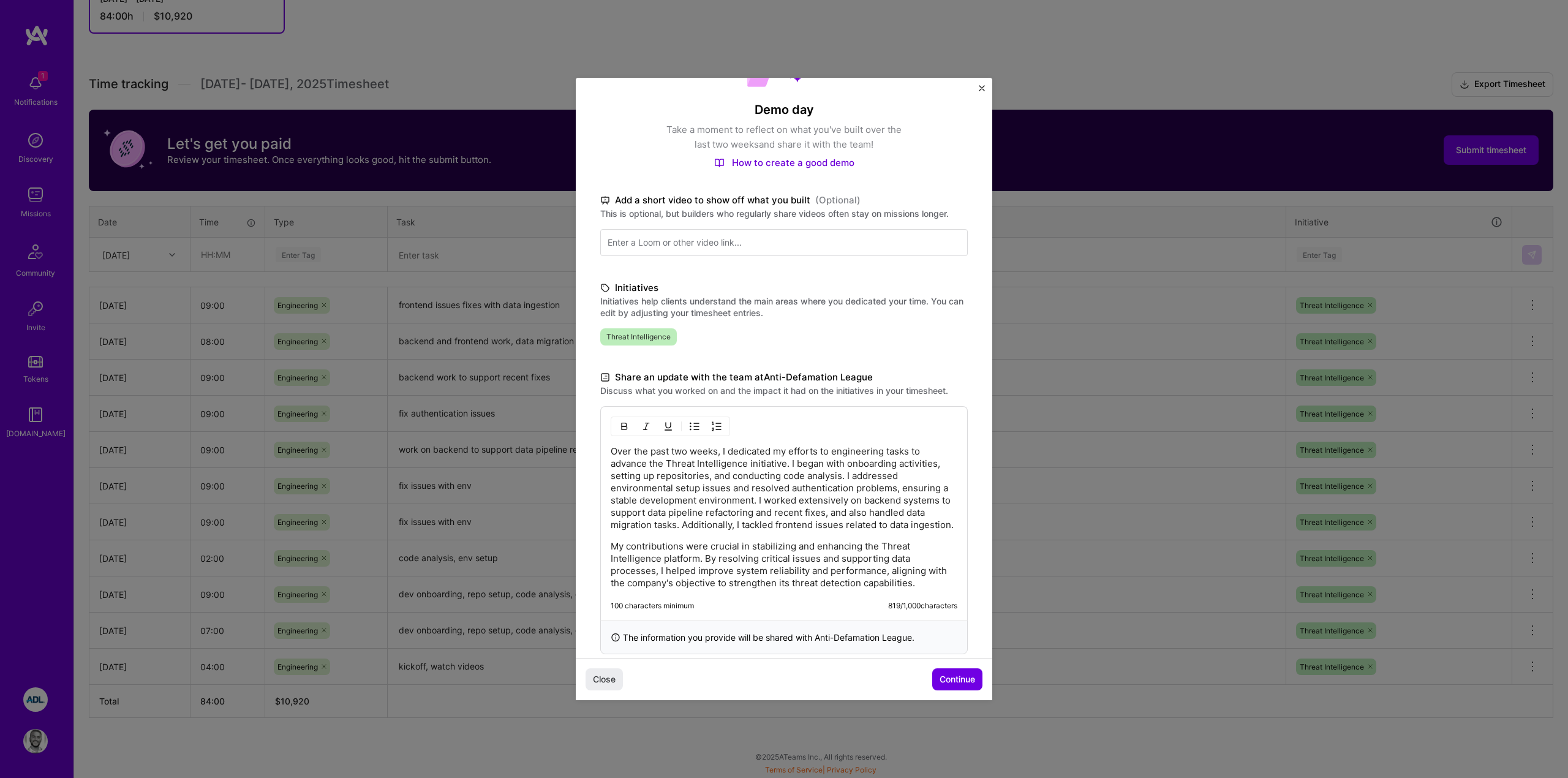
scroll to position [111, 0]
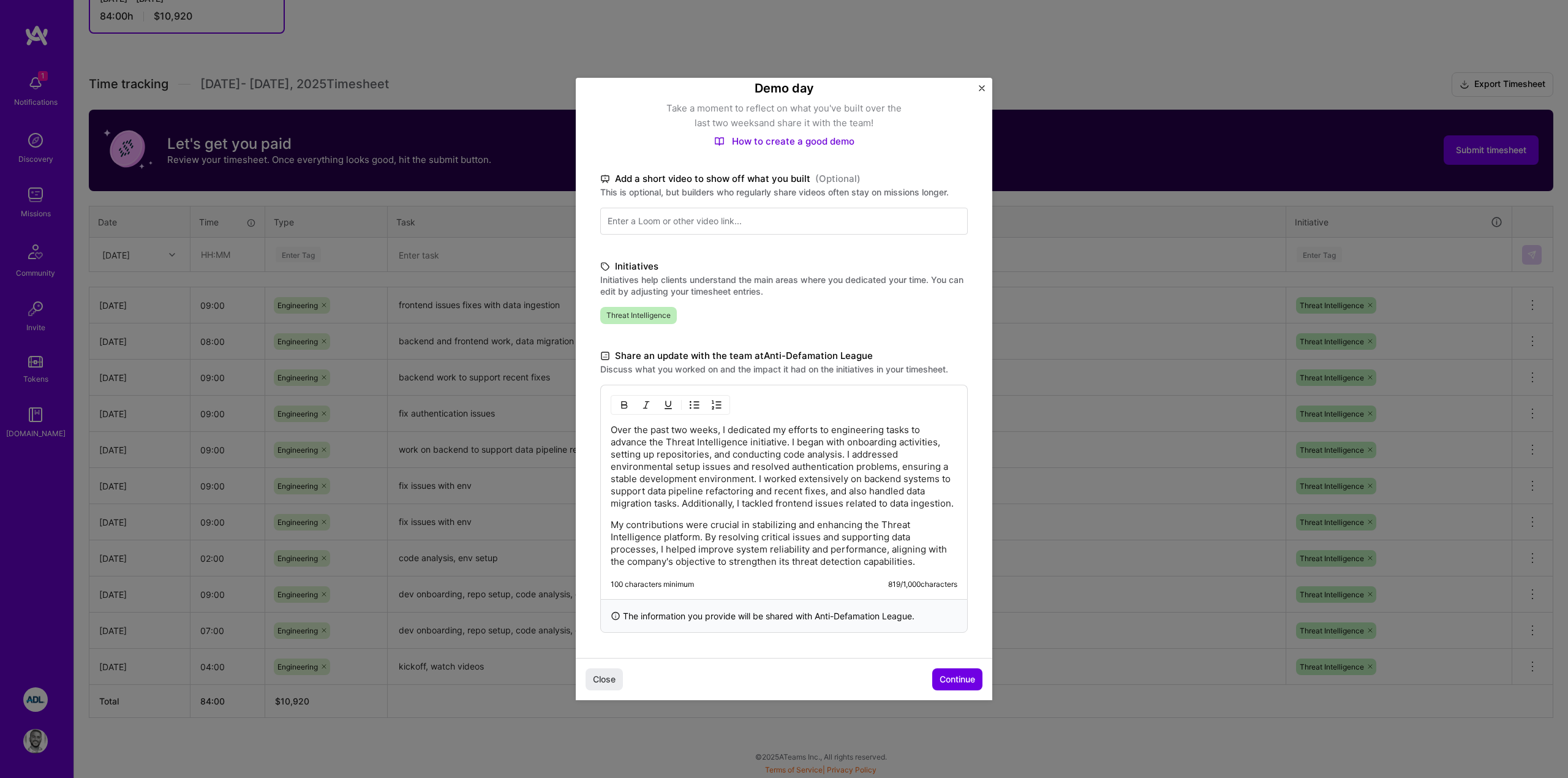
click at [790, 499] on p "Over the past two weeks, I dedicated my efforts to engineering tasks to advance…" at bounding box center [784, 466] width 346 height 85
click at [733, 496] on p "Over the past two weeks, I dedicated my efforts to engineering tasks to advance…" at bounding box center [784, 466] width 346 height 85
click at [695, 508] on p "Over the past two weeks, I dedicated my efforts to engineering tasks to advance…" at bounding box center [784, 466] width 346 height 85
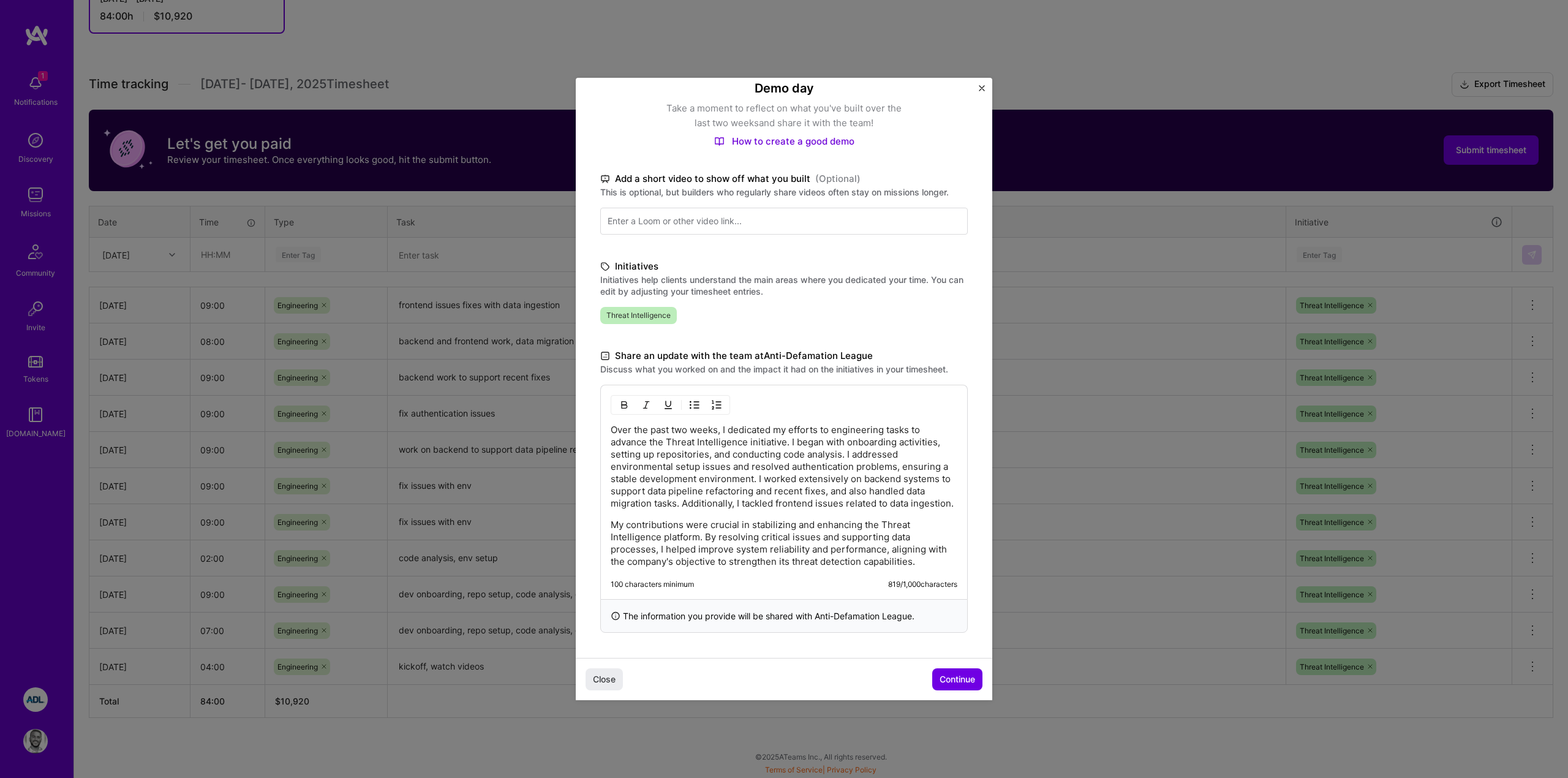
click at [686, 519] on p "My contributions were crucial in stabilizing and enhancing the Threat Intellige…" at bounding box center [784, 544] width 346 height 49
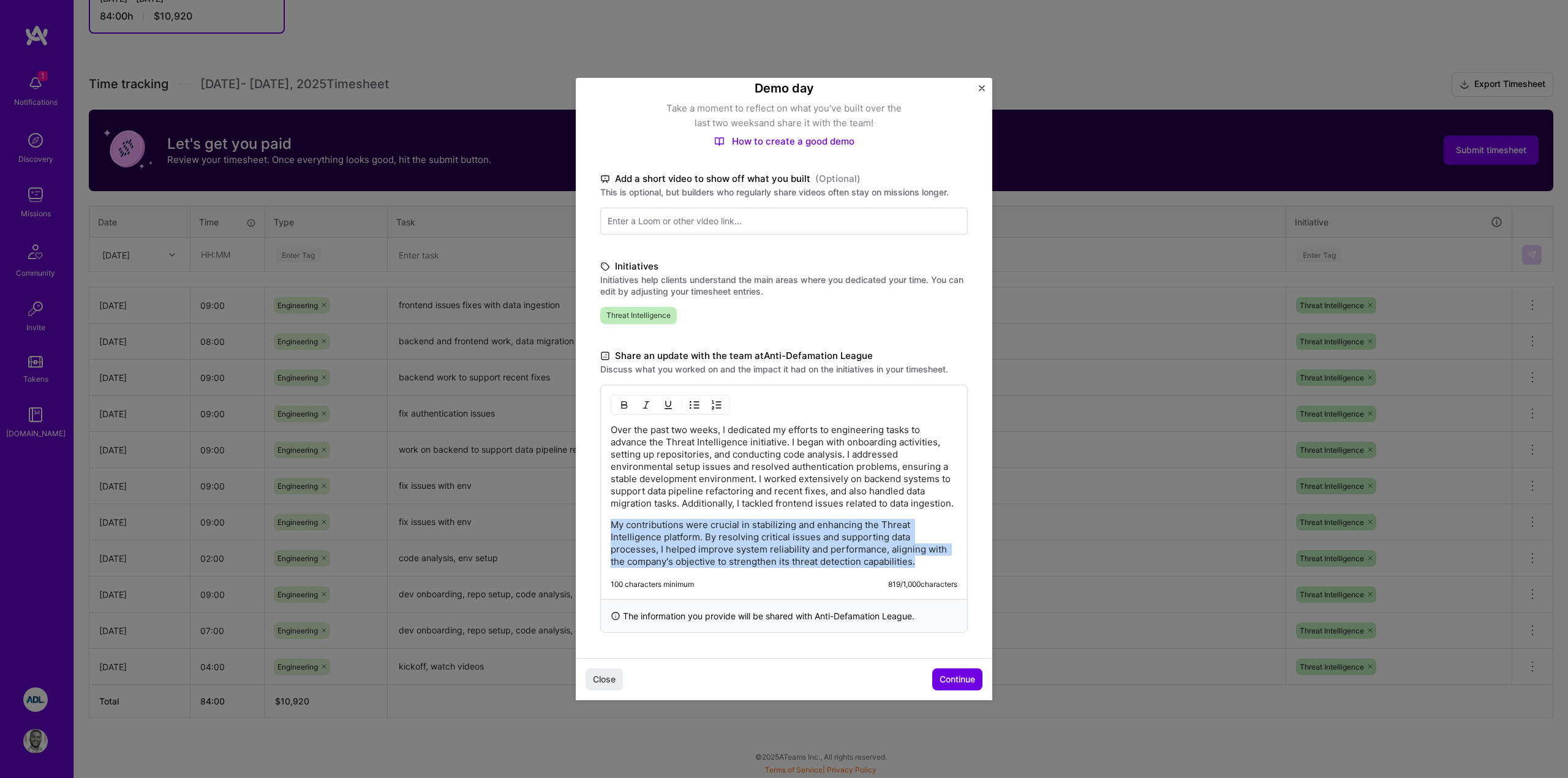
drag, startPoint x: 948, startPoint y: 562, endPoint x: 605, endPoint y: 523, distance: 345.2
click at [605, 523] on div "Over the past two weeks, I dedicated my efforts to engineering tasks to advance…" at bounding box center [784, 492] width 367 height 214
click at [704, 545] on p "My contributions were crucial in stabilizing and enhancing the Threat Intellige…" at bounding box center [784, 544] width 346 height 49
drag, startPoint x: 923, startPoint y: 564, endPoint x: 594, endPoint y: 522, distance: 331.7
click at [594, 522] on div "Demo day Take a moment to reflect on what you've built over the last two weeks …" at bounding box center [784, 312] width 416 height 690
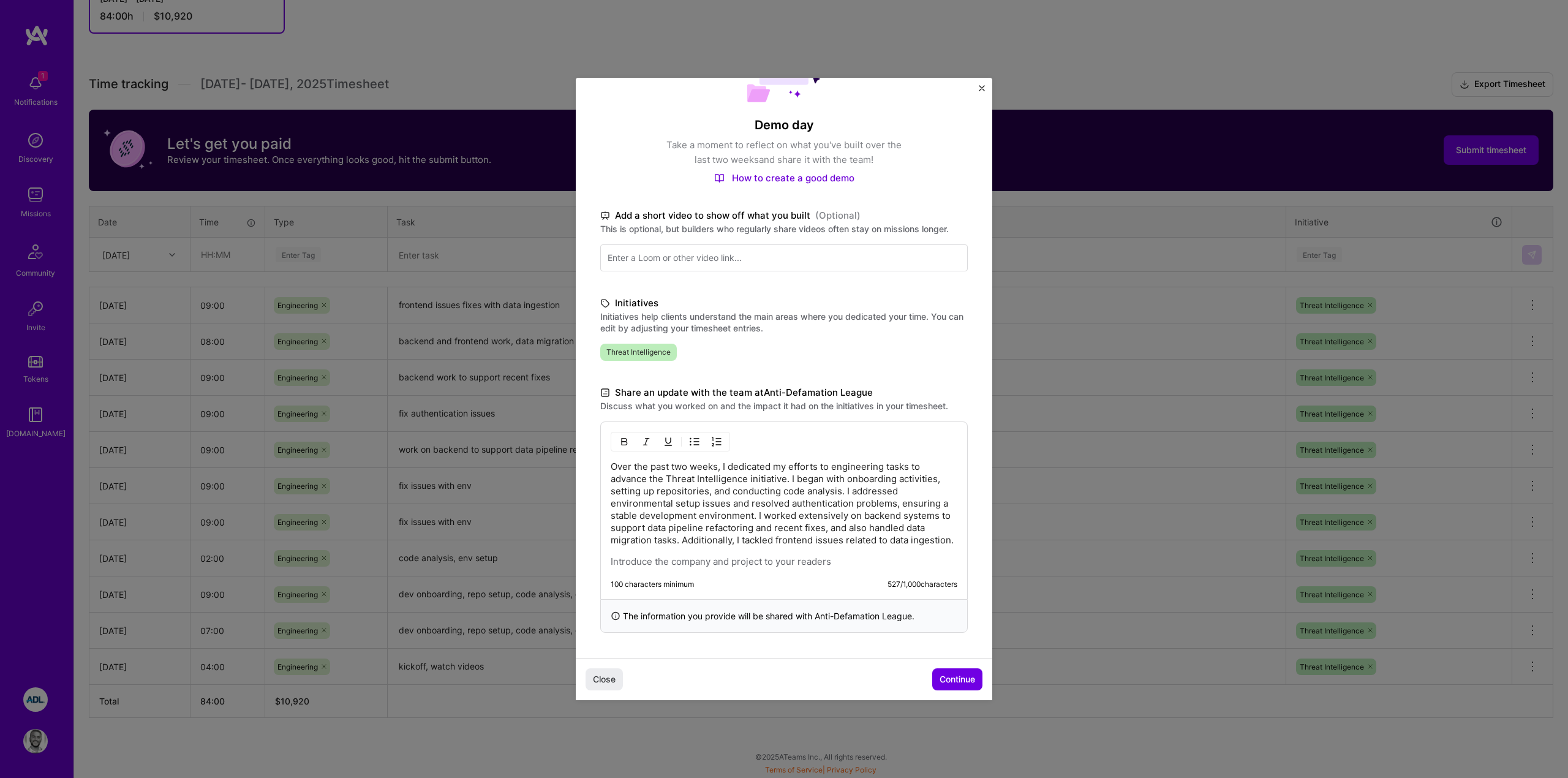
scroll to position [75, 0]
click at [819, 553] on div "Over the past two weeks, I dedicated my efforts to engineering tasks to advance…" at bounding box center [784, 514] width 346 height 107
click at [826, 557] on p at bounding box center [784, 561] width 346 height 12
drag, startPoint x: 944, startPoint y: 680, endPoint x: 879, endPoint y: 584, distance: 115.9
click at [879, 584] on div "Demo day Take a moment to reflect on what you've built over the last two weeks …" at bounding box center [784, 330] width 416 height 653
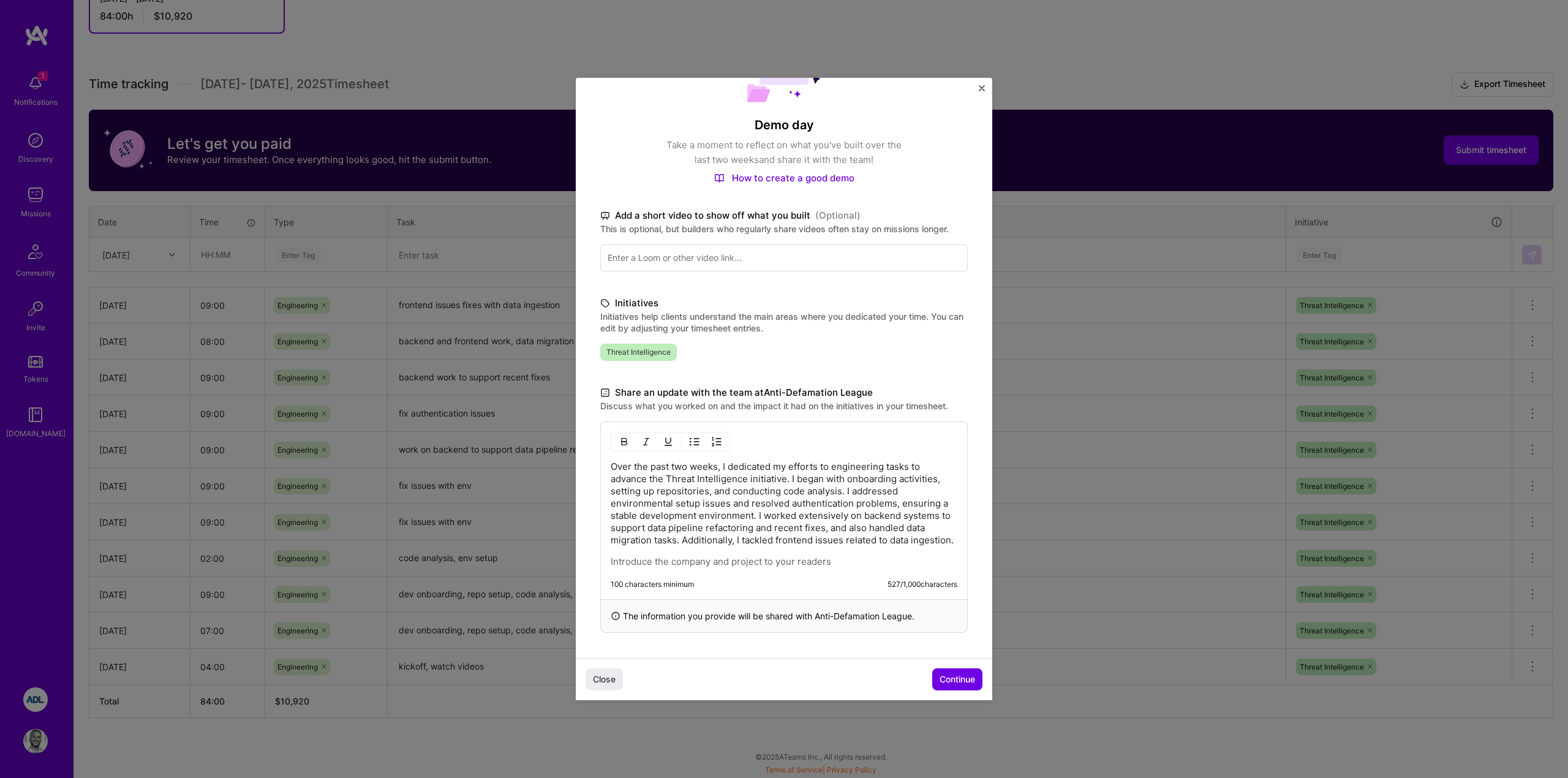
click at [750, 505] on p "Over the past two weeks, I dedicated my efforts to engineering tasks to advance…" at bounding box center [784, 504] width 346 height 85
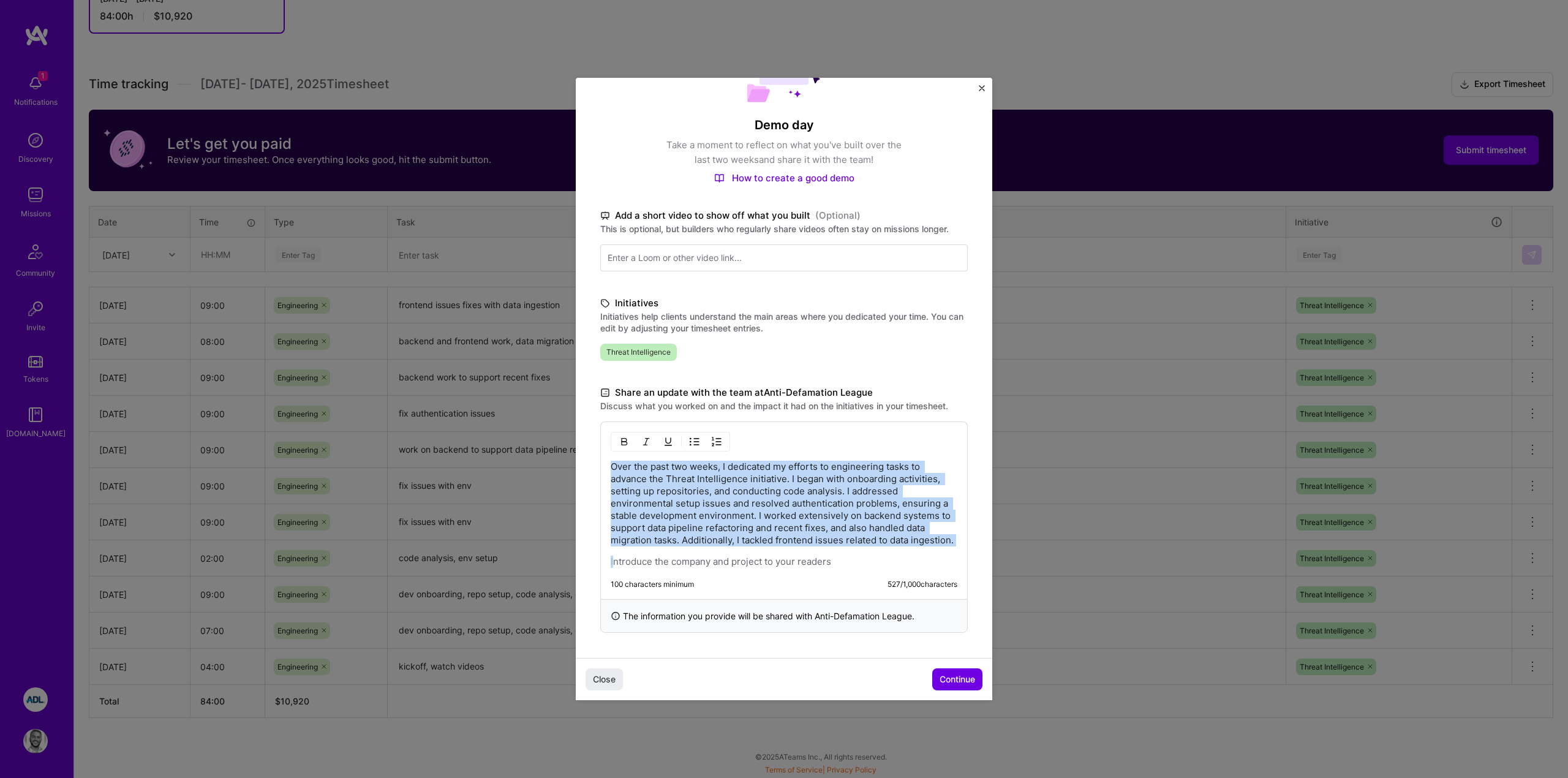
copy p "Over the past two weeks, I dedicated my efforts to engineering tasks to advance…"
click at [982, 86] on img "Close" at bounding box center [982, 88] width 6 height 6
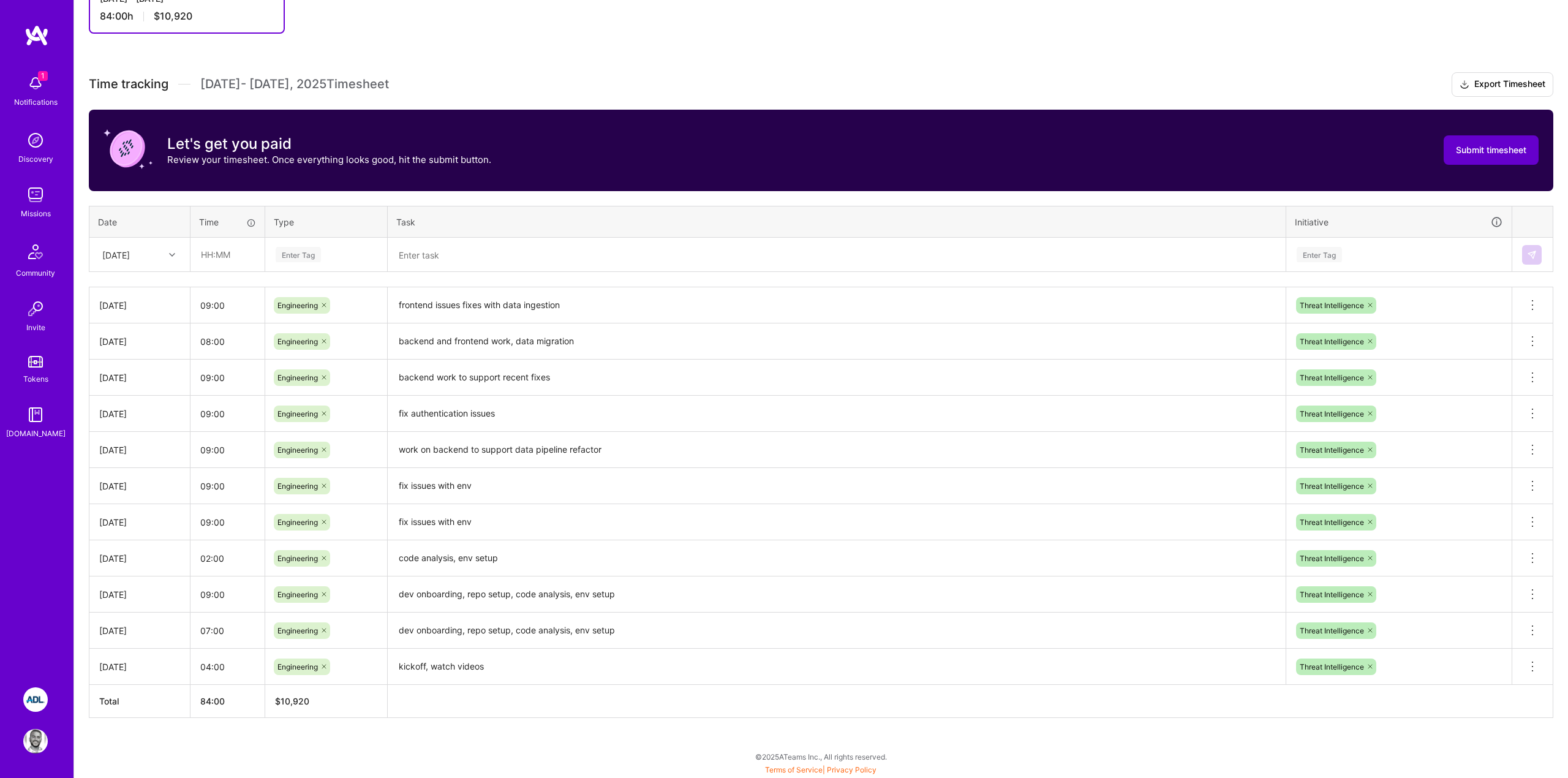
click at [1476, 152] on span "Submit timesheet" at bounding box center [1490, 149] width 70 height 12
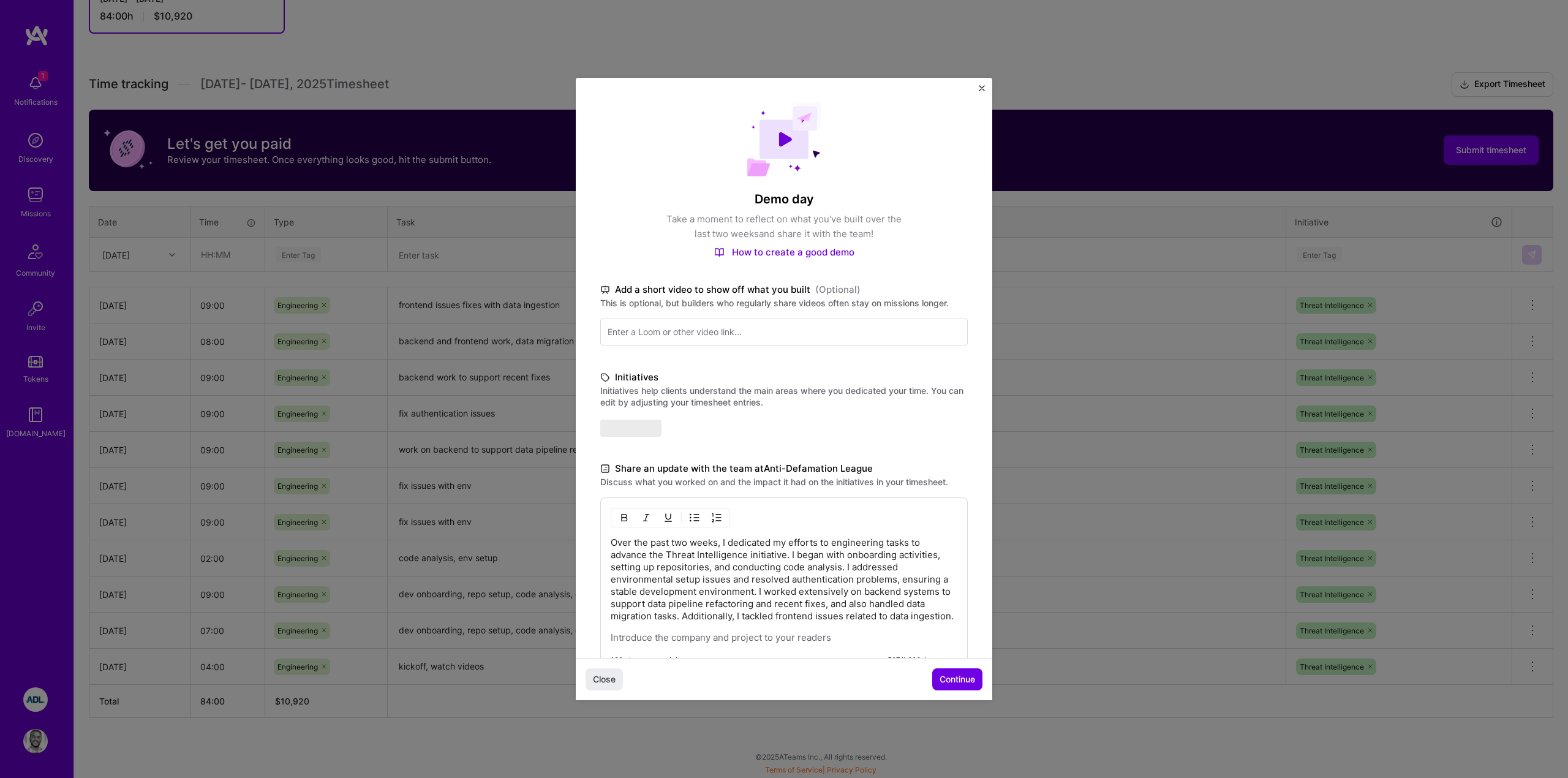
click at [693, 586] on p "Over the past two weeks, I dedicated my efforts to engineering tasks to advance…" at bounding box center [784, 579] width 346 height 85
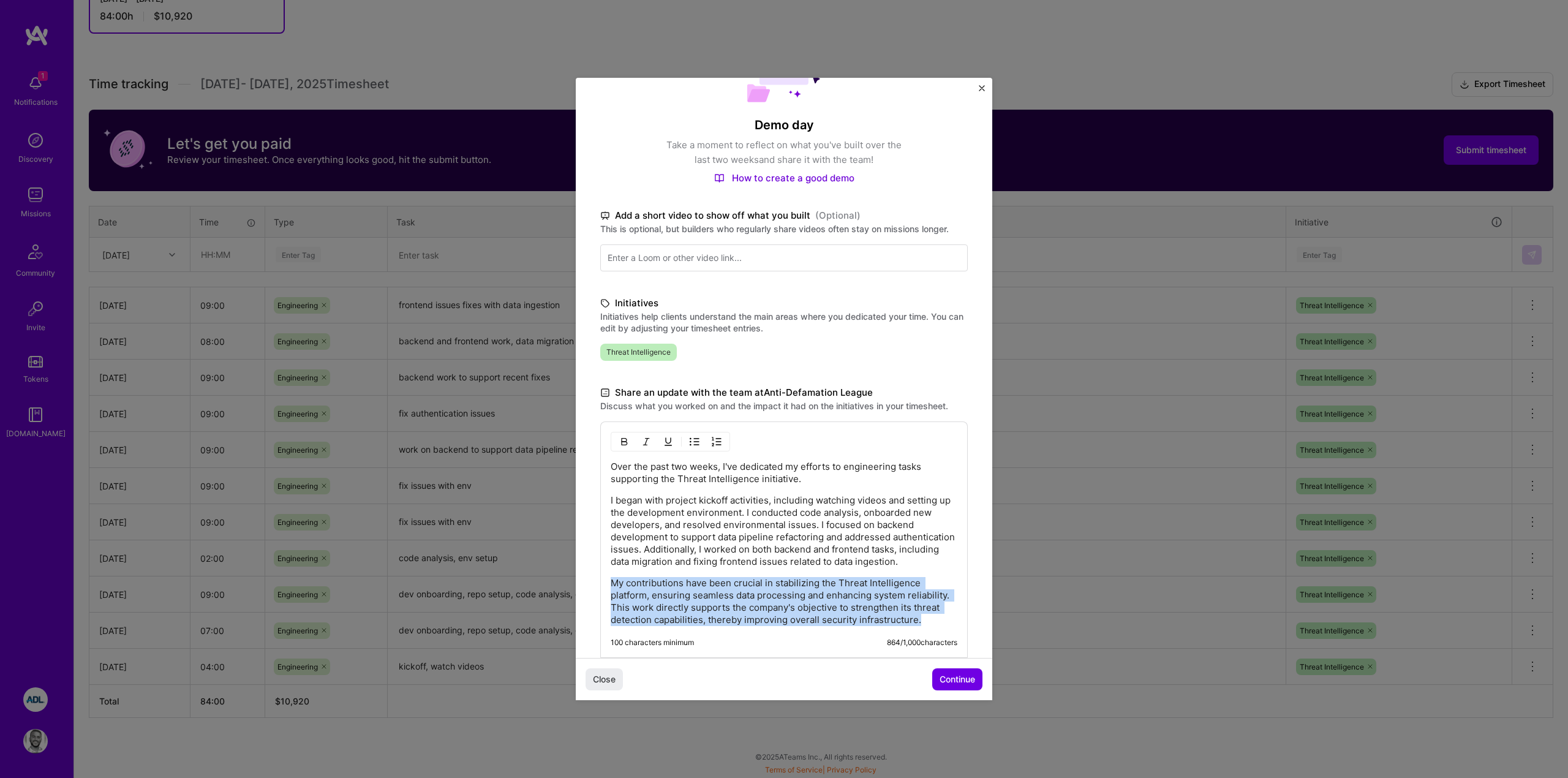
drag, startPoint x: 932, startPoint y: 634, endPoint x: 659, endPoint y: 581, distance: 278.1
click at [659, 581] on div "Over the past two weeks, I've dedicated my efforts to engineering tasks support…" at bounding box center [784, 544] width 346 height 165
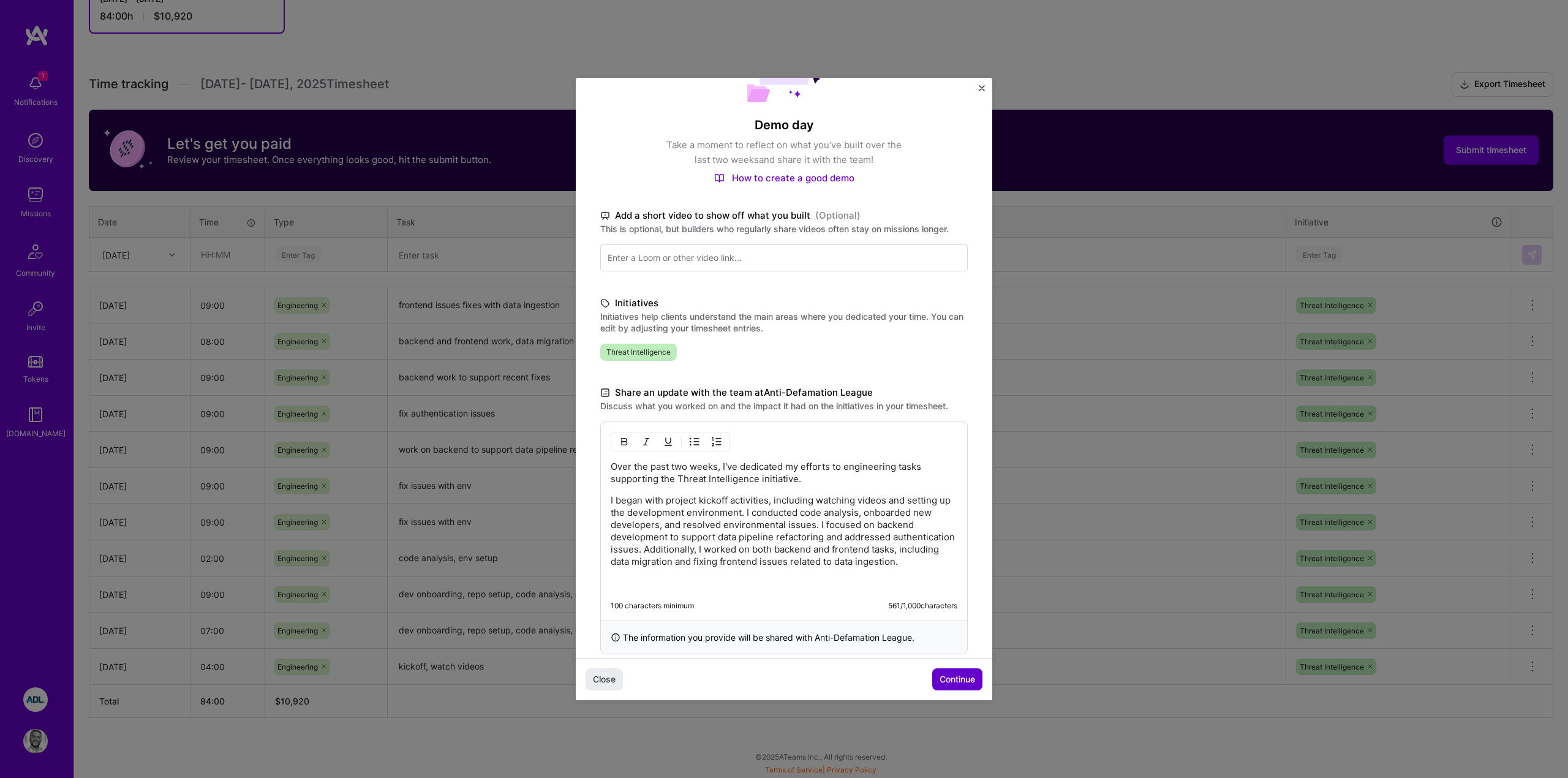
click at [958, 680] on span "Continue" at bounding box center [956, 678] width 35 height 12
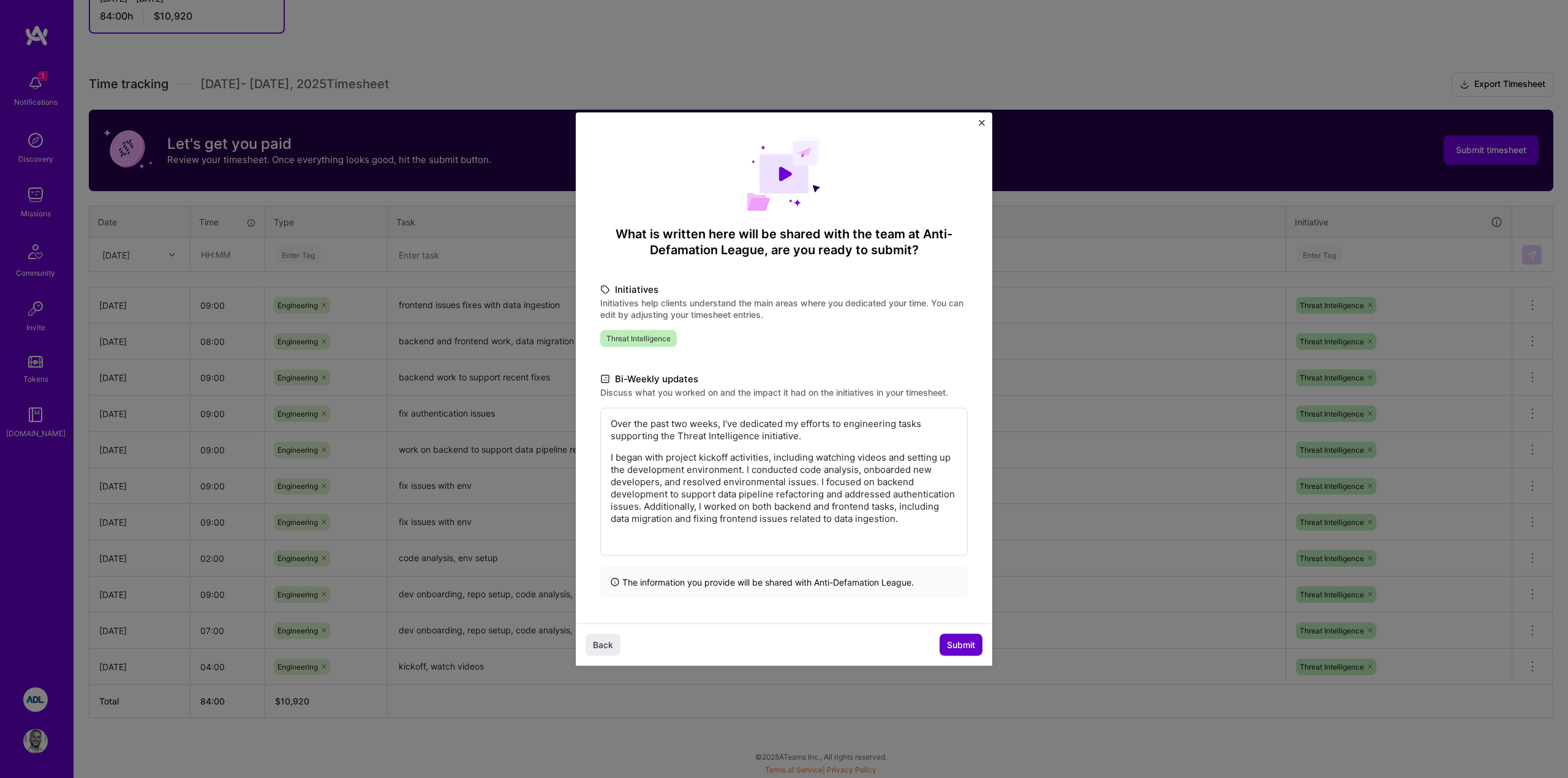
scroll to position [0, 0]
click at [750, 524] on p "I began with project kickoff activities, including watching videos and setting …" at bounding box center [784, 487] width 346 height 74
click at [956, 643] on button "Submit" at bounding box center [960, 644] width 43 height 22
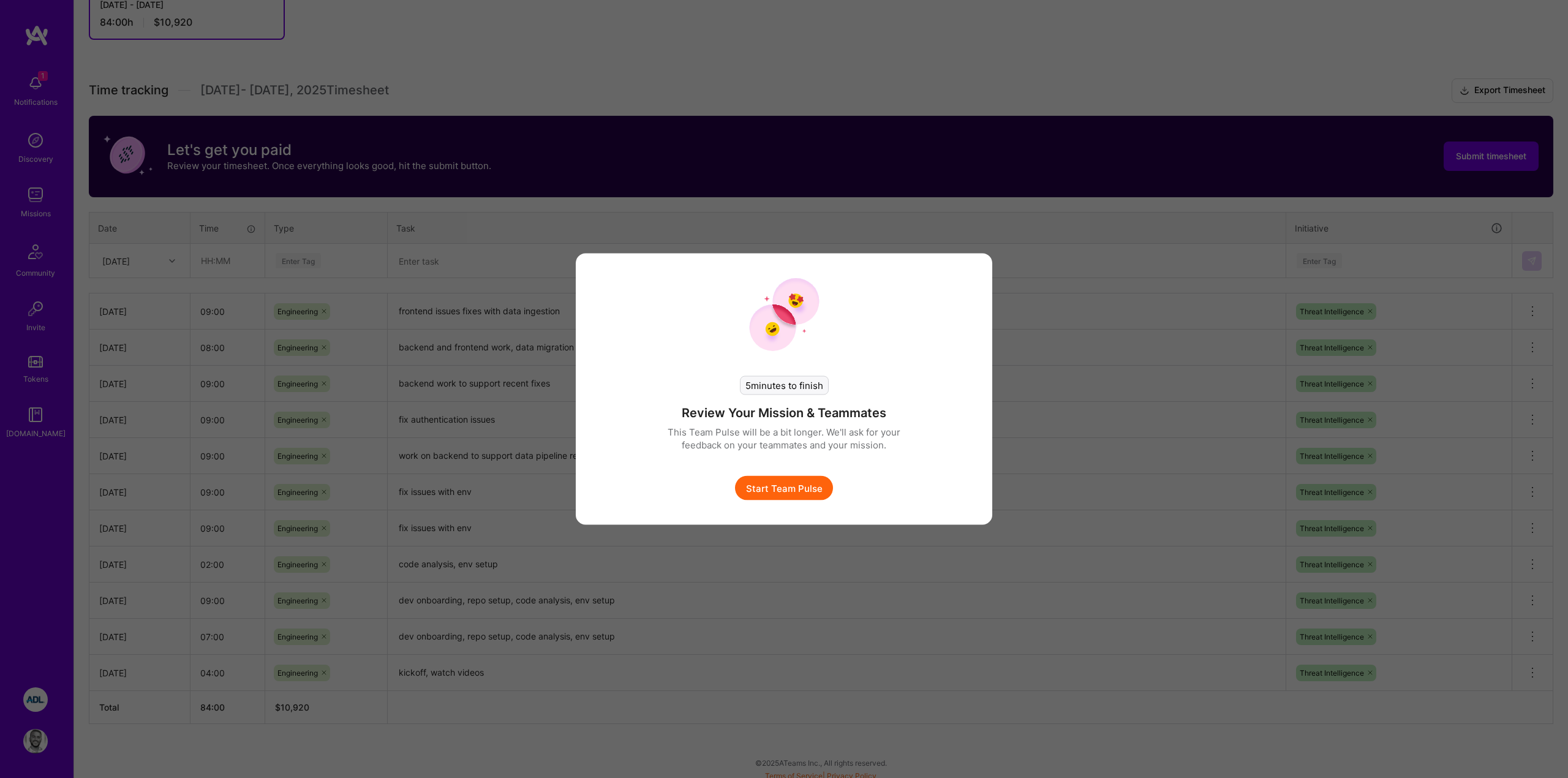
scroll to position [276, 0]
click at [788, 489] on button "Start Team Pulse" at bounding box center [784, 487] width 98 height 25
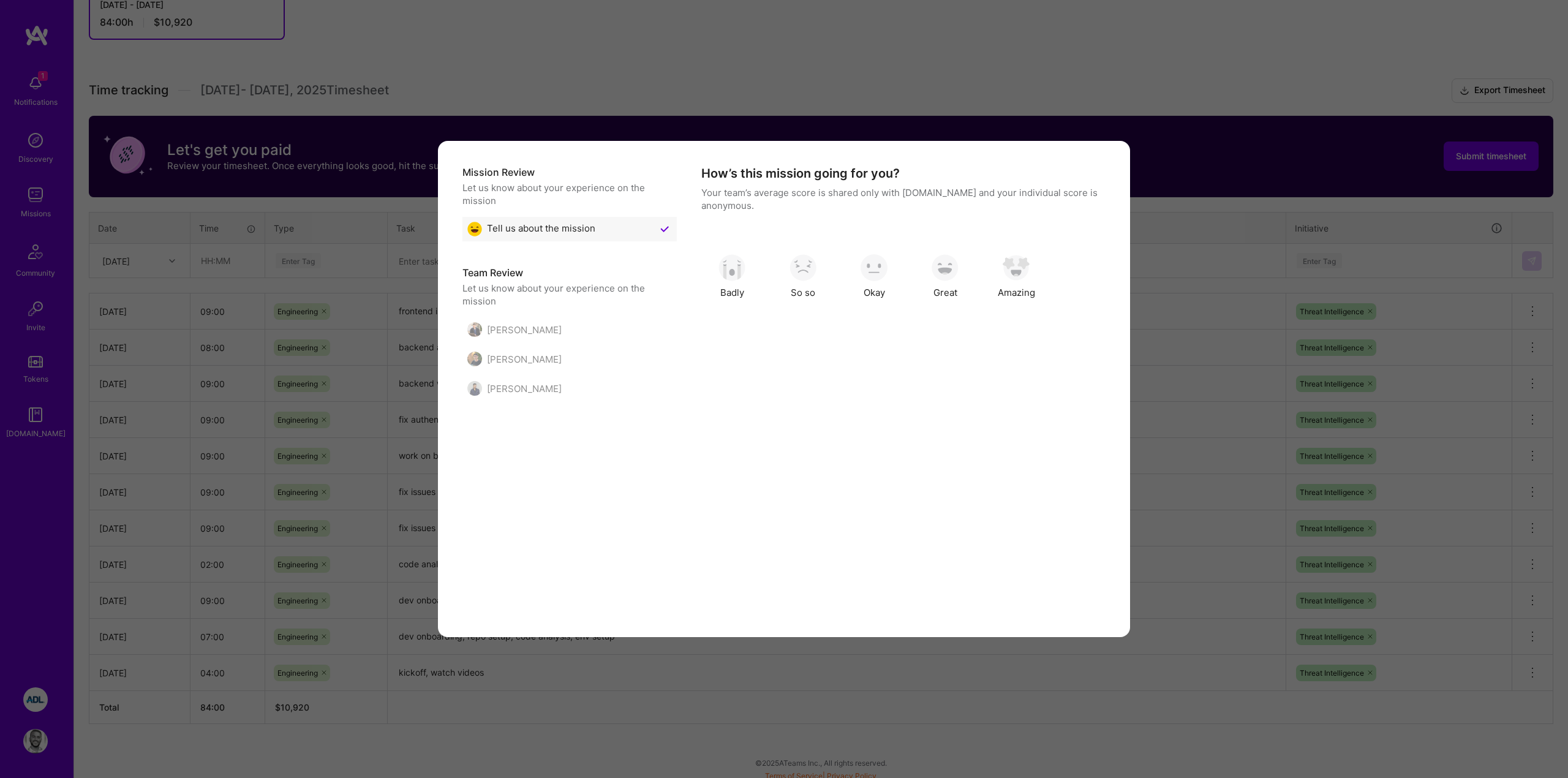
click at [1059, 168] on div "How’s this mission going for you? Your team’s average score is shared only with…" at bounding box center [903, 236] width 404 height 142
click at [519, 327] on div "Elon Salfati" at bounding box center [514, 329] width 95 height 15
click at [491, 331] on div "Elon Salfati" at bounding box center [514, 329] width 95 height 15
click at [474, 331] on img "modal" at bounding box center [474, 329] width 15 height 15
click at [971, 90] on div "Mission Review Let us know about your experience on the mission Tell us about t…" at bounding box center [784, 389] width 1568 height 778
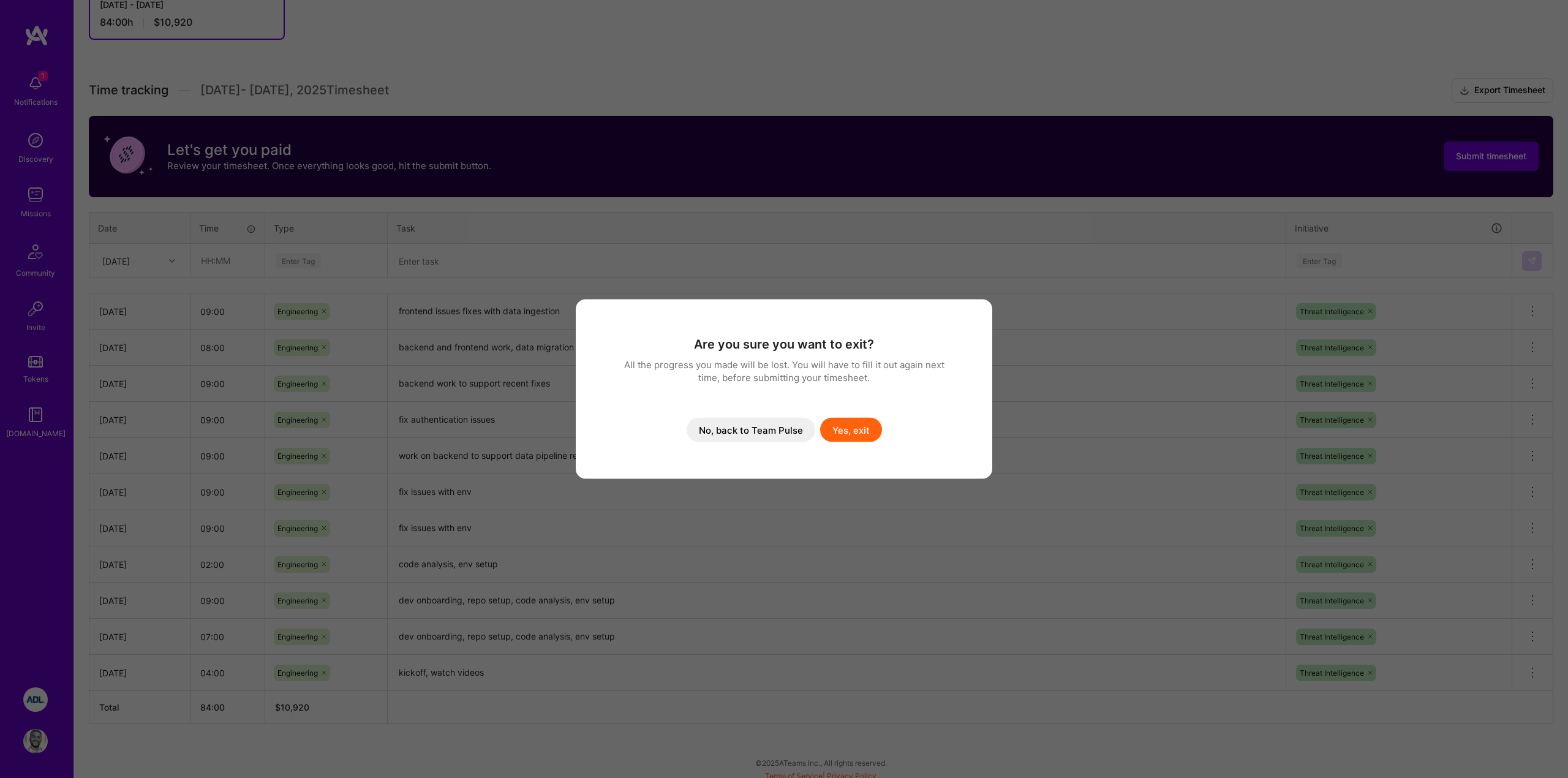
click at [842, 433] on button "Yes, exit" at bounding box center [851, 429] width 62 height 25
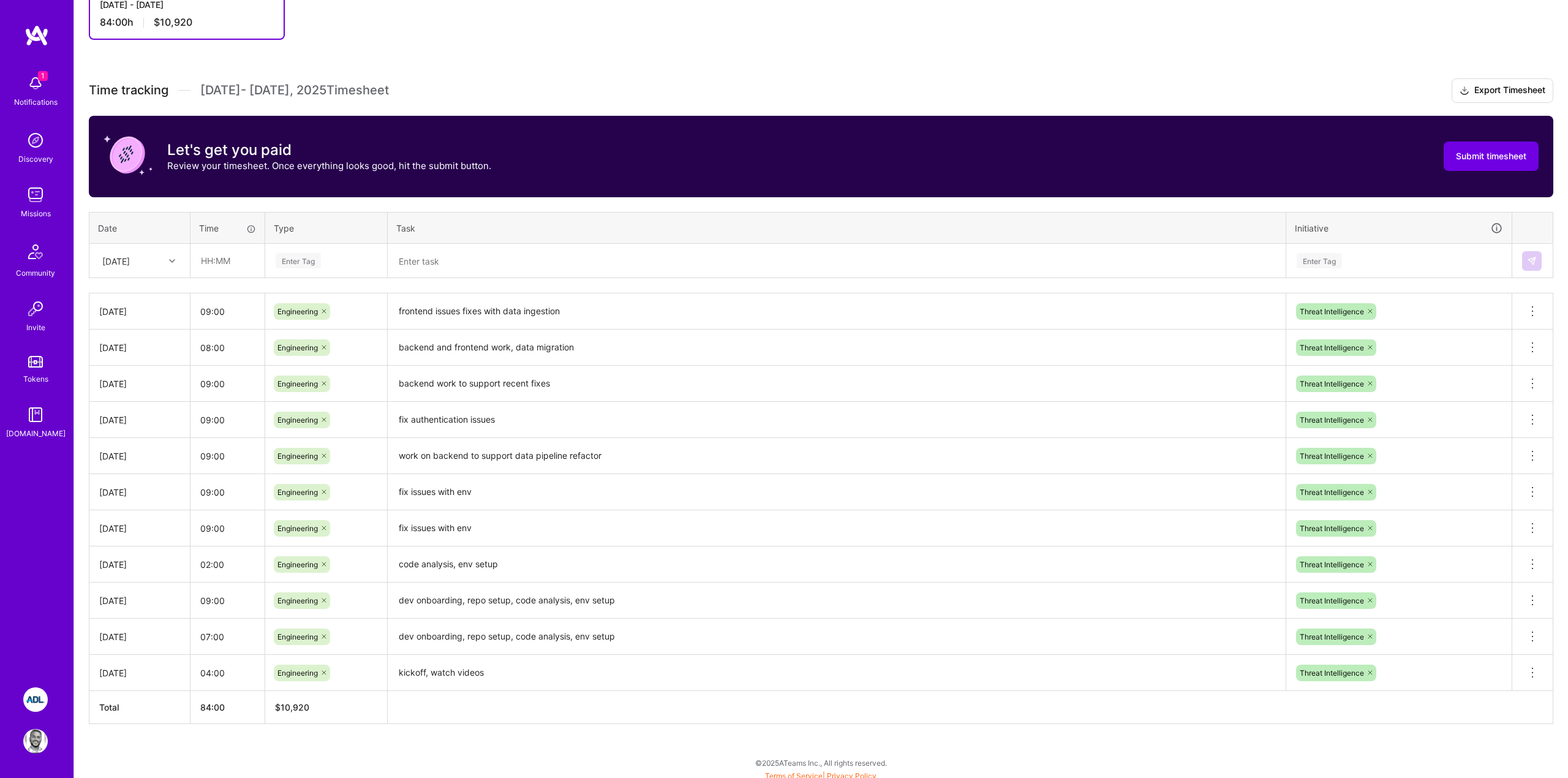
click at [577, 82] on h3 "Time tracking Sep 1 - Sep 15 , 2025 Timesheet Export Timesheet" at bounding box center [821, 90] width 1464 height 25
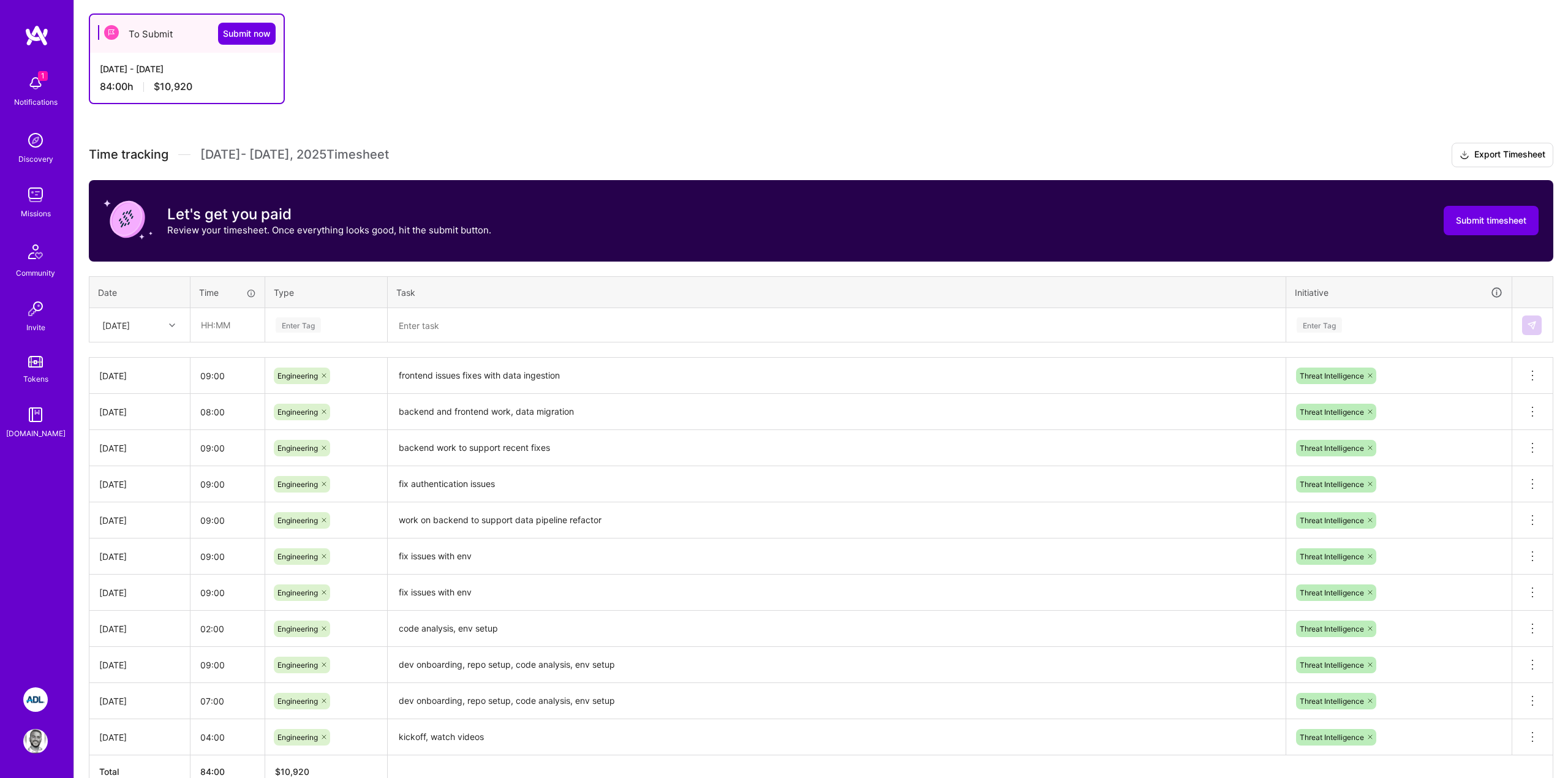
scroll to position [210, 0]
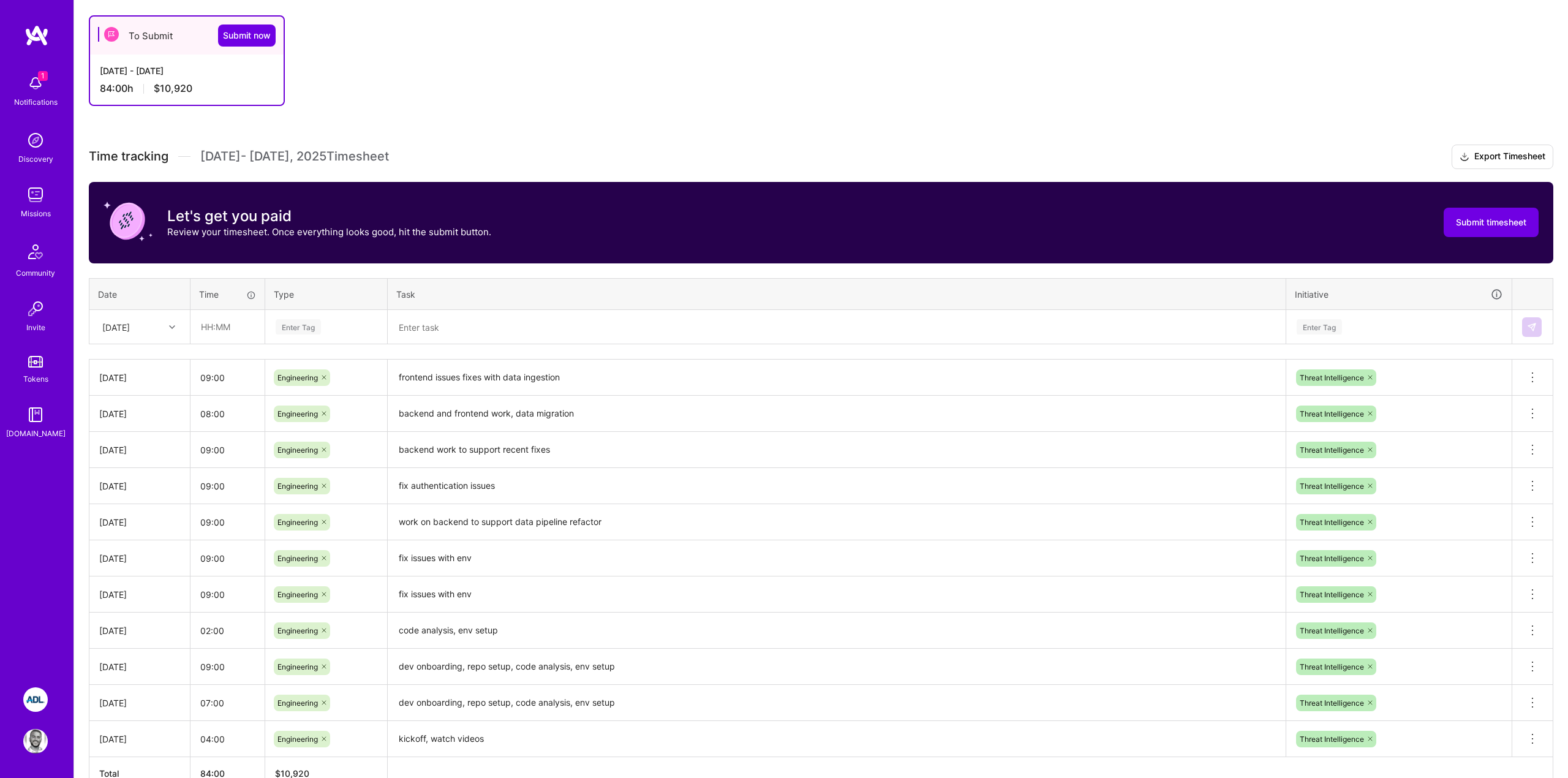
click at [601, 155] on h3 "Time tracking Sep 1 - Sep 15 , 2025 Timesheet Export Timesheet" at bounding box center [821, 156] width 1464 height 25
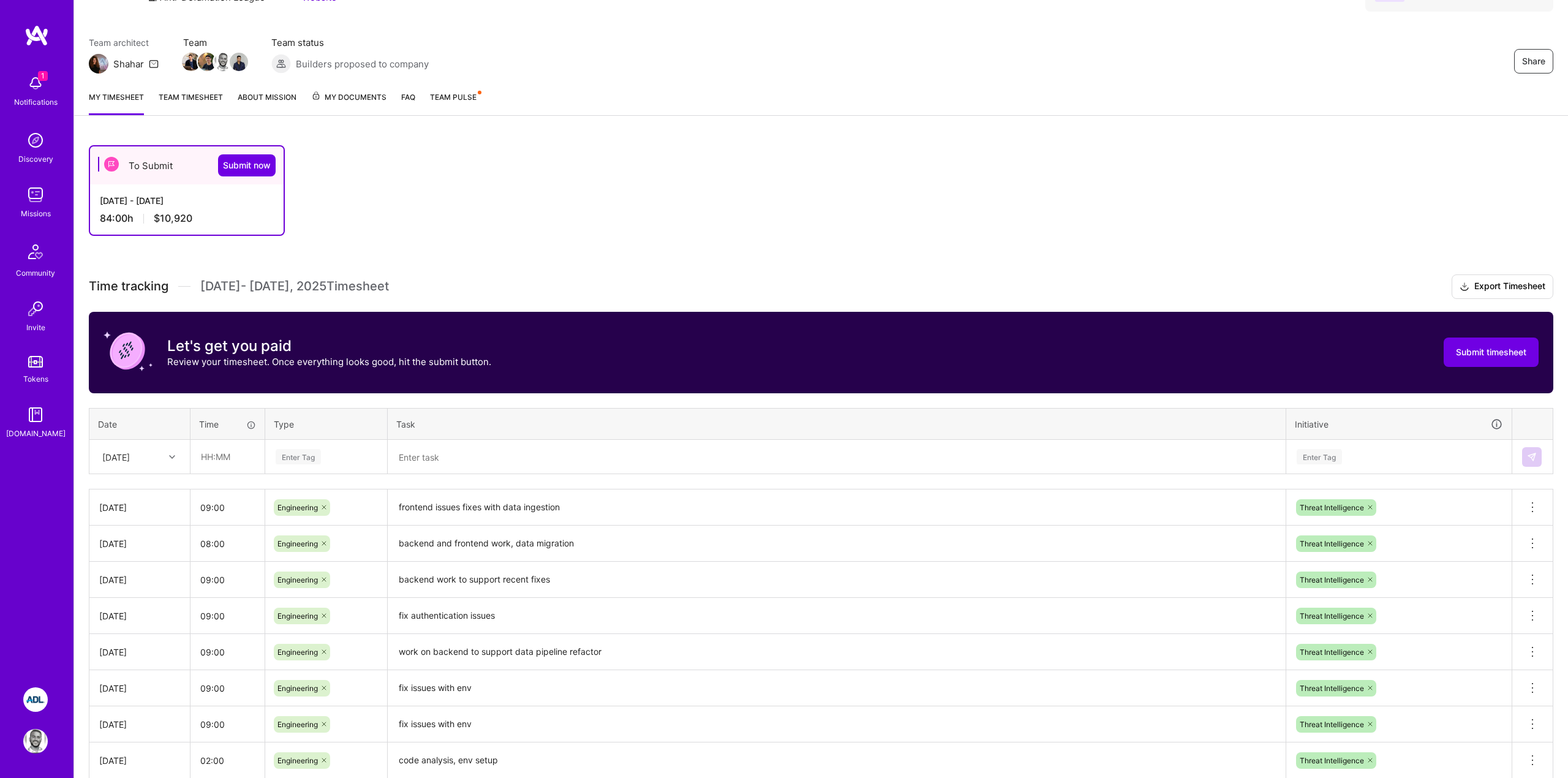
scroll to position [0, 0]
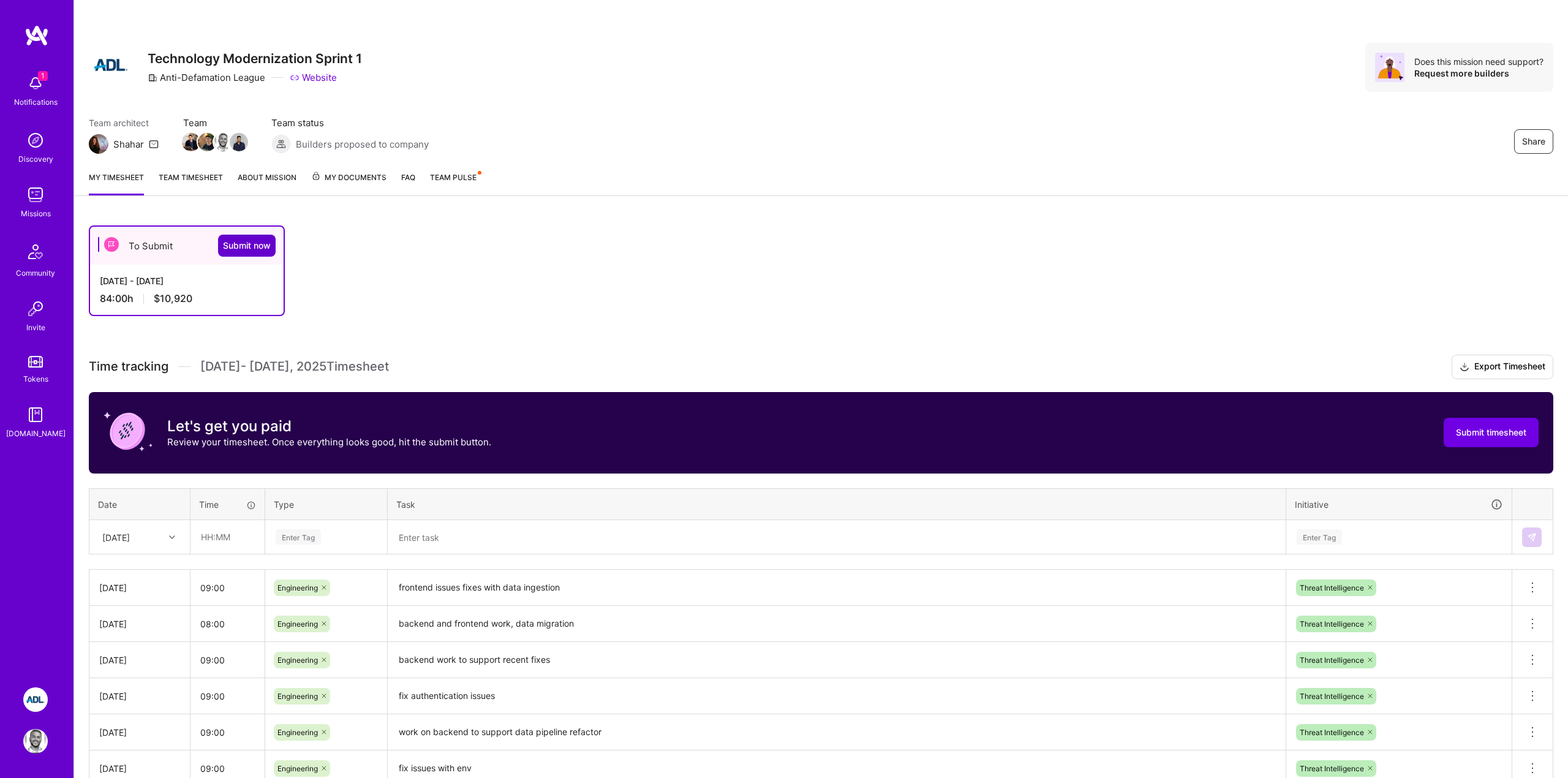
click at [253, 242] on span "Submit now" at bounding box center [246, 244] width 48 height 12
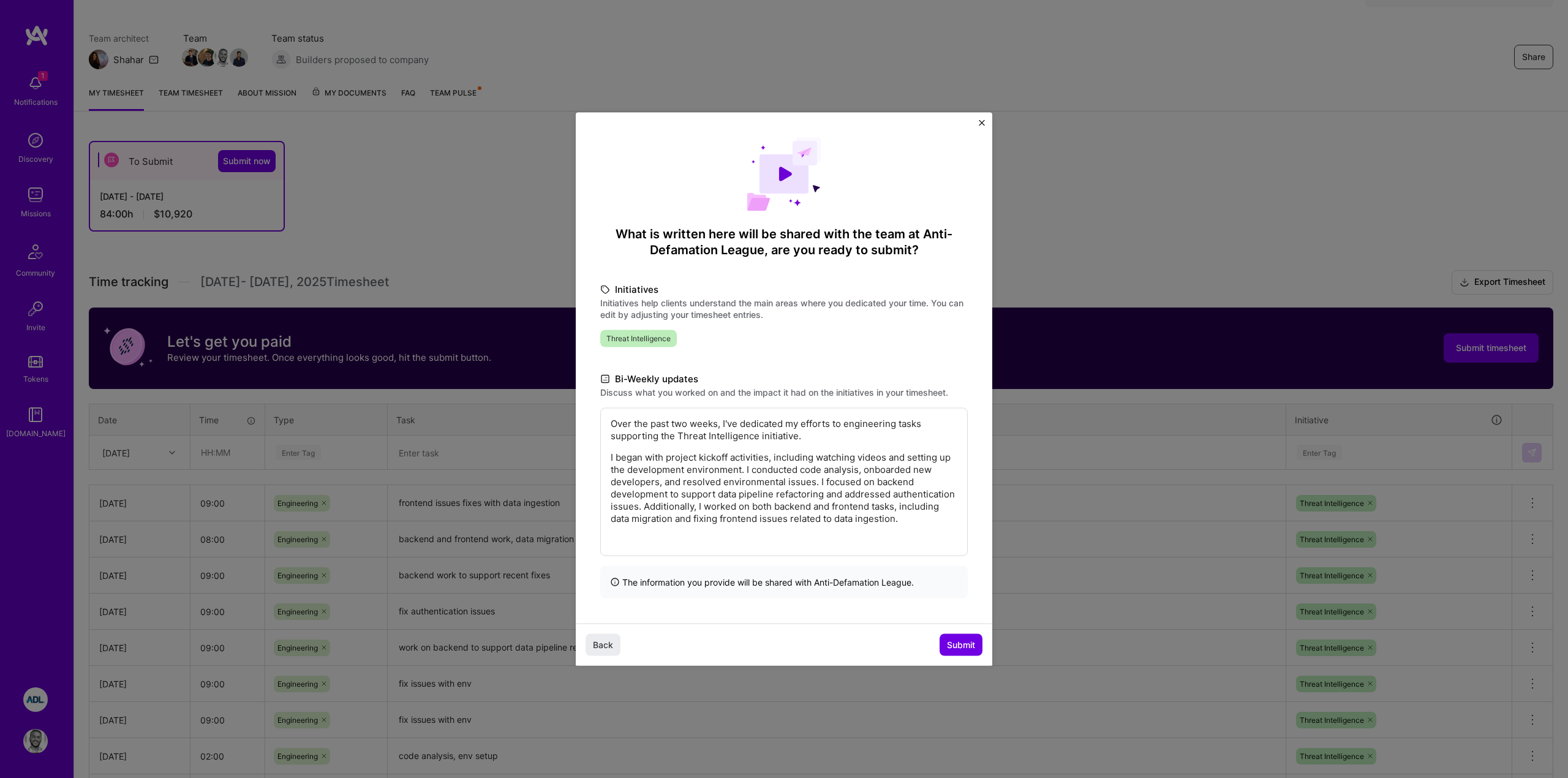
scroll to position [117, 0]
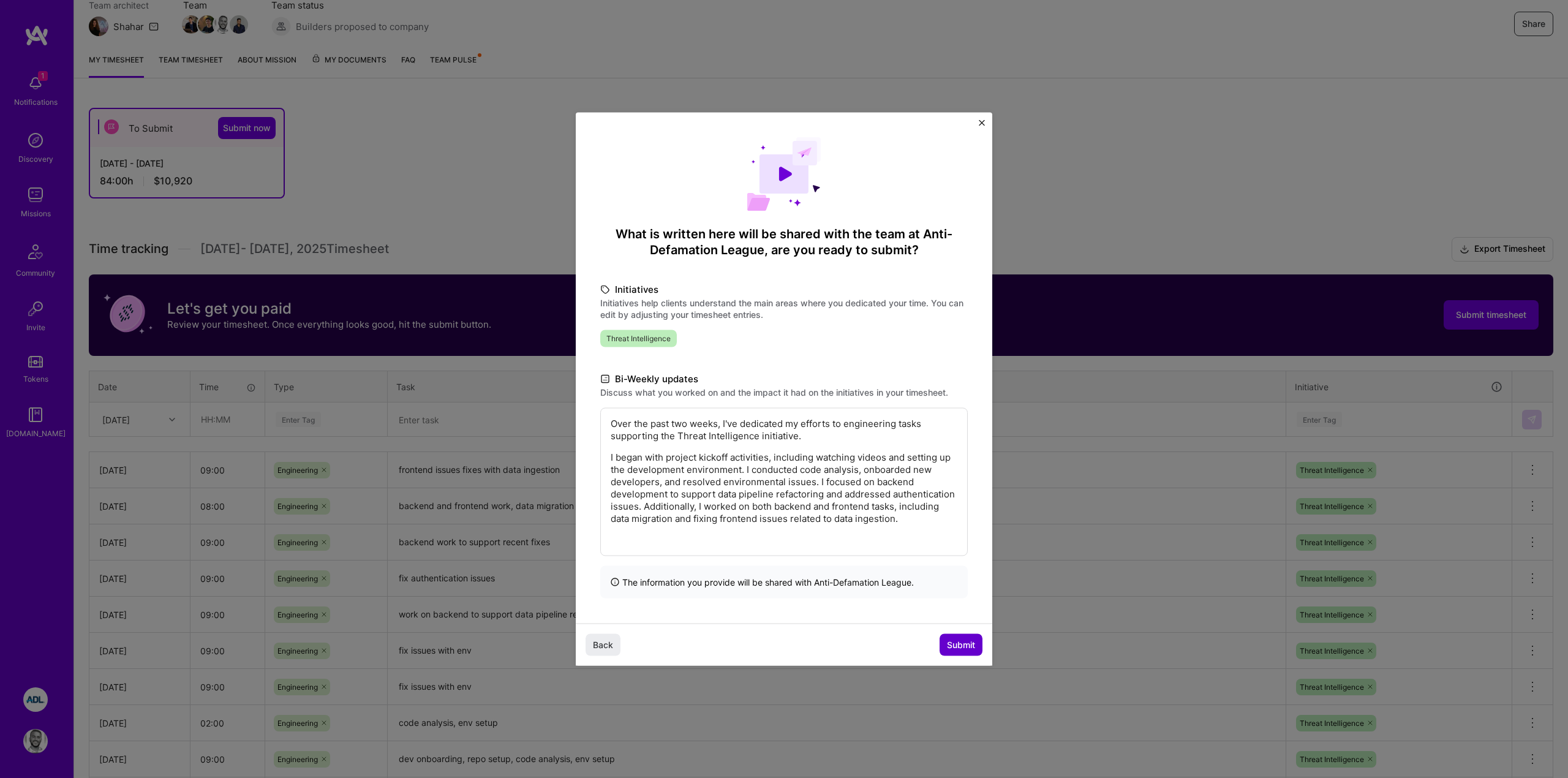
click at [962, 655] on button "Submit" at bounding box center [960, 644] width 43 height 22
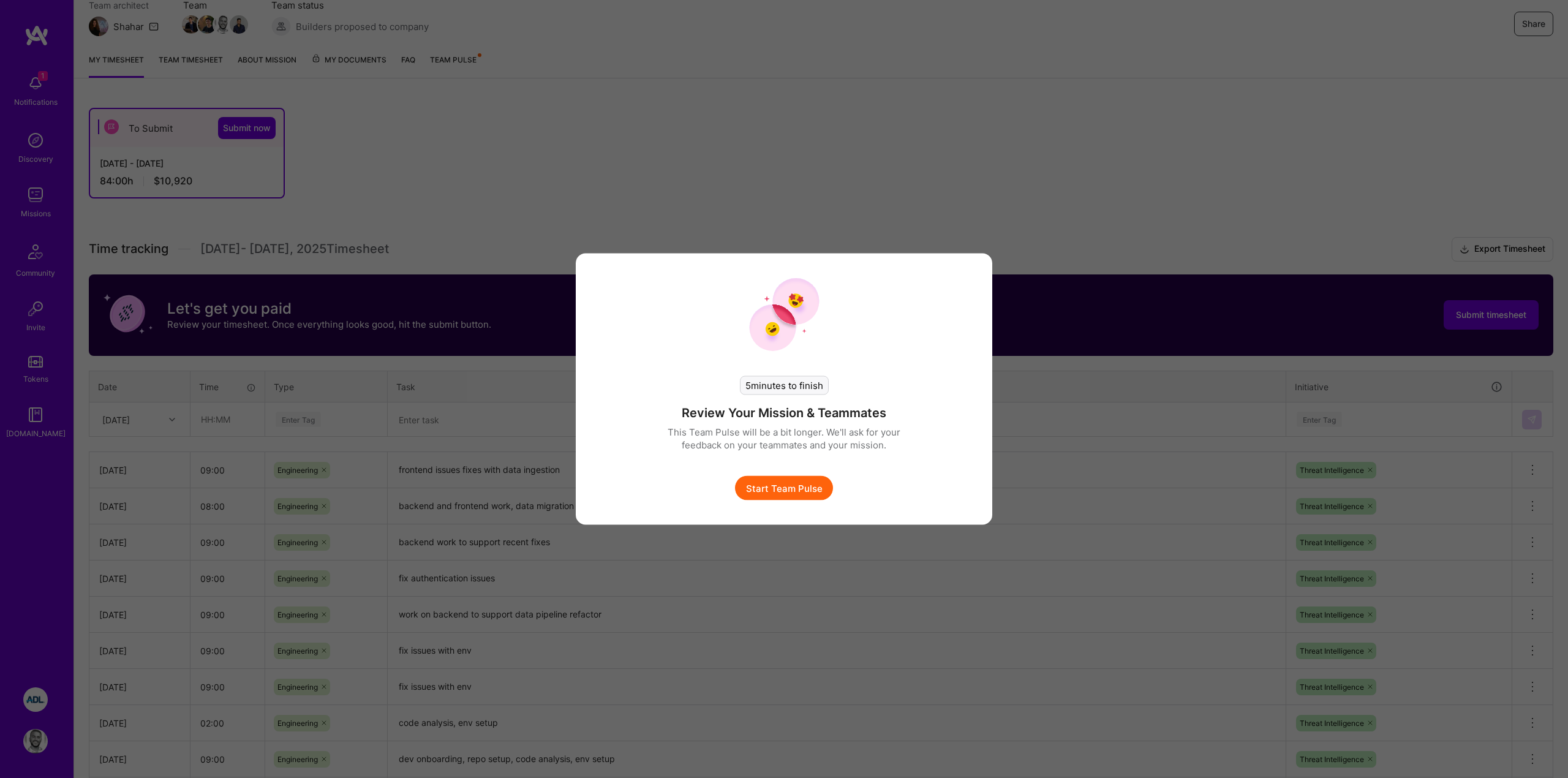
click at [794, 492] on button "Start Team Pulse" at bounding box center [784, 487] width 98 height 25
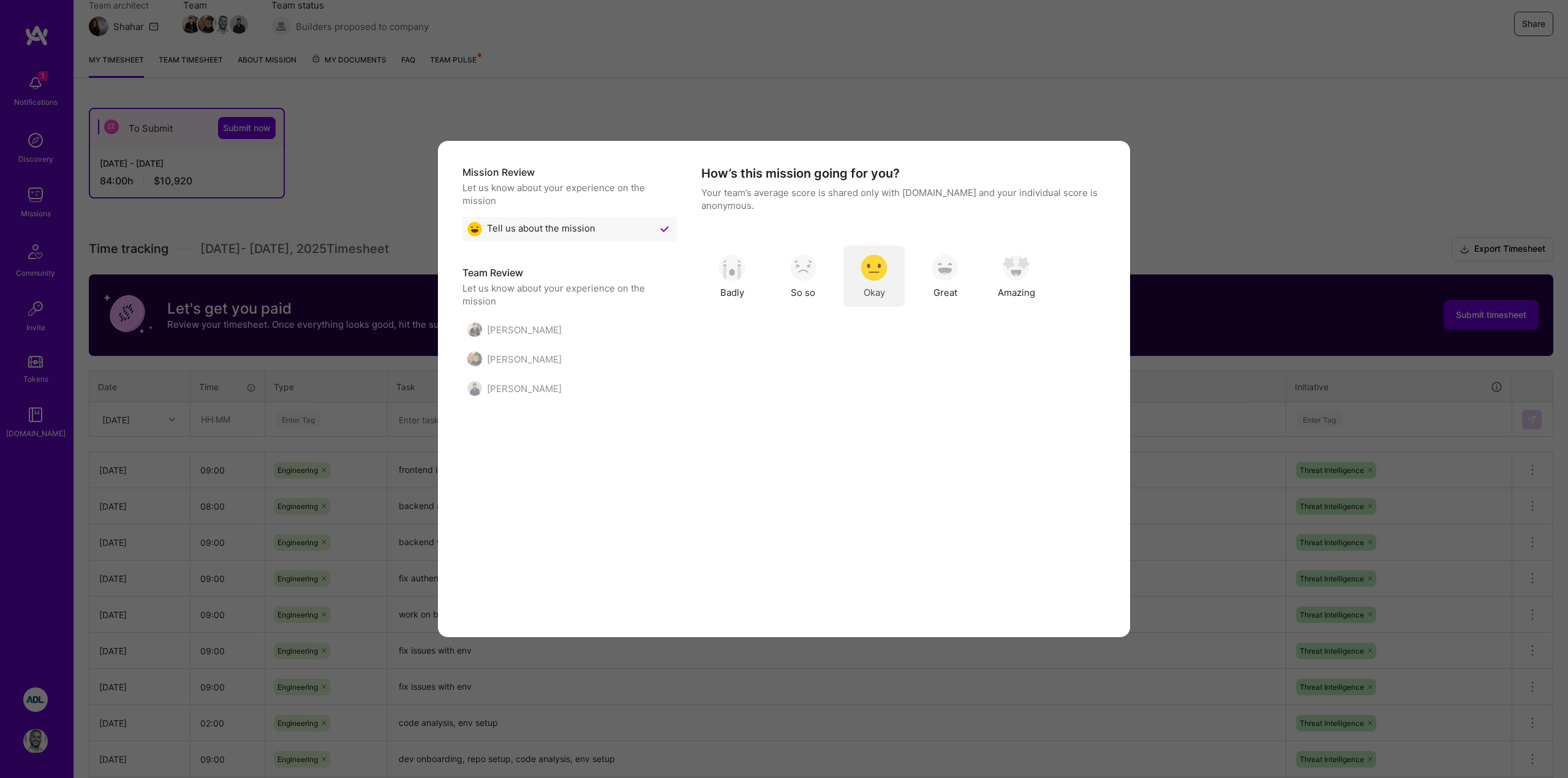
click at [871, 269] on img "modal" at bounding box center [874, 268] width 27 height 27
click at [977, 598] on button "Skip Question" at bounding box center [992, 600] width 86 height 25
click at [829, 286] on textarea "modal" at bounding box center [899, 266] width 397 height 85
click at [996, 603] on button "Skip Question" at bounding box center [992, 600] width 86 height 25
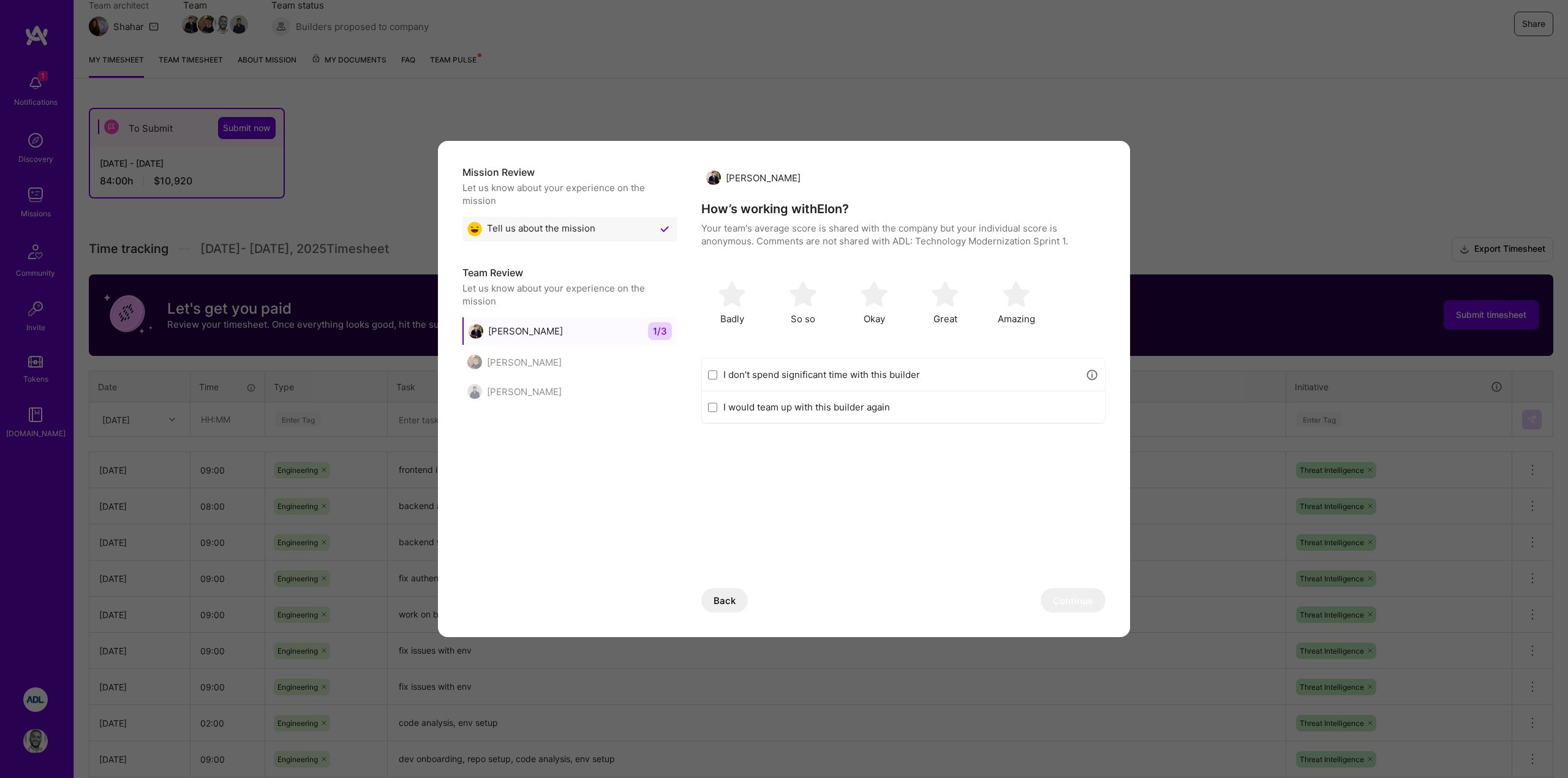
click at [757, 373] on label "I don’t spend significant time with this builder" at bounding box center [901, 374] width 355 height 13
click at [717, 373] on input "I don’t spend significant time with this builder" at bounding box center [713, 374] width 9 height 10
click at [1065, 597] on button "Continue" at bounding box center [1073, 600] width 65 height 25
checkbox input "false"
click at [948, 296] on img "modal" at bounding box center [945, 294] width 27 height 27
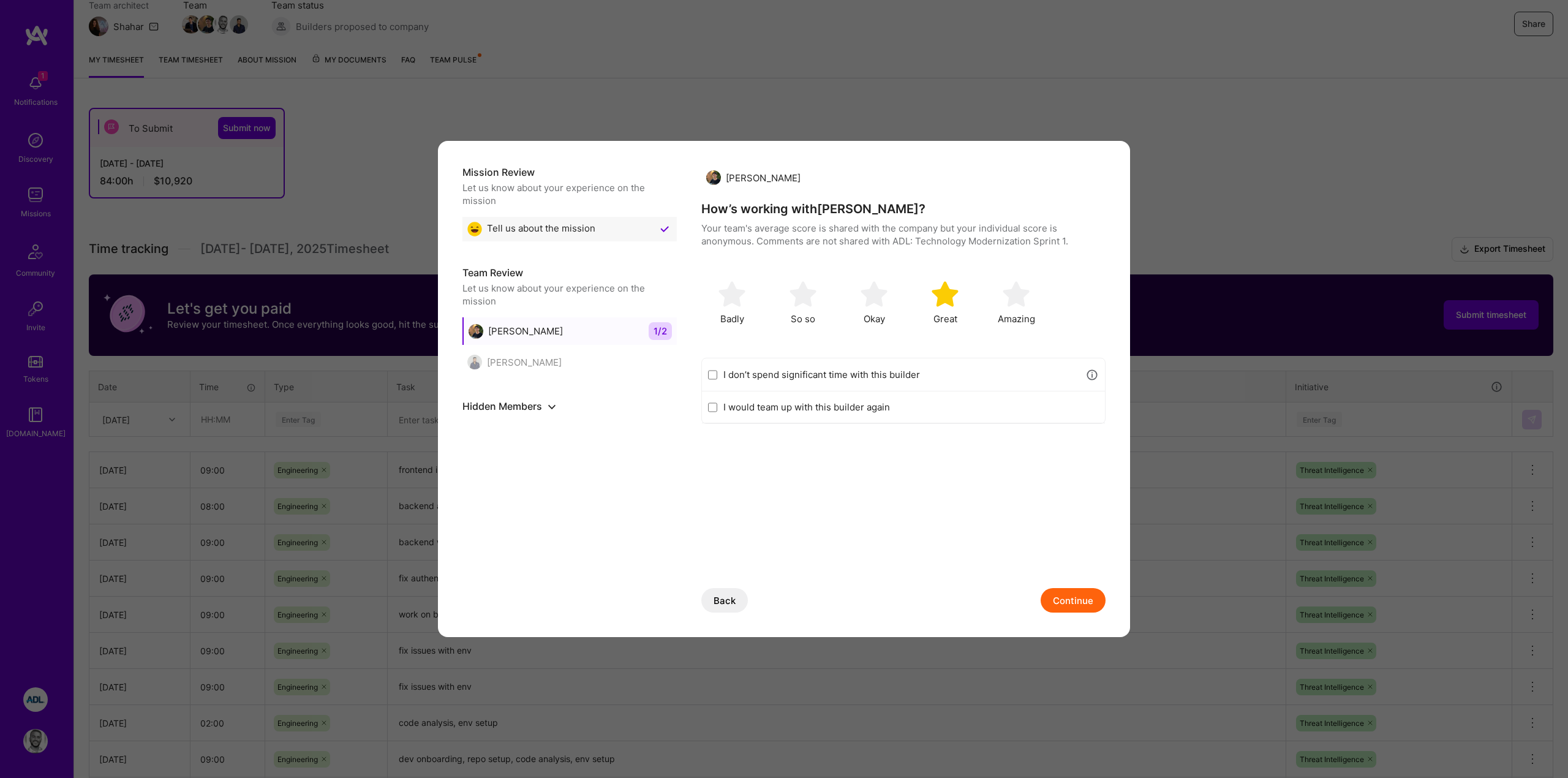
click at [829, 409] on label "I would team up with this builder again" at bounding box center [911, 407] width 375 height 13
click at [717, 409] on input "I would team up with this builder again" at bounding box center [713, 407] width 9 height 10
checkbox input "true"
click at [1074, 595] on button "Continue" at bounding box center [1073, 600] width 65 height 25
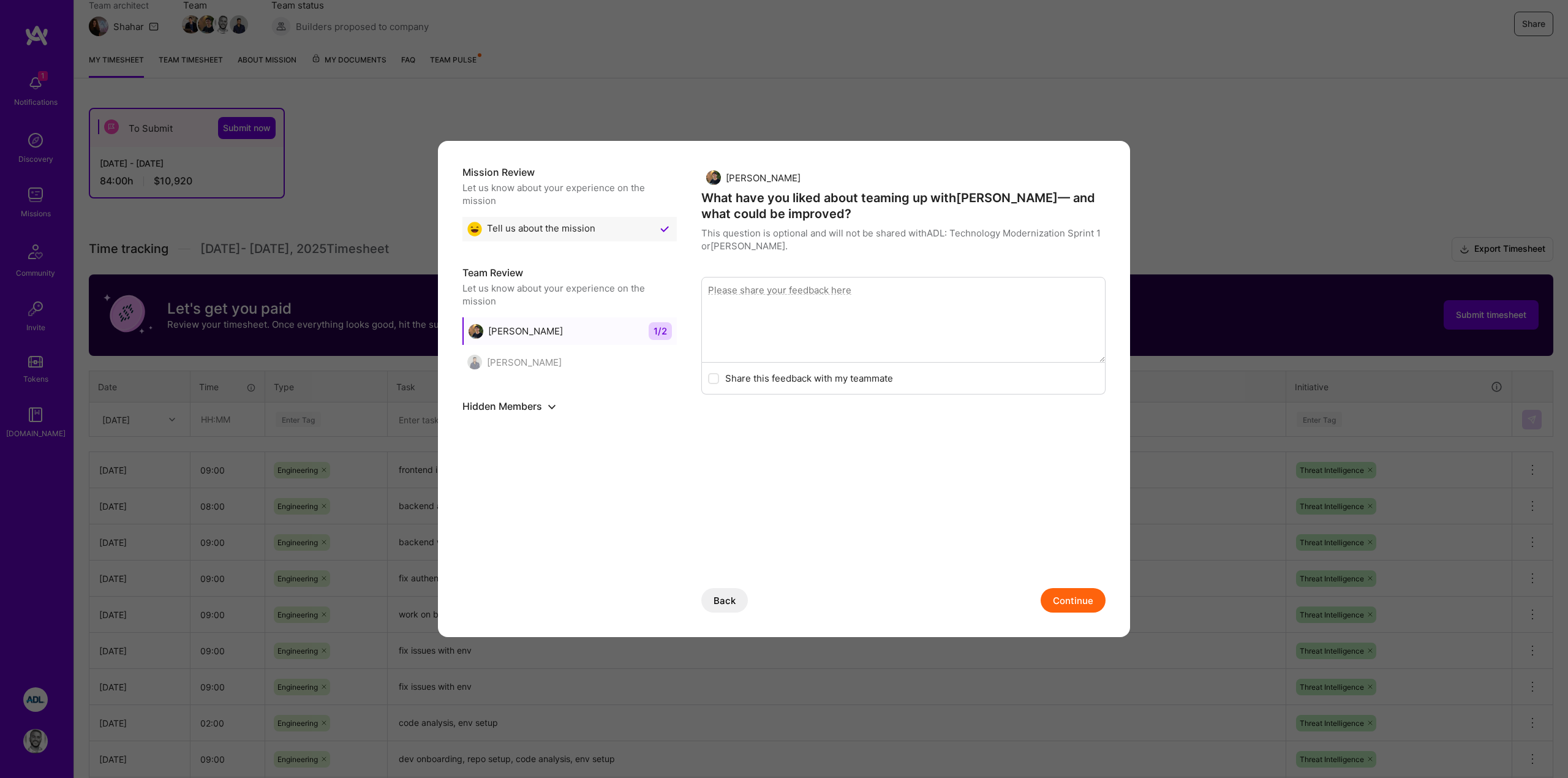
click at [1063, 603] on button "Continue" at bounding box center [1073, 600] width 65 height 25
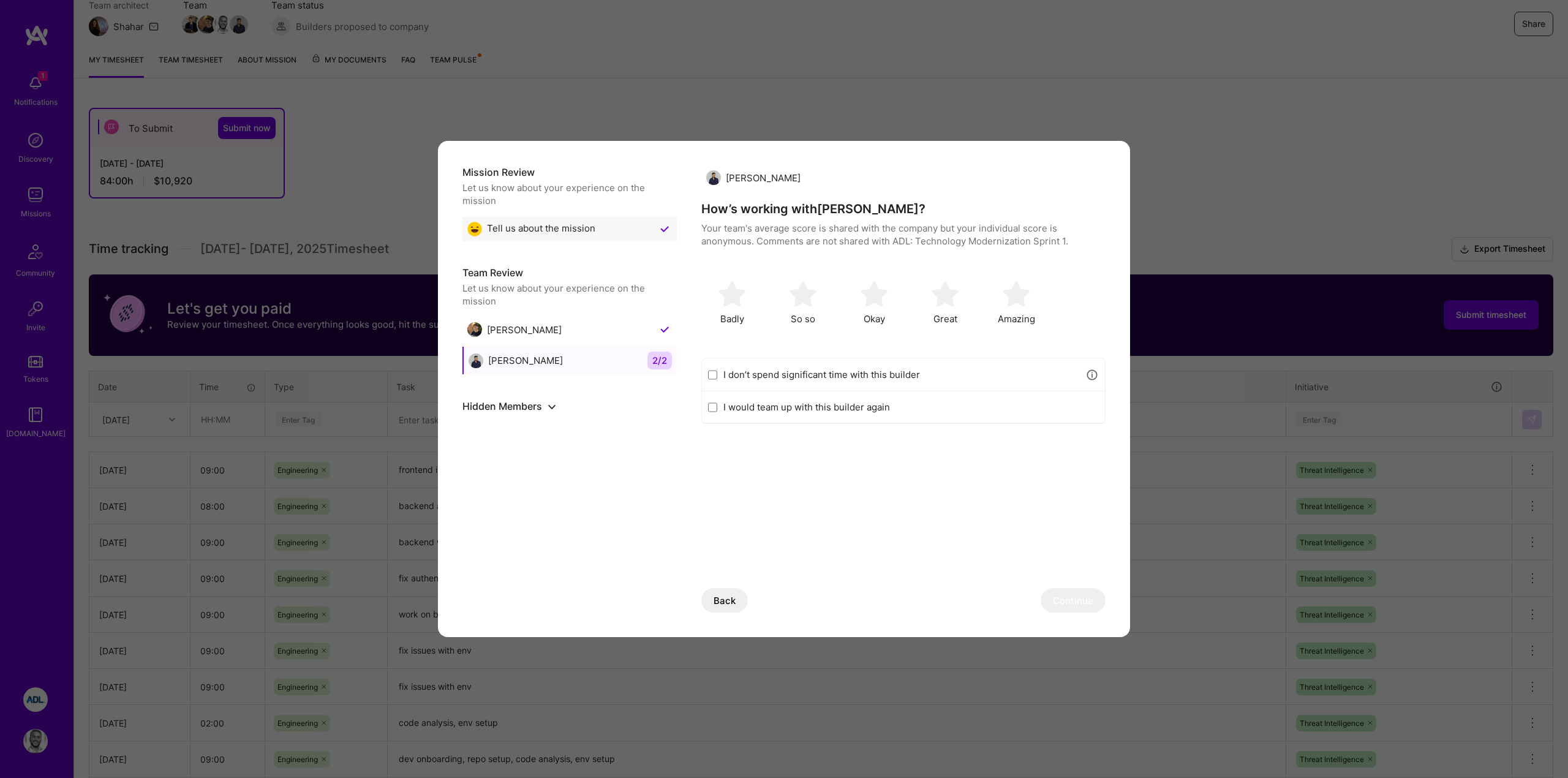
click at [796, 377] on label "I don’t spend significant time with this builder" at bounding box center [901, 374] width 355 height 13
click at [717, 377] on input "I don’t spend significant time with this builder" at bounding box center [713, 374] width 9 height 10
checkbox input "true"
click at [1070, 602] on button "Continue" at bounding box center [1073, 600] width 65 height 25
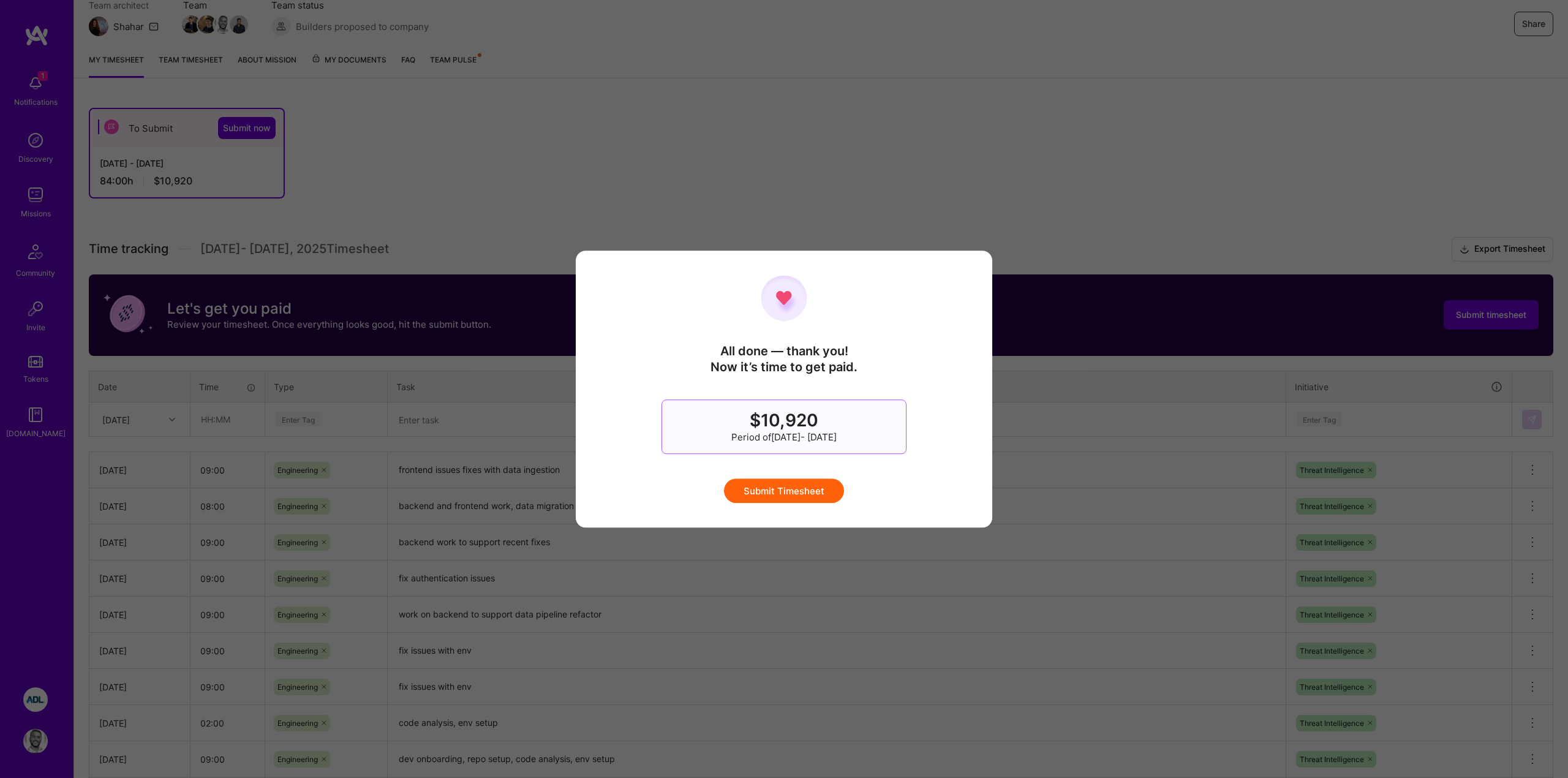
click at [774, 487] on button "Submit Timesheet" at bounding box center [784, 490] width 120 height 25
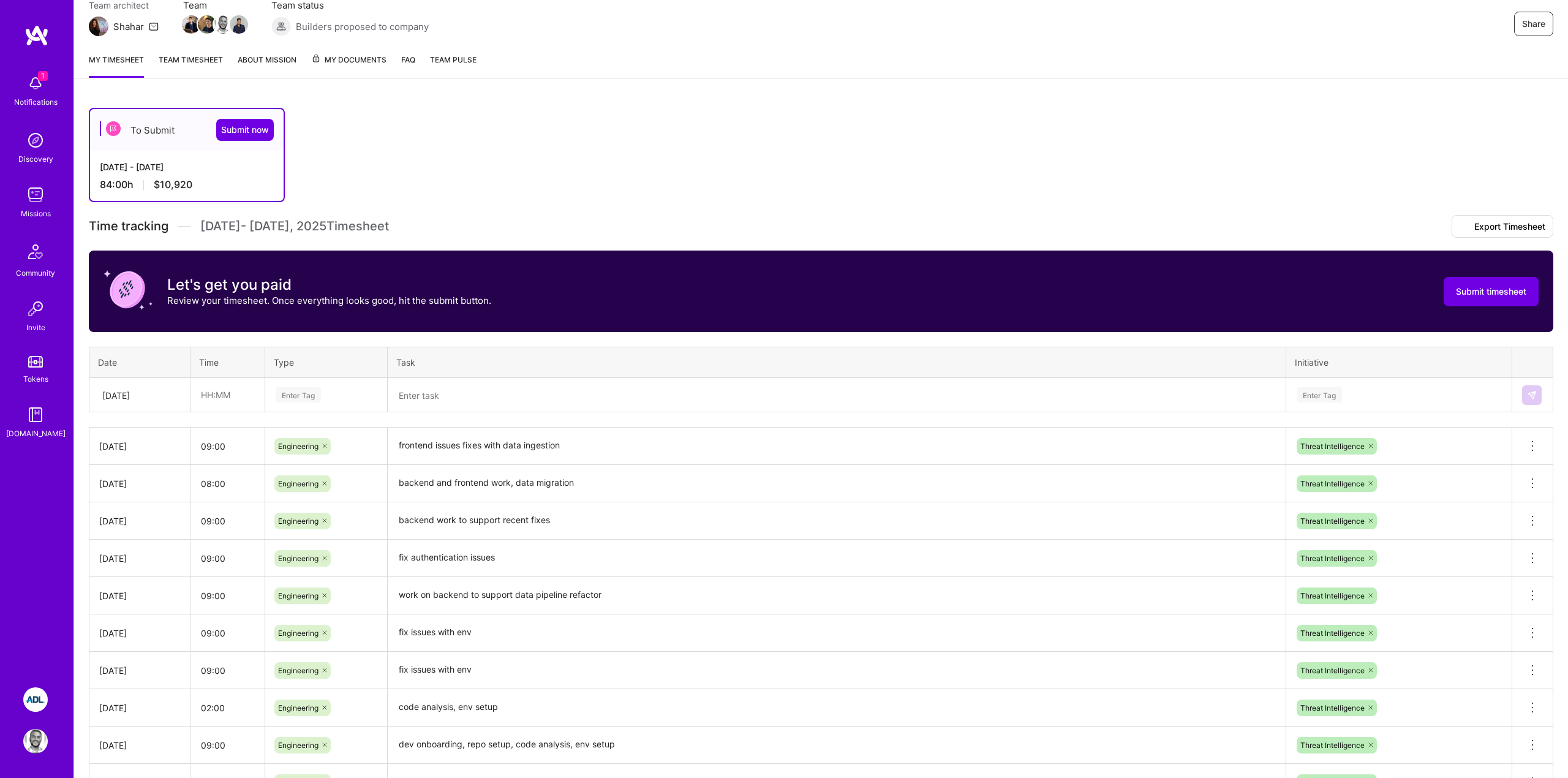
scroll to position [0, 0]
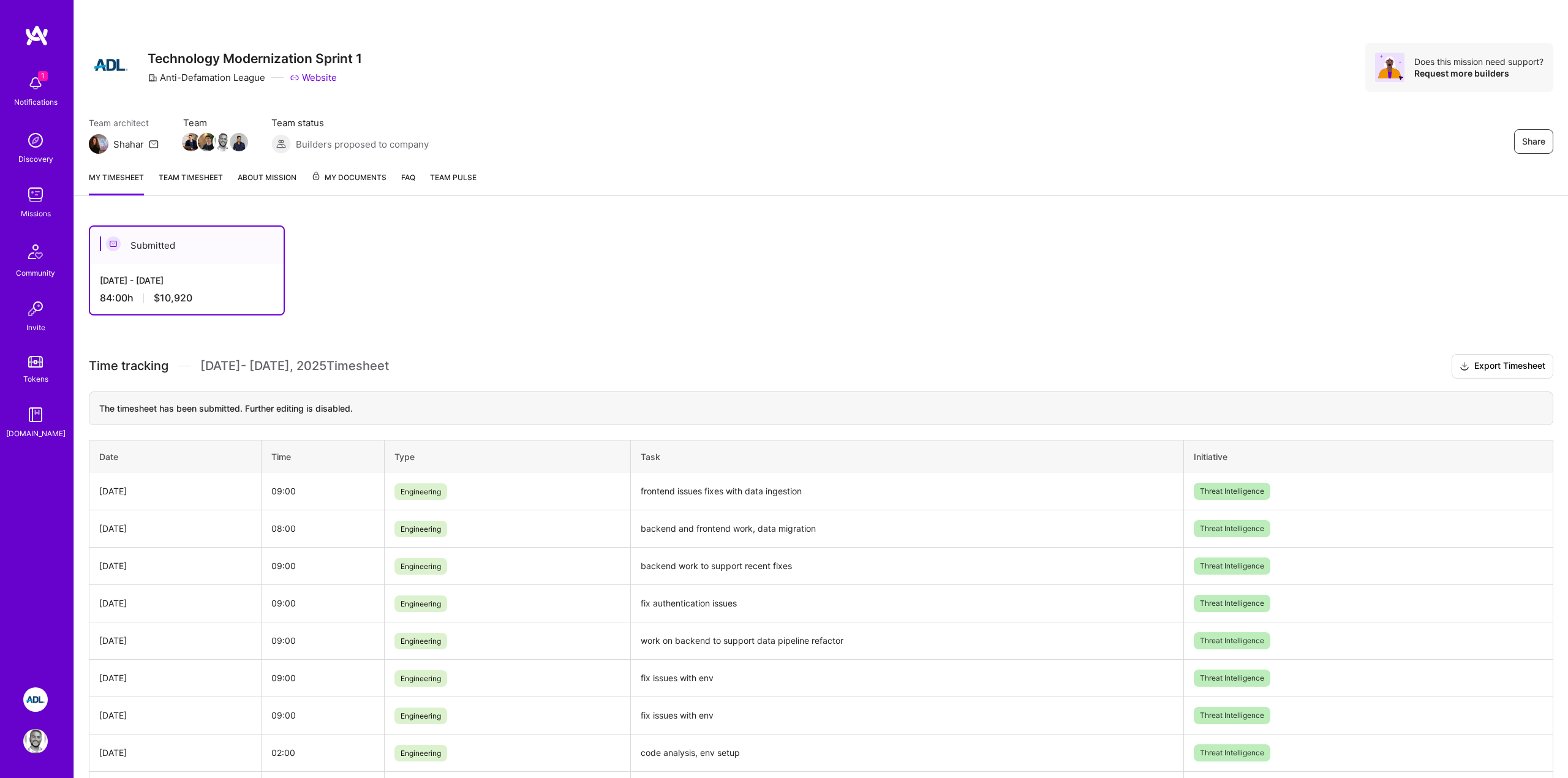
click at [607, 240] on div "Submitted Sep 1 - Sep 15, 2025 84:00 h $10,920" at bounding box center [755, 270] width 1333 height 90
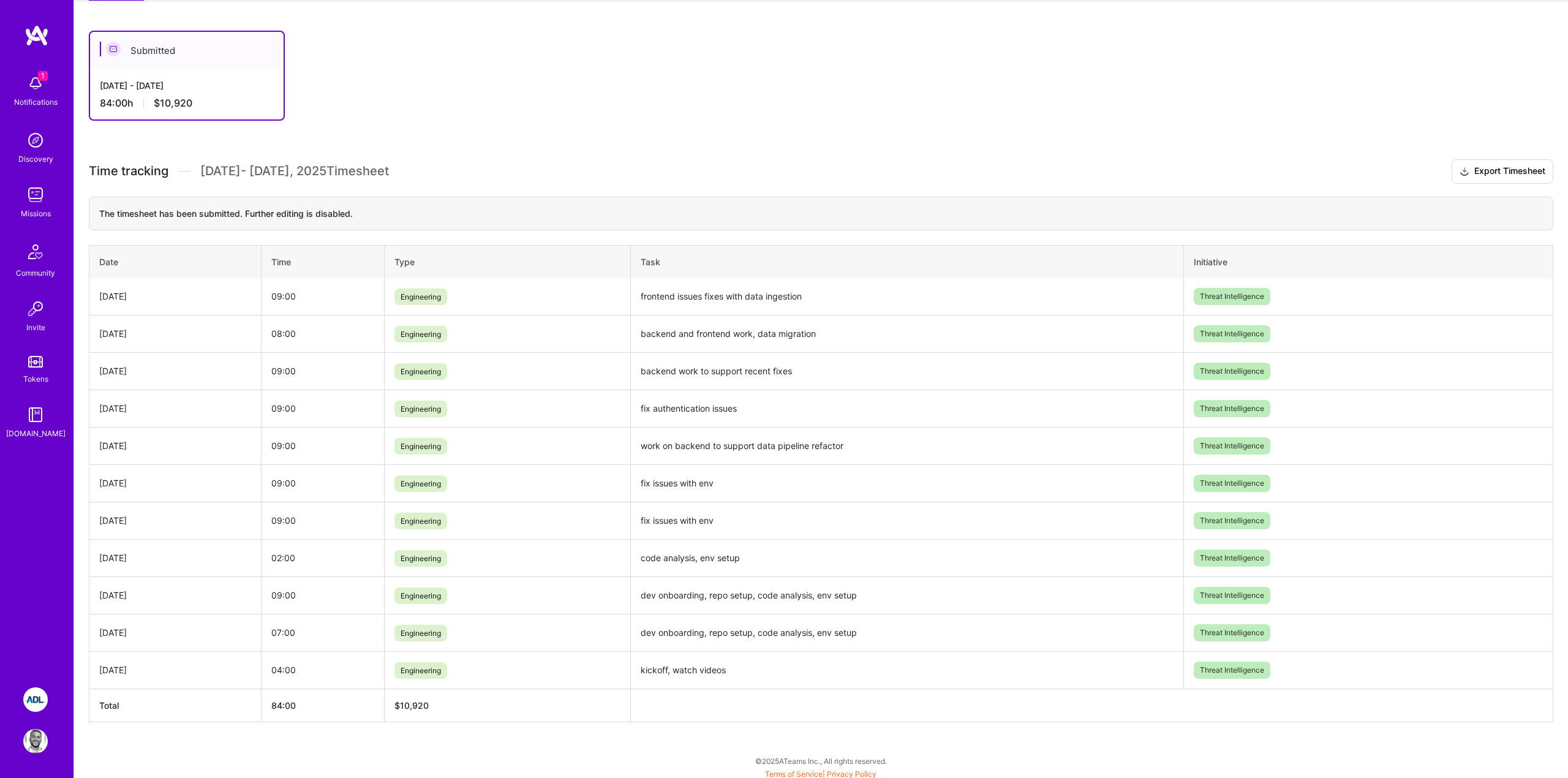
scroll to position [199, 0]
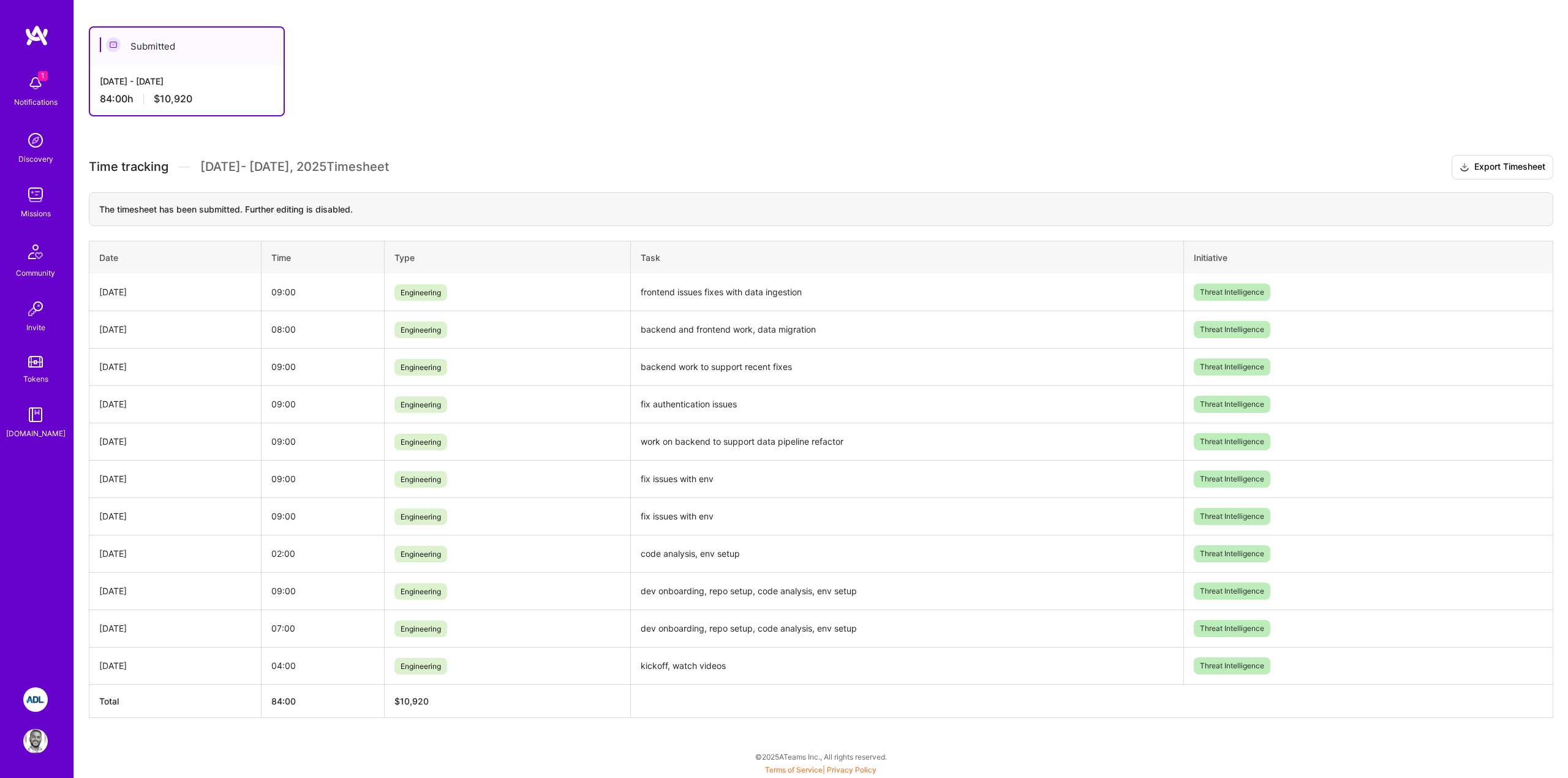
click at [508, 71] on div "Submitted Sep 1 - Sep 15, 2025 84:00 h $10,920" at bounding box center [755, 71] width 1333 height 90
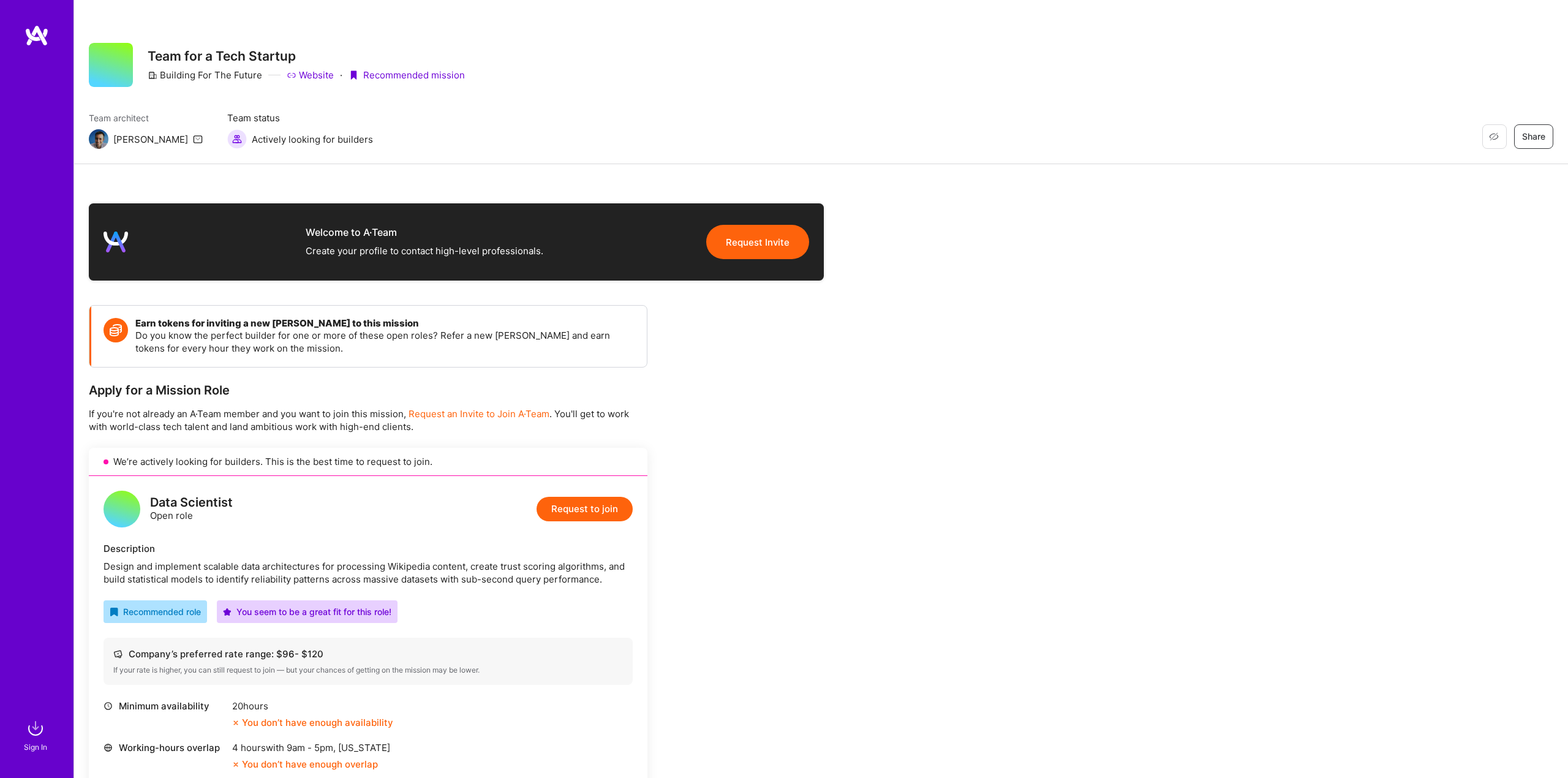
scroll to position [646, 0]
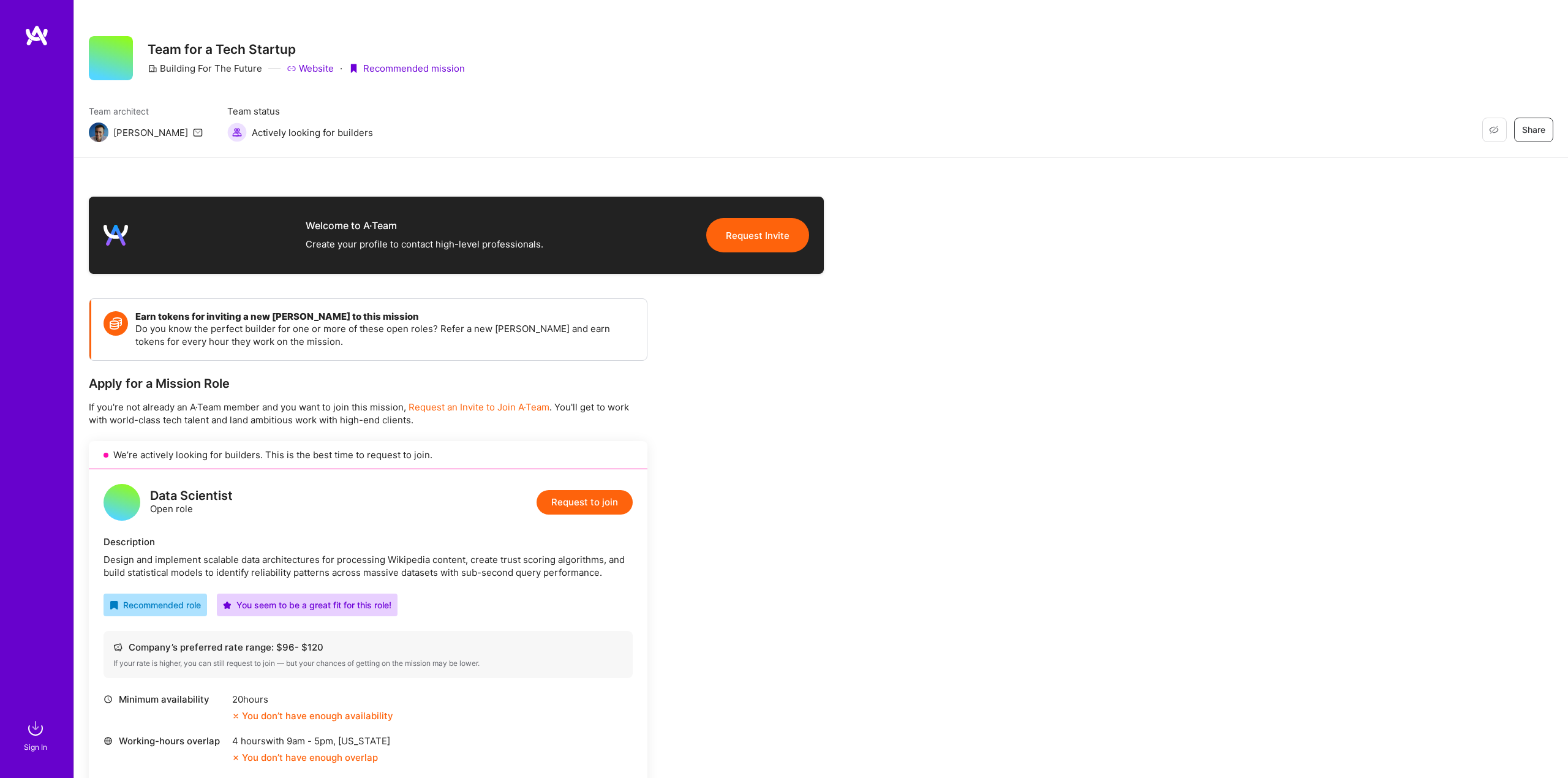
scroll to position [0, 0]
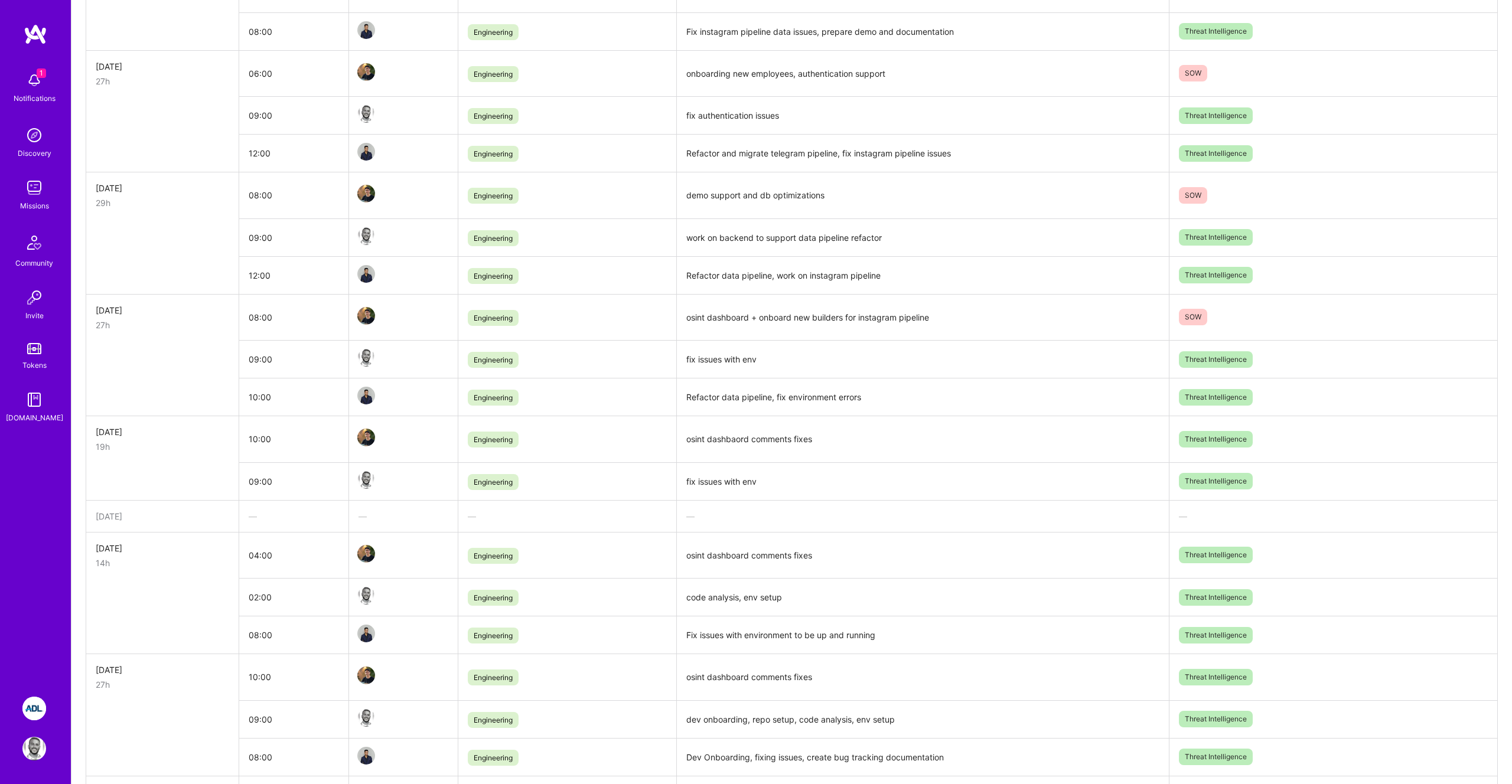
scroll to position [484, 0]
